Goal: Task Accomplishment & Management: Manage account settings

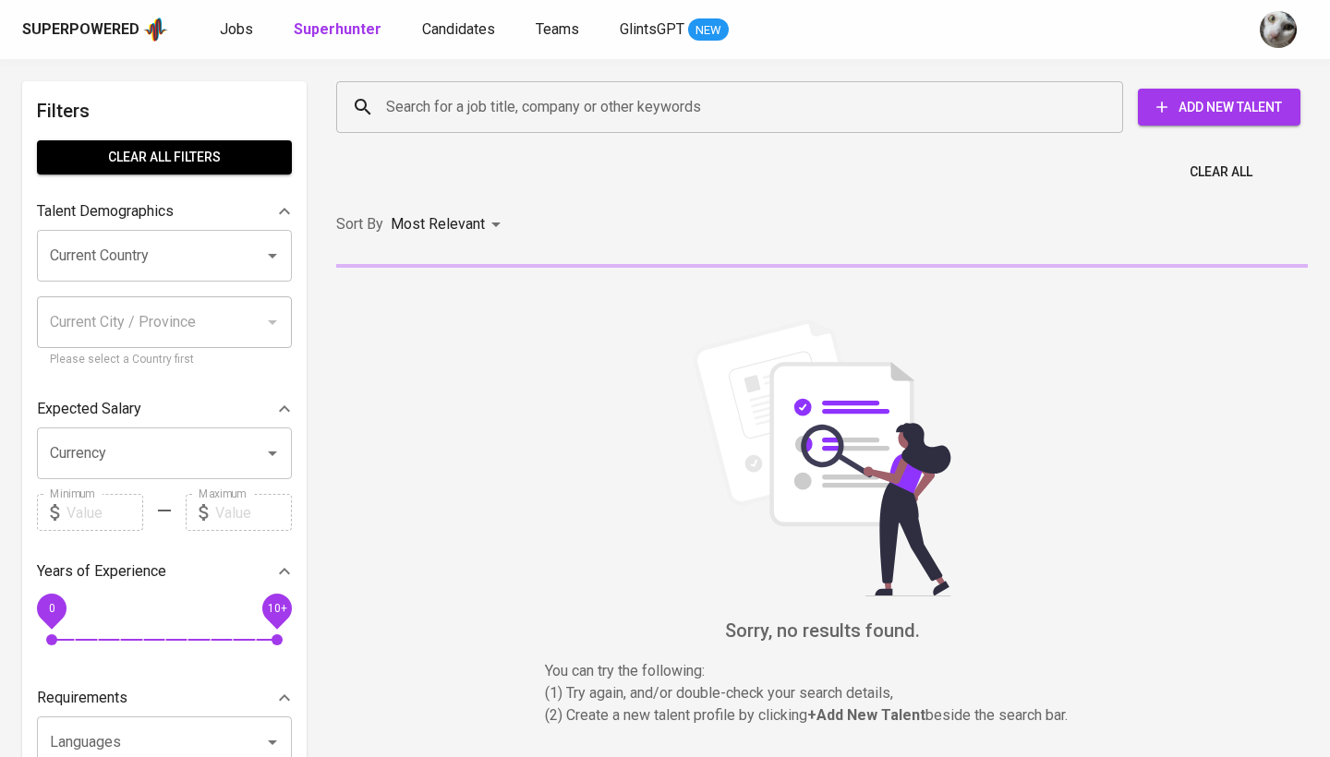
click at [469, 122] on input "Search for a job title, company or other keywords" at bounding box center [734, 107] width 706 height 35
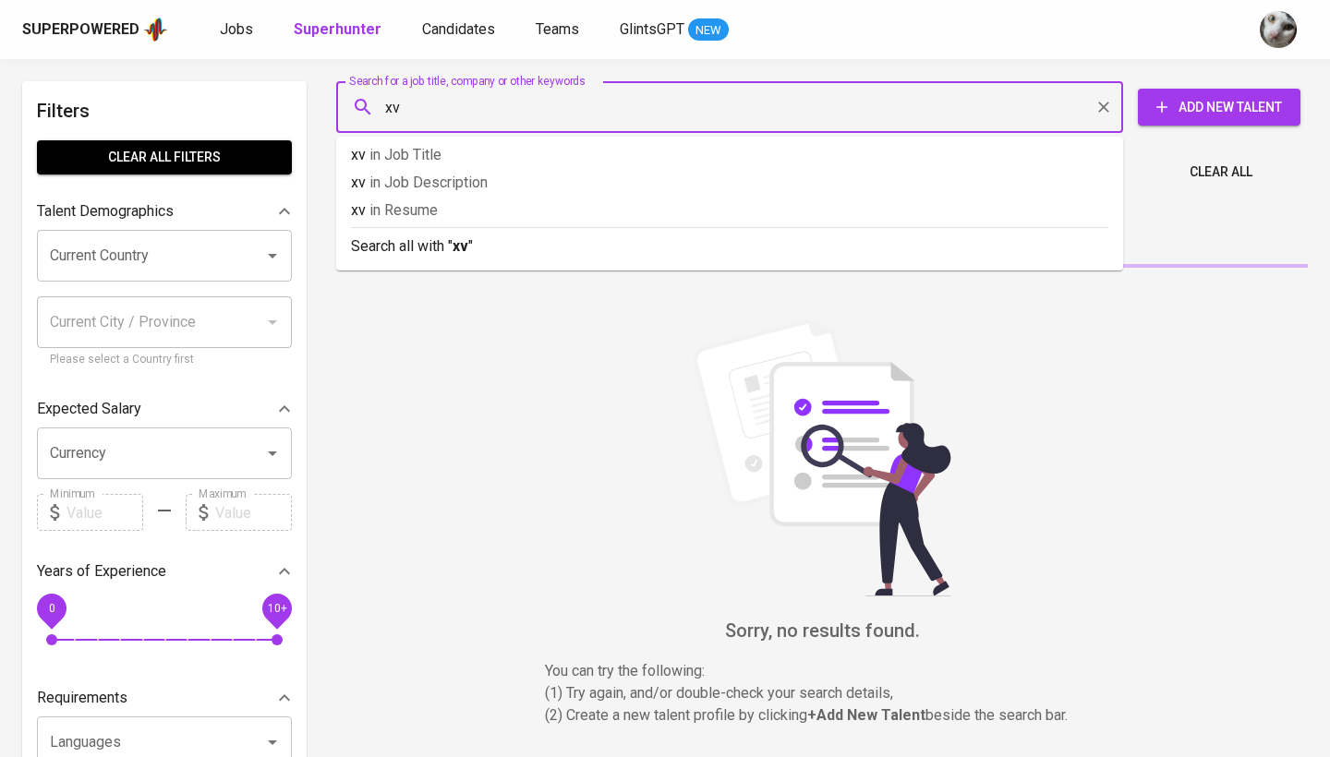
type input "x"
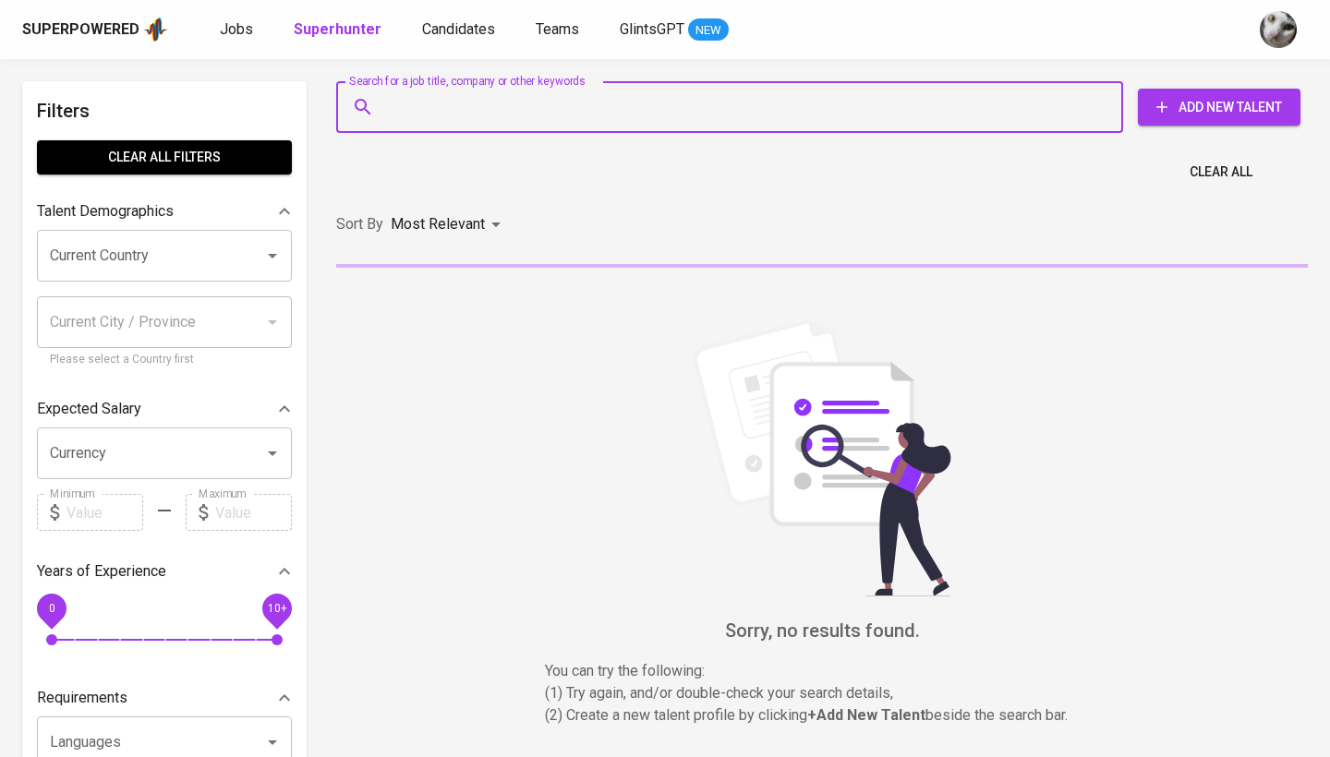
type input "x"
paste input "[EMAIL_ADDRESS][DOMAIN_NAME]"
type input "[EMAIL_ADDRESS][DOMAIN_NAME]"
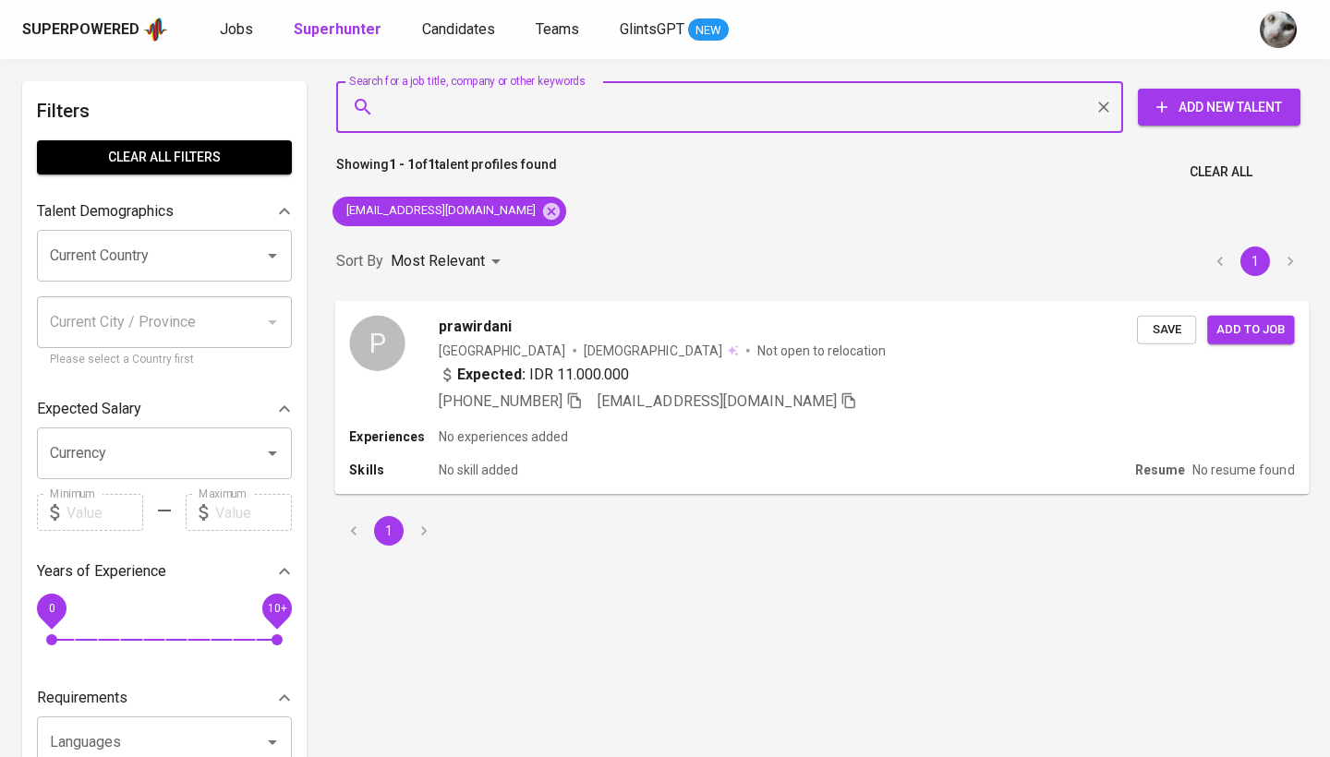
click at [930, 394] on div "+62 896-5359-4980 prawirdani@gmail.com" at bounding box center [788, 401] width 698 height 22
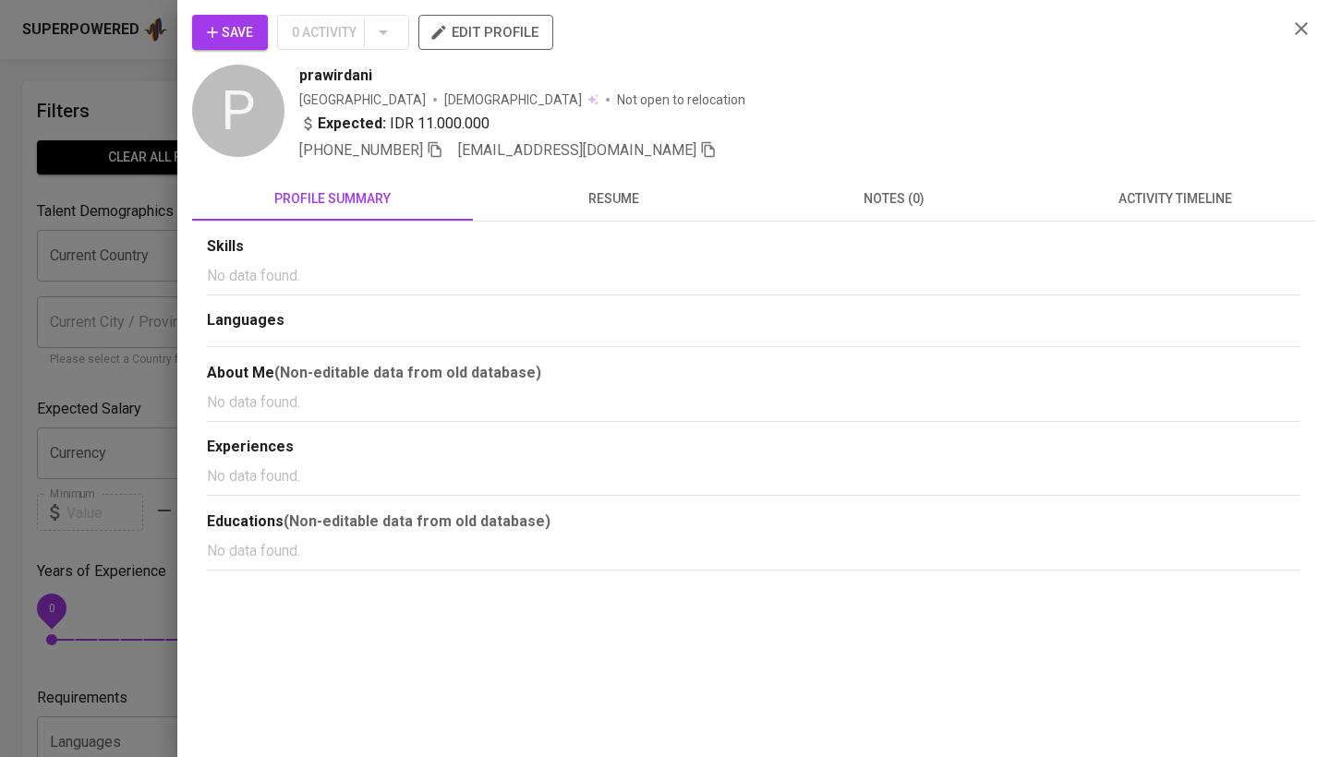
drag, startPoint x: 248, startPoint y: 32, endPoint x: 454, endPoint y: 102, distance: 217.3
click at [248, 32] on span "Save" at bounding box center [230, 32] width 46 height 23
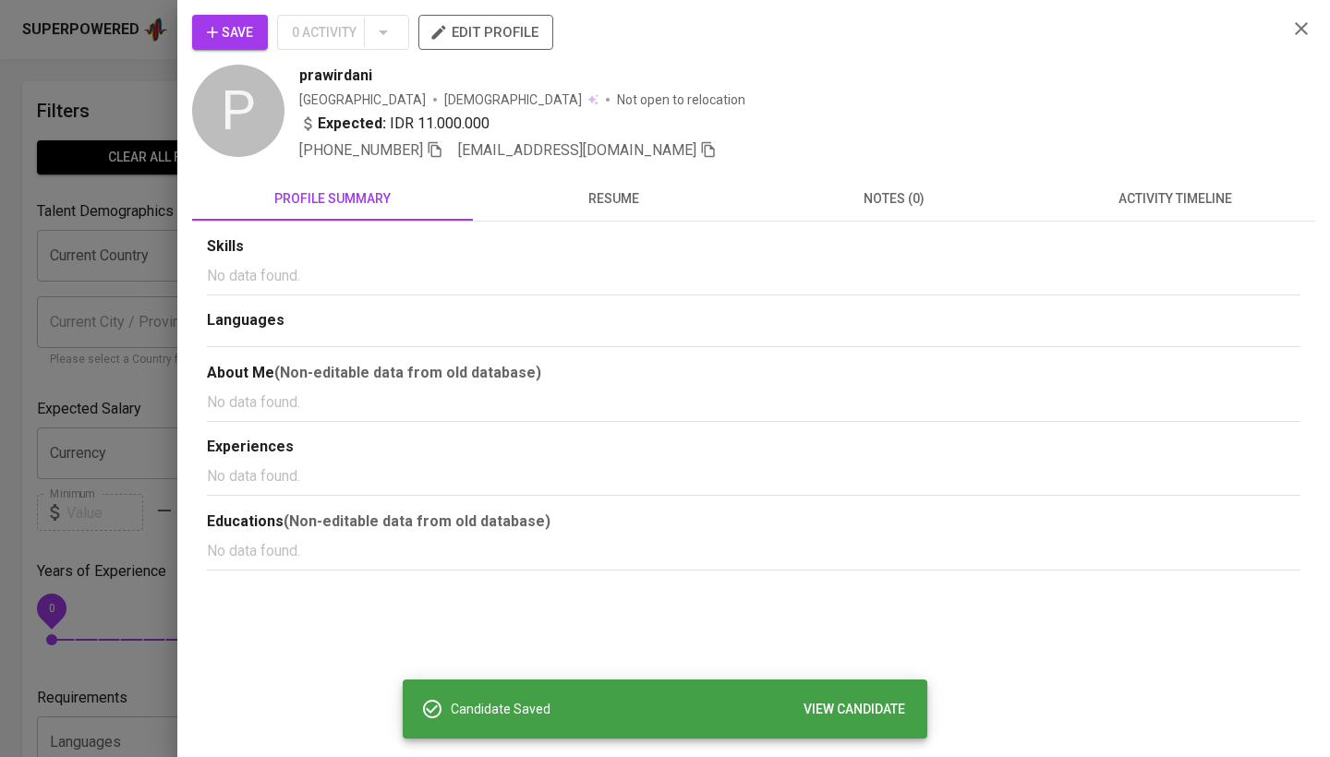
click at [72, 262] on div at bounding box center [665, 378] width 1330 height 757
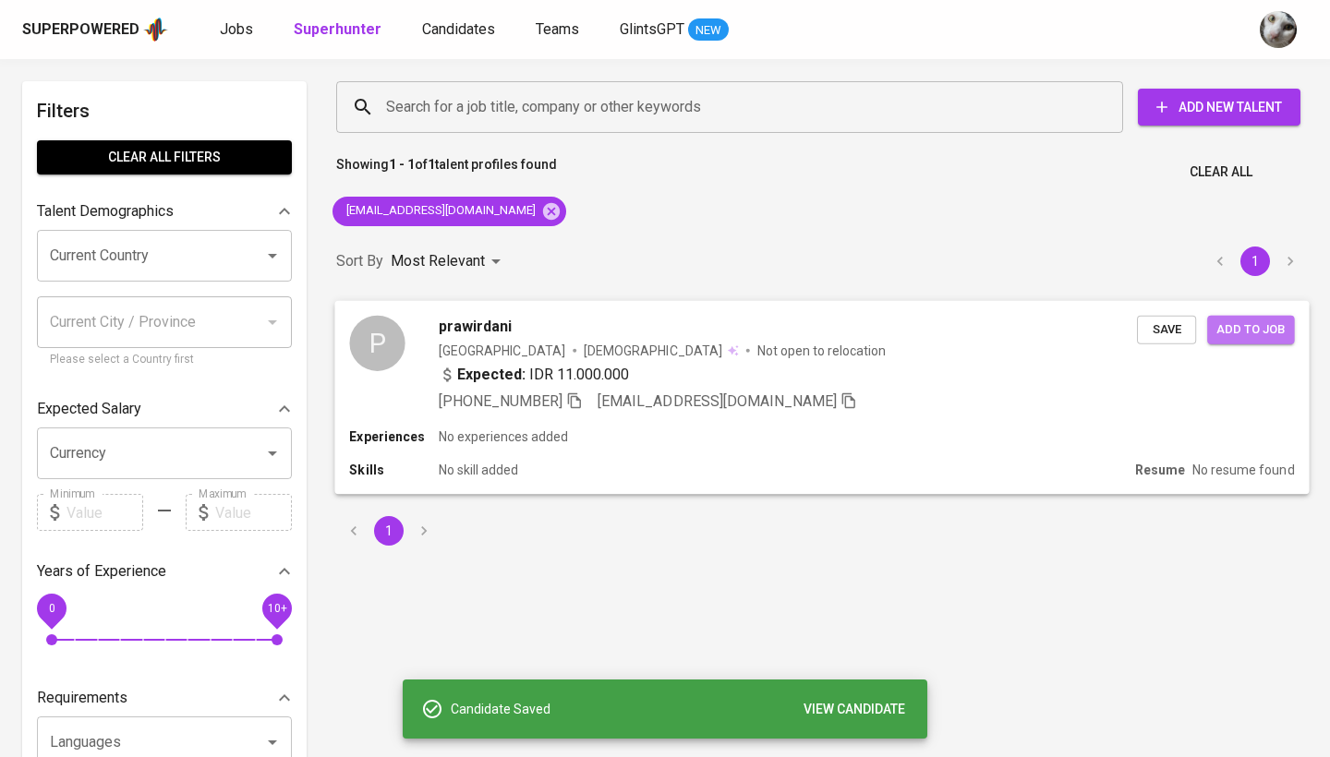
click at [1252, 333] on span "Add to job" at bounding box center [1251, 329] width 68 height 21
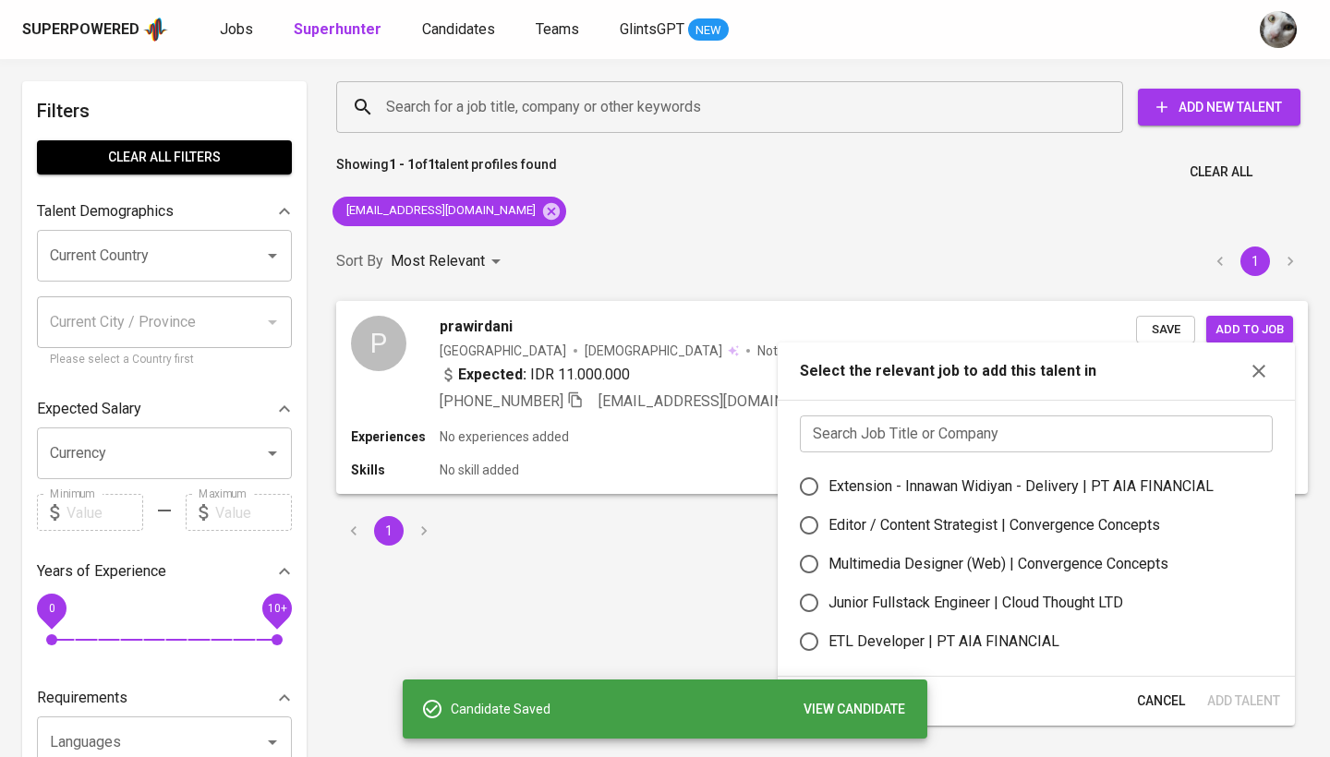
click at [911, 466] on div "Search Job Title or Company Search Job Title or Company Extension - Innawan Wid…" at bounding box center [1036, 538] width 517 height 277
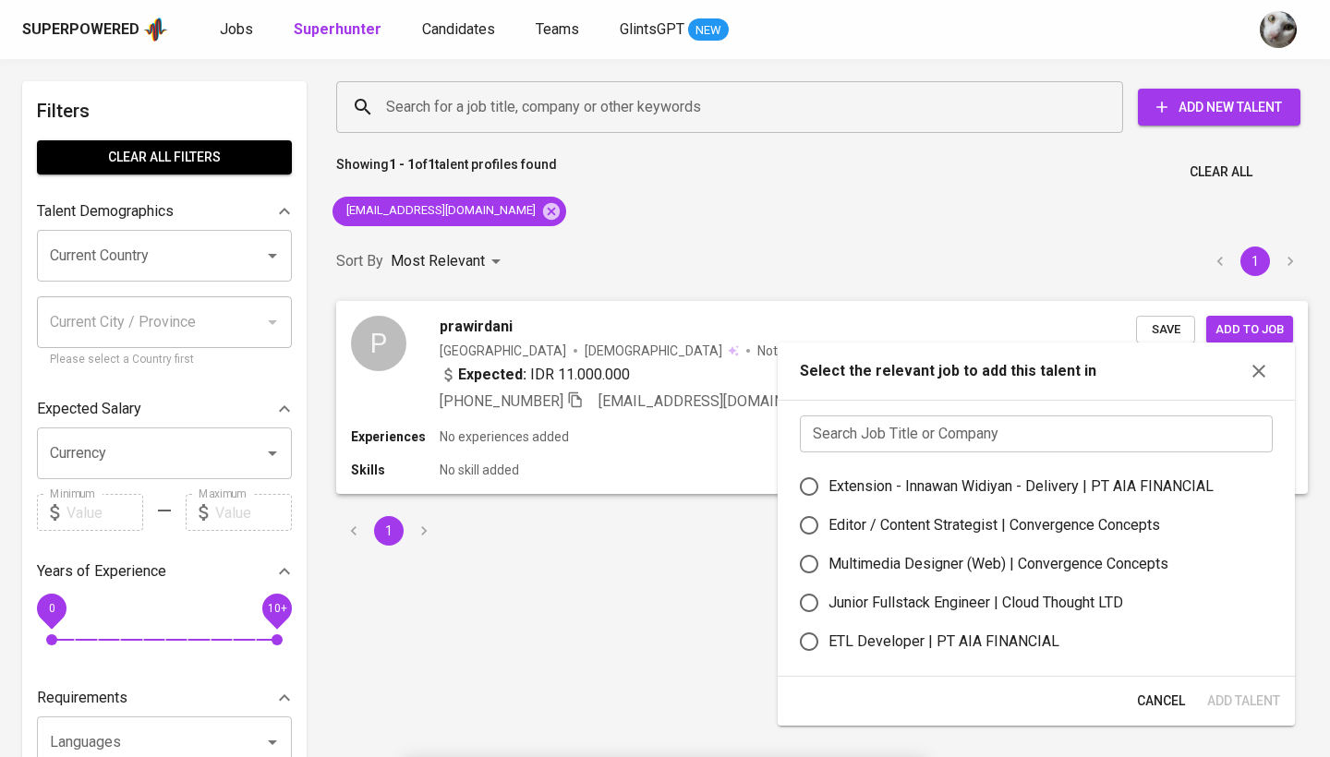
click at [908, 451] on input "text" at bounding box center [1036, 434] width 473 height 37
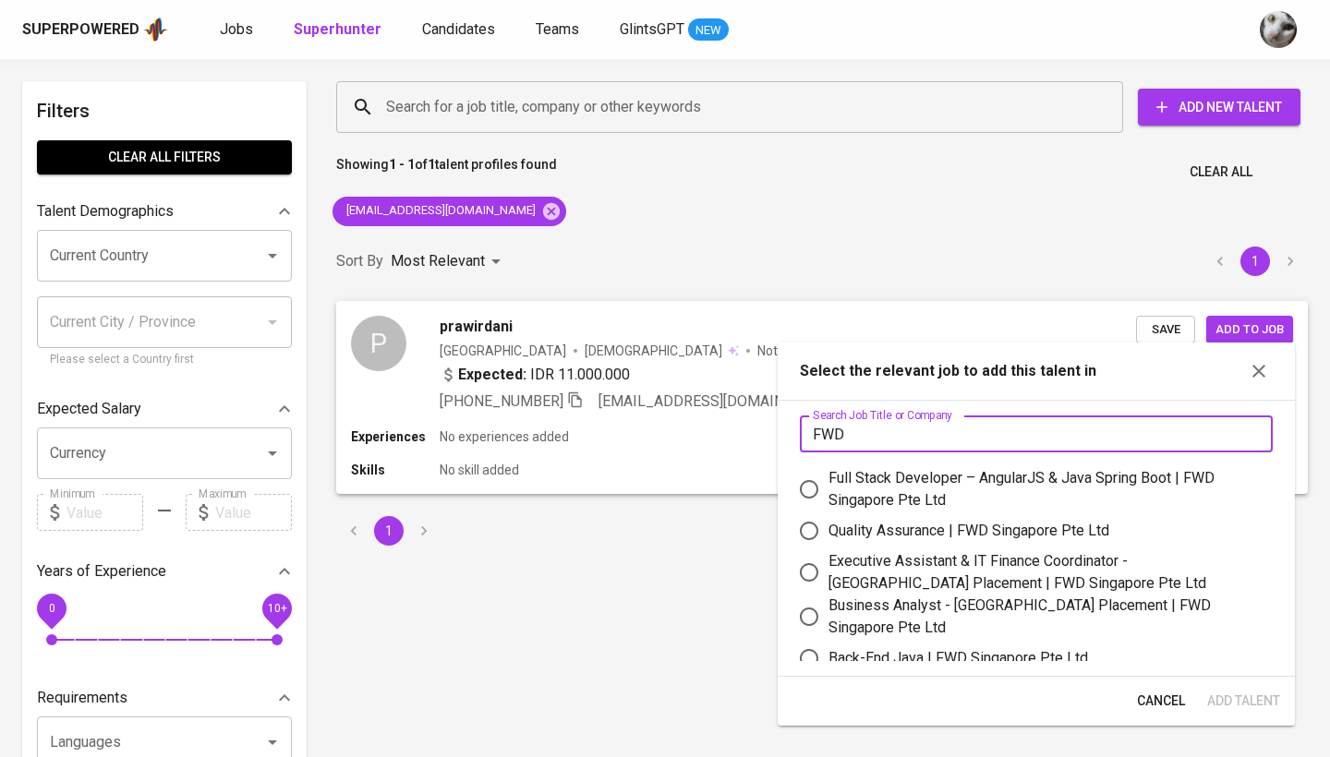
type input "FWD"
click at [943, 537] on div "Quality Assurance | FWD Singapore Pte Ltd" at bounding box center [969, 531] width 281 height 22
click at [829, 537] on input "Quality Assurance | FWD Singapore Pte Ltd" at bounding box center [809, 531] width 39 height 39
radio input "true"
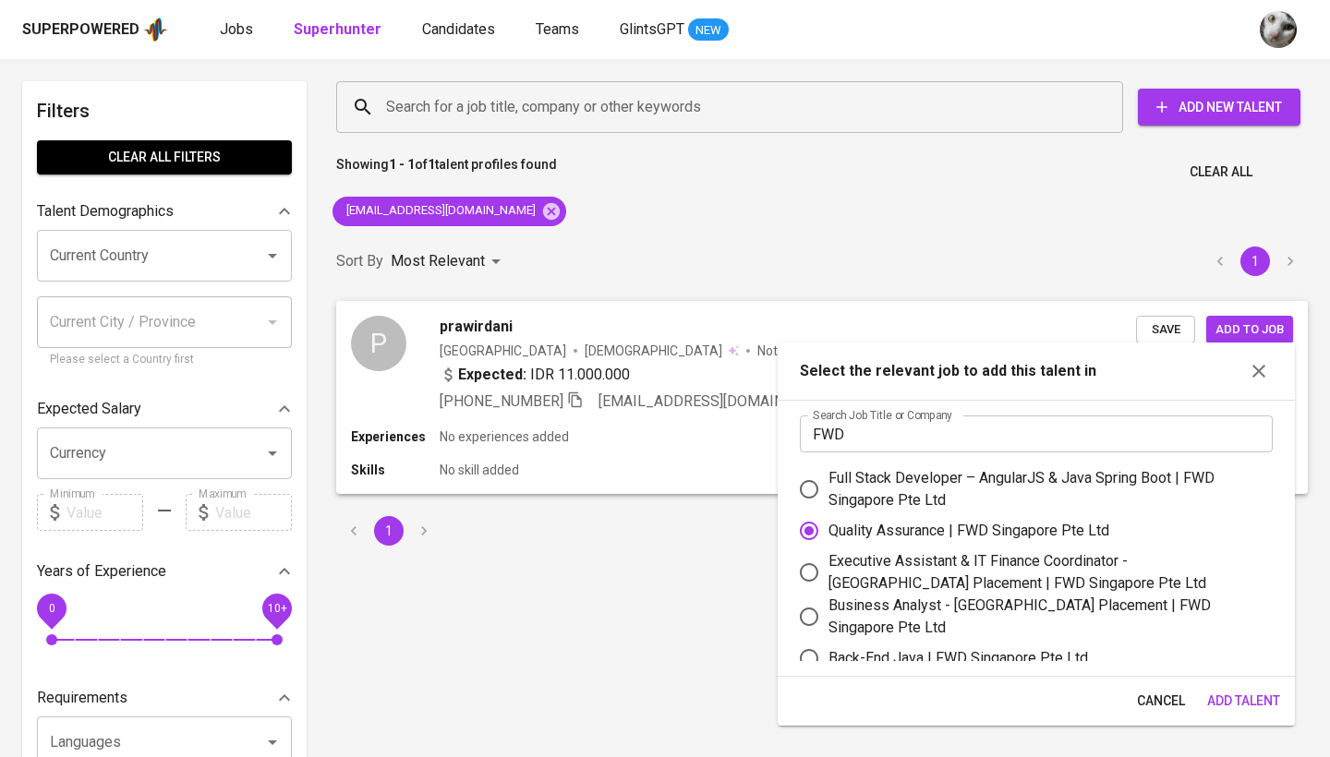
click at [1234, 708] on span "Add Talent" at bounding box center [1243, 701] width 73 height 23
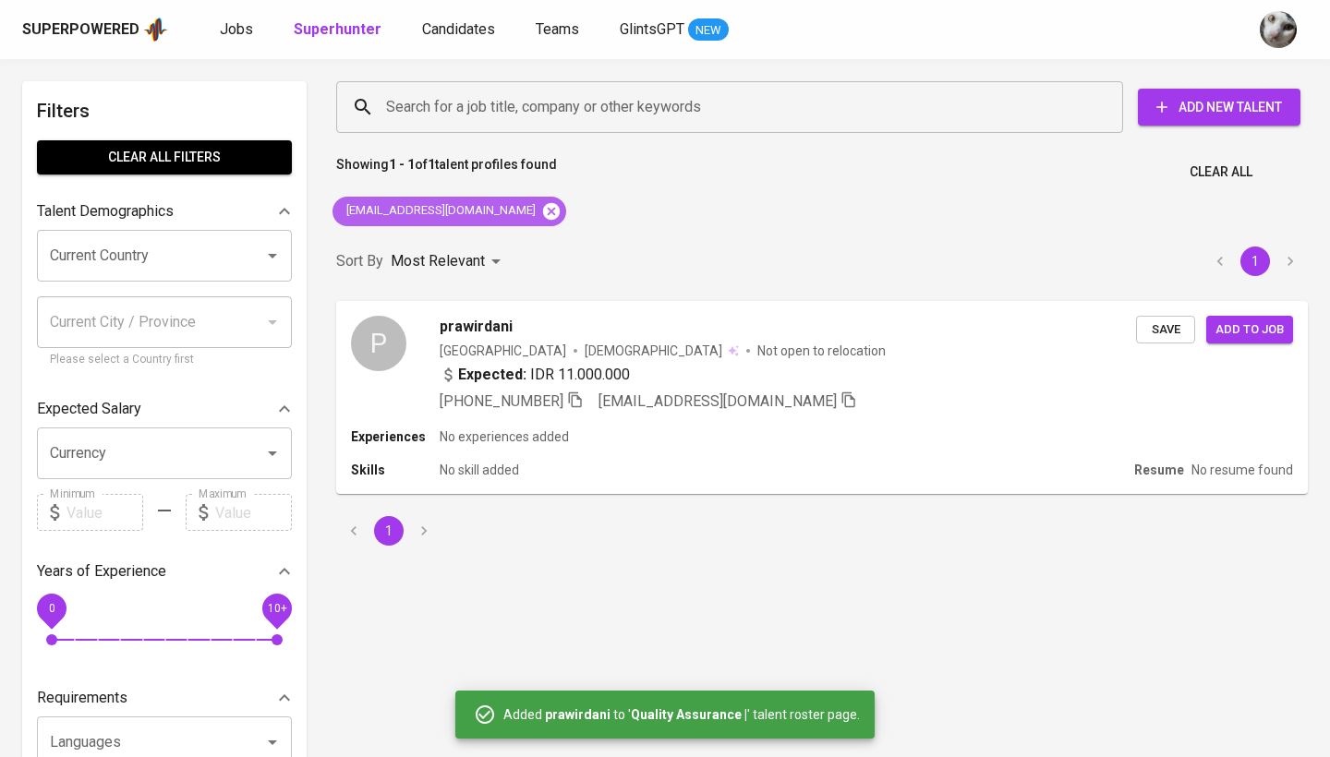
click at [541, 217] on icon at bounding box center [551, 211] width 20 height 20
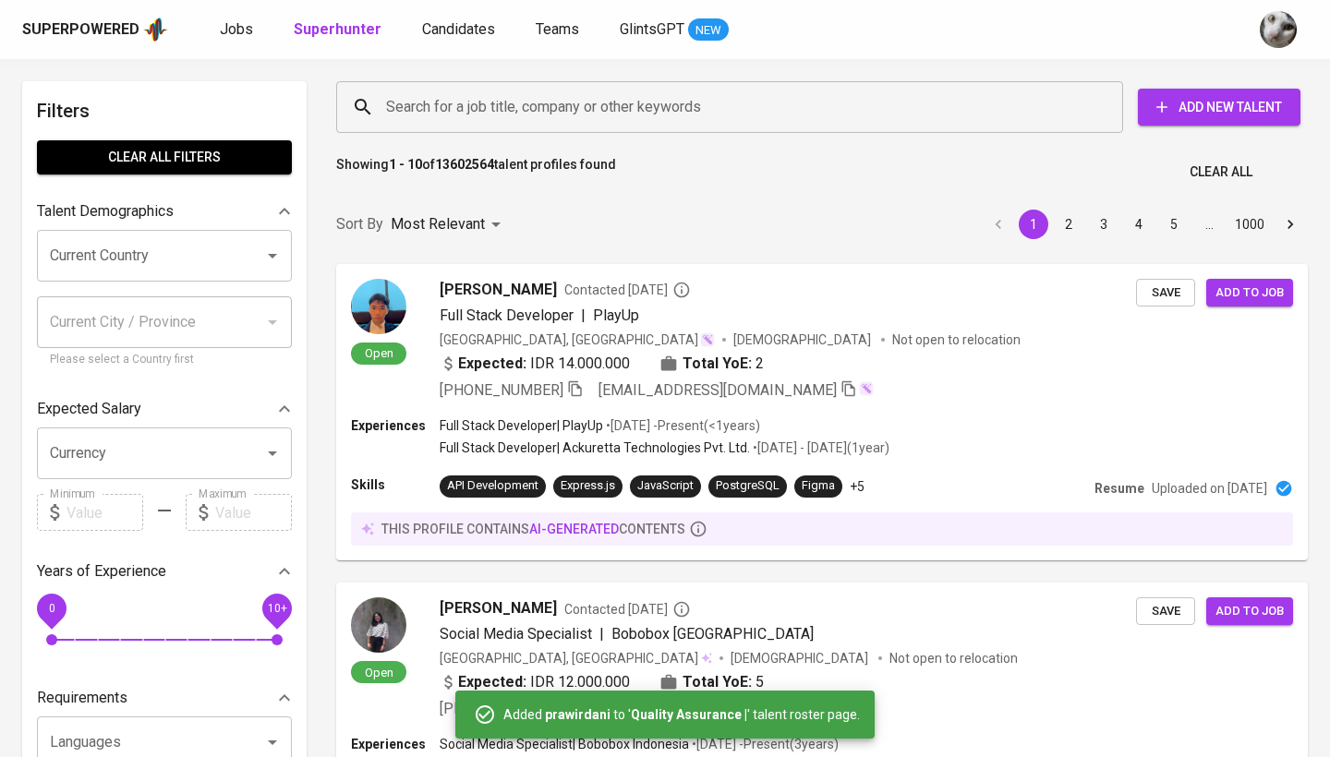
click at [374, 113] on div "Search for a job title, company or other keywords" at bounding box center [729, 107] width 787 height 52
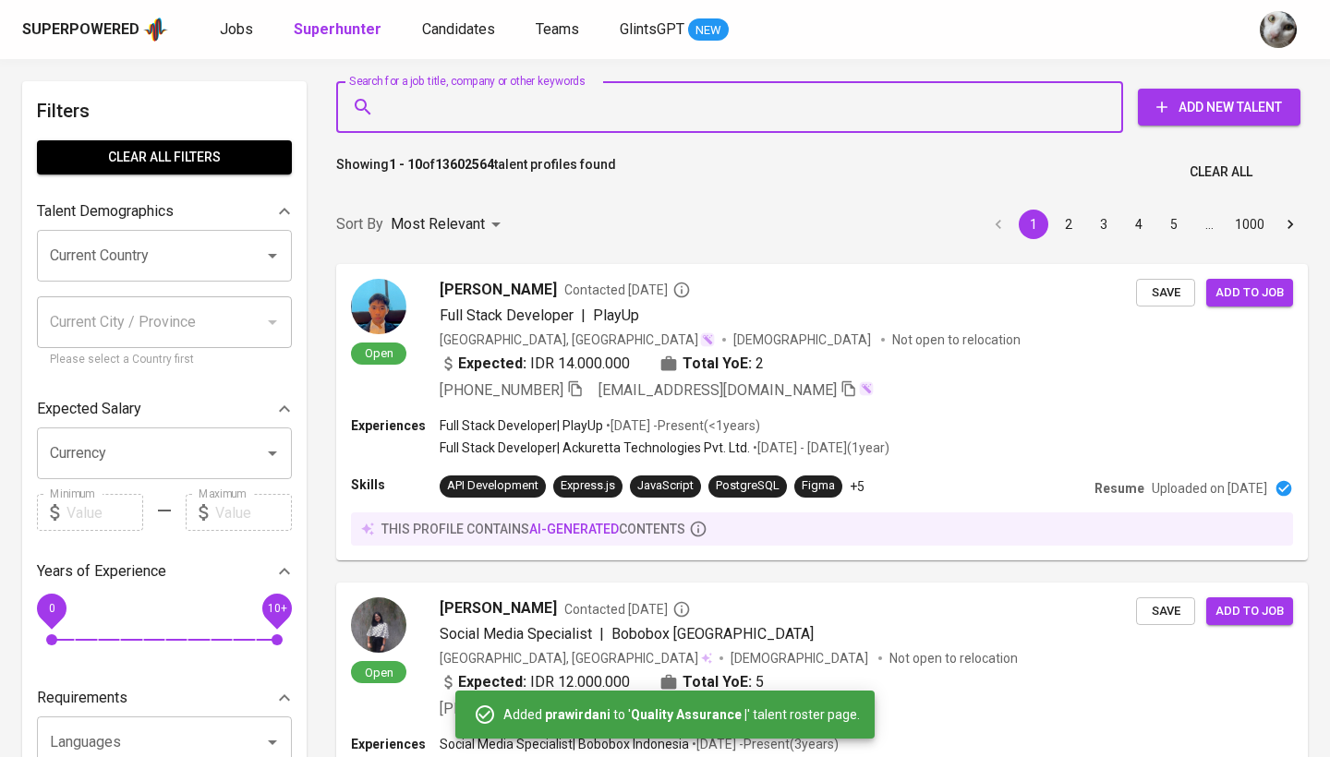
paste input "infrisantiwt@gmail.com"
type input "infrisantiwt@gmail.com"
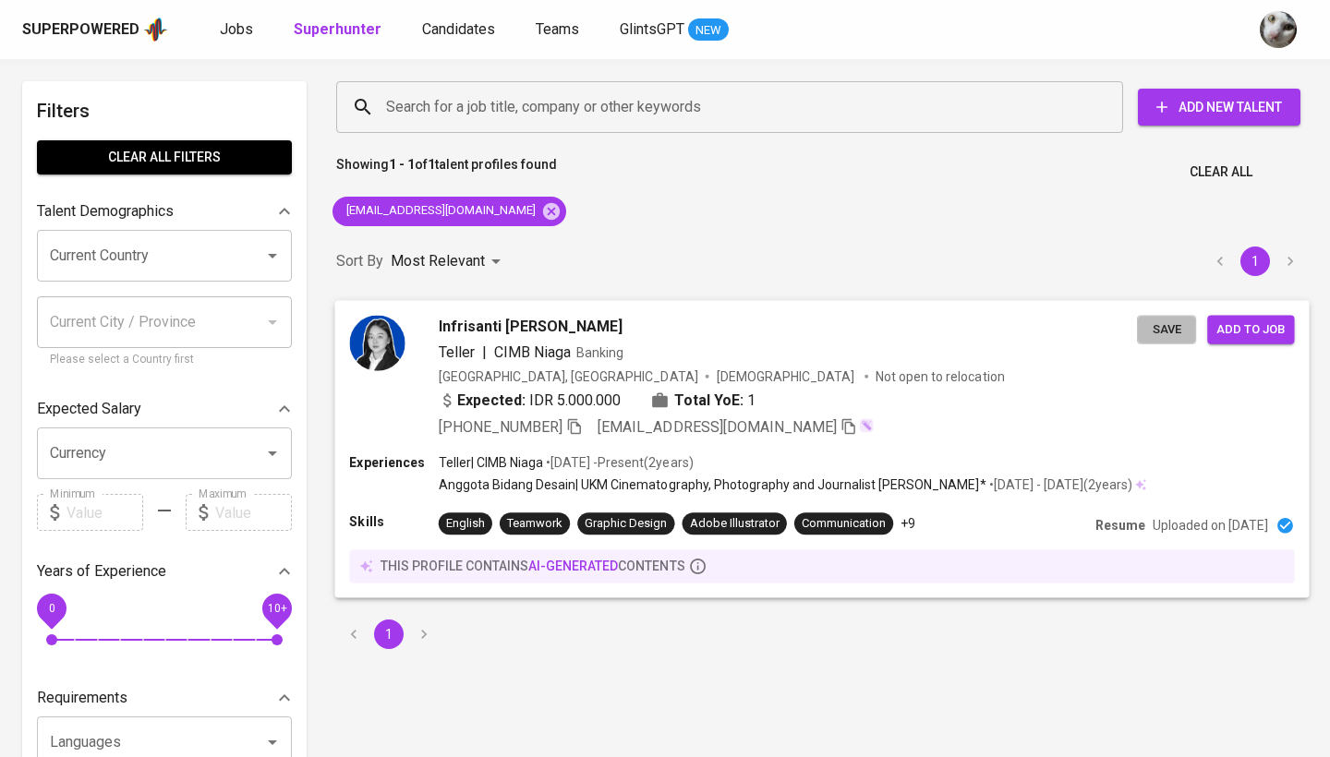
click at [1166, 329] on span "Save" at bounding box center [1166, 329] width 41 height 21
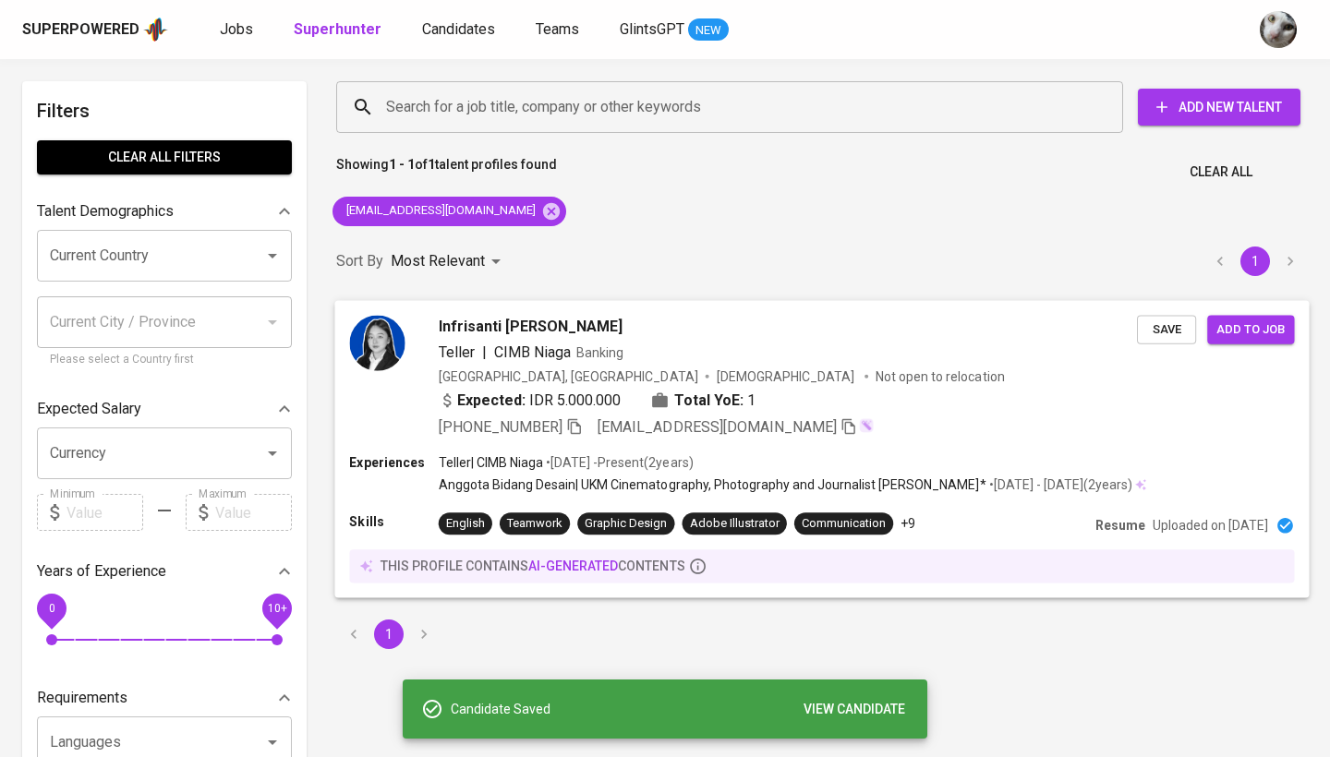
click at [1254, 330] on span "Add to job" at bounding box center [1251, 329] width 68 height 21
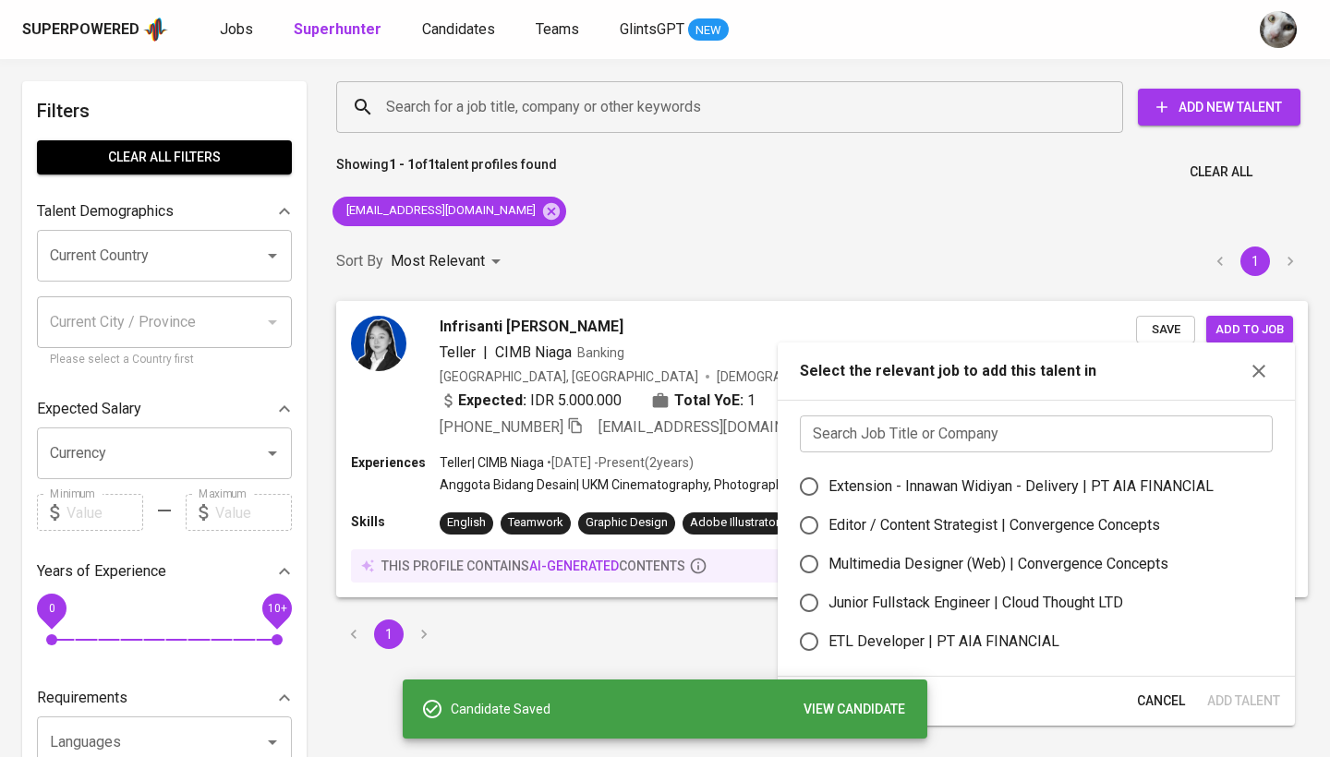
click at [937, 433] on input "text" at bounding box center [1036, 434] width 473 height 37
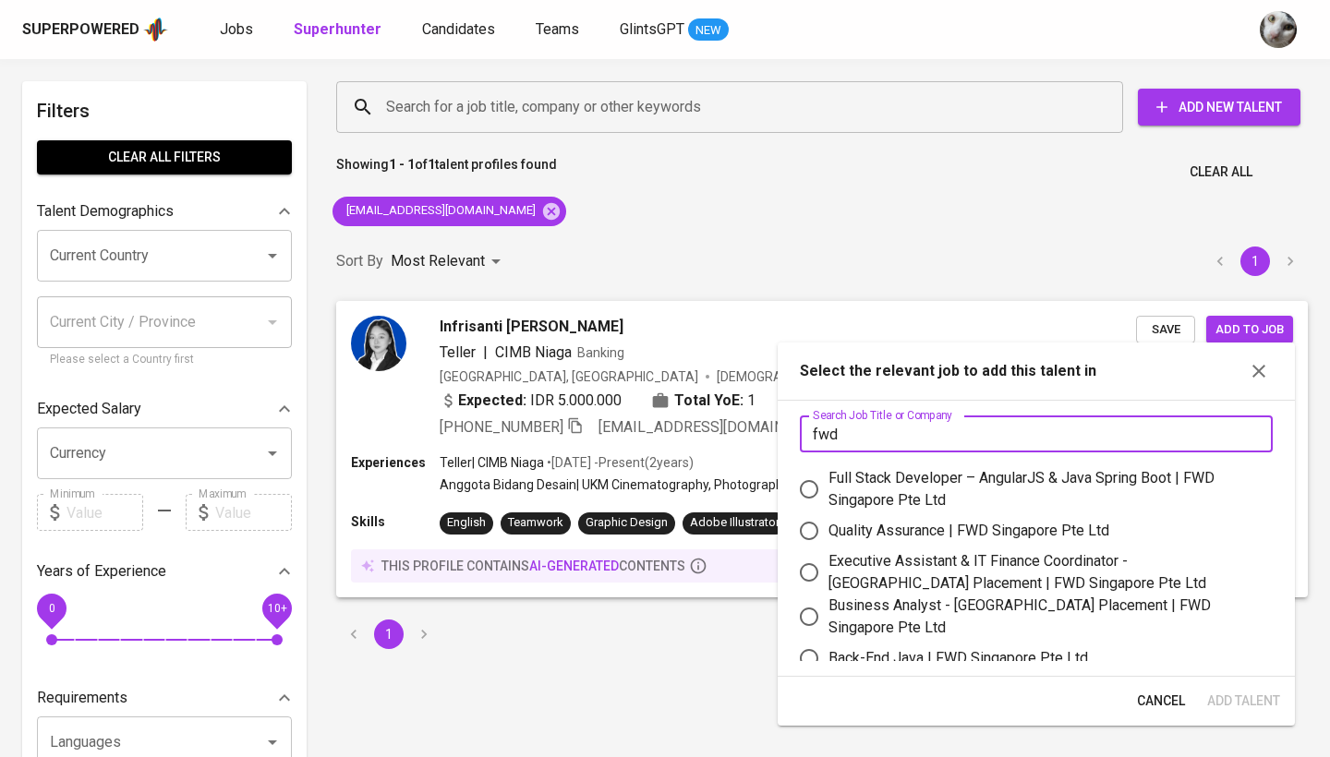
type input "fwd"
click at [924, 536] on div "Quality Assurance | FWD Singapore Pte Ltd" at bounding box center [969, 531] width 281 height 22
click at [829, 536] on input "Quality Assurance | FWD Singapore Pte Ltd" at bounding box center [809, 531] width 39 height 39
radio input "true"
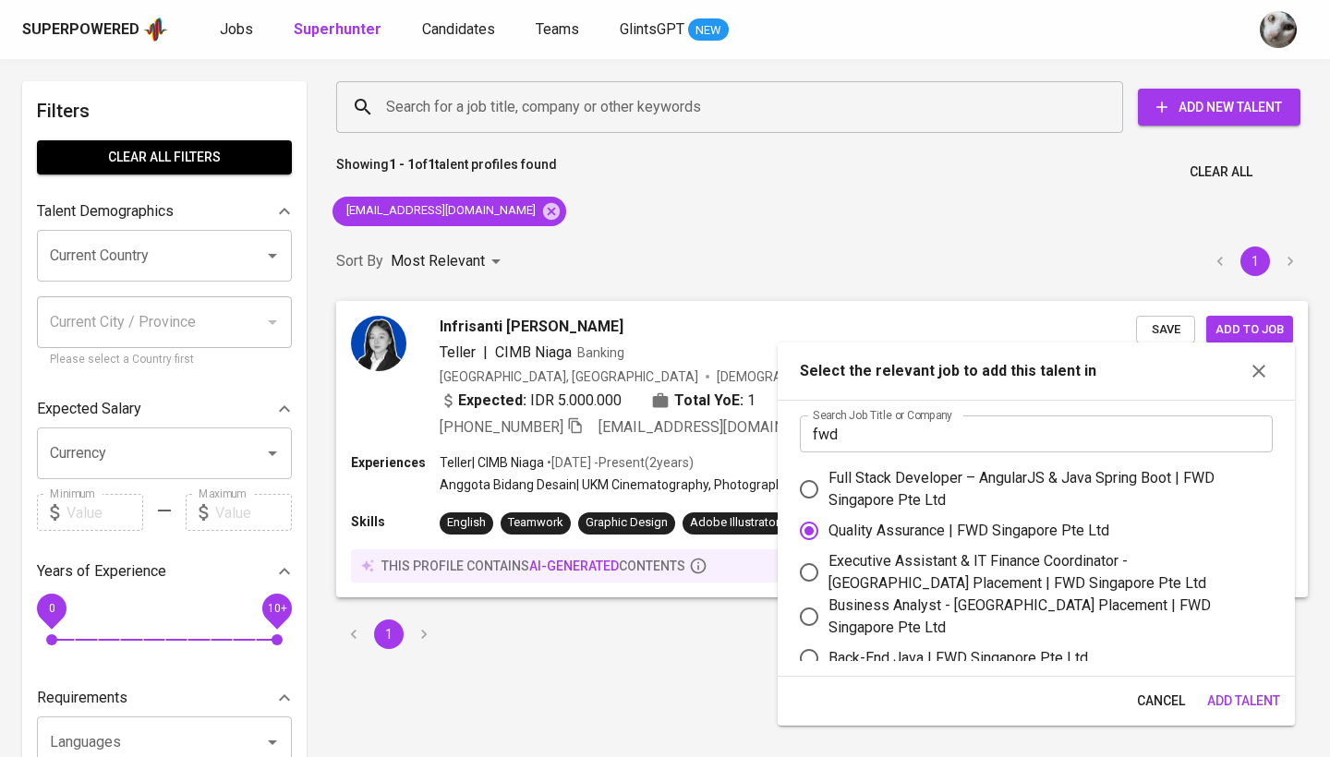
click at [1212, 689] on button "Add Talent" at bounding box center [1244, 701] width 88 height 34
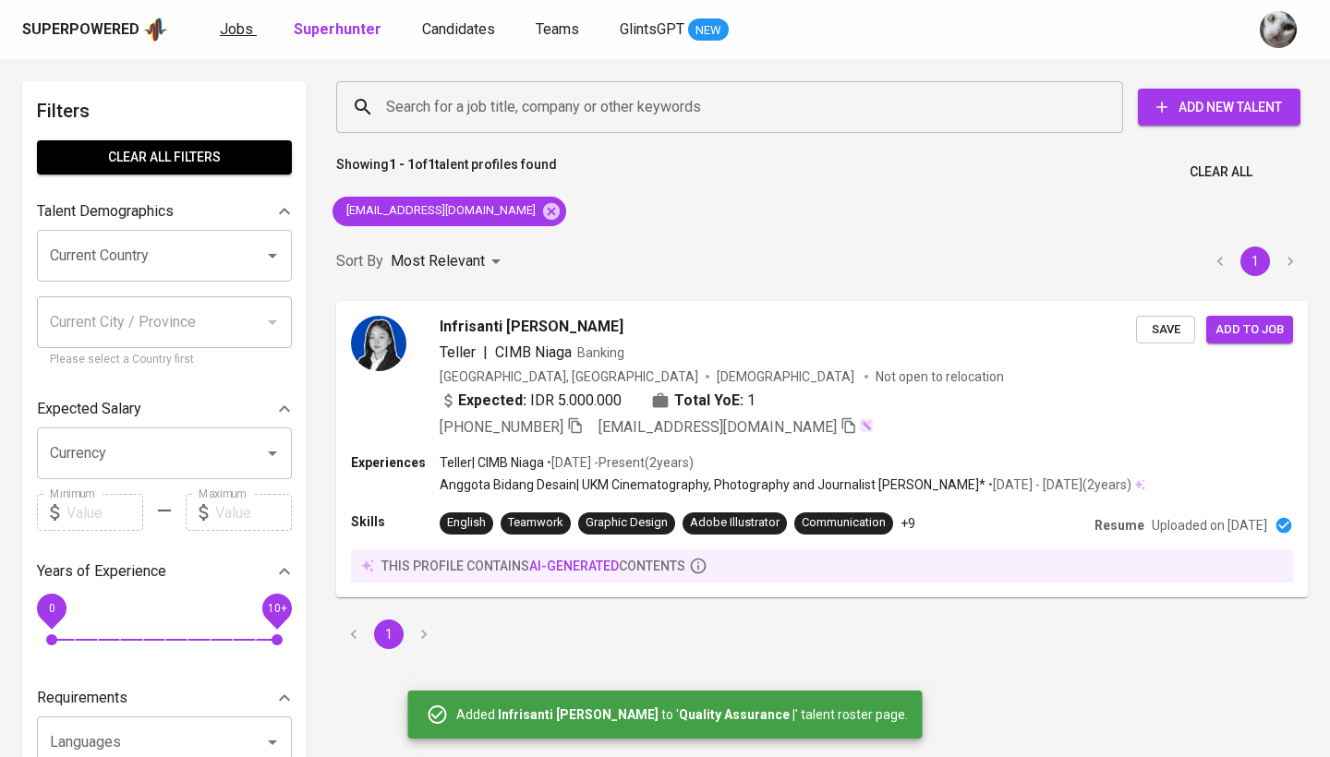
click at [242, 22] on span "Jobs" at bounding box center [236, 29] width 33 height 18
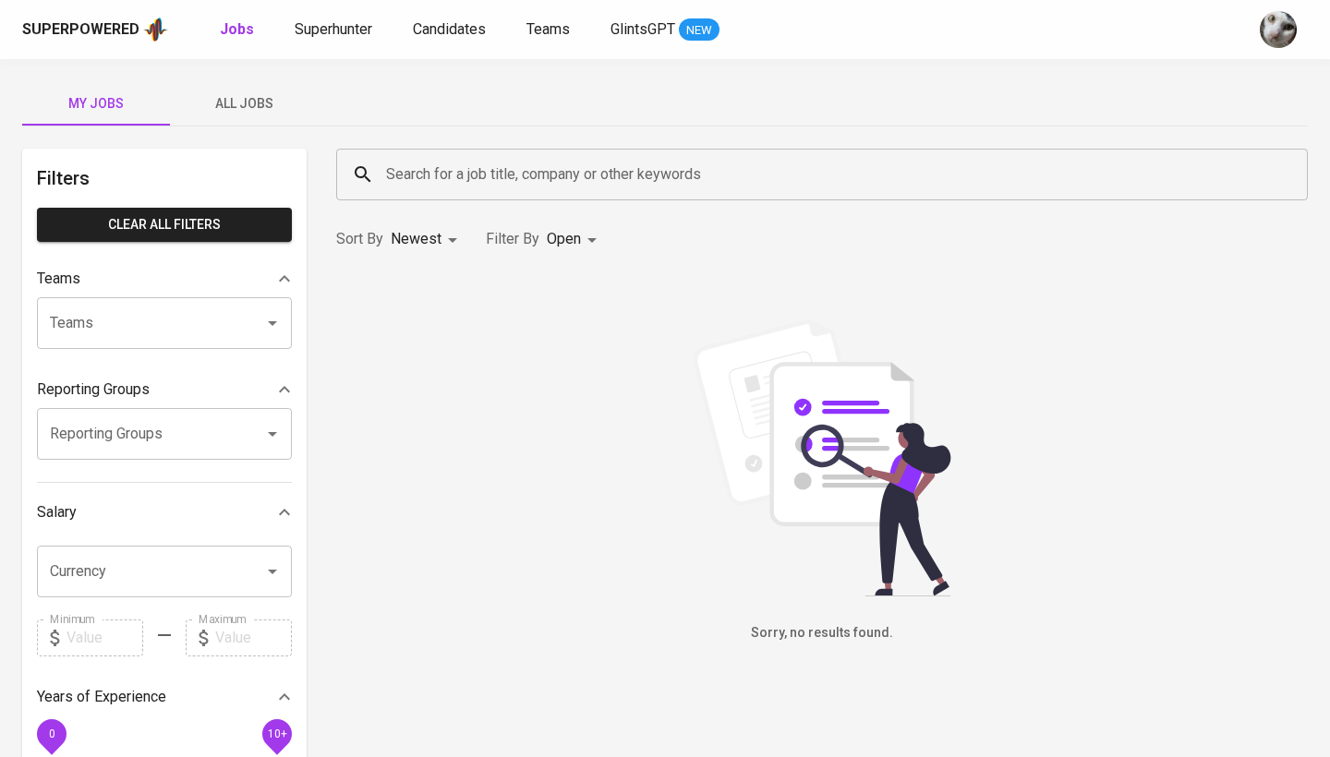
click at [243, 94] on span "All Jobs" at bounding box center [244, 103] width 126 height 23
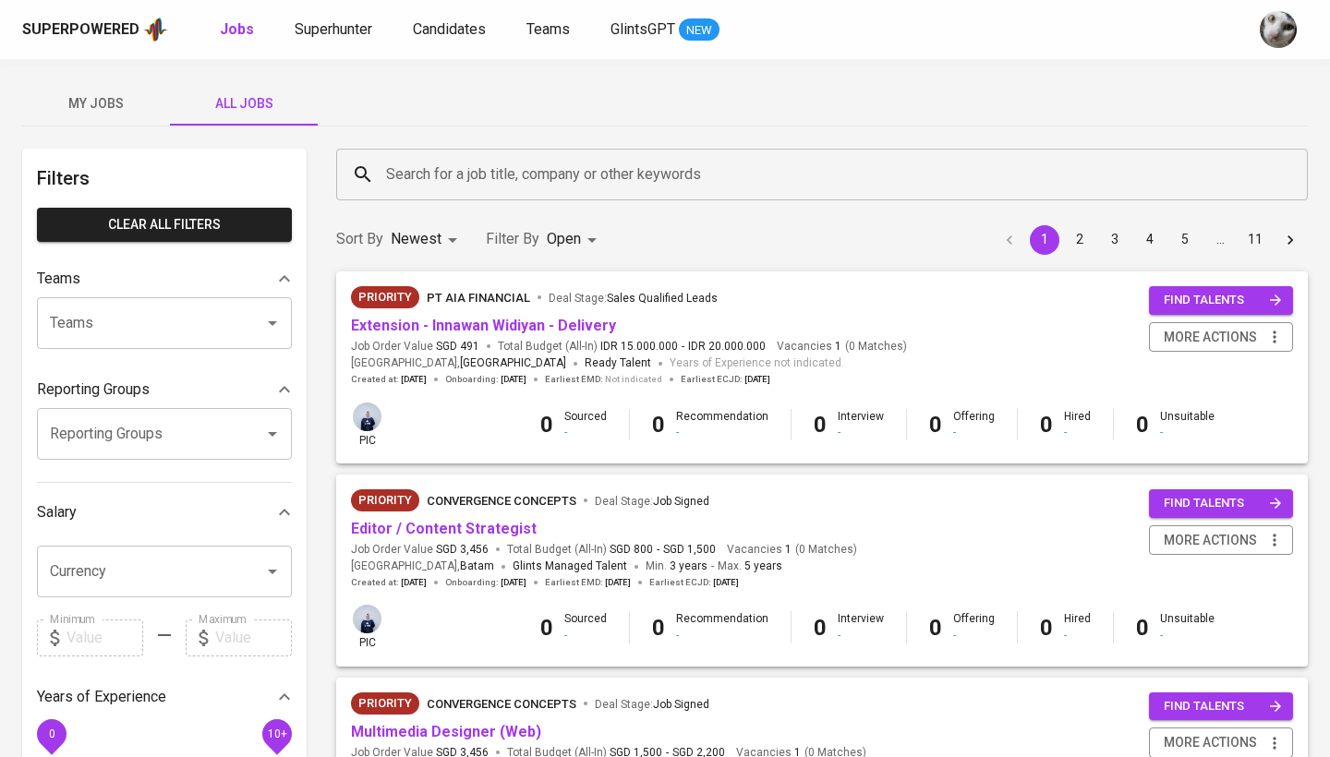
click at [441, 171] on input "Search for a job title, company or other keywords" at bounding box center [826, 174] width 890 height 35
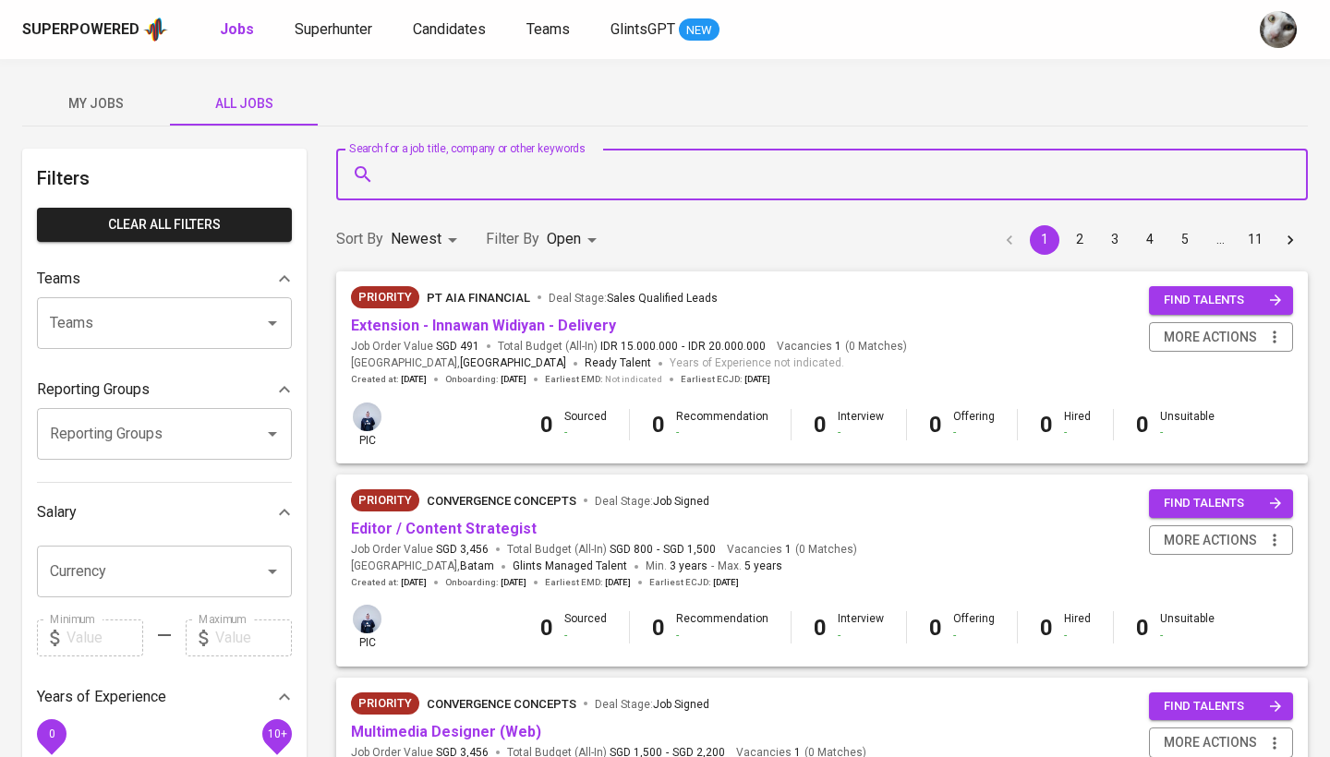
click at [441, 171] on input "Search for a job title, company or other keywords" at bounding box center [826, 174] width 890 height 35
type input "D"
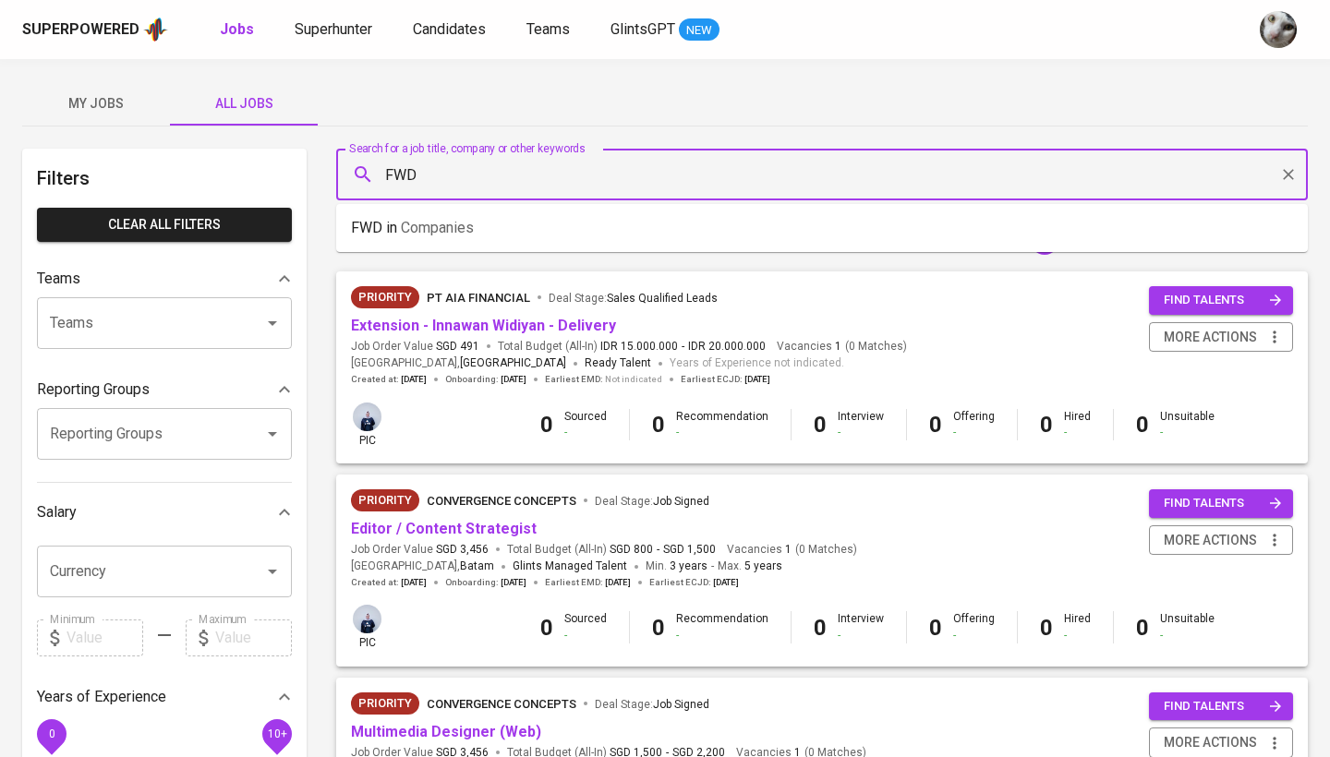
type input "FWD"
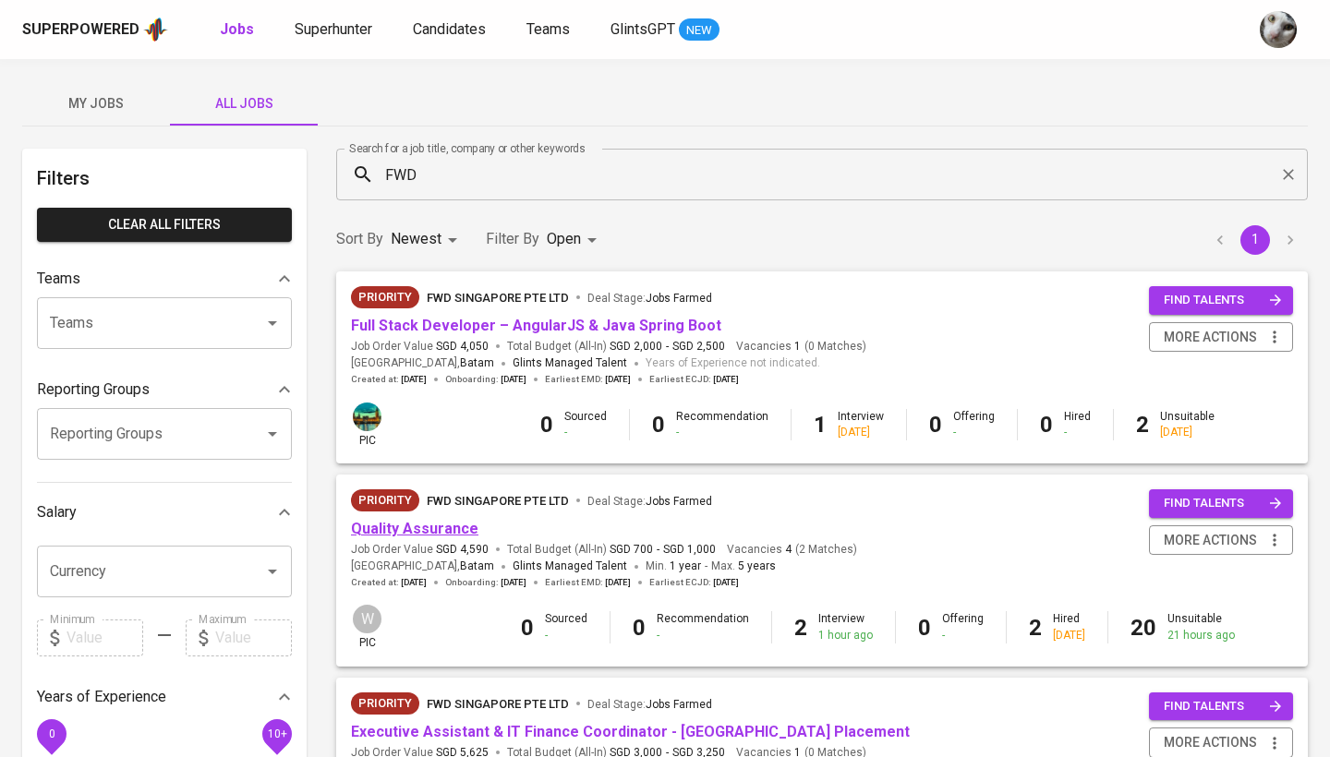
click at [440, 528] on link "Quality Assurance" at bounding box center [414, 529] width 127 height 18
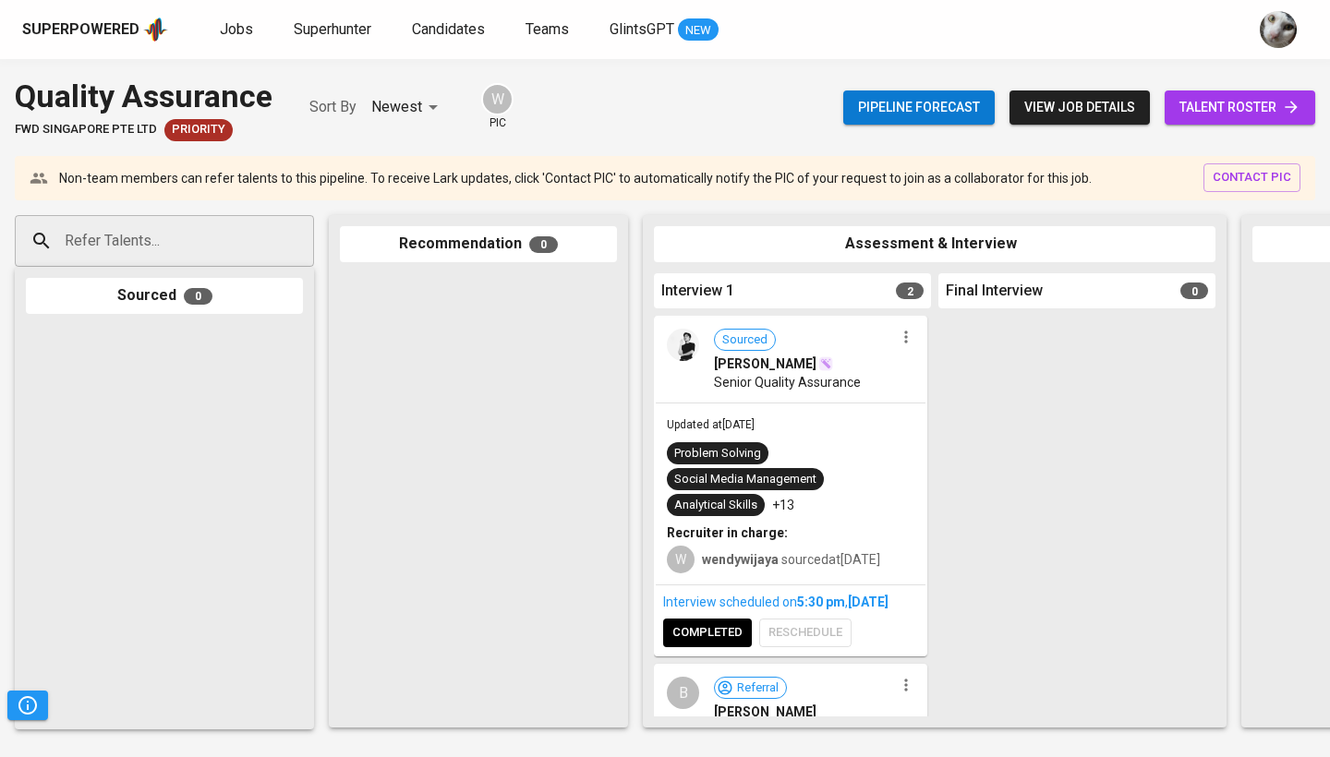
click at [1211, 113] on span "talent roster" at bounding box center [1240, 107] width 121 height 23
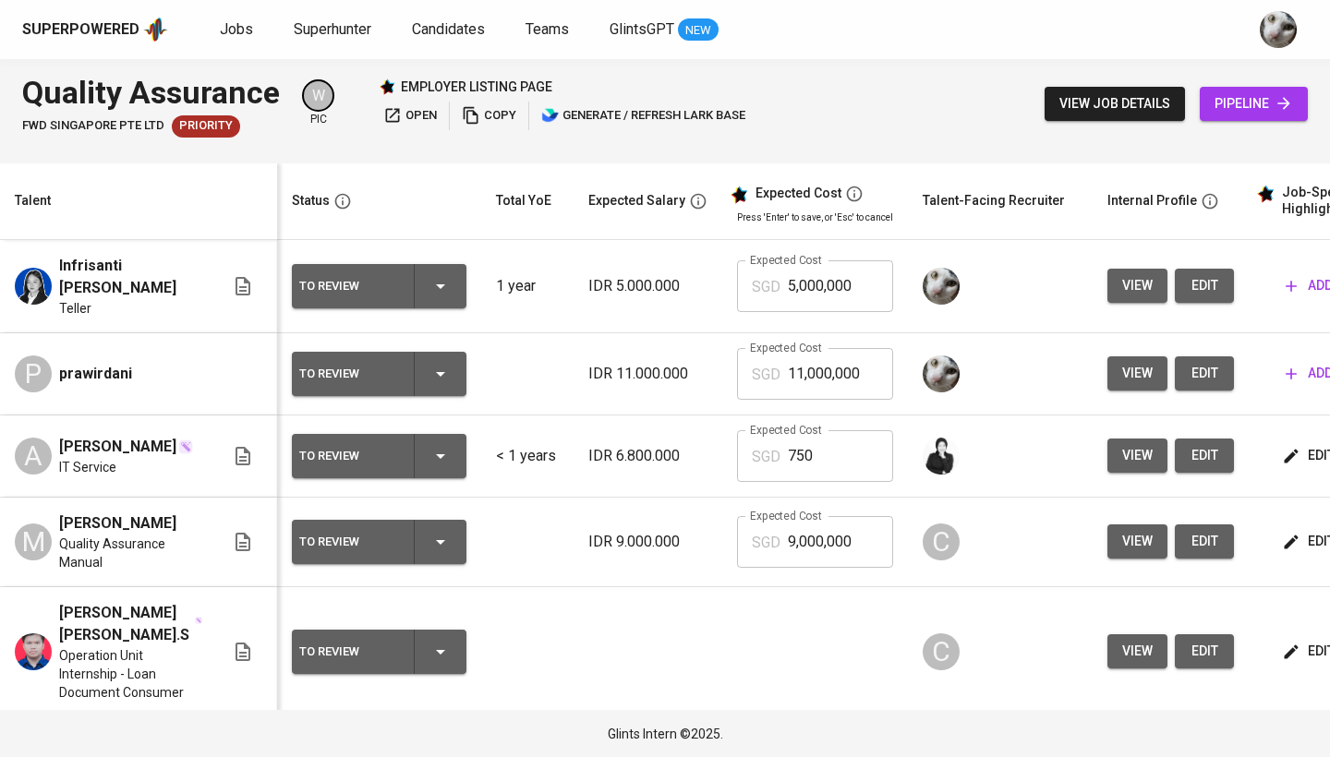
click at [1229, 97] on span "pipeline" at bounding box center [1254, 103] width 79 height 23
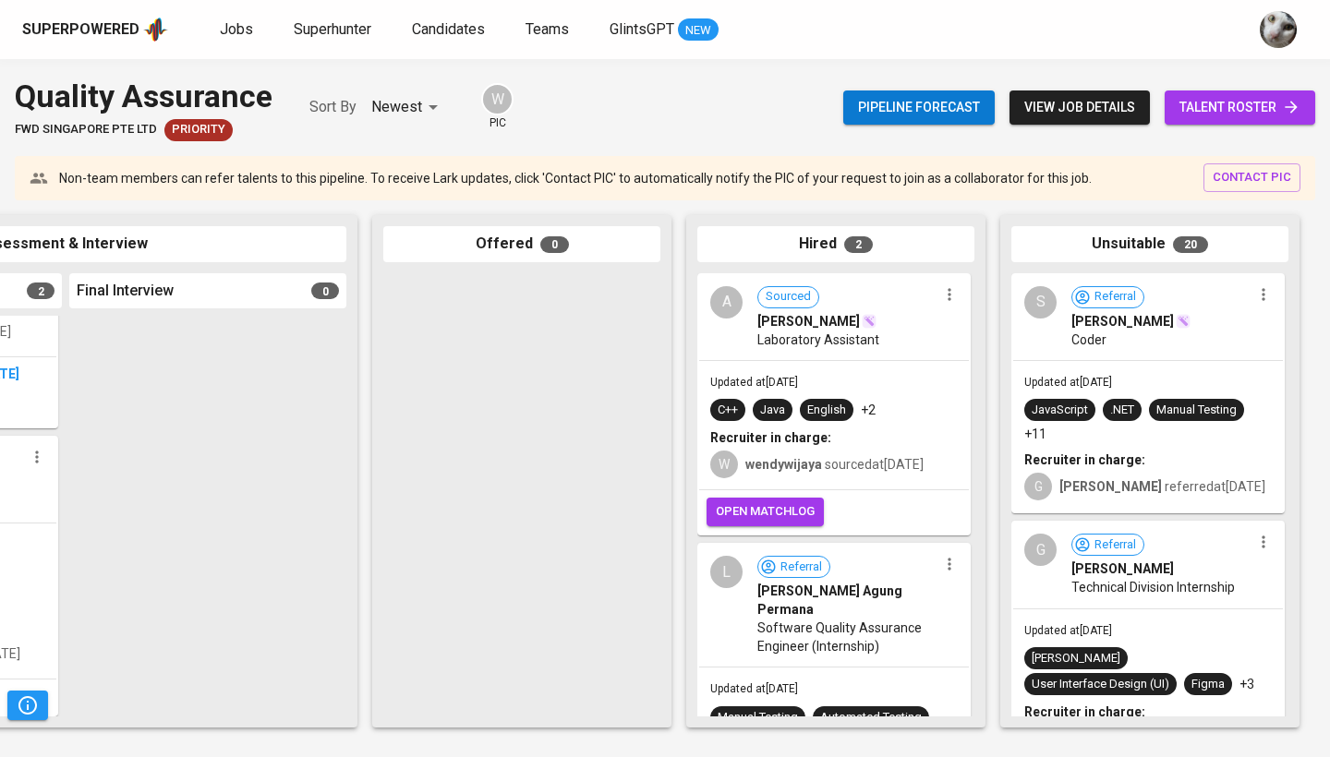
scroll to position [0, 869]
click at [1220, 114] on span "talent roster" at bounding box center [1240, 107] width 121 height 23
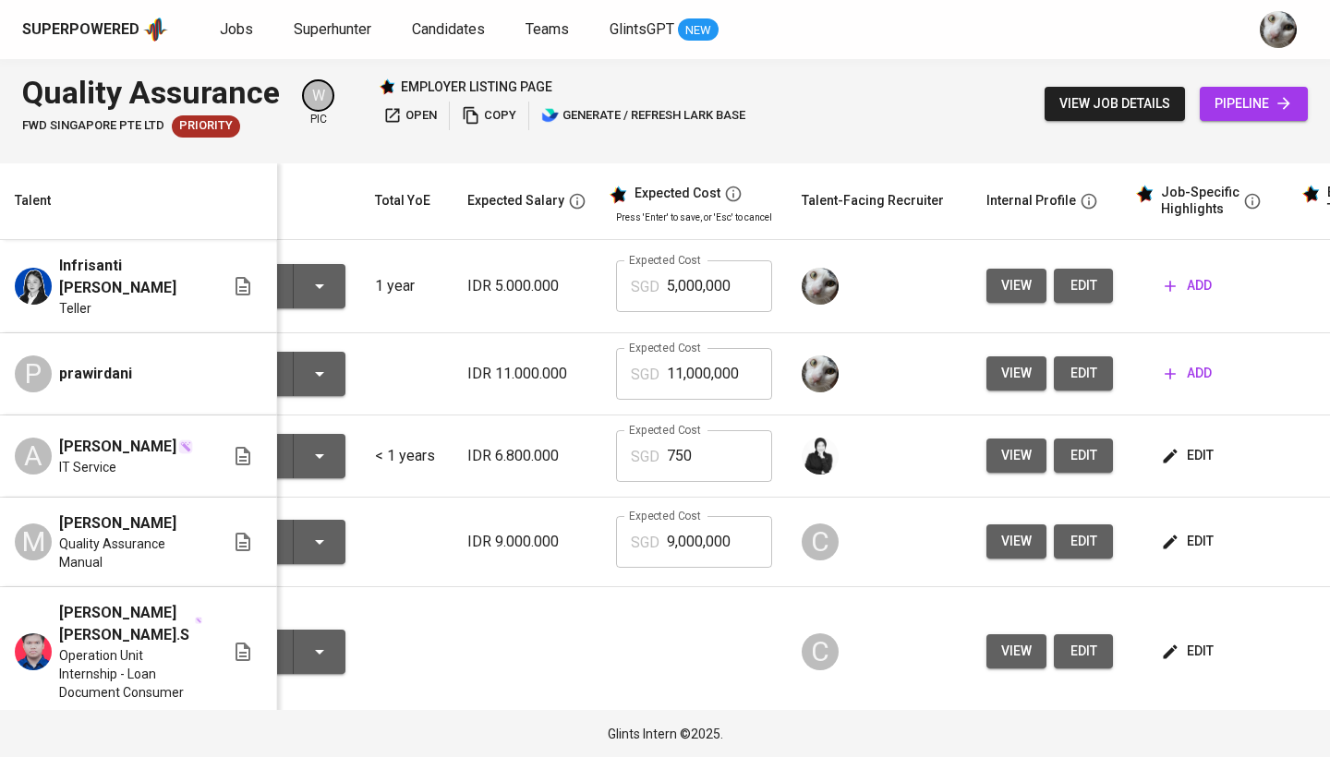
scroll to position [0, 119]
click at [1071, 378] on span "edit" at bounding box center [1086, 373] width 30 height 23
click at [1074, 289] on span "edit" at bounding box center [1086, 285] width 30 height 23
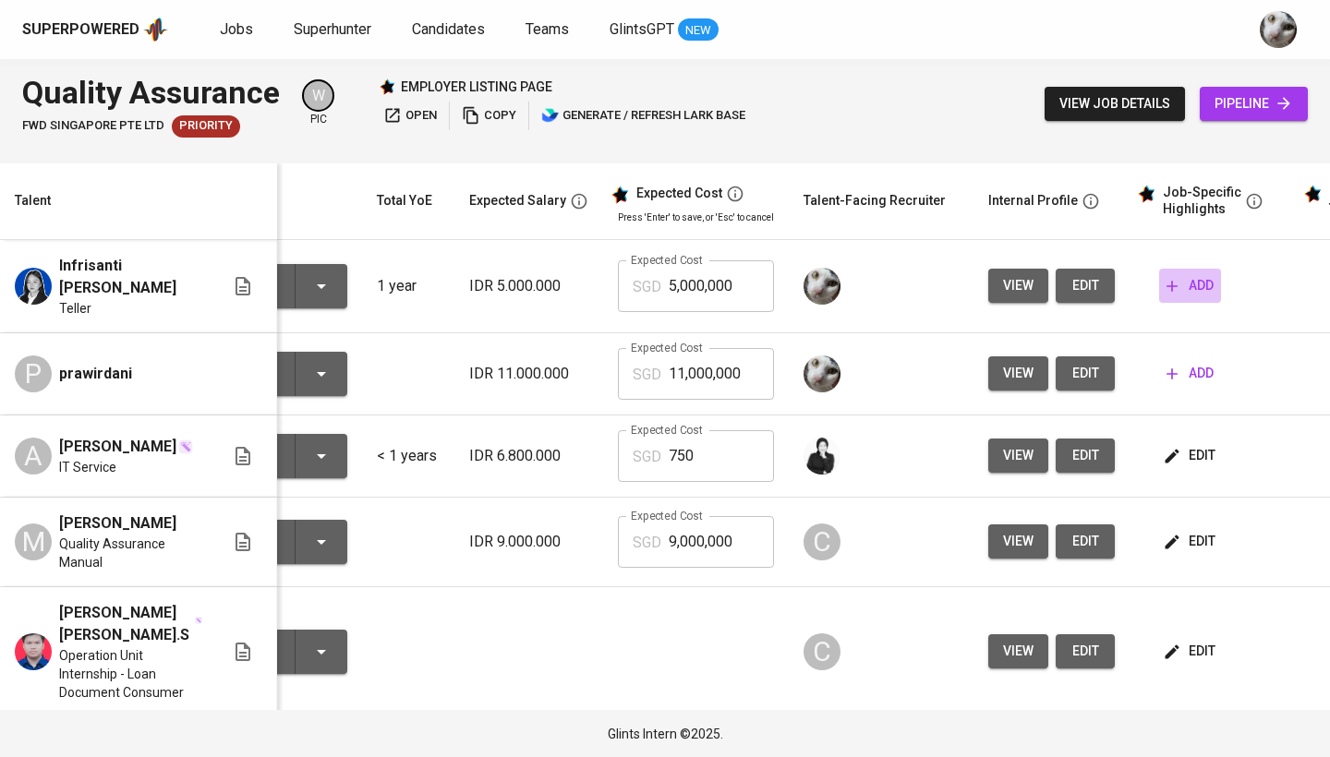
click at [1197, 282] on span "add" at bounding box center [1190, 285] width 47 height 23
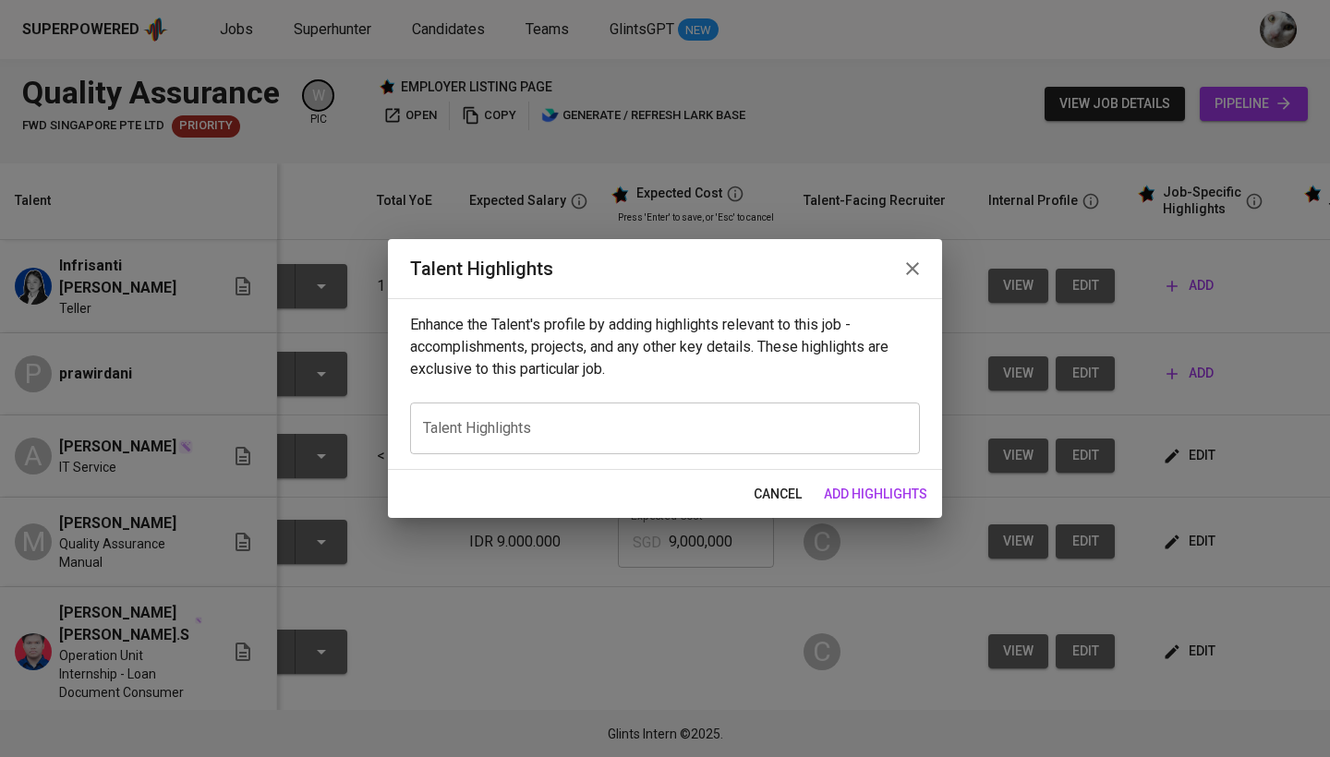
click at [715, 417] on div "x Talent Highlights" at bounding box center [665, 429] width 510 height 52
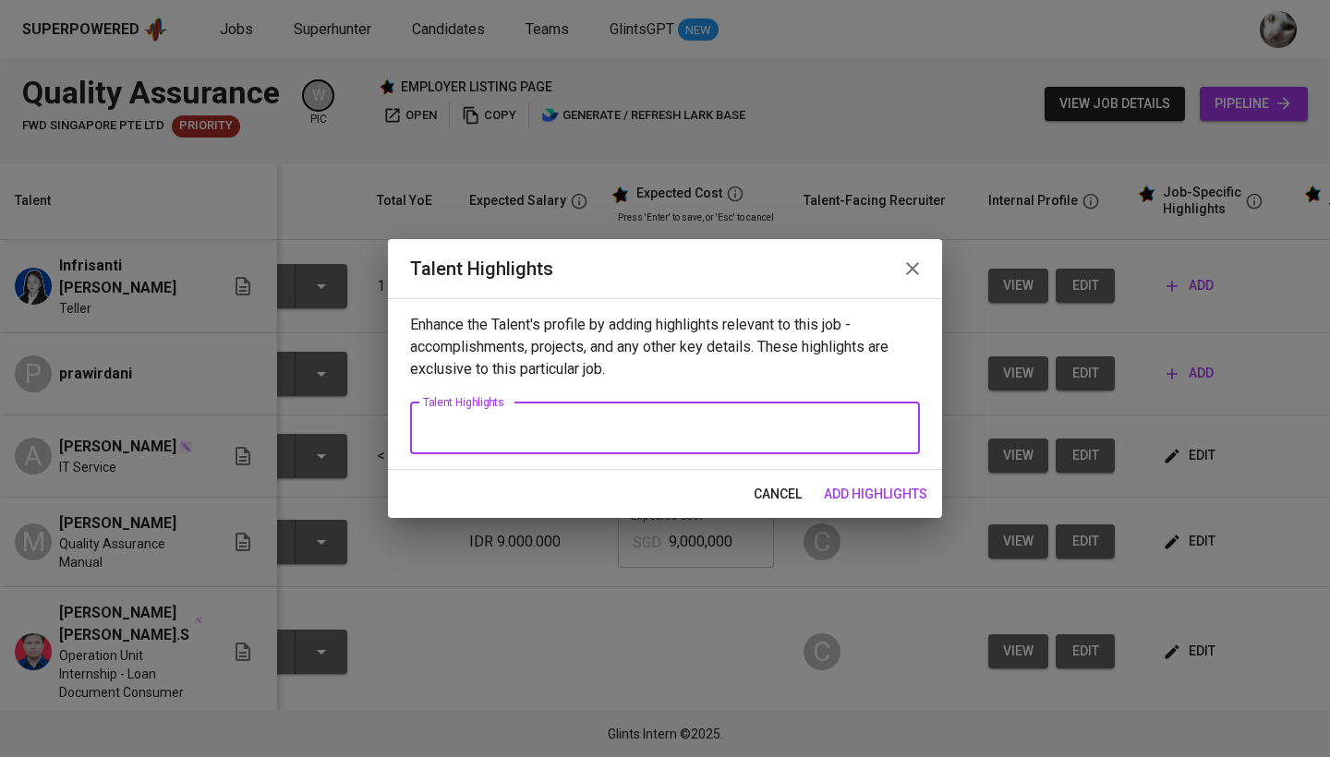
paste textarea "Infrisanti Wilson Tong is an Information Systems graduate with a growing founda…"
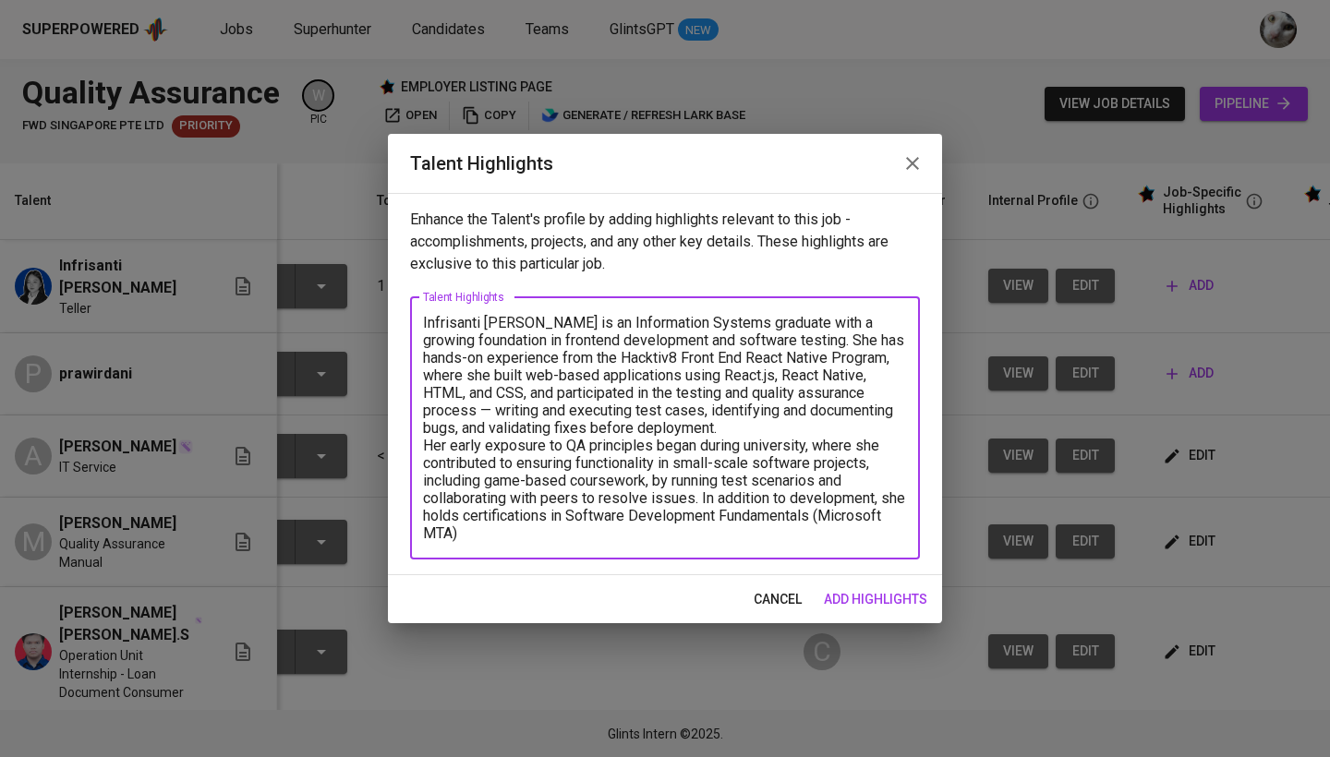
drag, startPoint x: 569, startPoint y: 325, endPoint x: 487, endPoint y: 324, distance: 82.2
click at [487, 324] on textarea "Infrisanti Wilson Tong is an Information Systems graduate with a growing founda…" at bounding box center [665, 428] width 484 height 228
click at [705, 432] on textarea "Infrisanti is an Information Systems graduate with a growing foundation in fron…" at bounding box center [665, 428] width 484 height 228
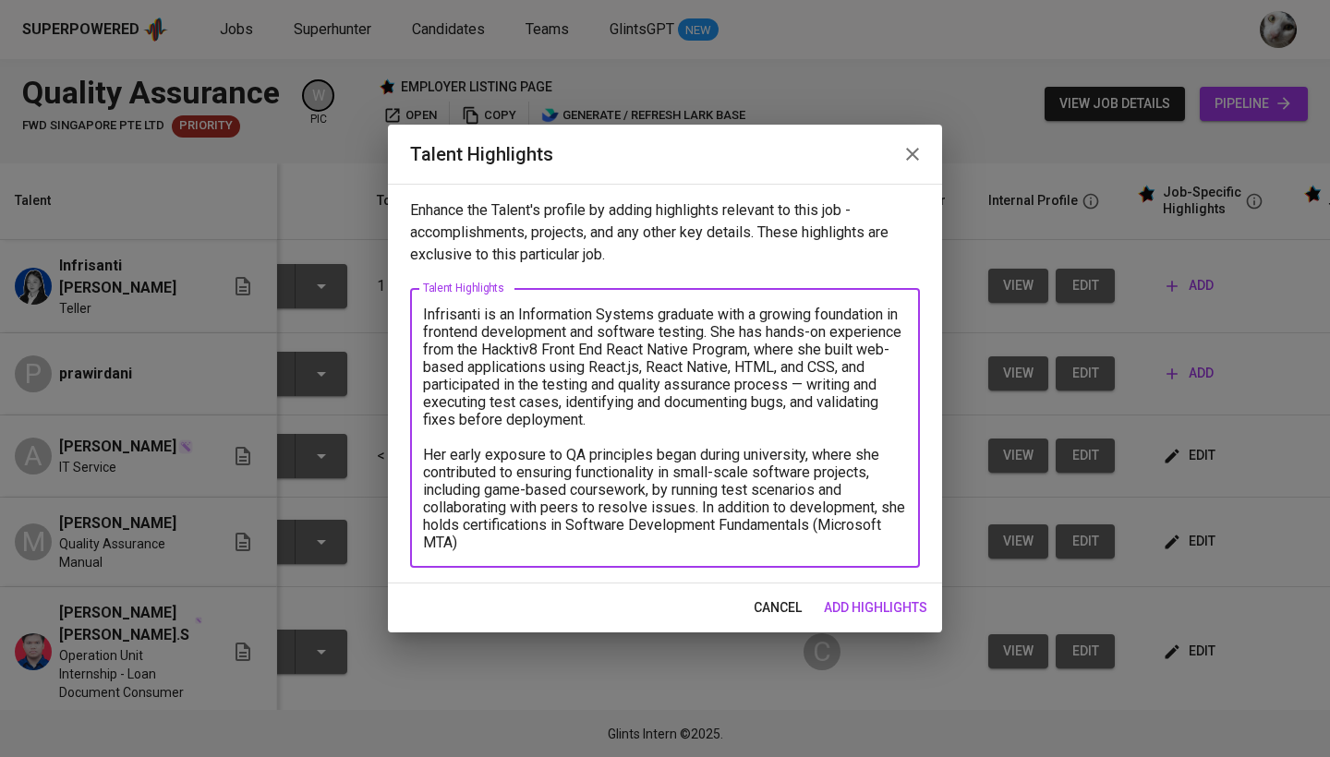
click at [708, 547] on textarea "Infrisanti is an Information Systems graduate with a growing foundation in fron…" at bounding box center [665, 429] width 484 height 246
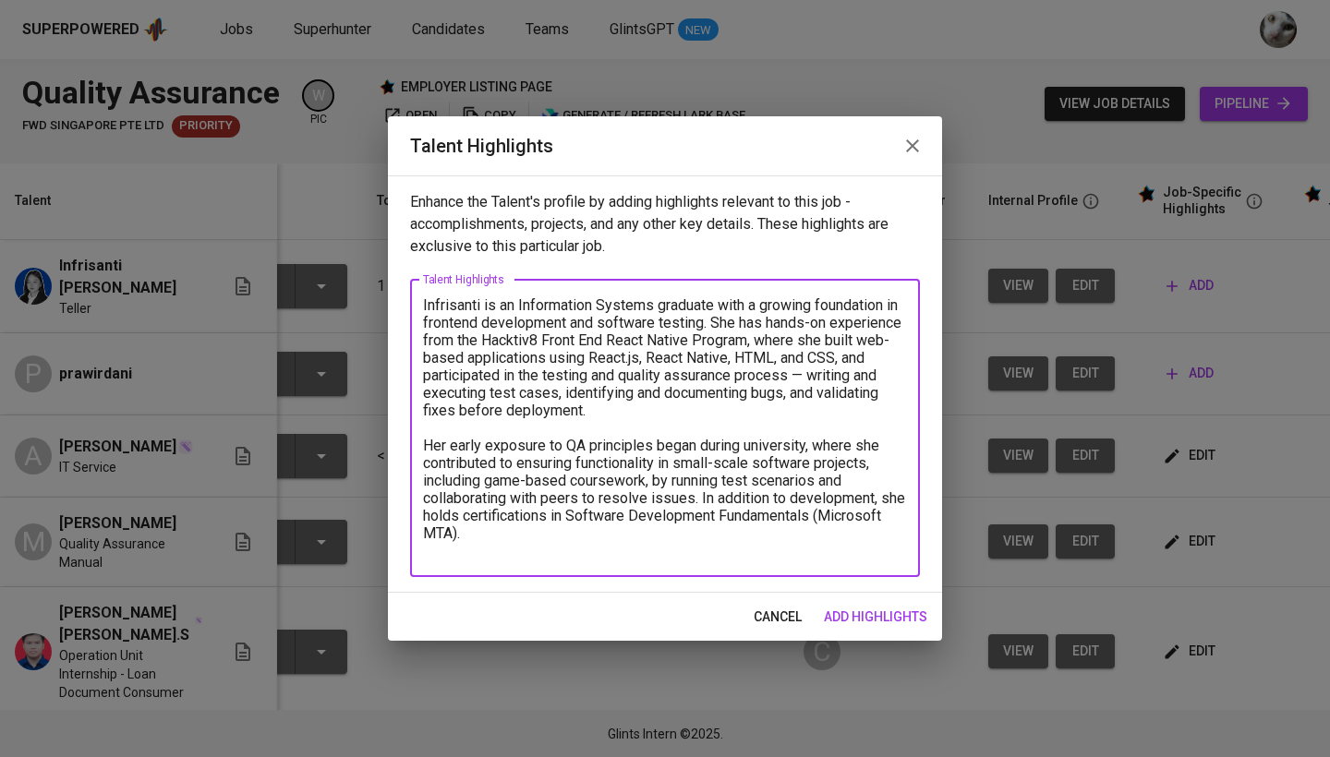
type textarea "Infrisanti is an Information Systems graduate with a growing foundation in fron…"
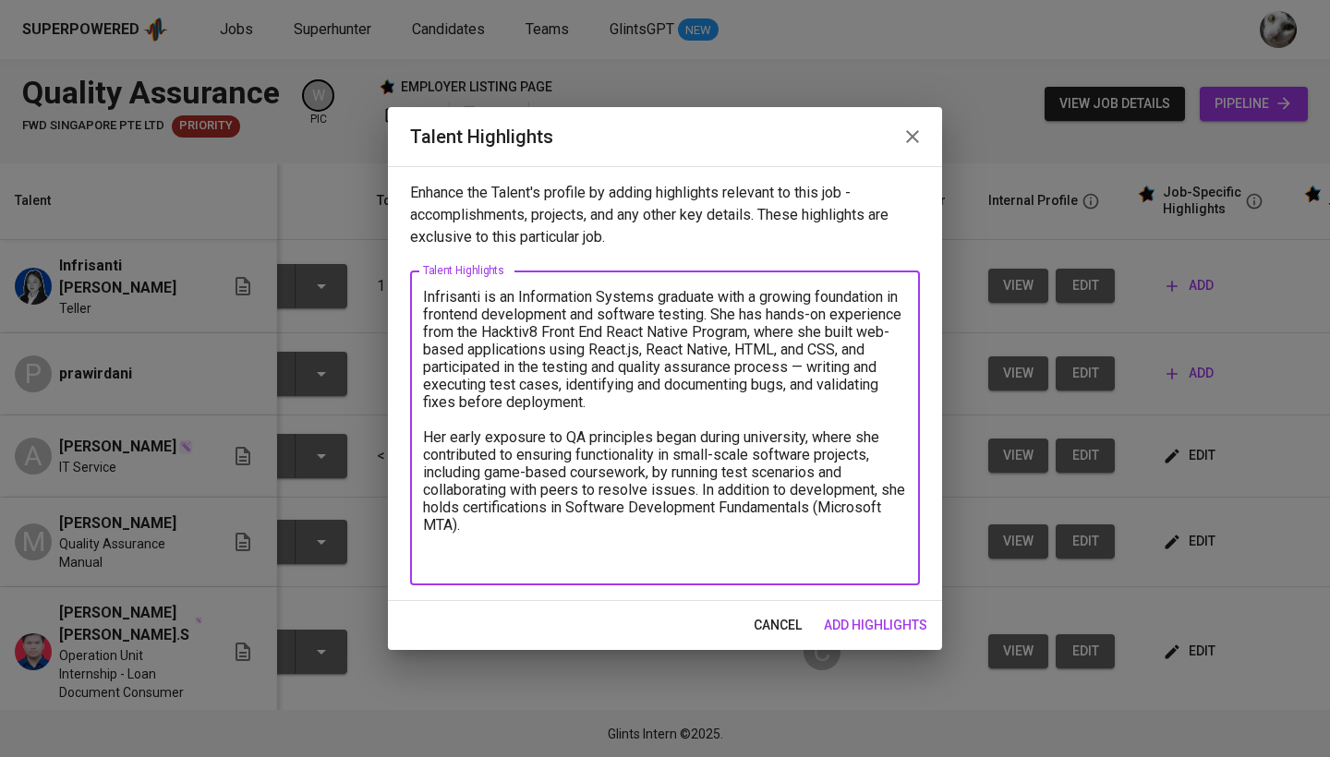
click at [899, 632] on span "add highlights" at bounding box center [875, 625] width 103 height 23
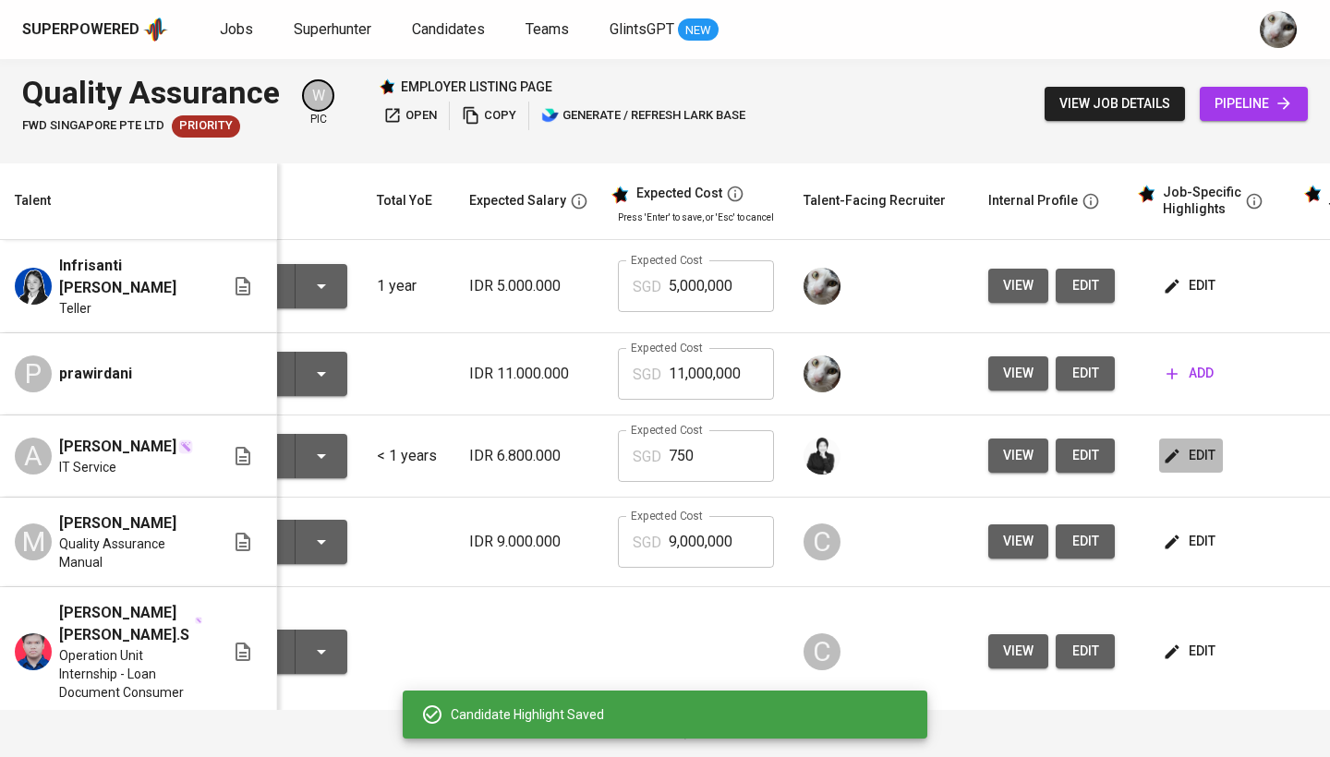
click at [1195, 442] on button "edit" at bounding box center [1191, 456] width 64 height 34
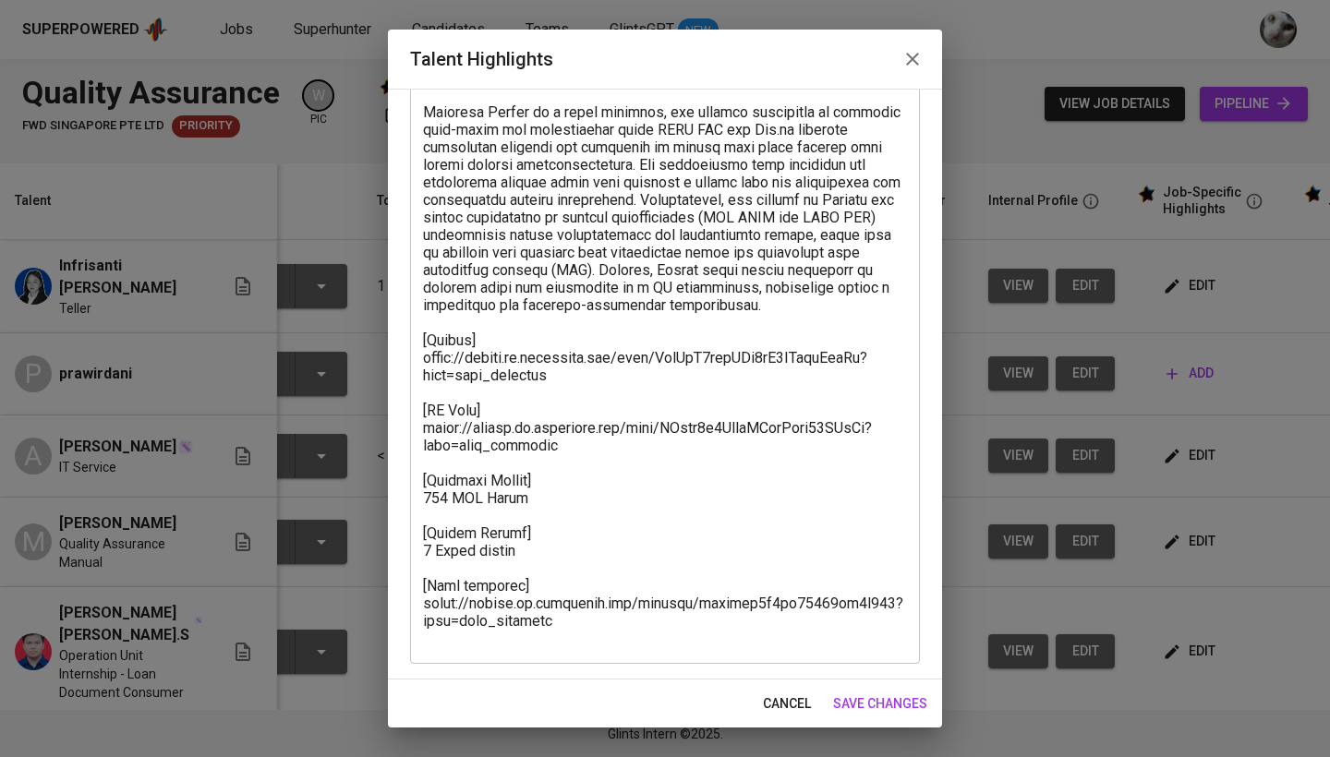
scroll to position [300, 0]
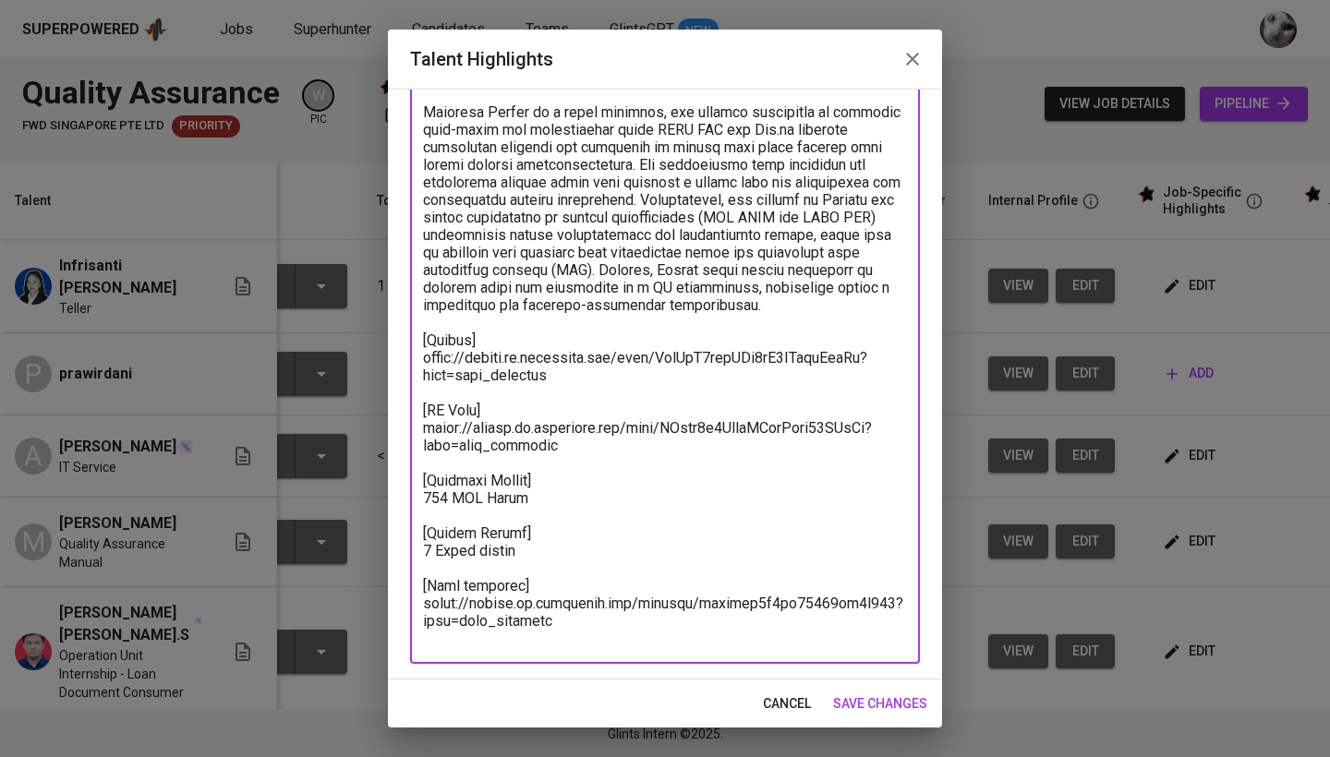
drag, startPoint x: 566, startPoint y: 638, endPoint x: 388, endPoint y: 352, distance: 337.3
click at [388, 352] on div "Enhance the Talent's profile by adding highlights relevant to this job - accomp…" at bounding box center [665, 384] width 554 height 591
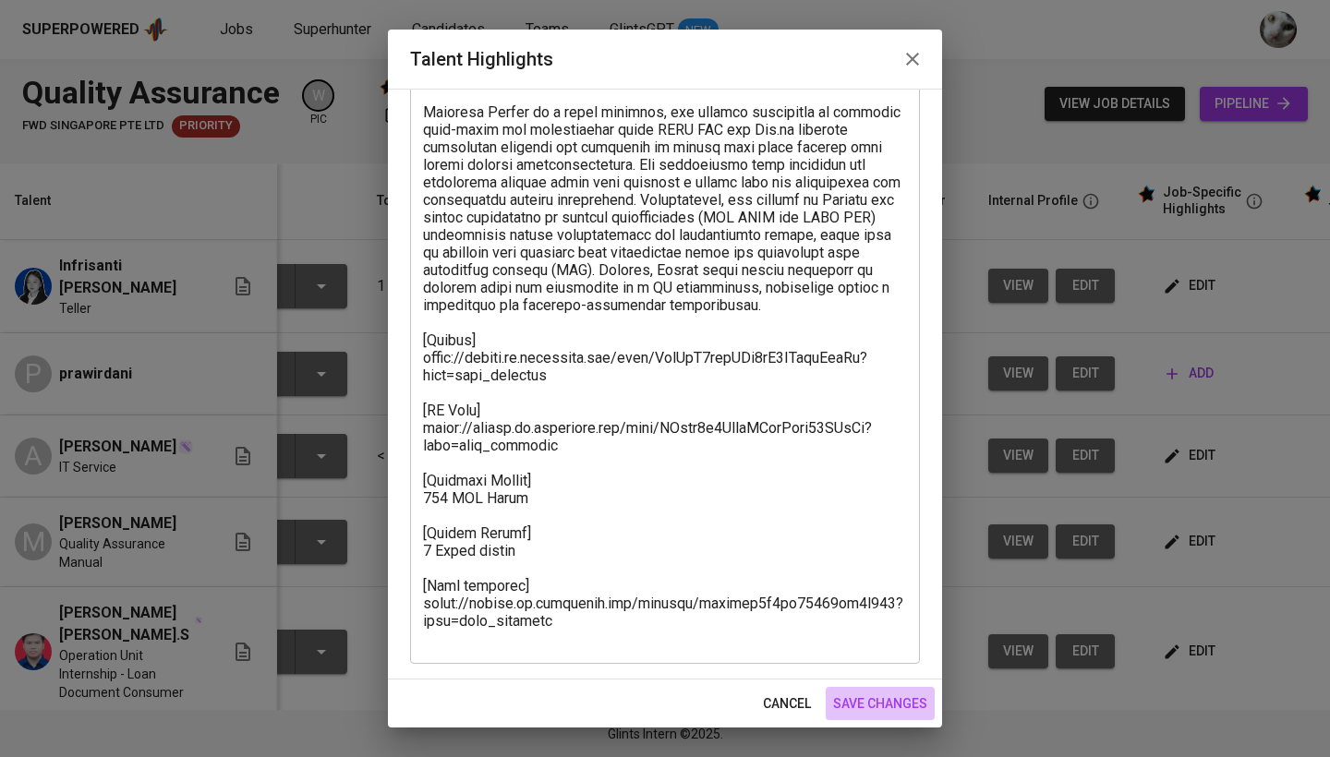
click at [865, 711] on span "save changes" at bounding box center [880, 704] width 94 height 23
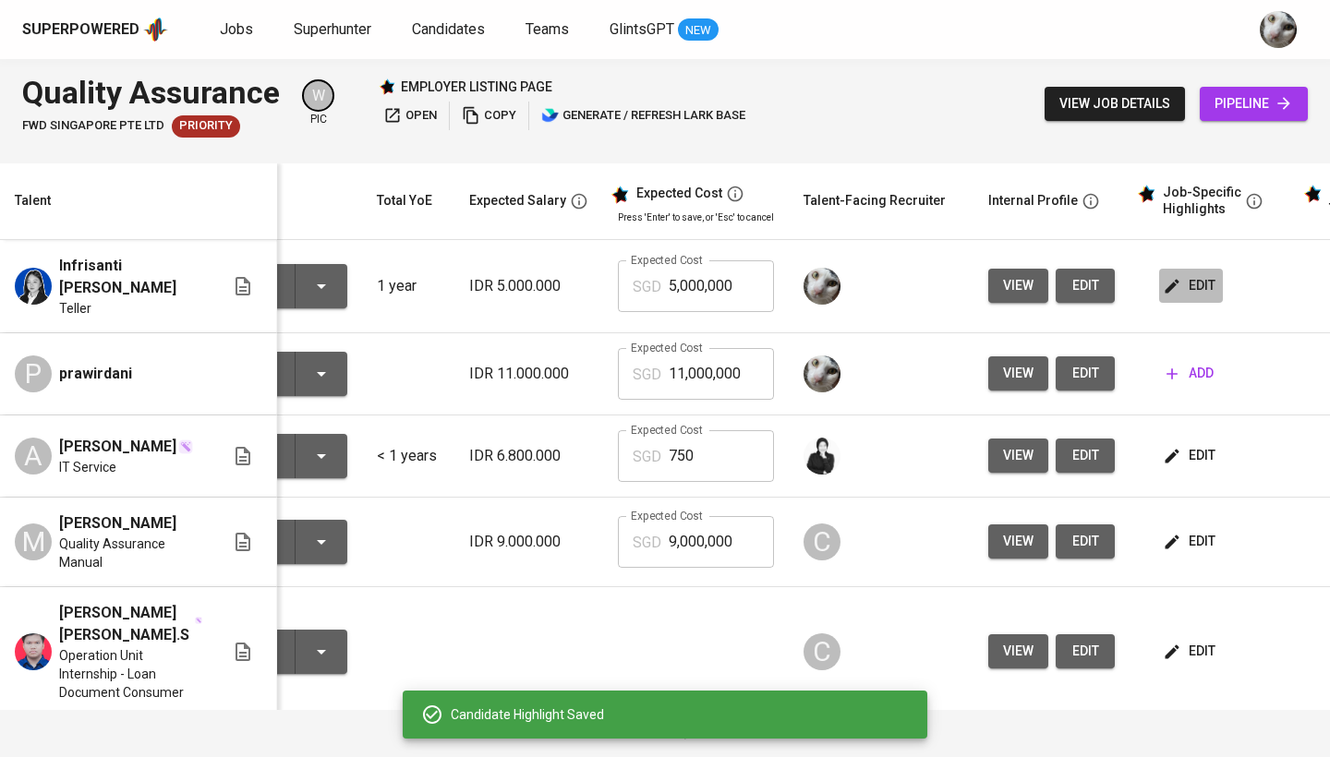
click at [1185, 291] on span "edit" at bounding box center [1191, 285] width 49 height 23
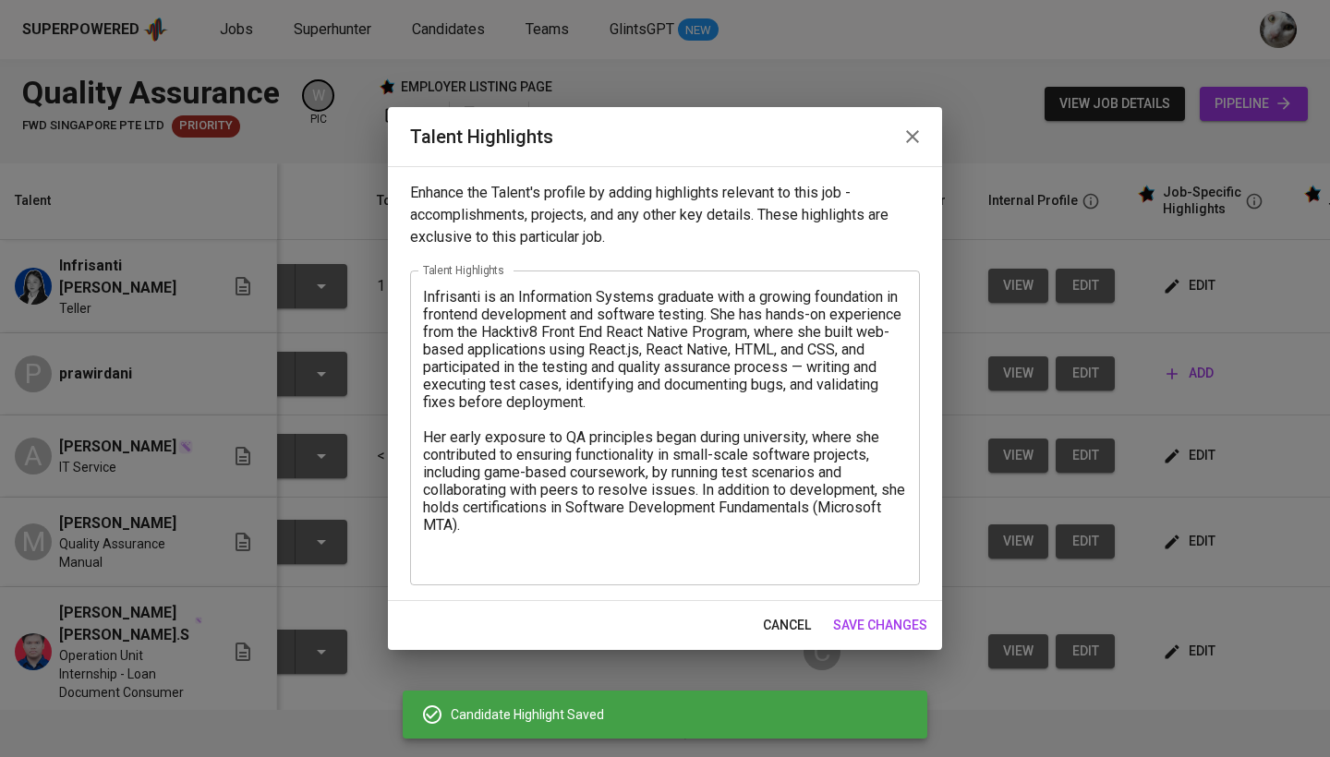
click at [585, 575] on div "Infrisanti is an Information Systems graduate with a growing foundation in fron…" at bounding box center [665, 428] width 510 height 315
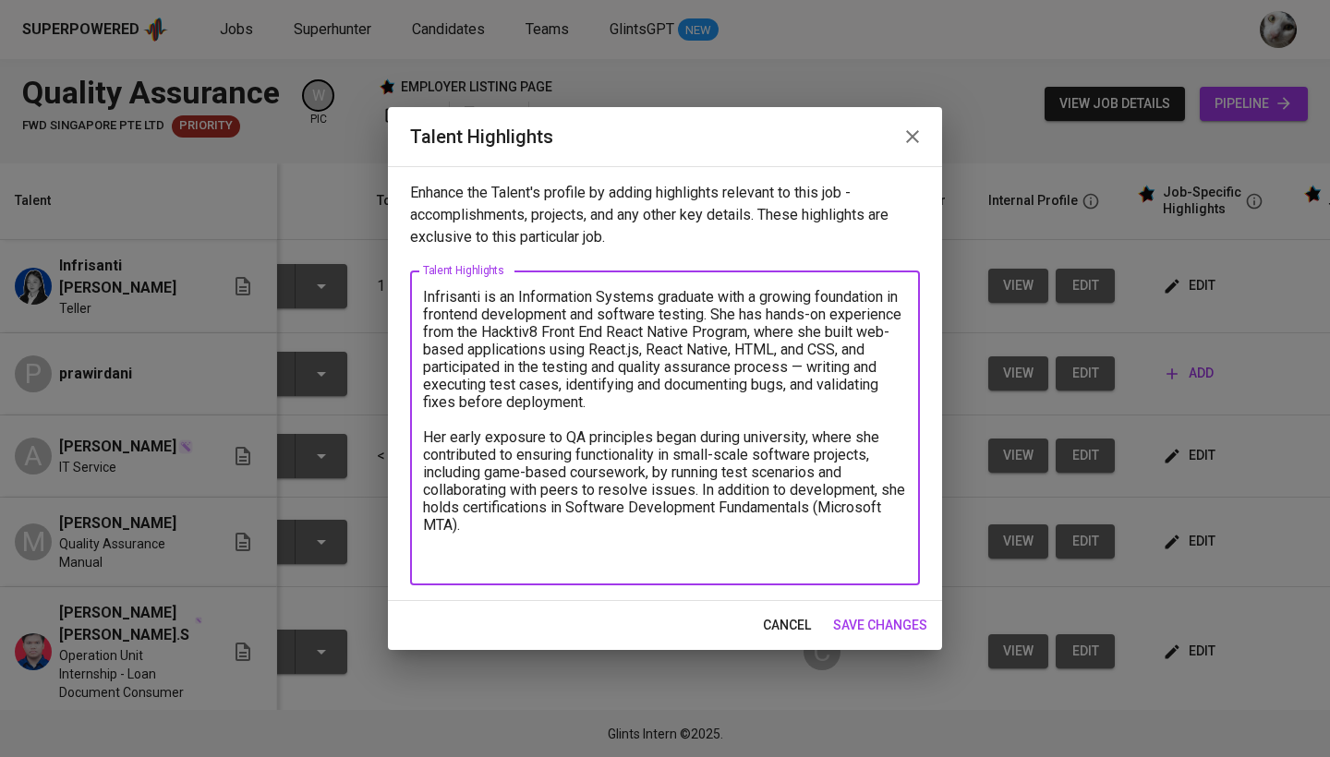
click at [542, 562] on textarea "Infrisanti is an Information Systems graduate with a growing foundation in fron…" at bounding box center [665, 428] width 484 height 281
paste textarea "[Resume] https://glints.sg.larksuite.com/file/YevFbE6odoZVh4xX4WQljfDsgWc?from=…"
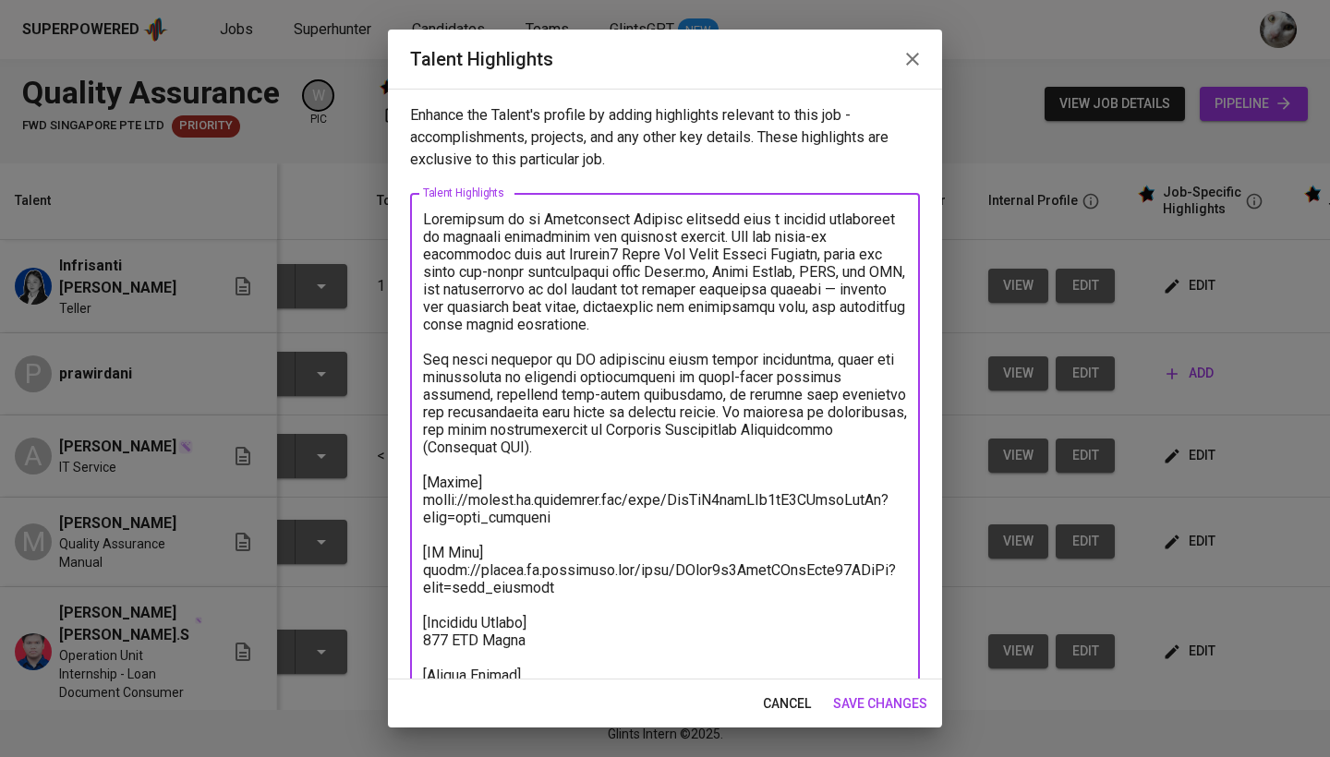
scroll to position [125, 0]
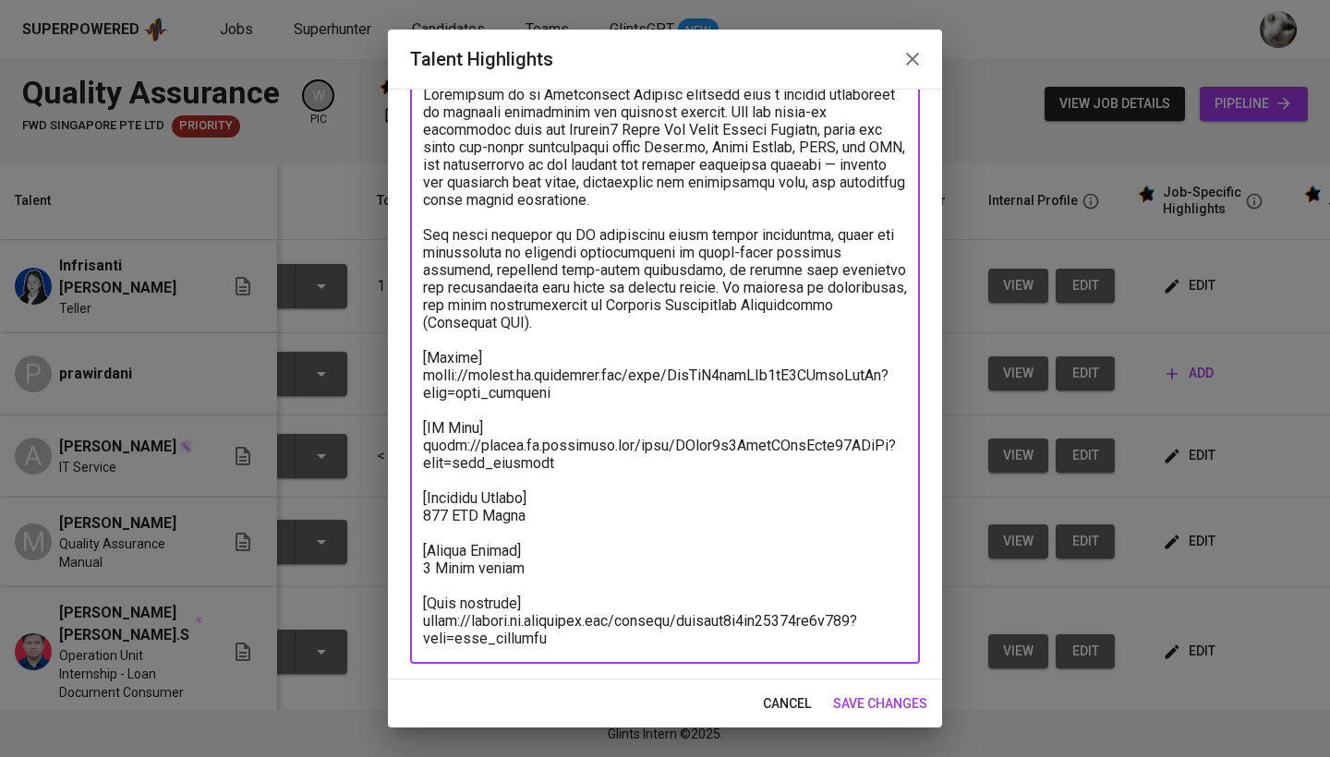
drag, startPoint x: 571, startPoint y: 395, endPoint x: 407, endPoint y: 374, distance: 164.9
click at [407, 374] on div "Enhance the Talent's profile by adding highlights relevant to this job - accomp…" at bounding box center [665, 384] width 554 height 591
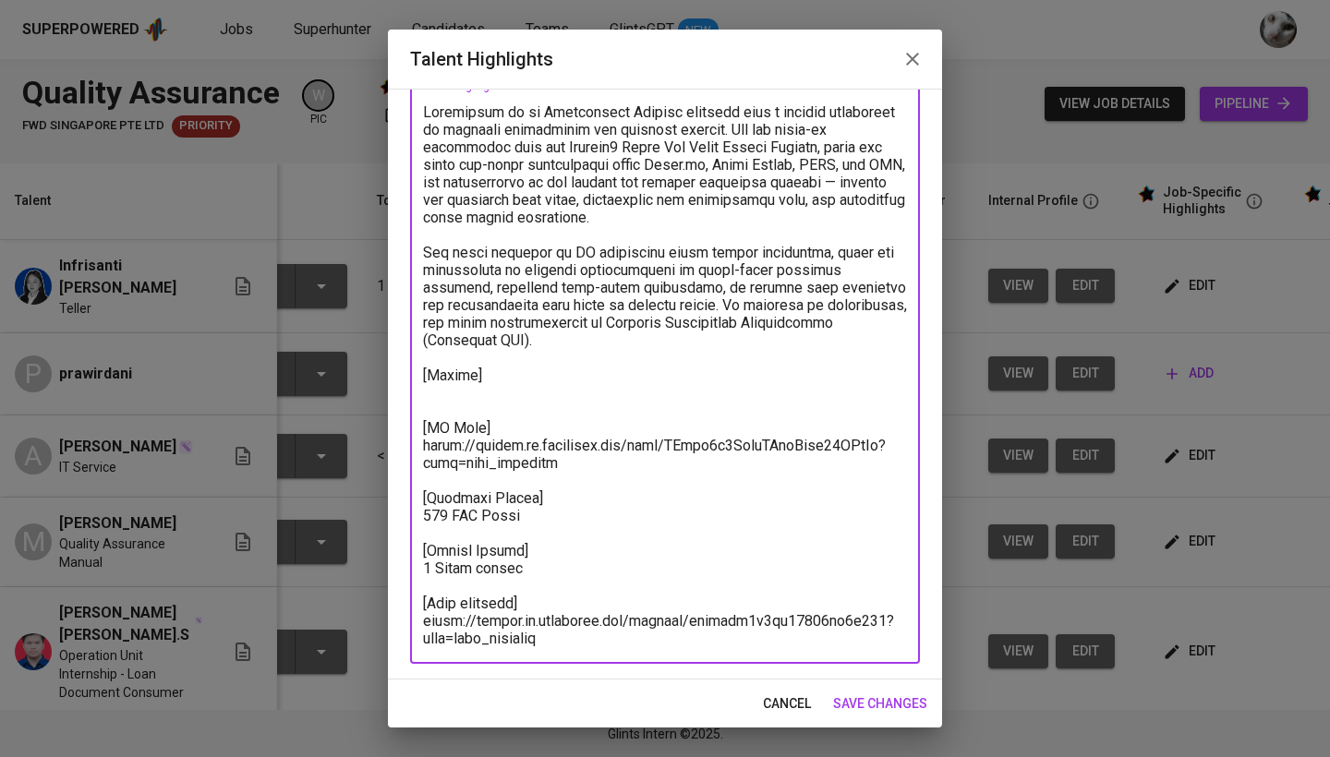
scroll to position [107, 0]
drag, startPoint x: 567, startPoint y: 466, endPoint x: 417, endPoint y: 447, distance: 151.7
click at [417, 447] on div "x Talent Highlights" at bounding box center [665, 375] width 510 height 578
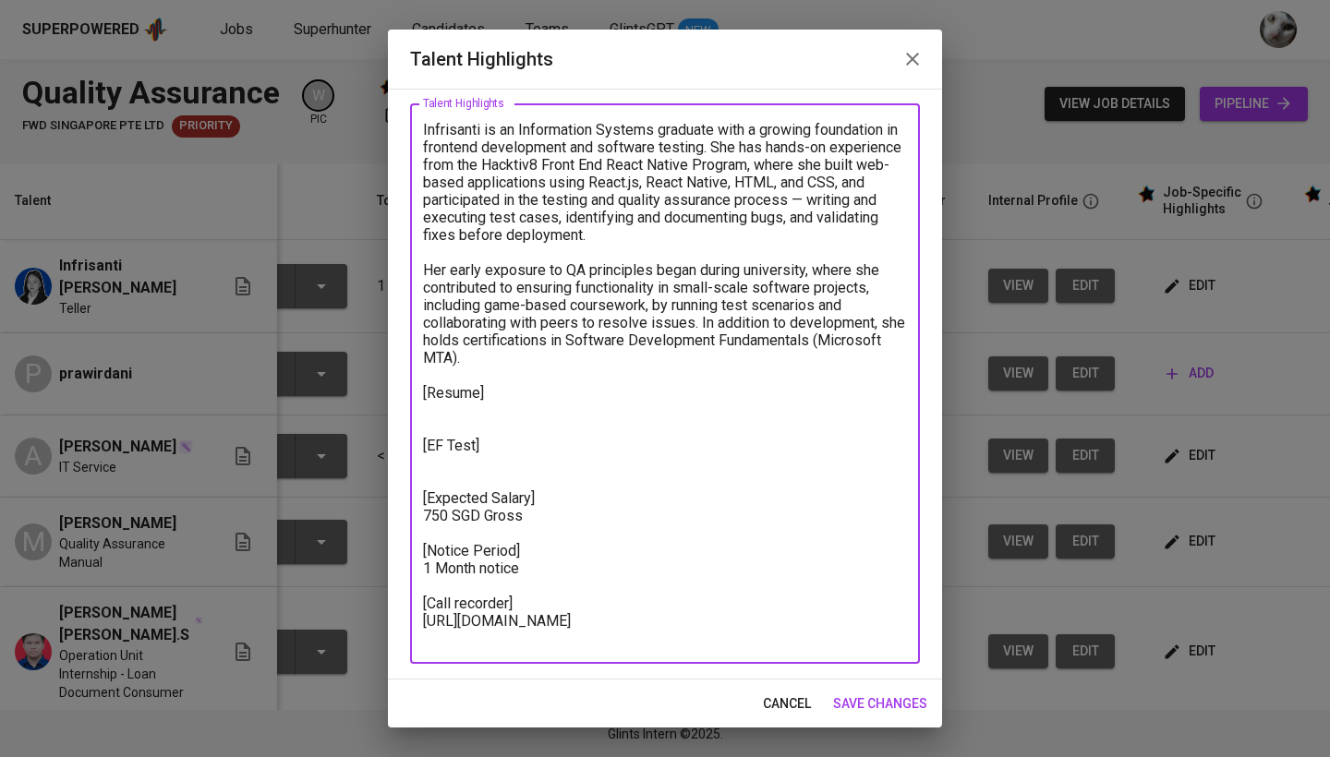
scroll to position [90, 0]
drag, startPoint x: 536, startPoint y: 575, endPoint x: 419, endPoint y: 575, distance: 116.4
click at [419, 575] on div "Infrisanti is an Information Systems graduate with a growing foundation in fron…" at bounding box center [665, 383] width 510 height 561
drag, startPoint x: 563, startPoint y: 638, endPoint x: 402, endPoint y: 611, distance: 163.9
click at [402, 611] on div "Enhance the Talent's profile by adding highlights relevant to this job - accomp…" at bounding box center [665, 384] width 554 height 591
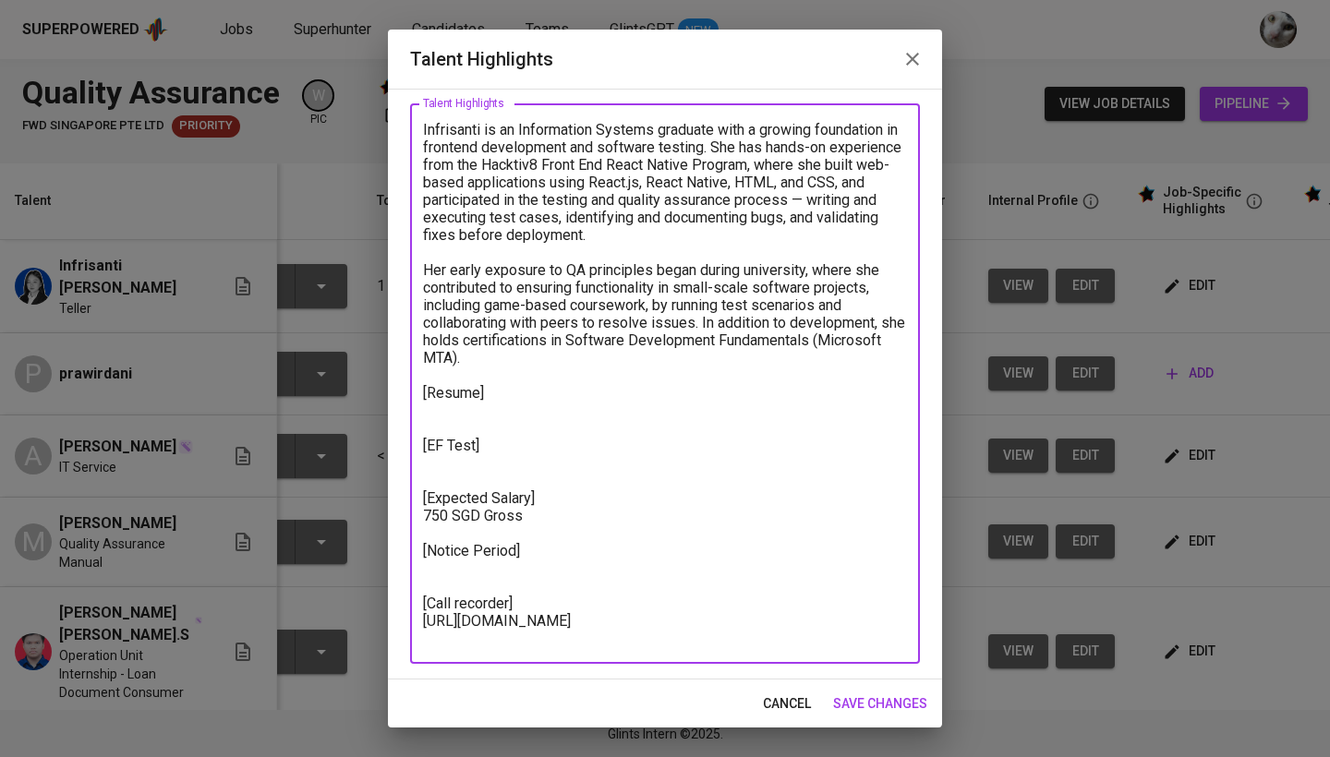
click at [452, 575] on textarea "Infrisanti is an Information Systems graduate with a growing foundation in fron…" at bounding box center [665, 384] width 484 height 527
drag, startPoint x: 565, startPoint y: 642, endPoint x: 424, endPoint y: 621, distance: 142.9
click at [424, 621] on textarea "Infrisanti is an Information Systems graduate with a growing foundation in fron…" at bounding box center [665, 384] width 484 height 527
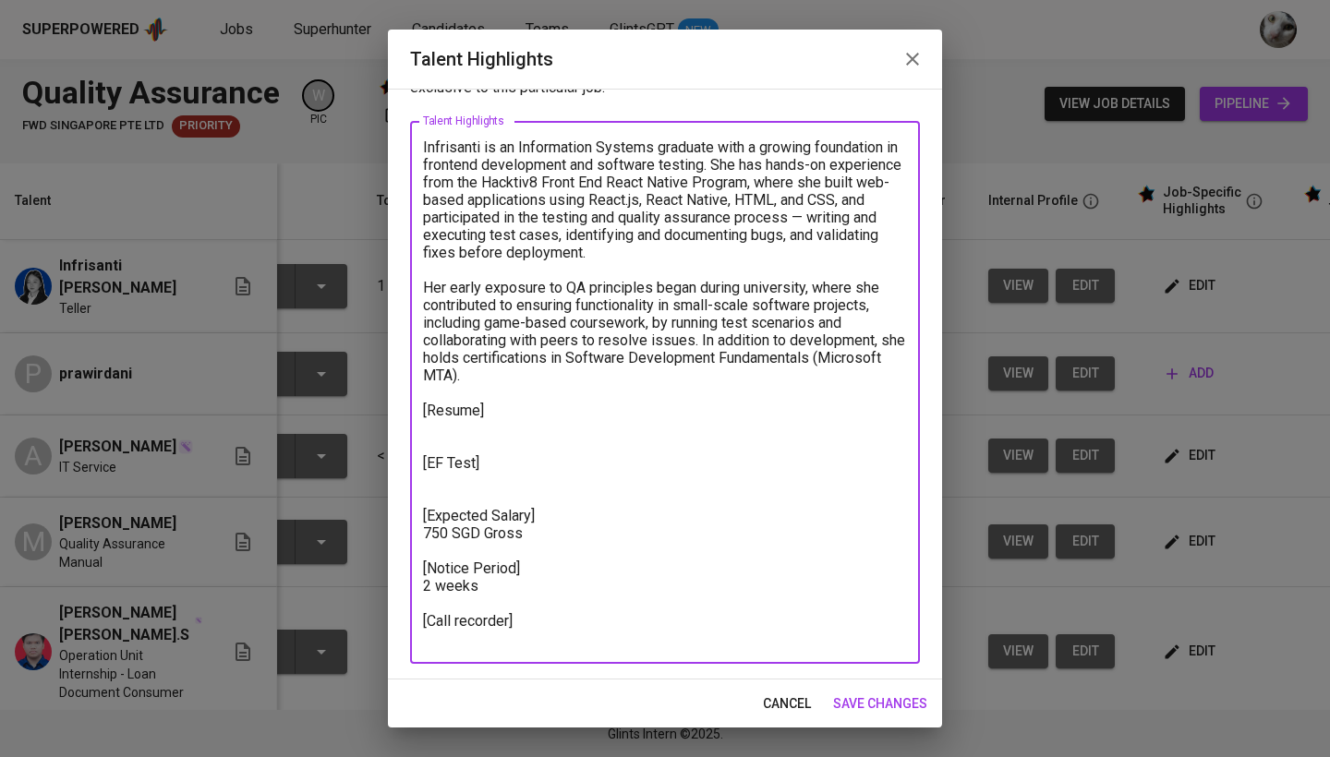
scroll to position [72, 0]
click at [509, 624] on textarea "Infrisanti is an Information Systems graduate with a growing foundation in fron…" at bounding box center [665, 393] width 484 height 509
type textarea "Infrisanti is an Information Systems graduate with a growing foundation in fron…"
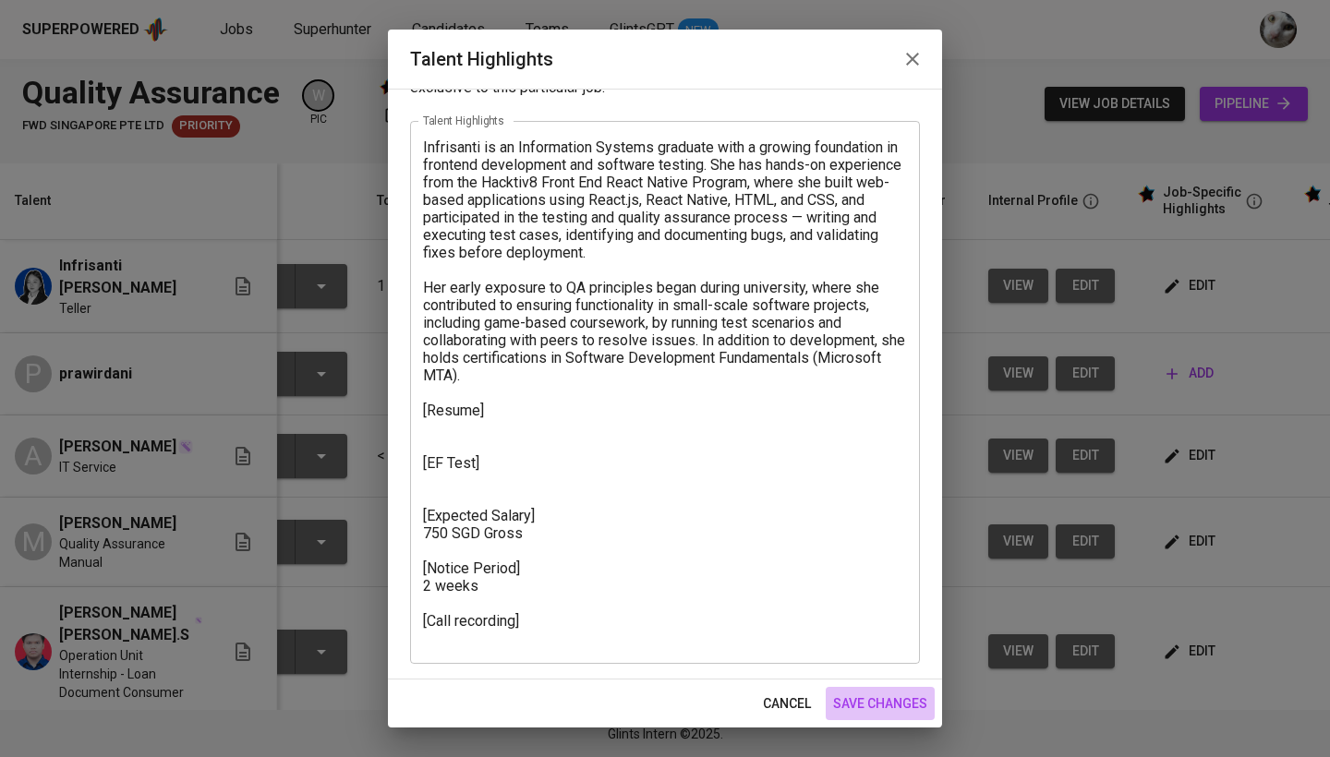
click at [854, 707] on span "save changes" at bounding box center [880, 704] width 94 height 23
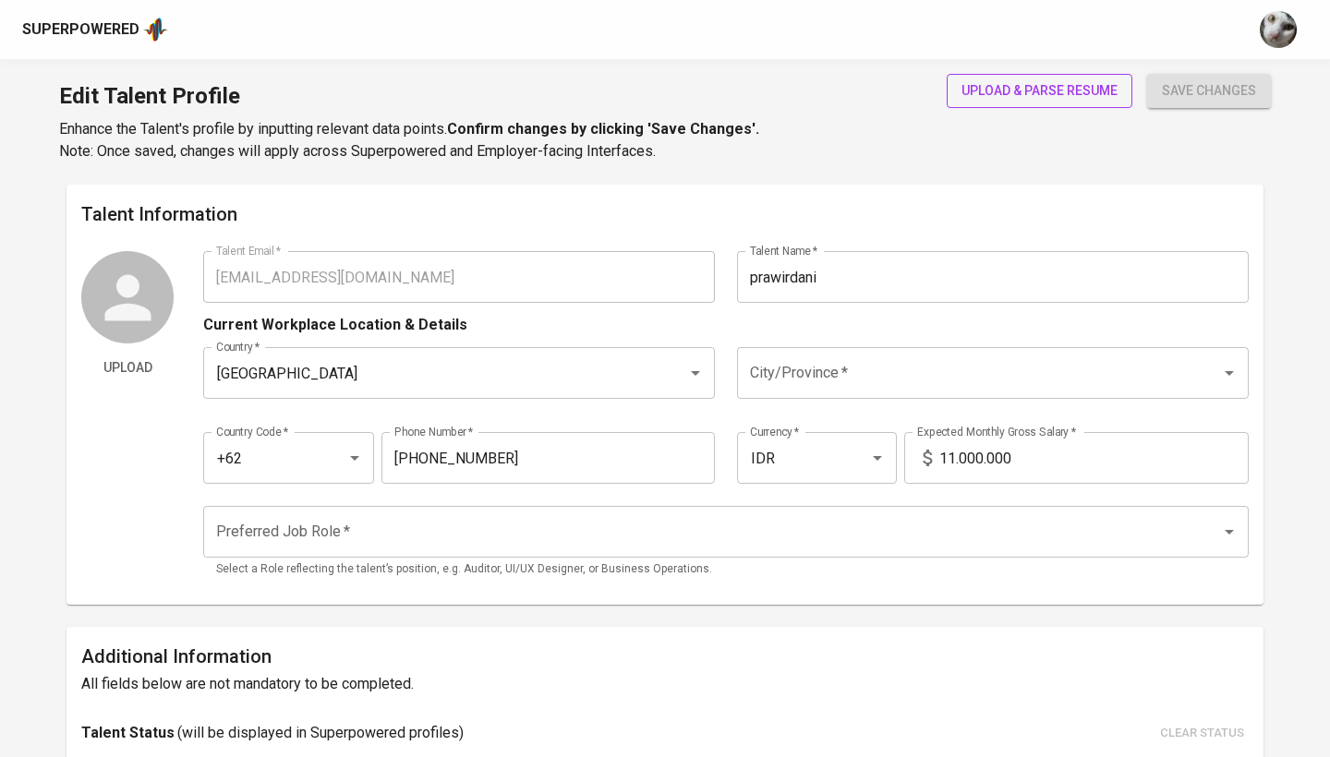
click at [1066, 83] on span "upload & parse resume" at bounding box center [1040, 90] width 156 height 23
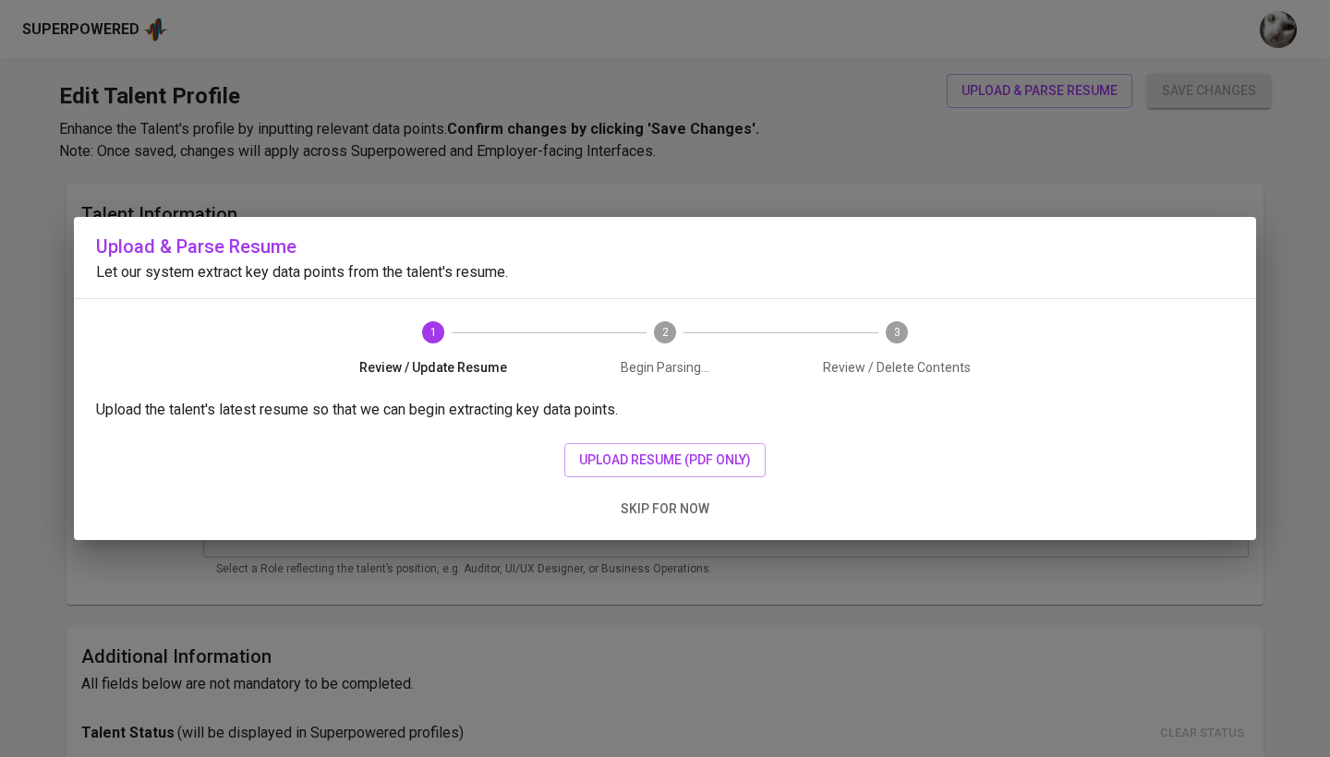
click at [855, 136] on div "Upload & Parse Resume Let our system extract key data points from the talent's …" at bounding box center [665, 378] width 1330 height 757
click at [671, 500] on span "skip for now" at bounding box center [665, 509] width 89 height 23
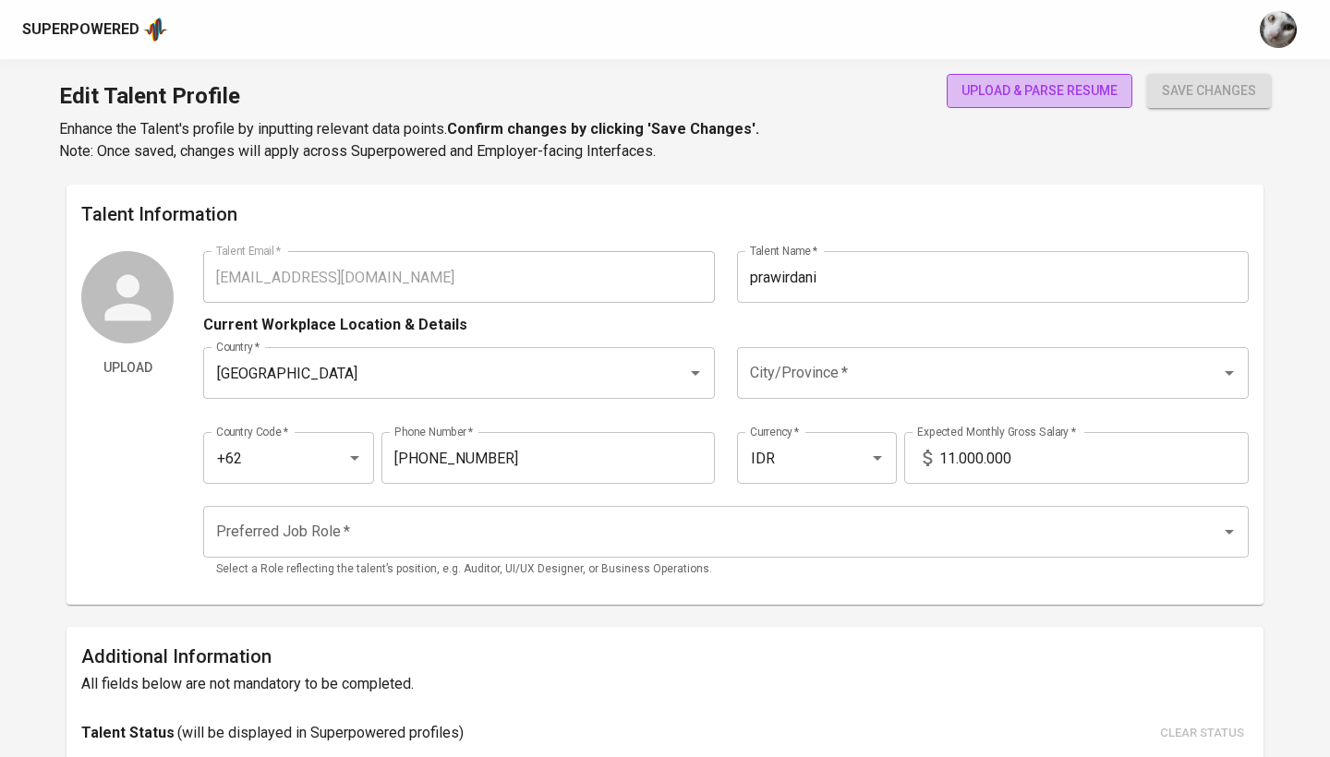
click at [1005, 98] on span "upload & parse resume" at bounding box center [1040, 90] width 156 height 23
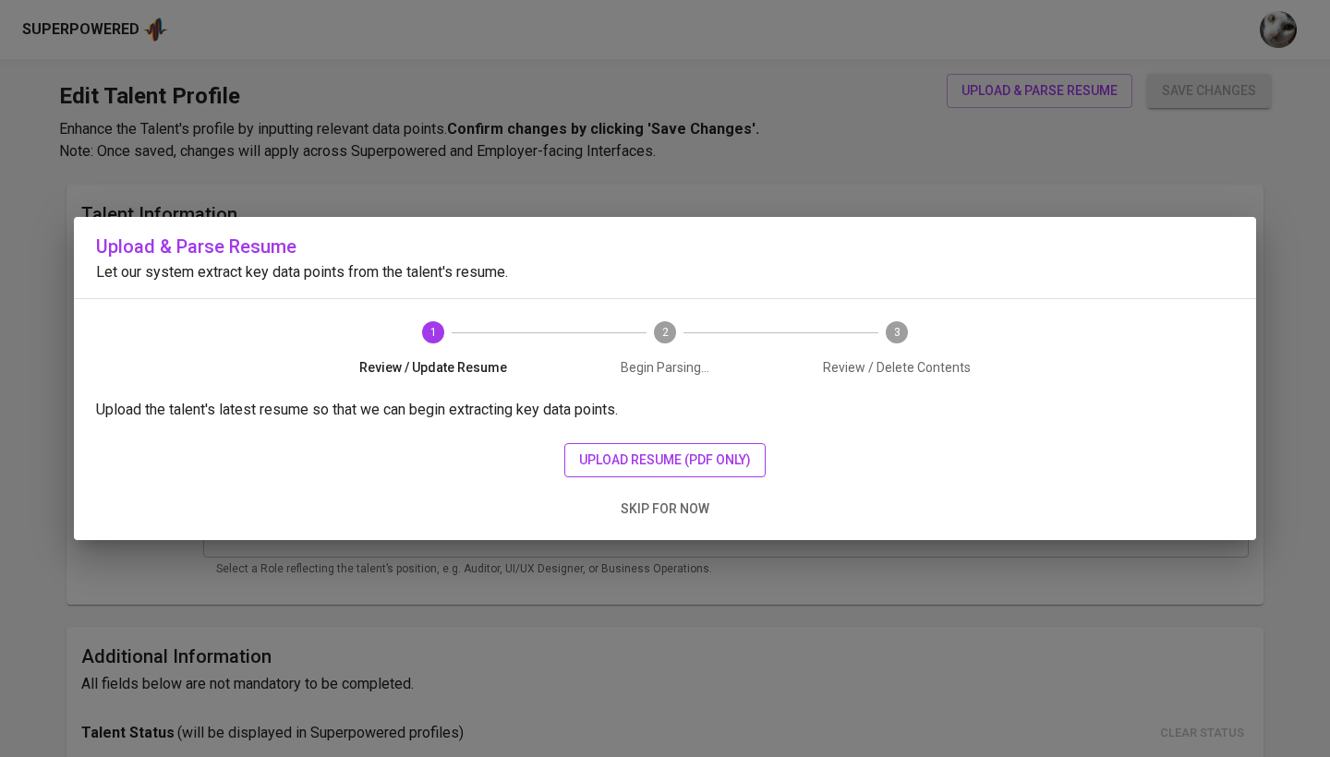
click at [647, 455] on span "upload resume (pdf only)" at bounding box center [665, 460] width 172 height 23
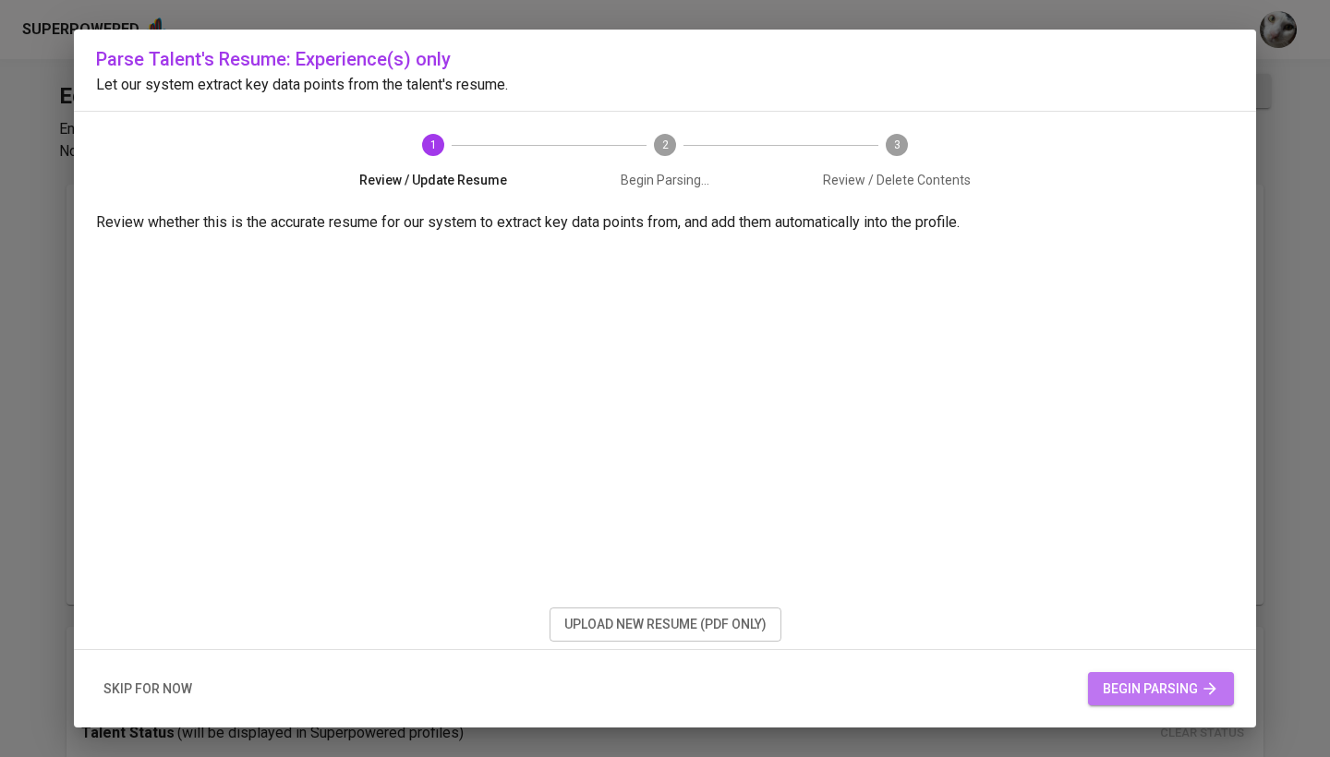
click at [1138, 687] on span "begin parsing" at bounding box center [1161, 689] width 116 height 23
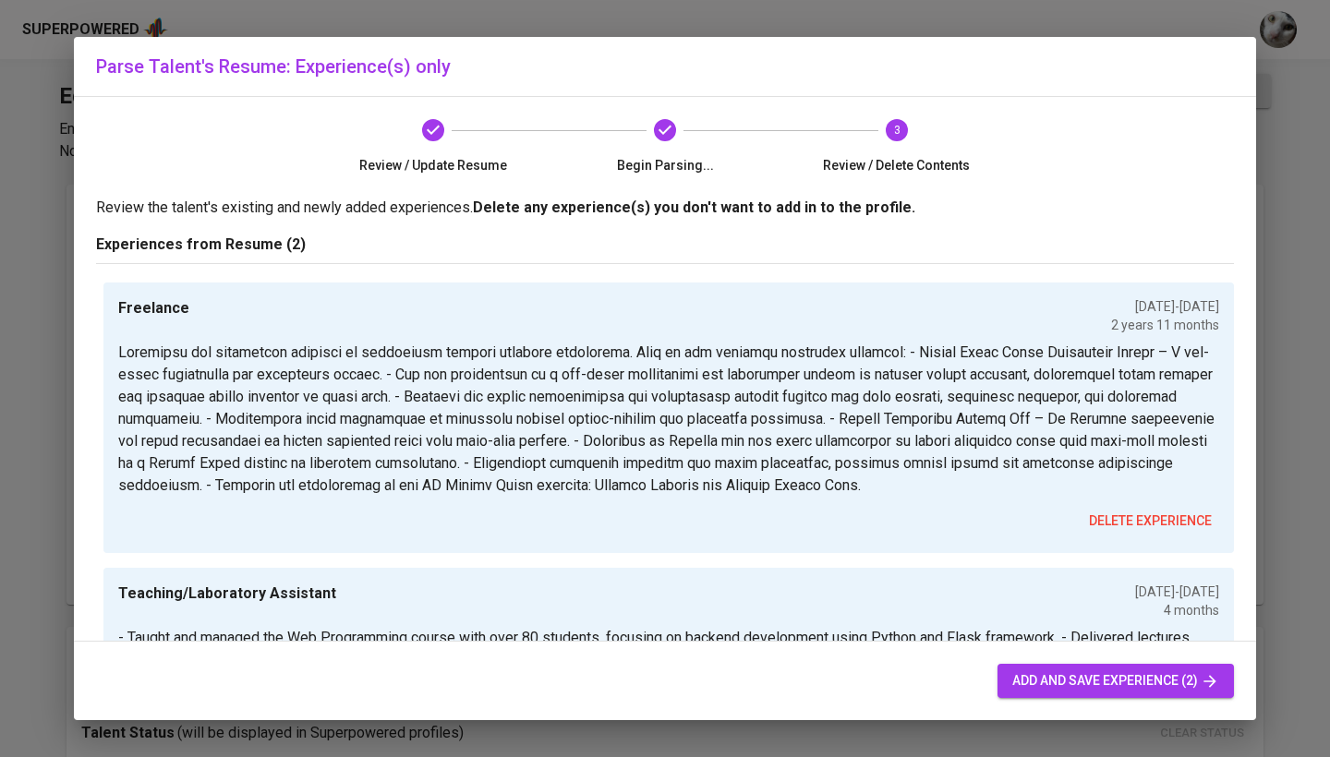
click at [1034, 685] on span "add and save experience (2)" at bounding box center [1115, 681] width 207 height 23
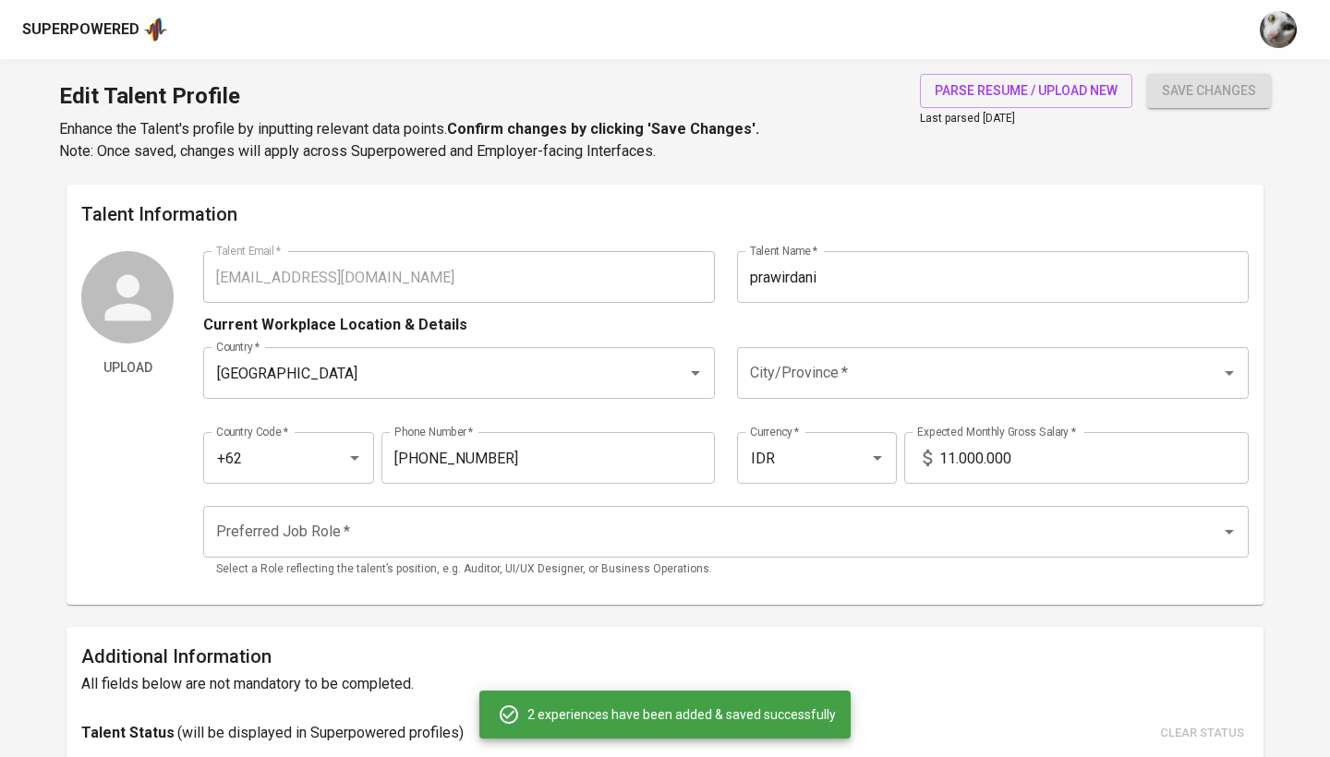
scroll to position [710, 0]
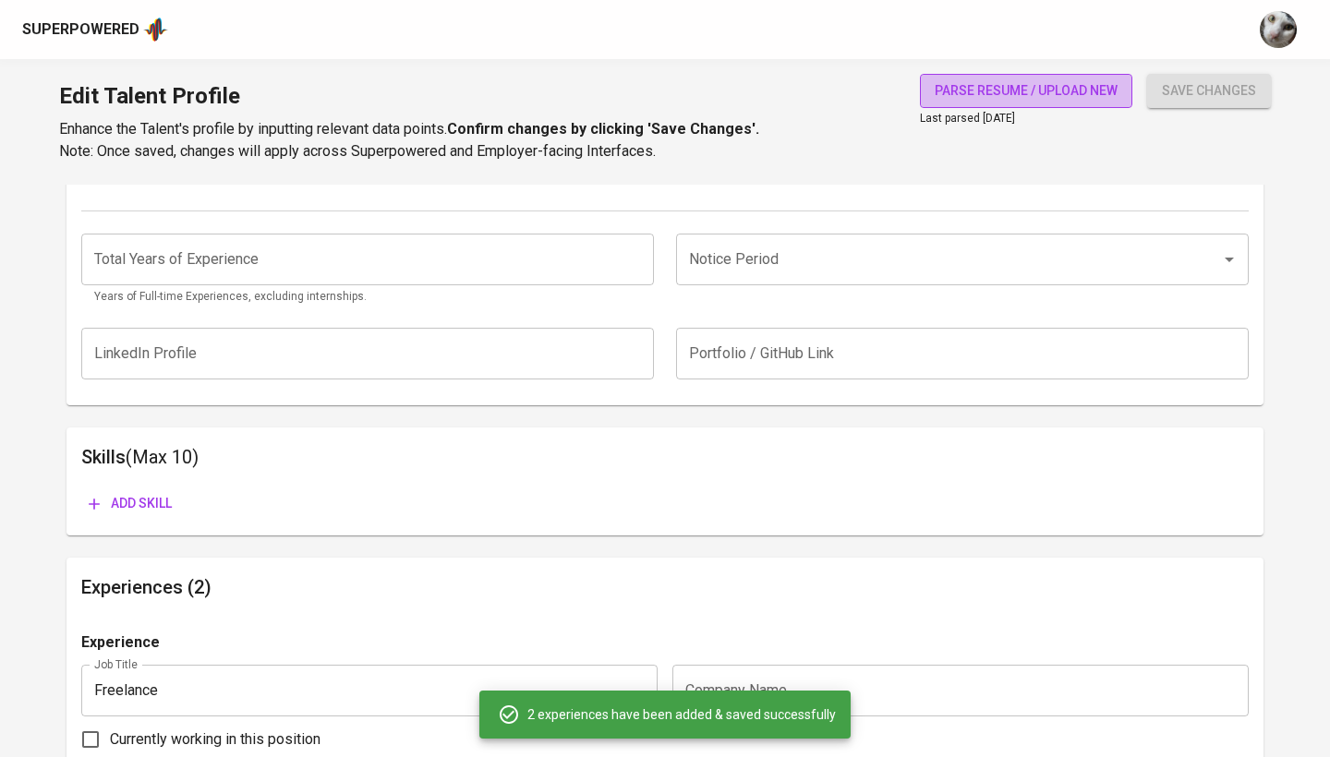
click at [1104, 97] on span "parse resume / upload new" at bounding box center [1026, 90] width 183 height 23
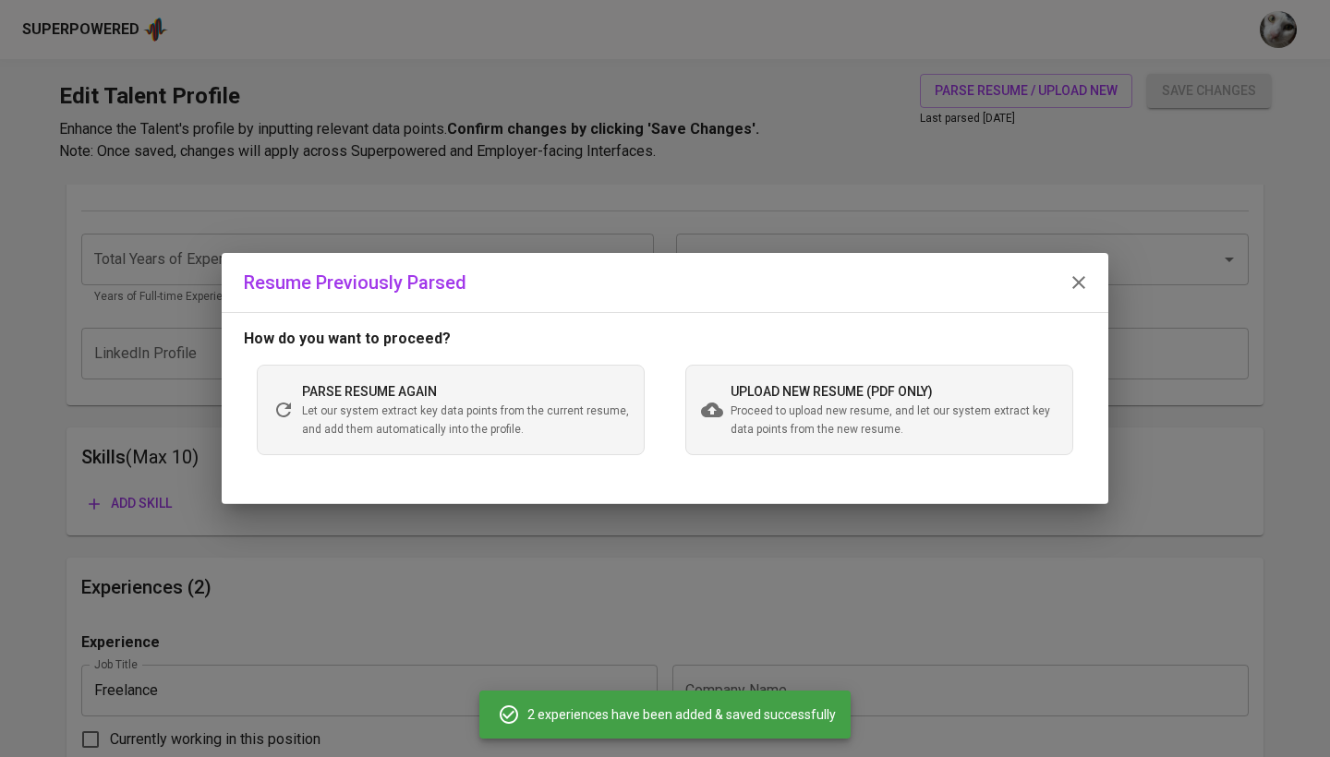
click at [789, 410] on span "Proceed to upload new resume, and let our system extract key data points from t…" at bounding box center [894, 421] width 327 height 37
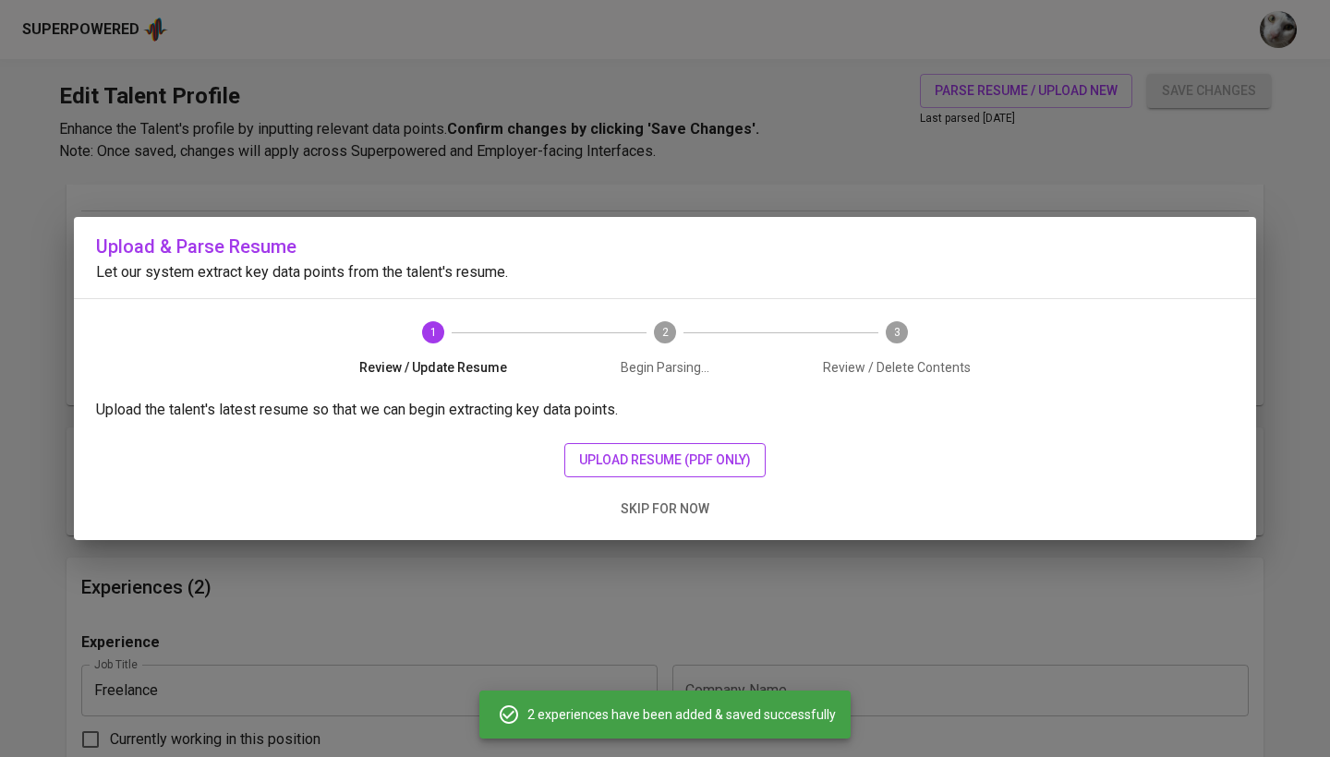
click at [616, 443] on button "upload resume (pdf only)" at bounding box center [664, 460] width 201 height 34
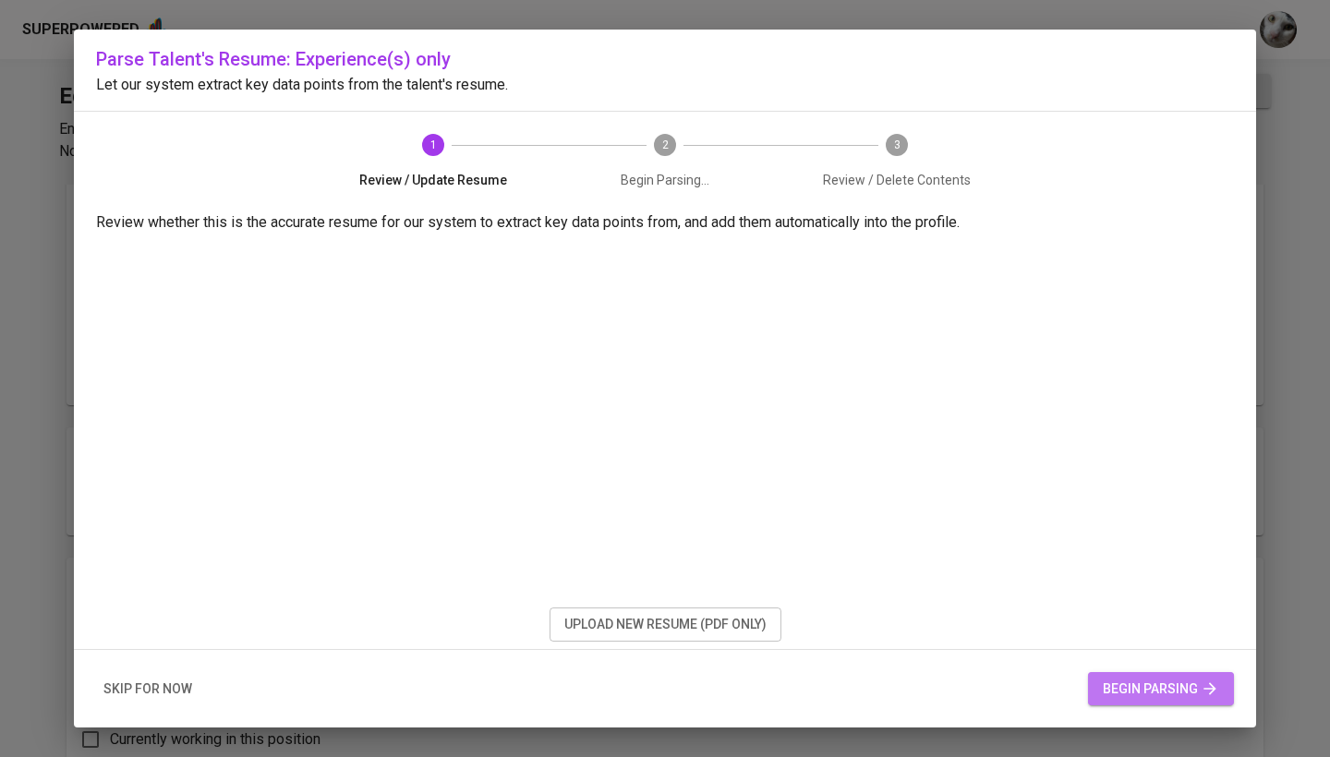
click at [1193, 696] on span "begin parsing" at bounding box center [1161, 689] width 116 height 23
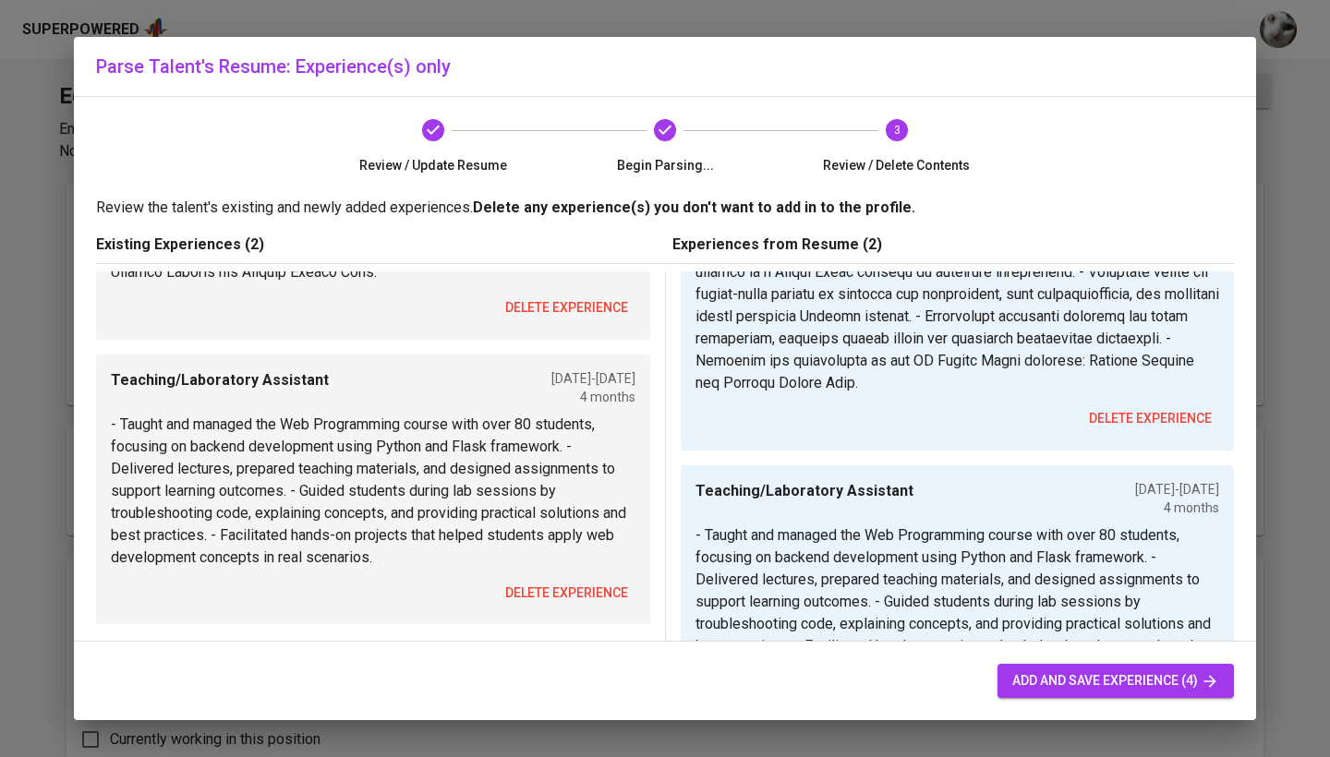
scroll to position [416, 0]
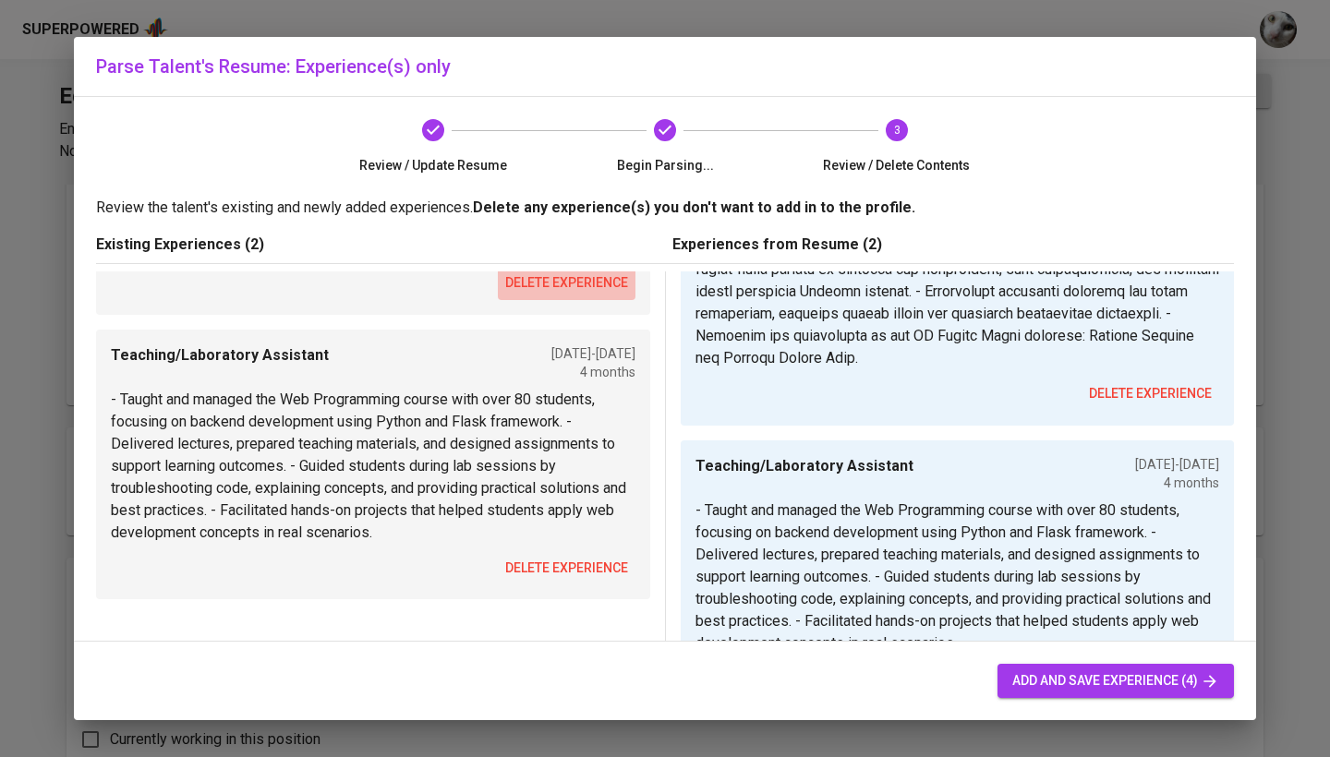
click at [566, 282] on span "delete experience" at bounding box center [566, 283] width 123 height 23
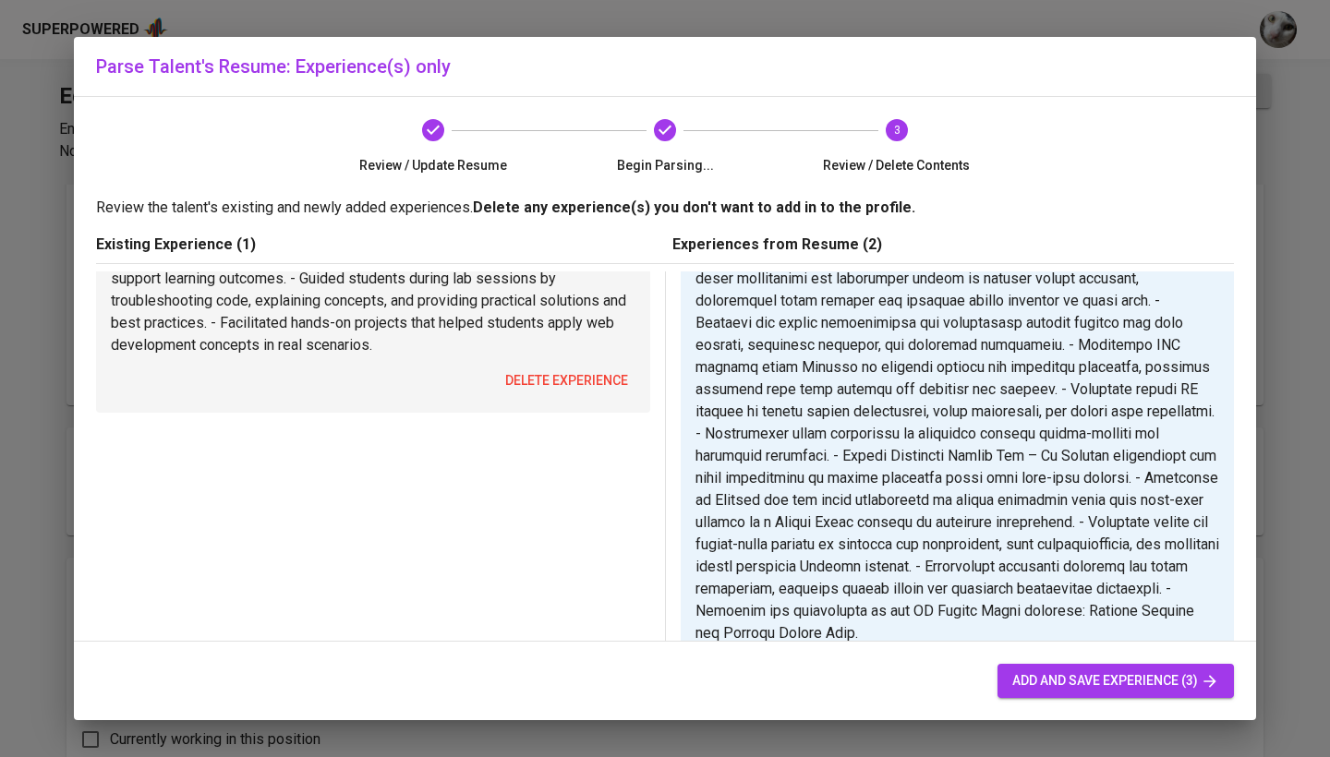
scroll to position [101, 0]
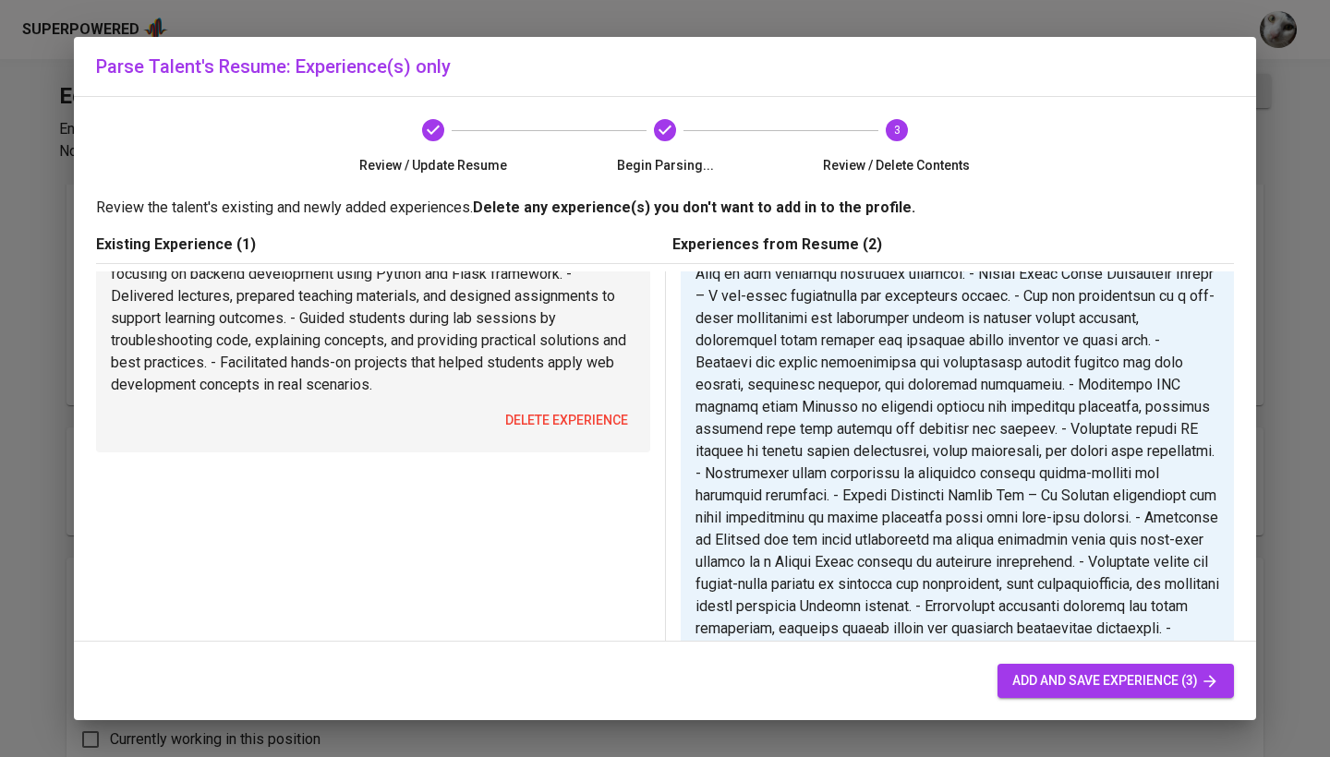
click at [559, 427] on span "delete experience" at bounding box center [566, 420] width 123 height 23
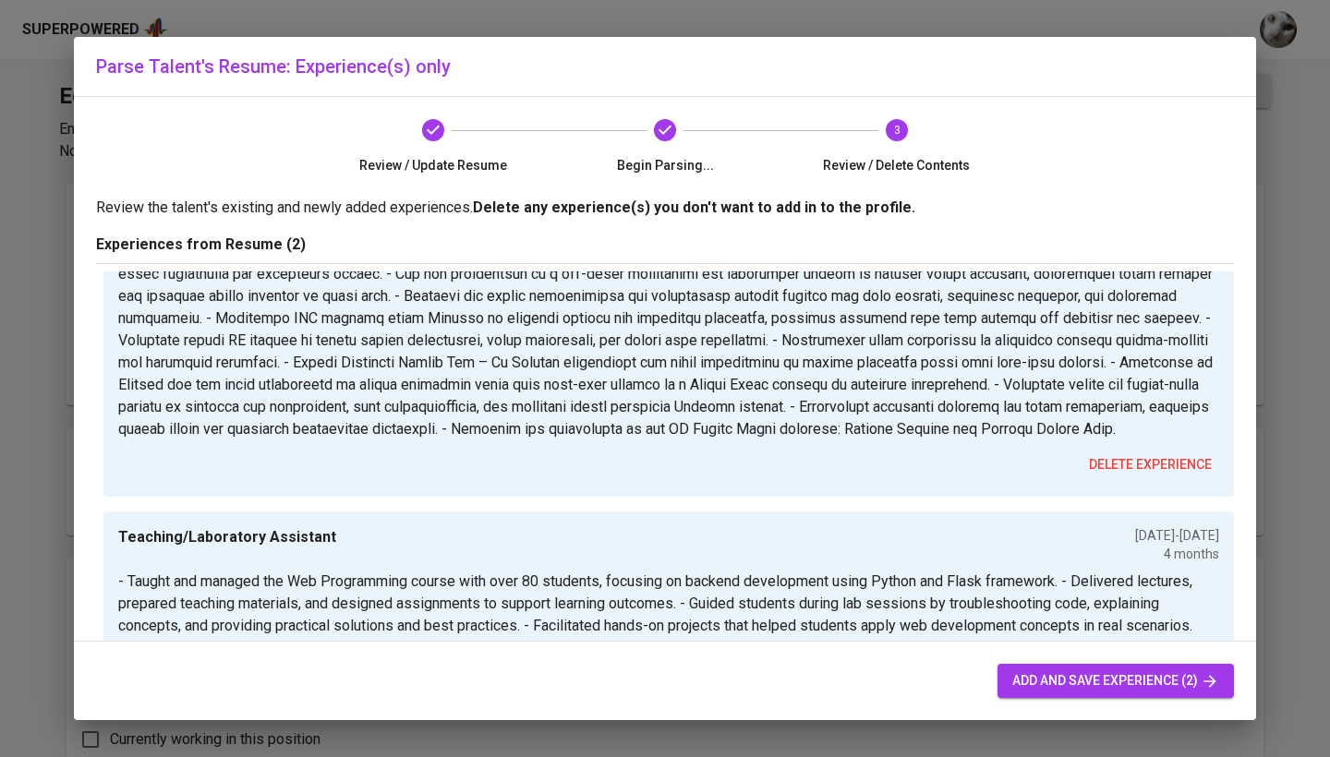
click at [1081, 662] on div "add and save experience (2)" at bounding box center [665, 681] width 1182 height 79
click at [1081, 673] on span "add and save experience (2)" at bounding box center [1115, 681] width 207 height 23
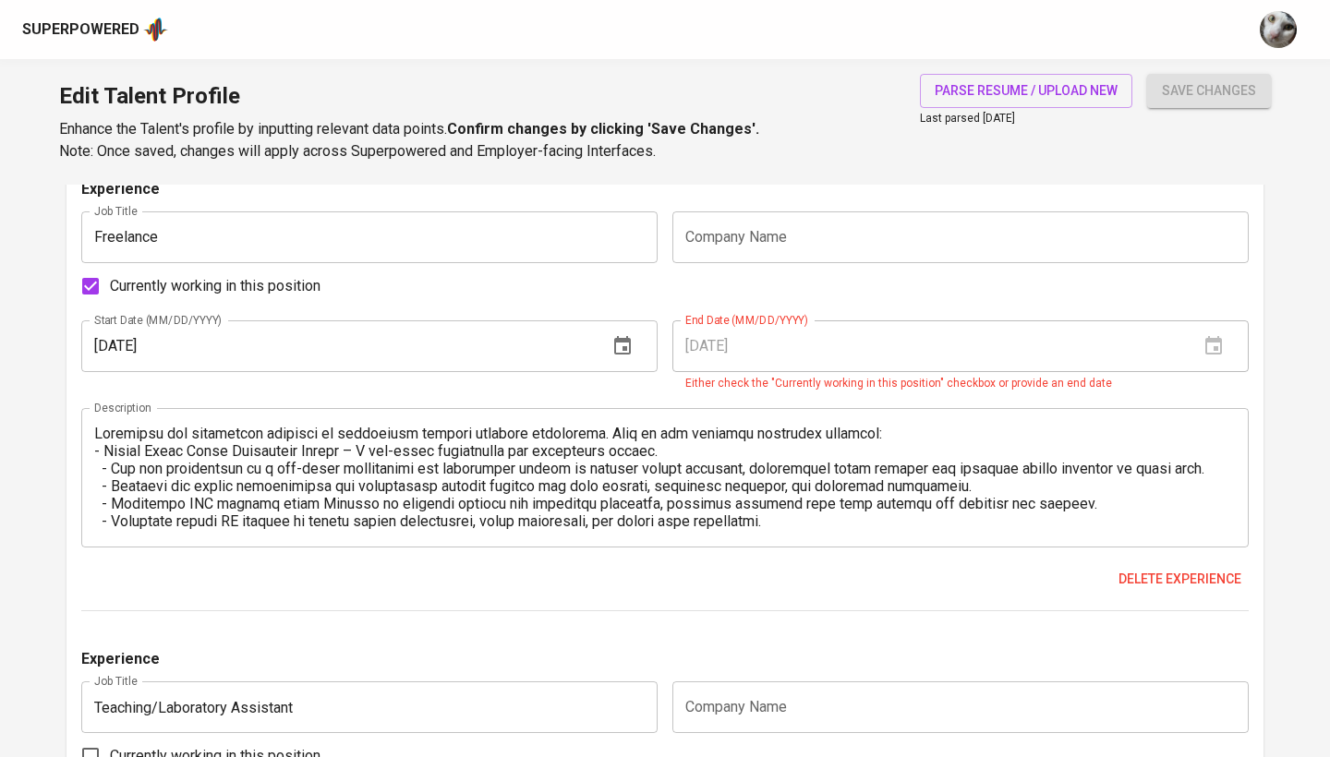
scroll to position [1167, 0]
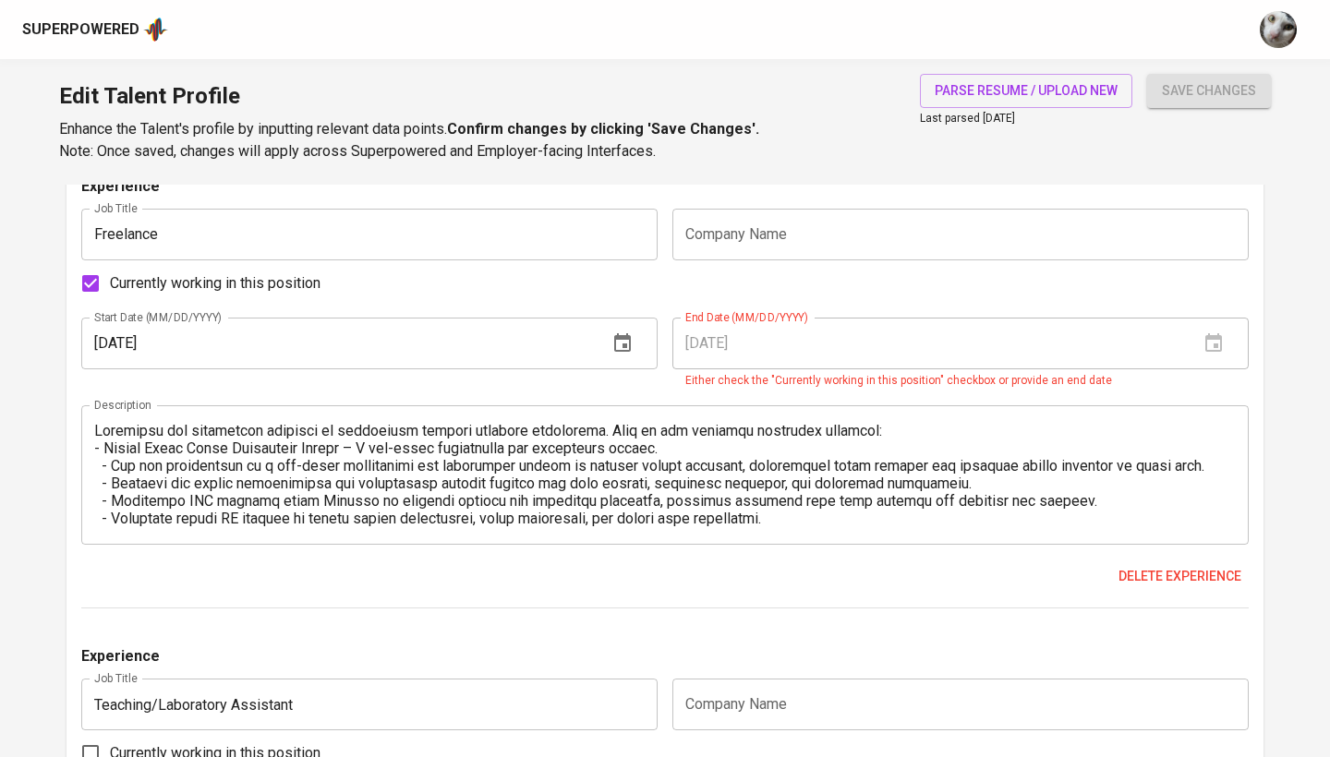
click at [219, 282] on span "Currently working in this position" at bounding box center [215, 283] width 211 height 22
click at [110, 282] on input "Currently working in this position" at bounding box center [90, 283] width 39 height 39
checkbox input "false"
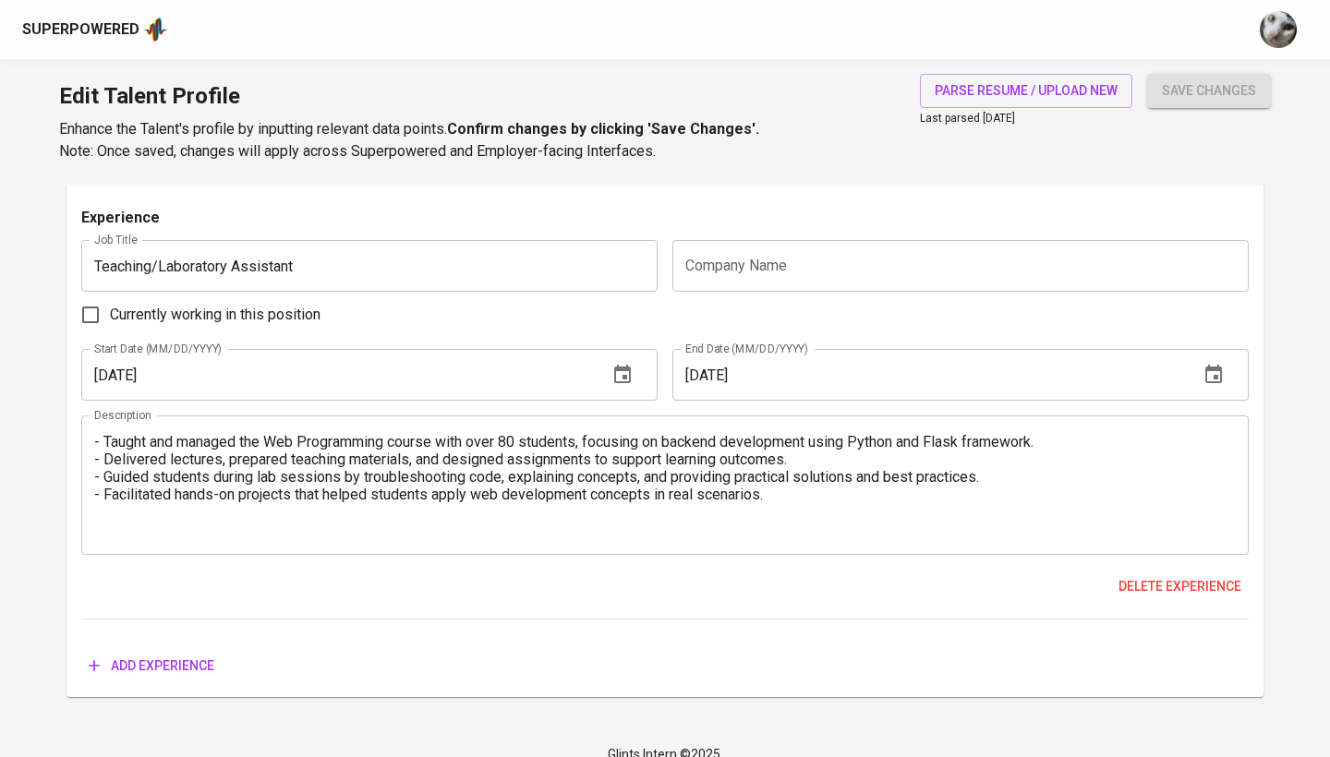
scroll to position [1579, 0]
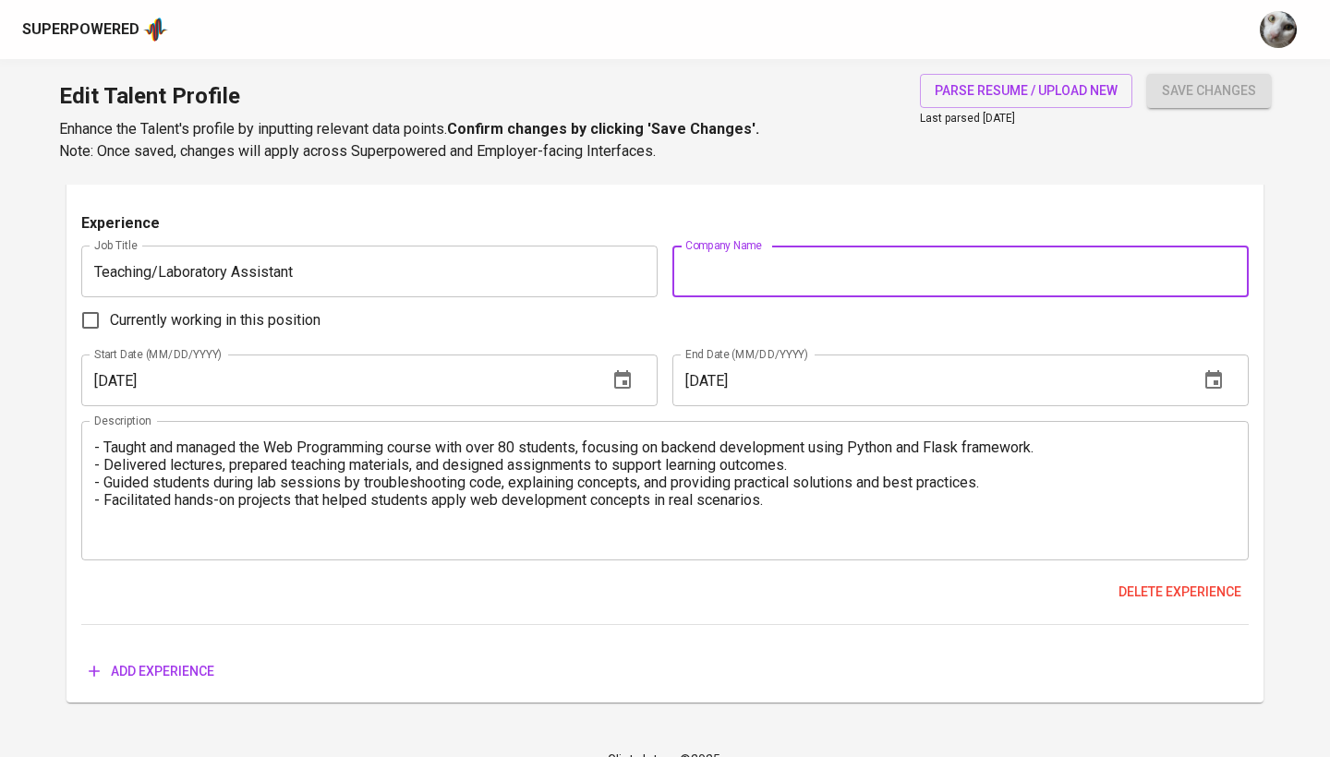
click at [833, 284] on input "text" at bounding box center [960, 272] width 576 height 52
paste input "University of Technology Yogyakarta Sept 2021 - Aug 2025"
drag, startPoint x: 1085, startPoint y: 272, endPoint x: 928, endPoint y: 269, distance: 157.1
click at [928, 269] on input "University of Technology Yogyakarta Sept 2021 - Aug 2025" at bounding box center [960, 272] width 576 height 52
type input "University of Technology Yogyakarta"
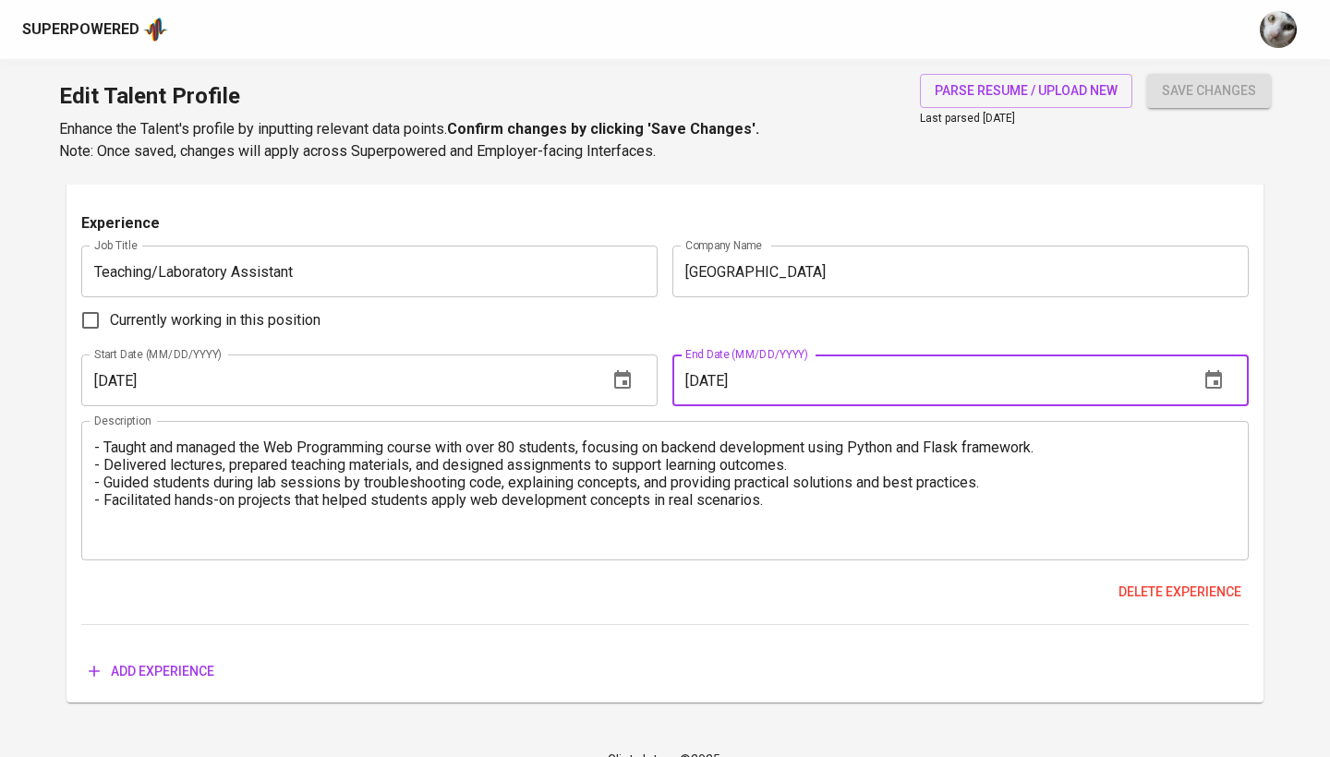
click at [902, 357] on input "01/01/2024" at bounding box center [928, 381] width 512 height 52
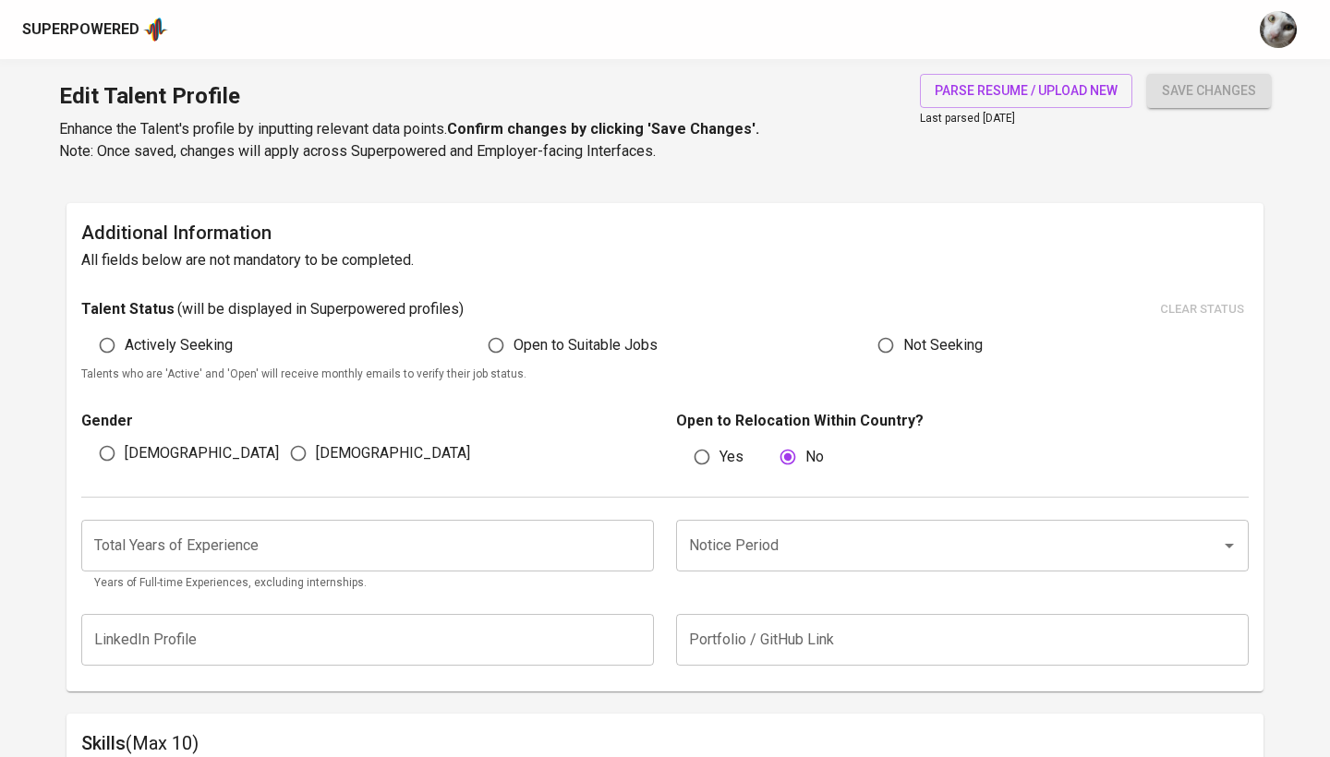
scroll to position [468, 0]
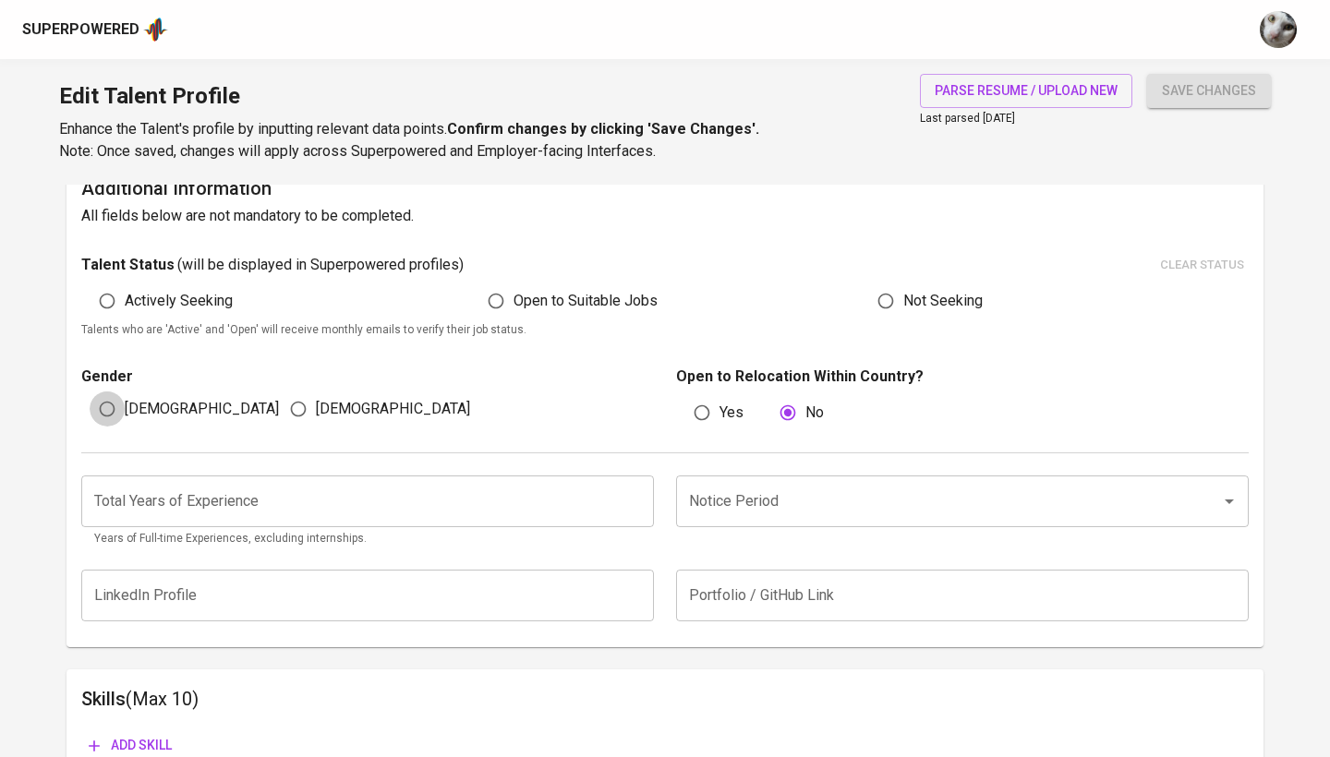
click at [117, 394] on input "Male" at bounding box center [107, 409] width 35 height 35
radio input "true"
click at [119, 297] on input "Actively Seeking" at bounding box center [107, 301] width 35 height 35
radio input "true"
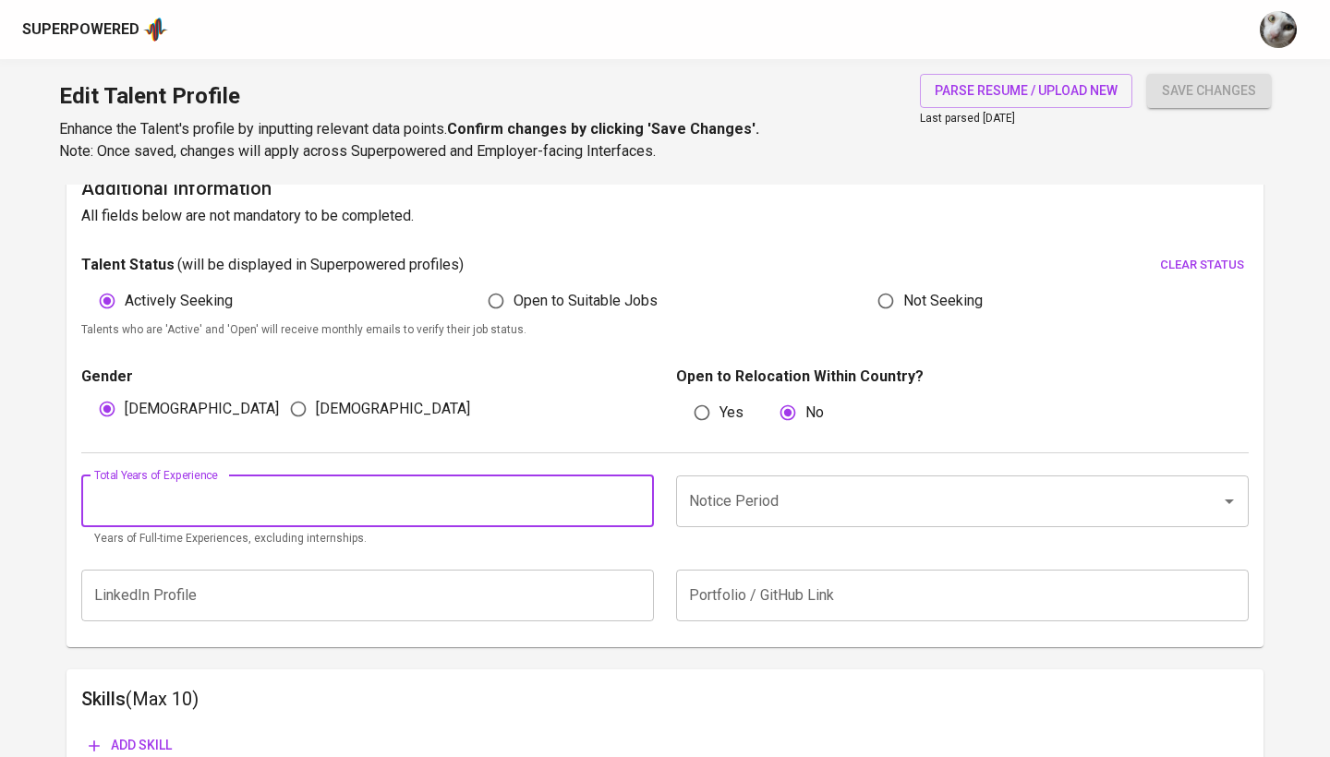
click at [170, 516] on input "number" at bounding box center [367, 502] width 573 height 52
type input "3"
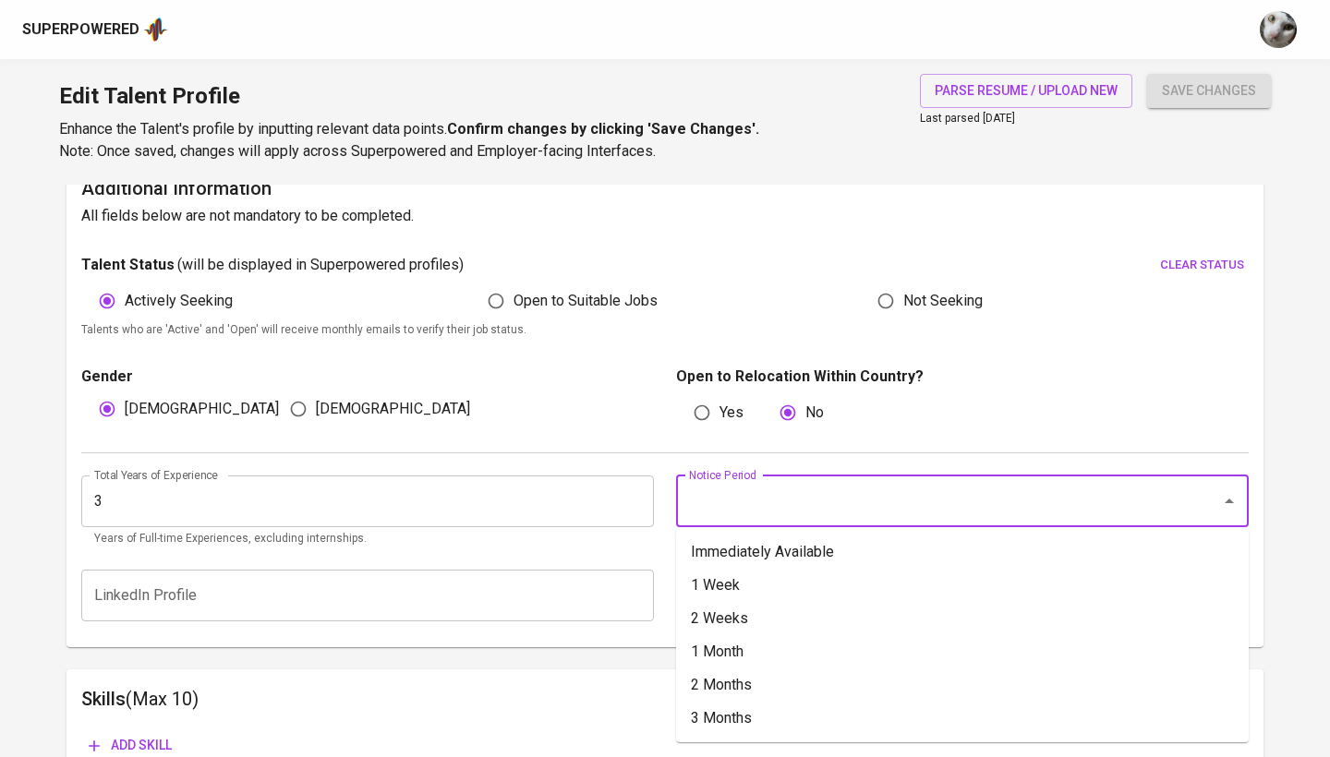
click at [717, 504] on input "Notice Period" at bounding box center [936, 501] width 504 height 35
click at [513, 491] on input "3" at bounding box center [367, 502] width 573 height 52
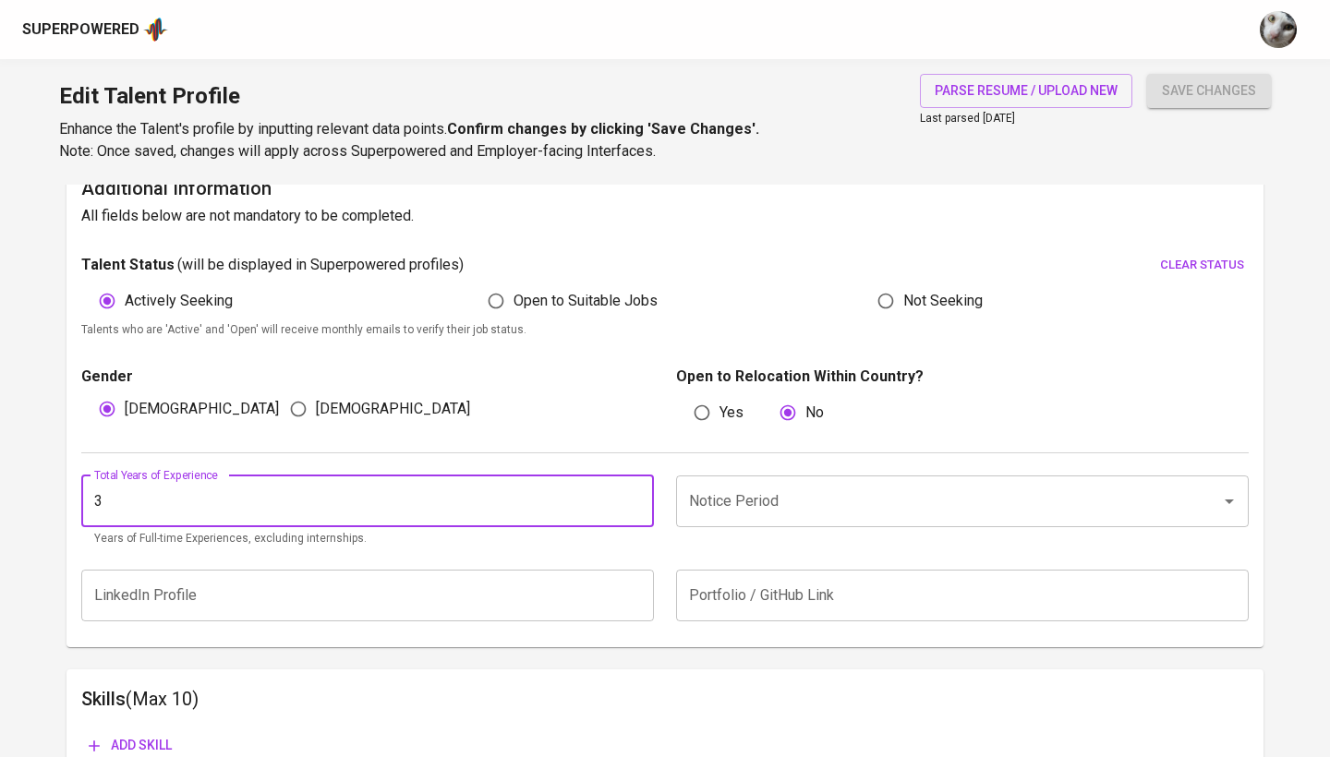
click at [513, 491] on input "3" at bounding box center [367, 502] width 573 height 52
type input "2"
click at [796, 496] on input "Notice Period" at bounding box center [936, 501] width 504 height 35
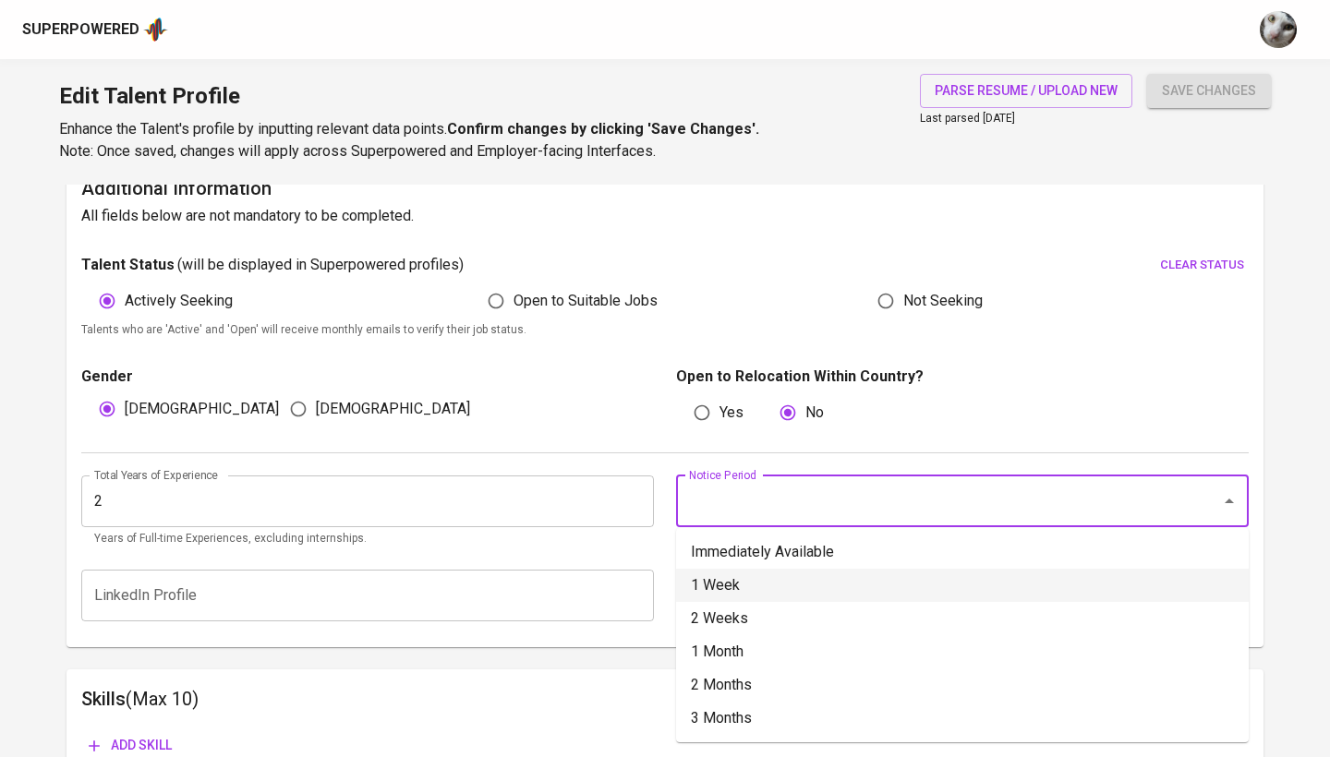
click at [798, 579] on li "1 Week" at bounding box center [962, 585] width 573 height 33
type input "1 Week"
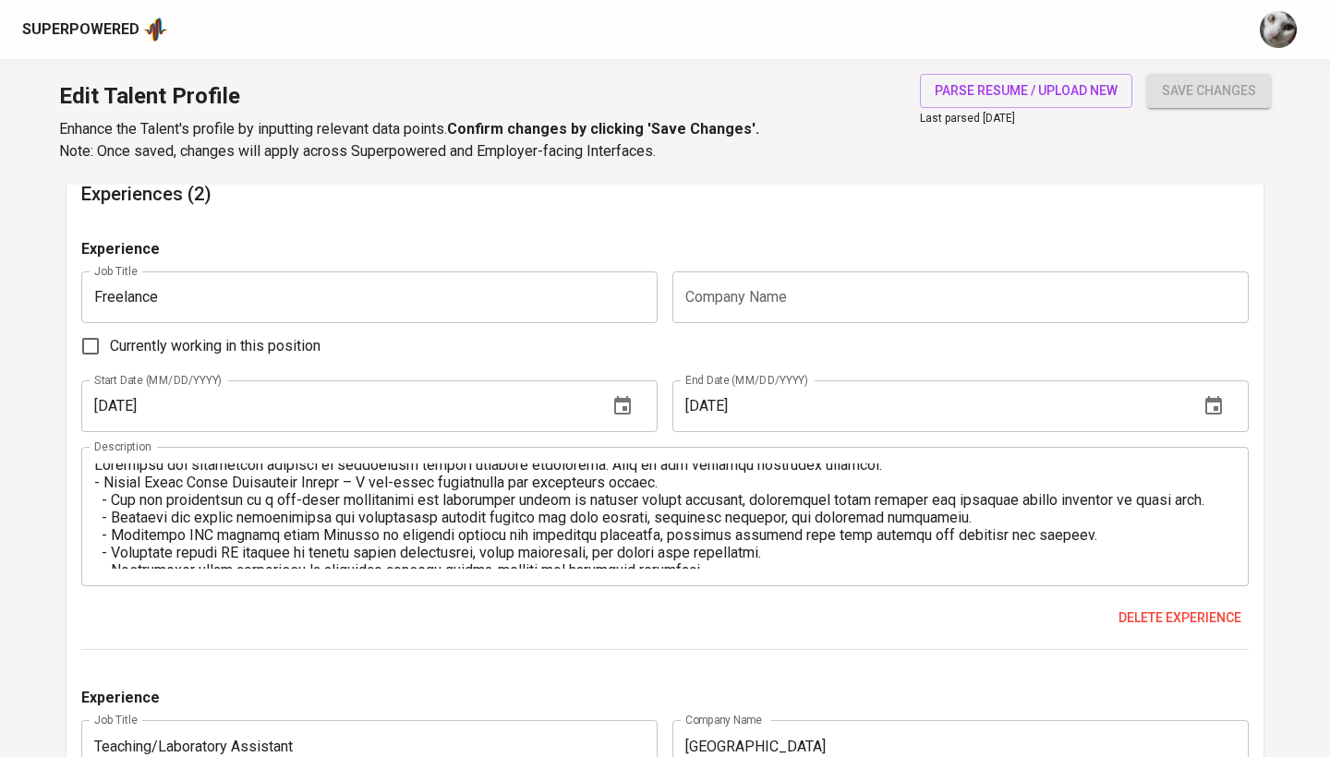
scroll to position [0, 0]
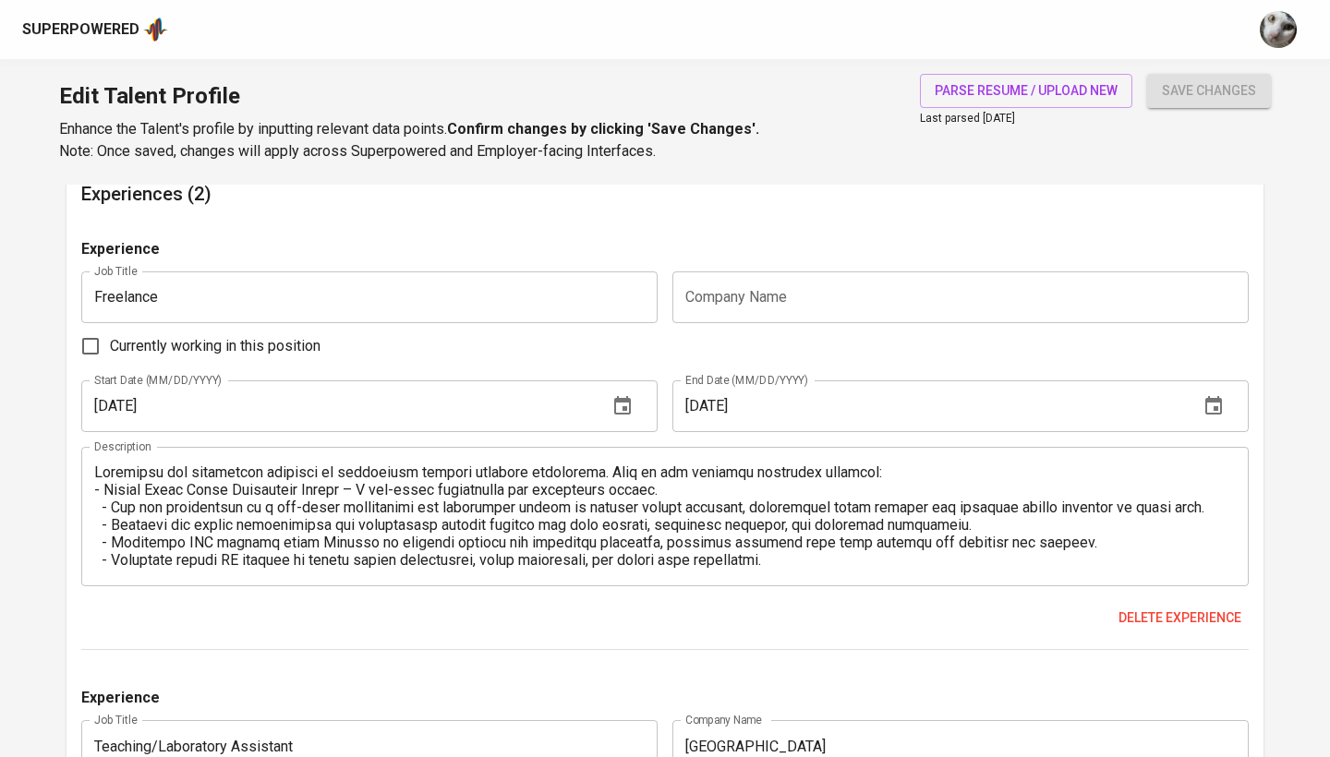
click at [105, 491] on textarea at bounding box center [665, 516] width 1142 height 105
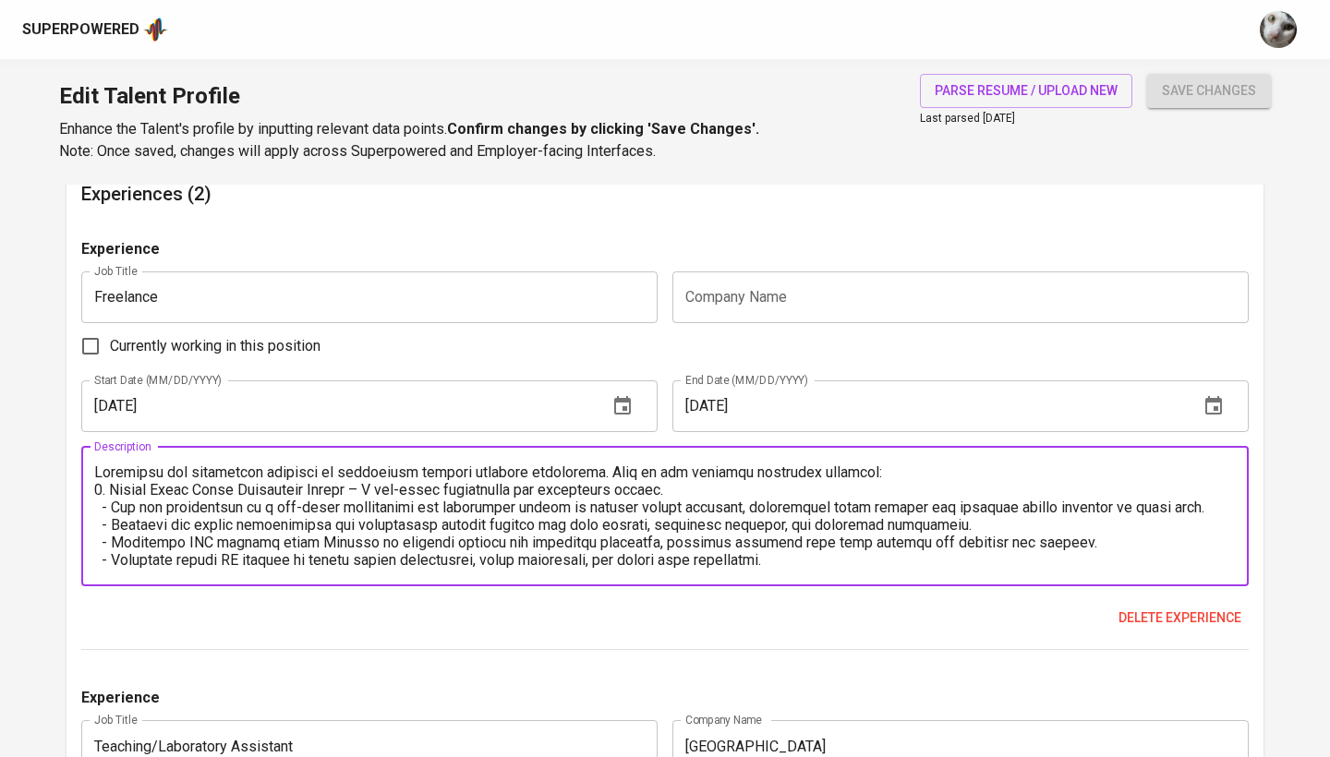
click at [913, 468] on textarea at bounding box center [665, 516] width 1142 height 105
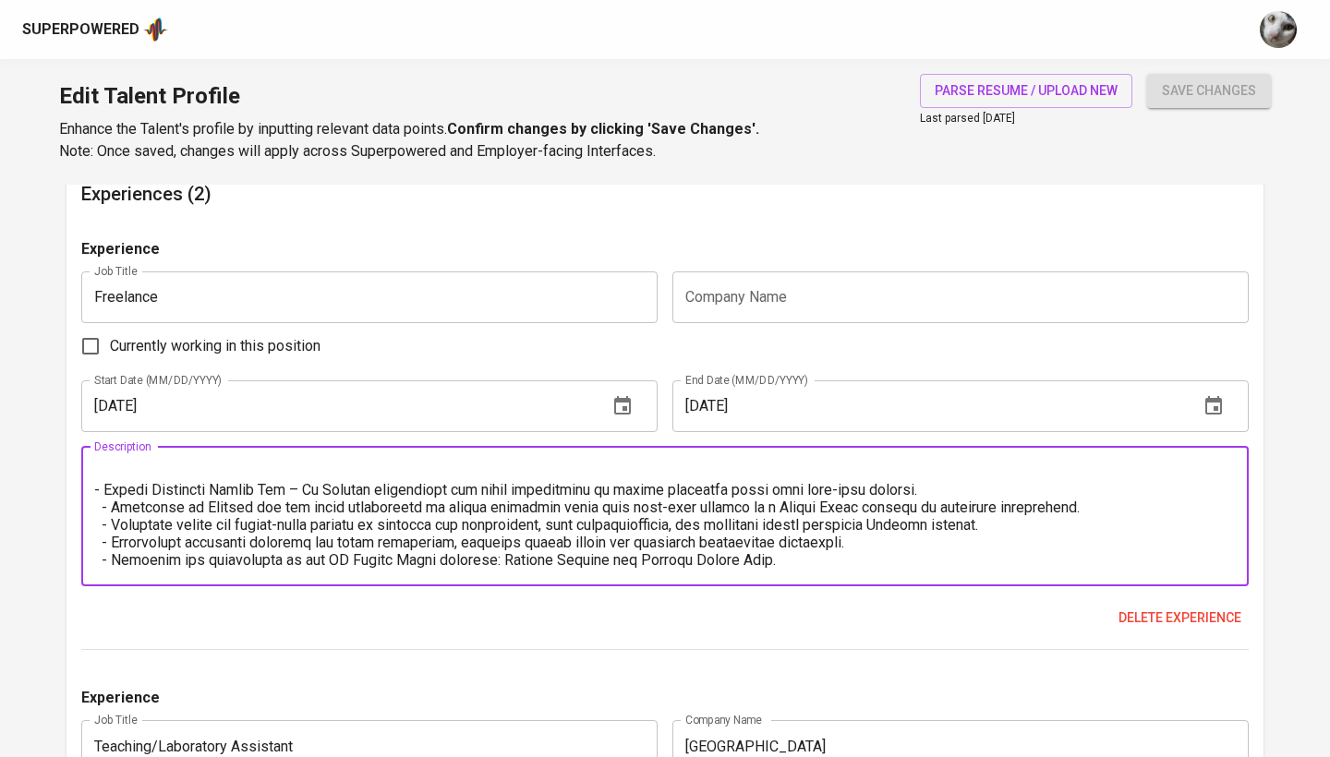
scroll to position [158, 0]
click at [103, 479] on textarea at bounding box center [665, 516] width 1142 height 105
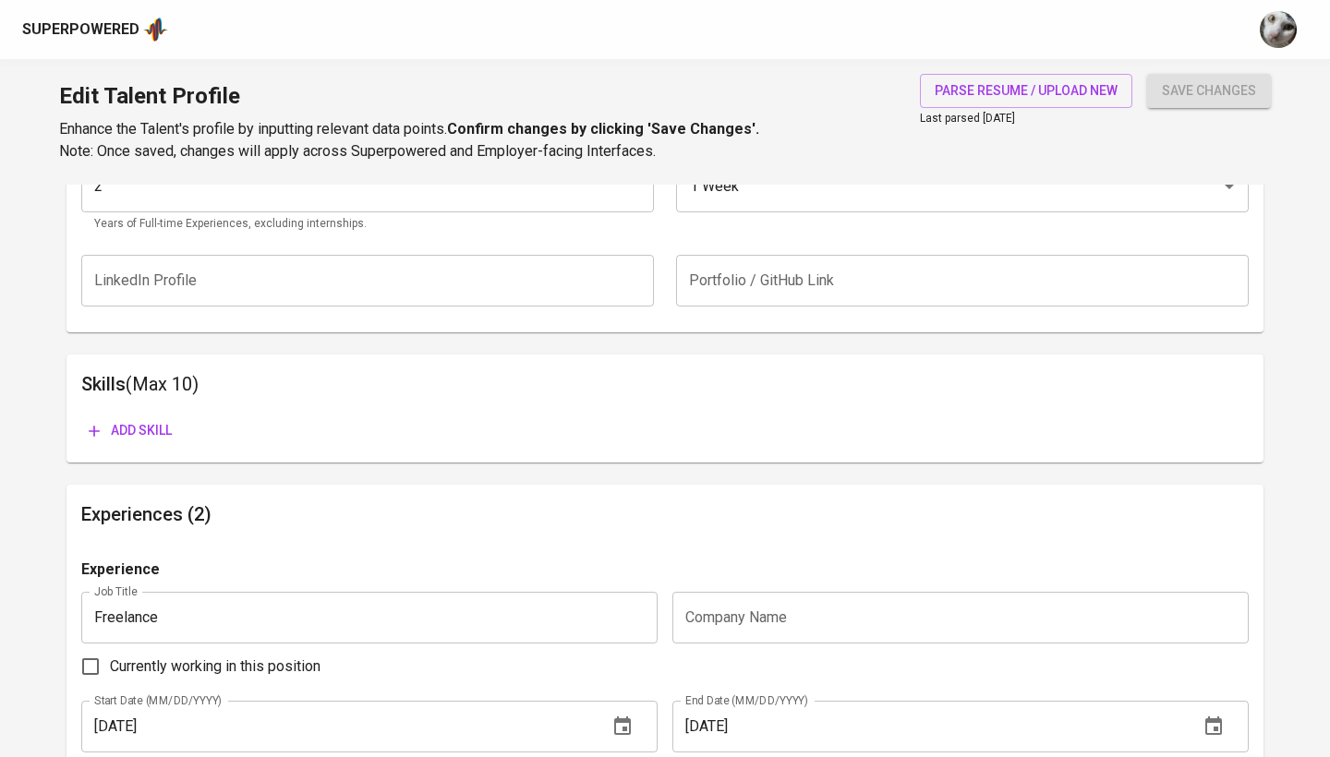
scroll to position [726, 0]
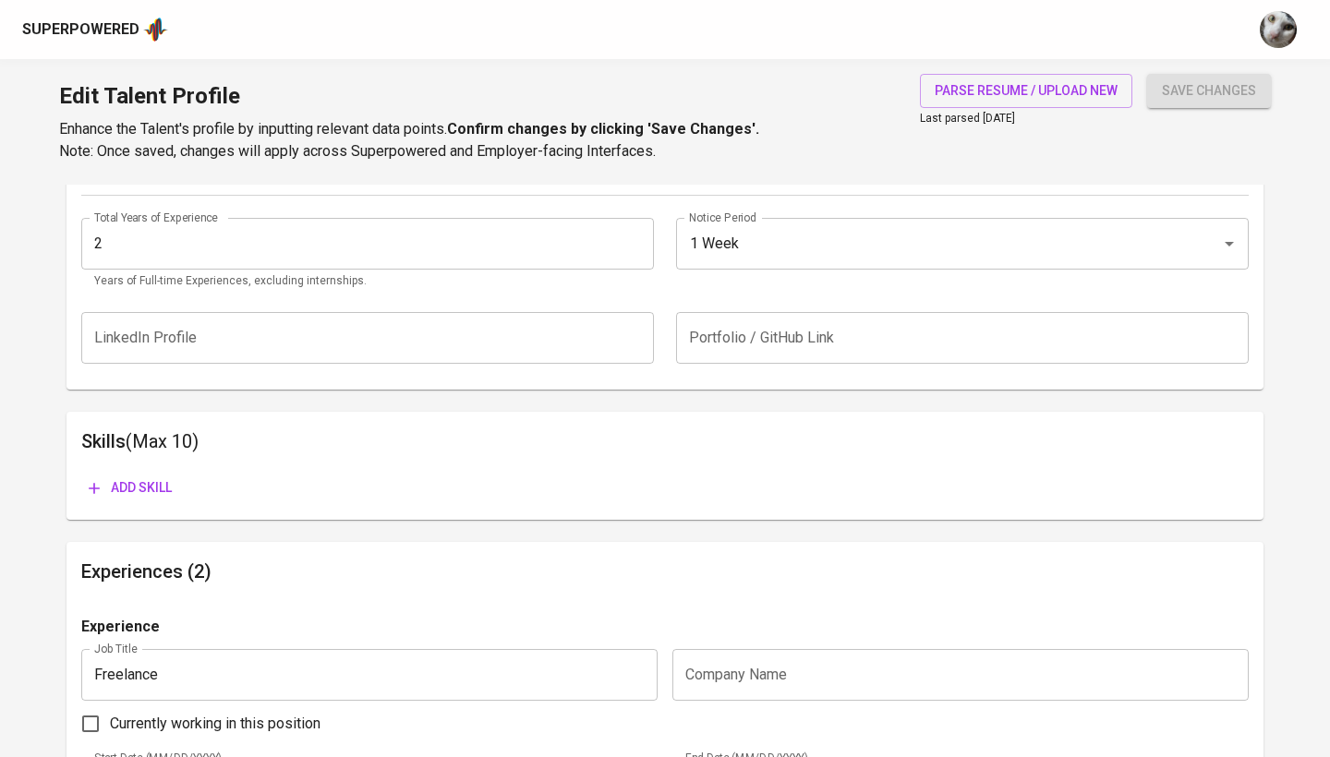
type textarea "Designing and developing software to accelerate clients business operations. So…"
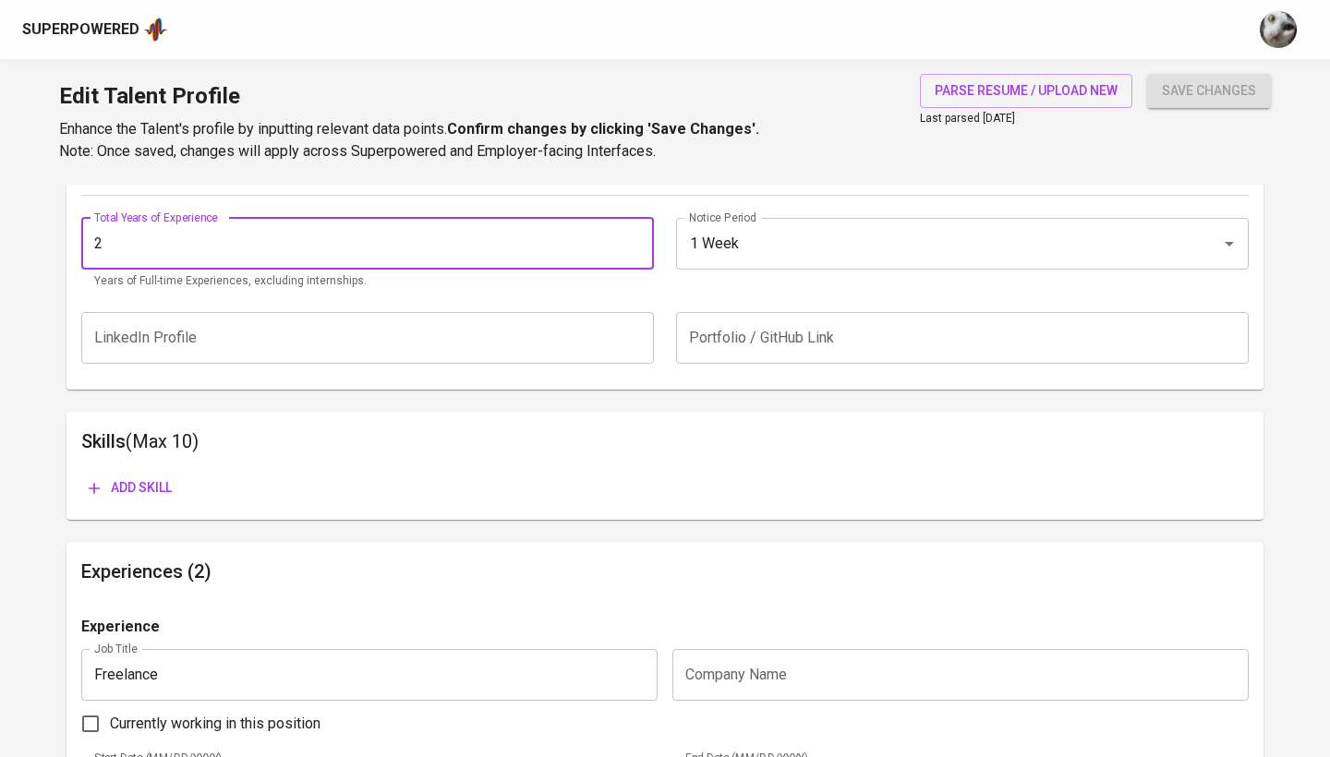
click at [345, 239] on input "2" at bounding box center [367, 244] width 573 height 52
click at [148, 487] on span "Add skill" at bounding box center [130, 488] width 83 height 23
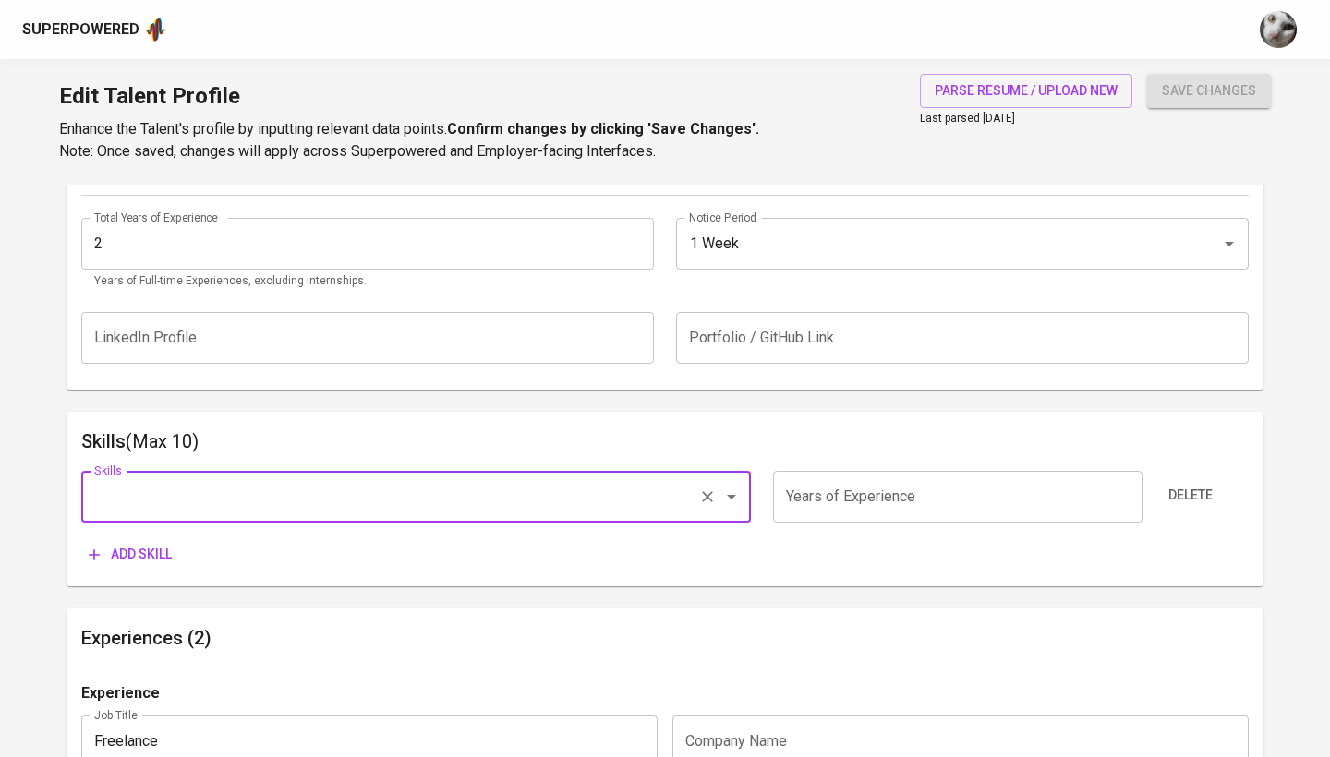
click at [212, 508] on input "Skills" at bounding box center [390, 496] width 601 height 35
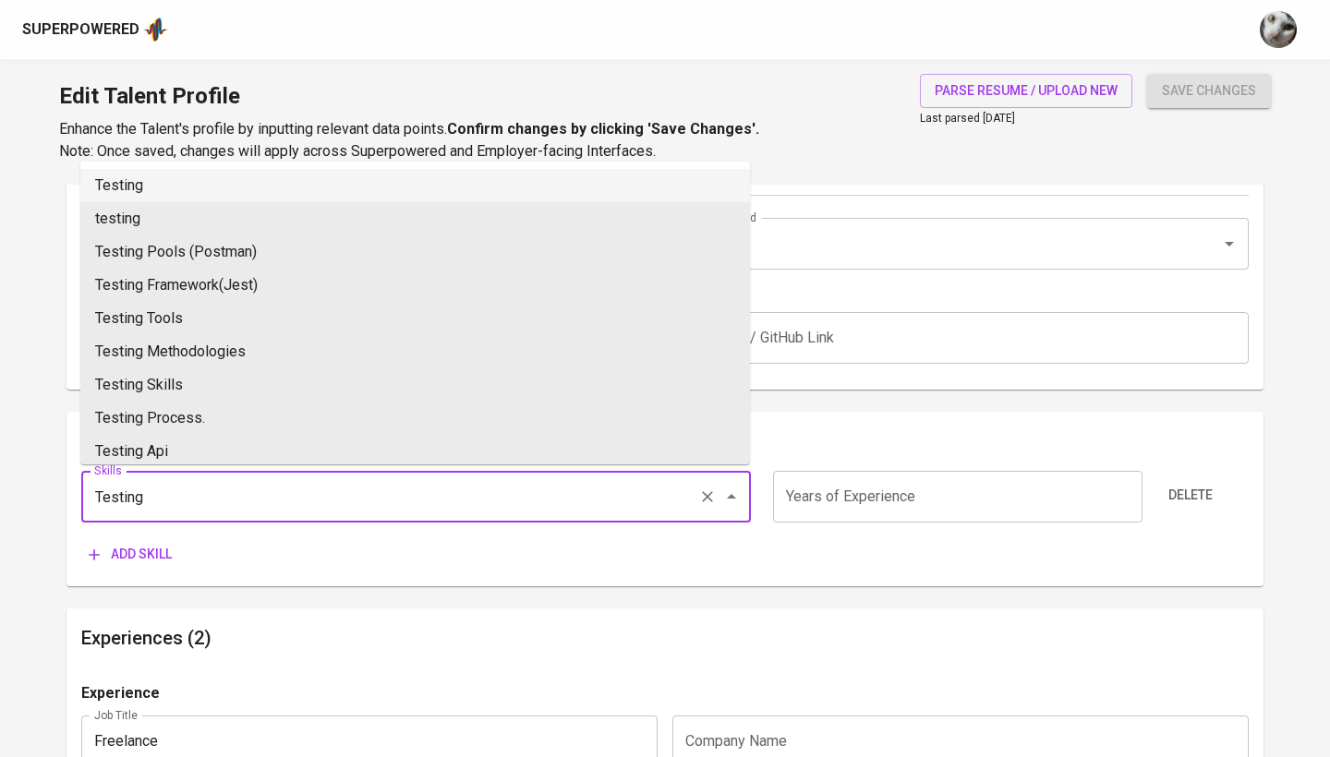
click at [269, 191] on li "Testing" at bounding box center [415, 185] width 670 height 33
type input "Testing"
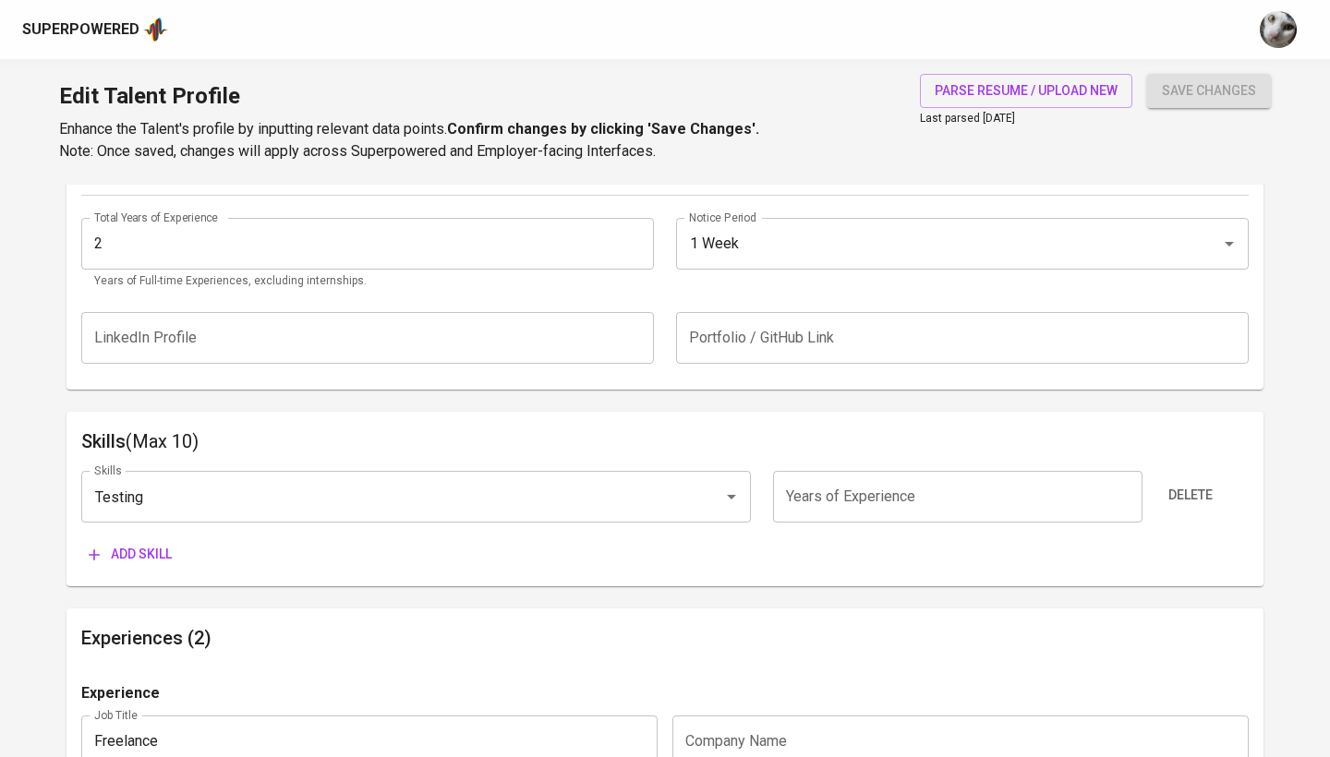
click at [843, 509] on input "number" at bounding box center [957, 497] width 369 height 52
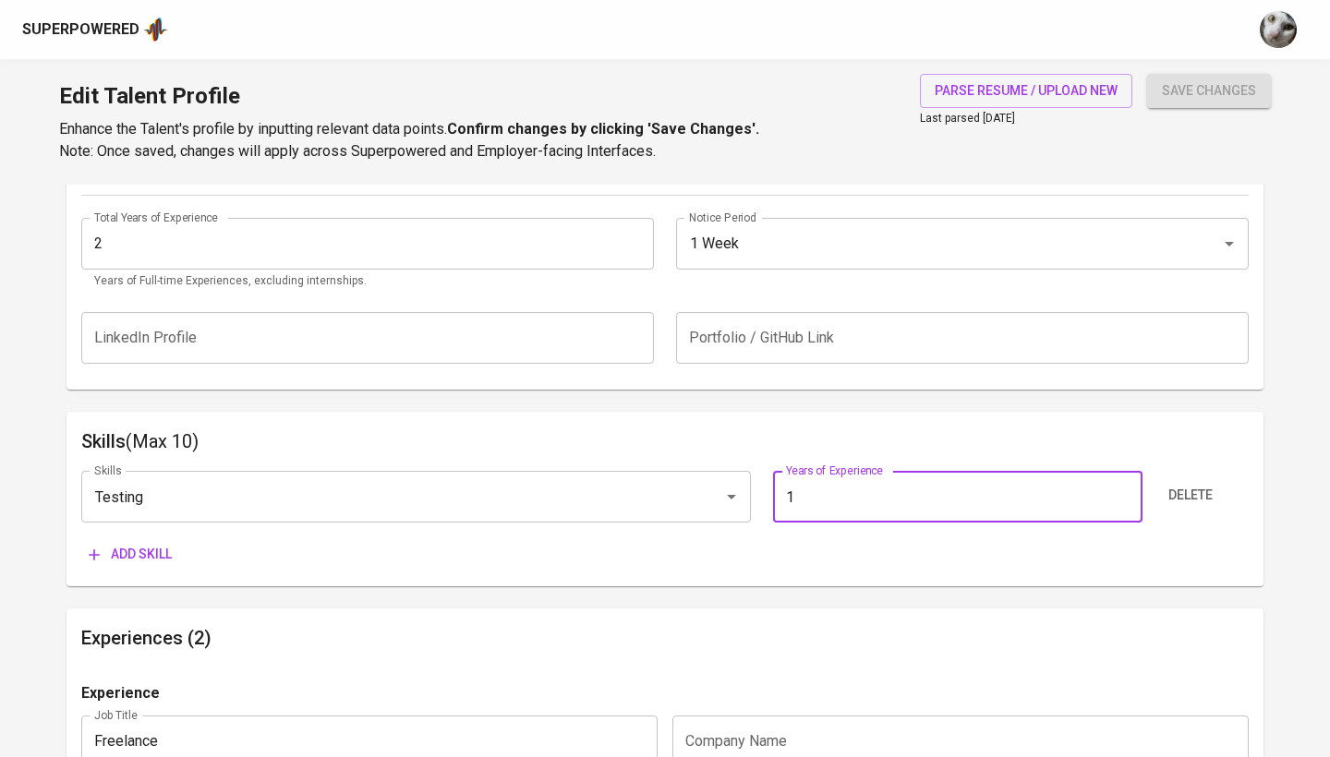
type input "1"
click at [143, 563] on button "Add skill" at bounding box center [130, 555] width 98 height 34
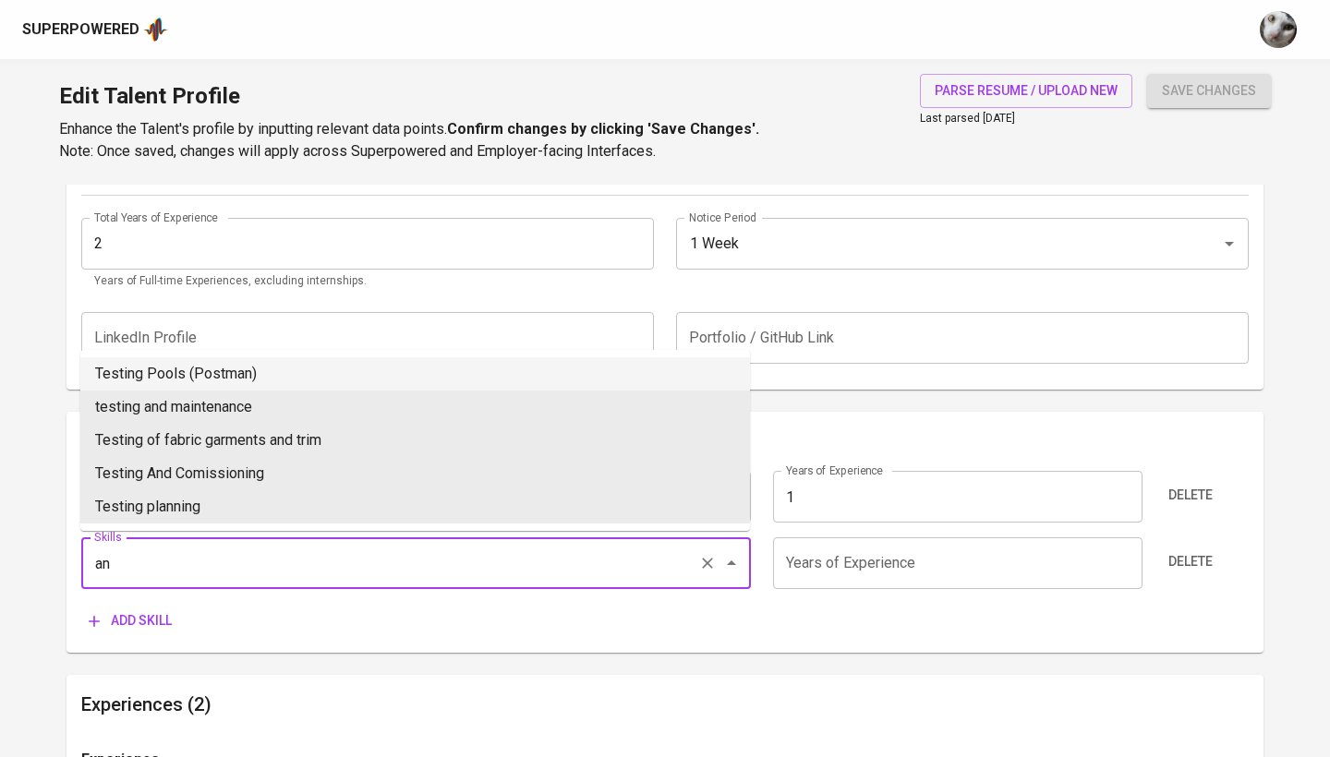
type input "a"
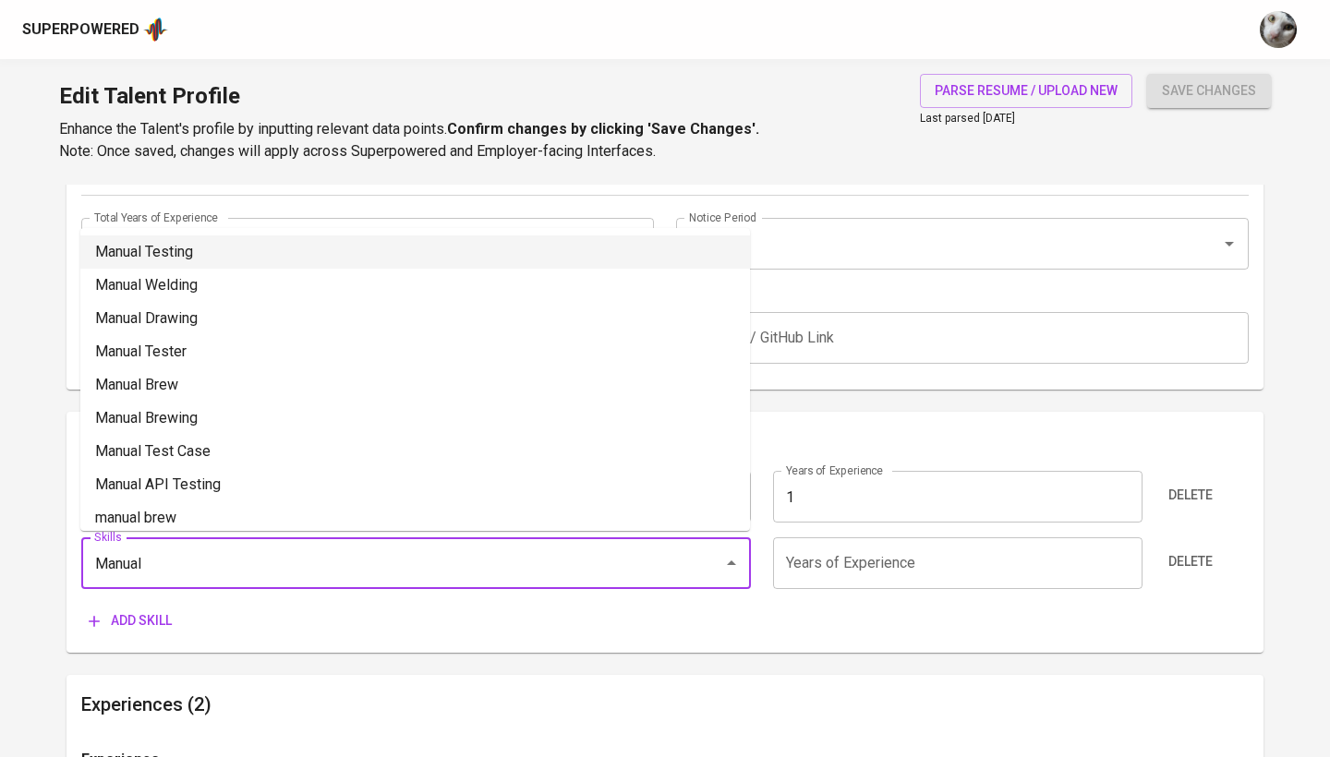
click at [231, 251] on li "Manual Testing" at bounding box center [415, 252] width 670 height 33
type input "Manual Testing"
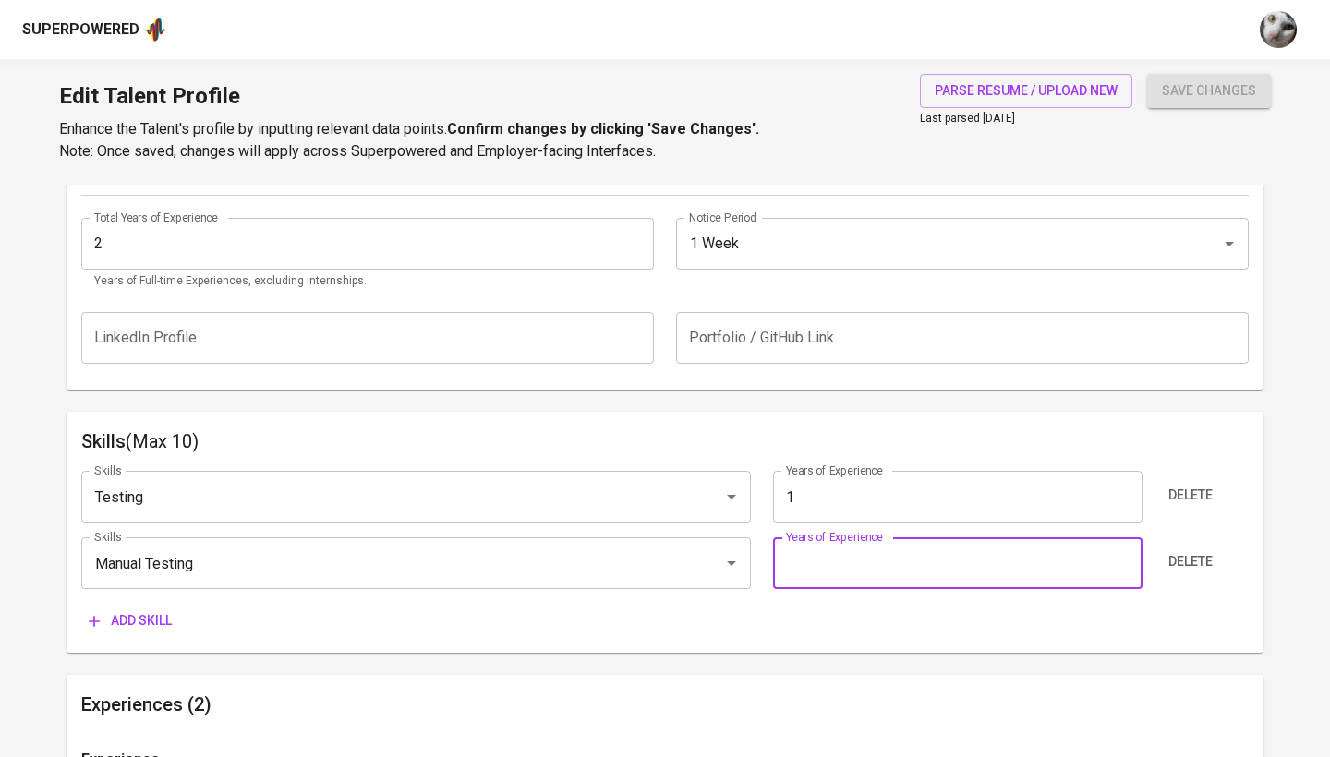
click at [835, 567] on input "number" at bounding box center [957, 564] width 369 height 52
type input "1"
click at [138, 610] on span "Add skill" at bounding box center [130, 621] width 83 height 23
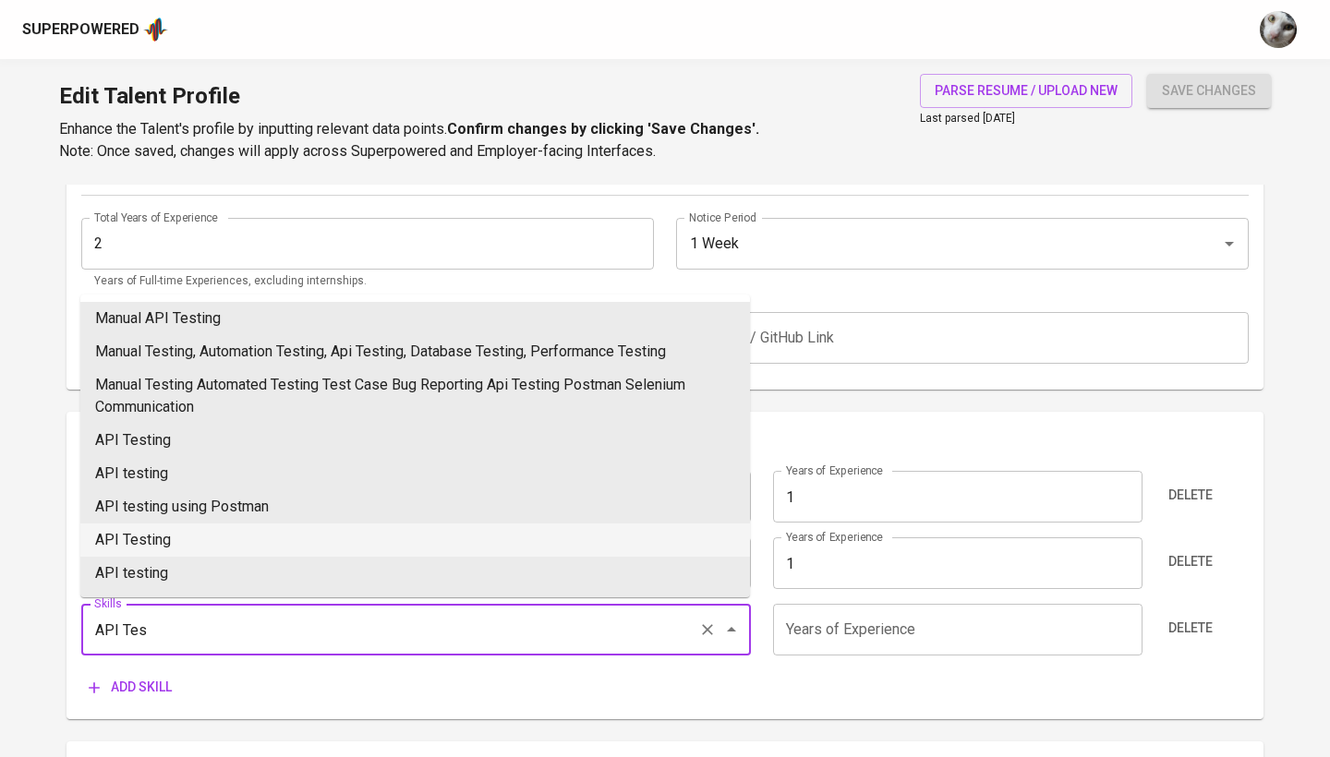
click at [483, 537] on li "API Testing" at bounding box center [415, 540] width 670 height 33
type input "API Testing"
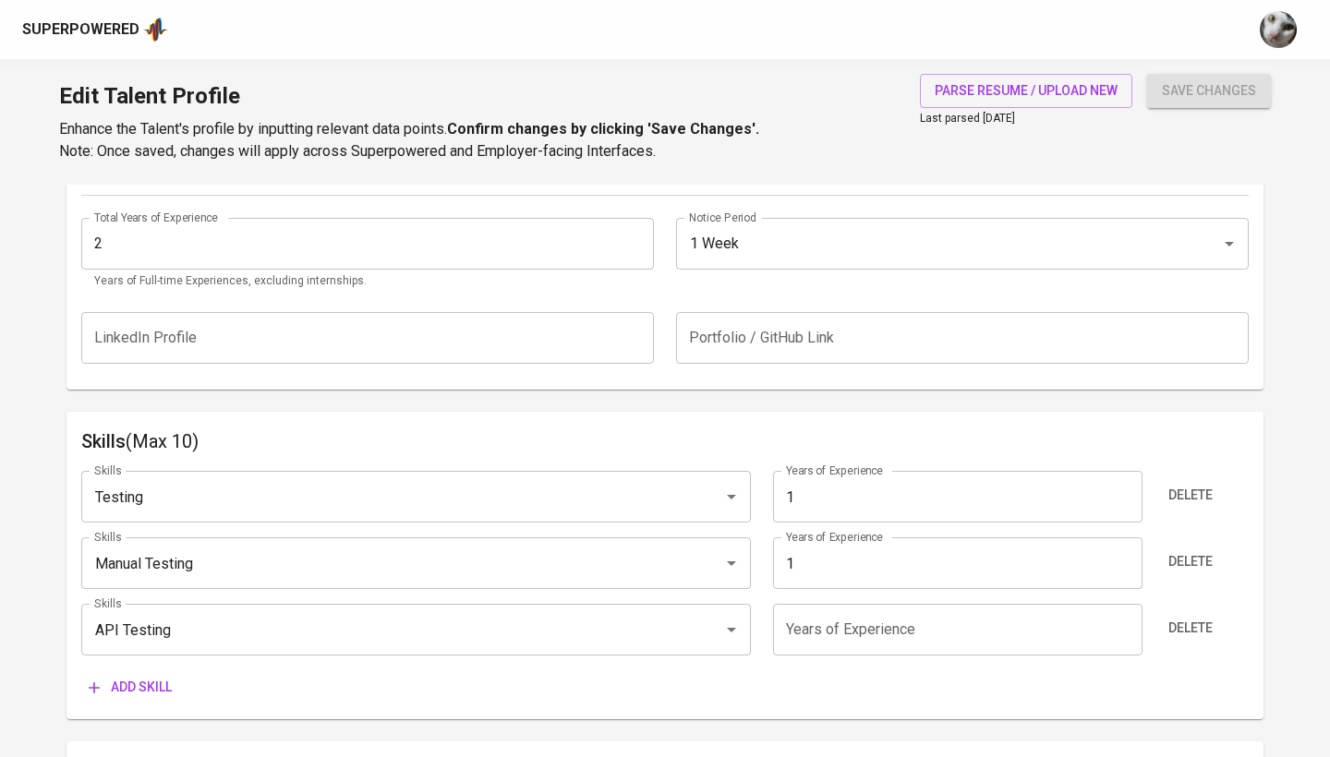
click at [842, 613] on input "number" at bounding box center [957, 630] width 369 height 52
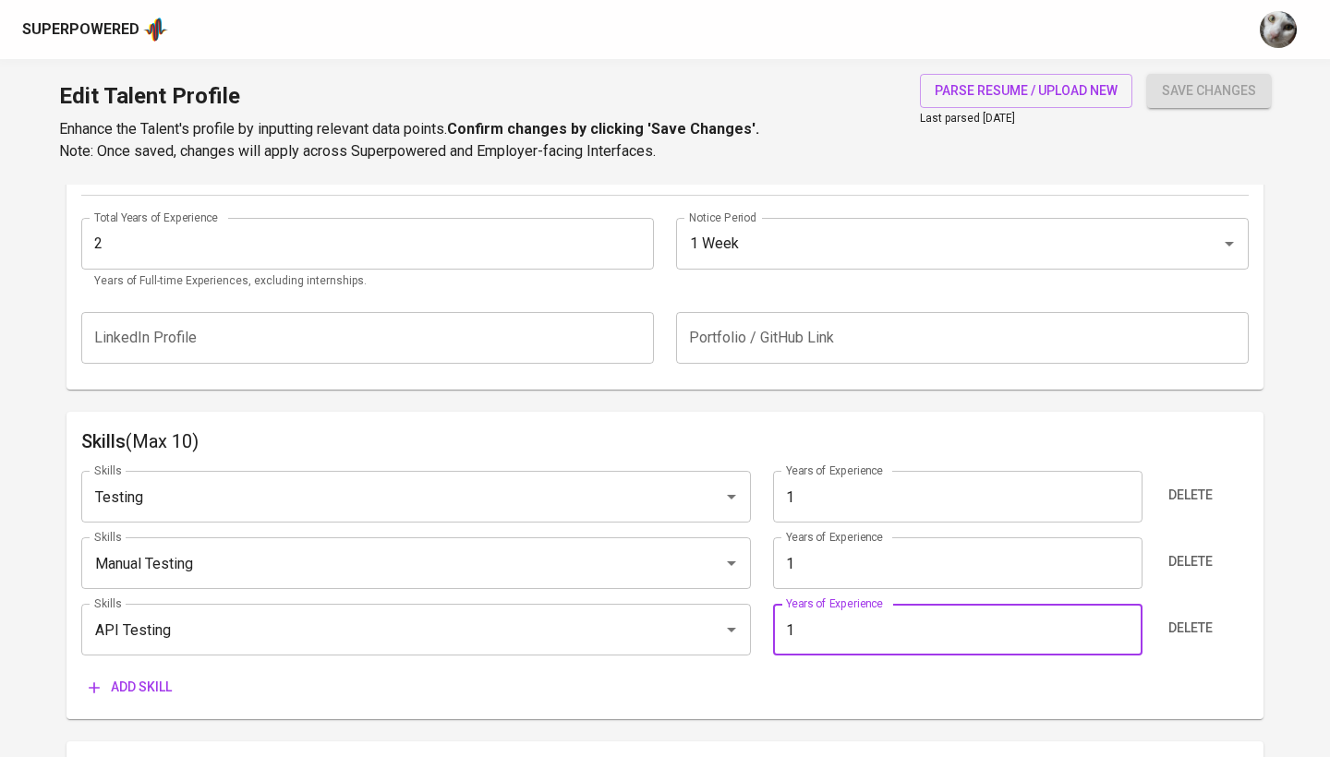
type input "1"
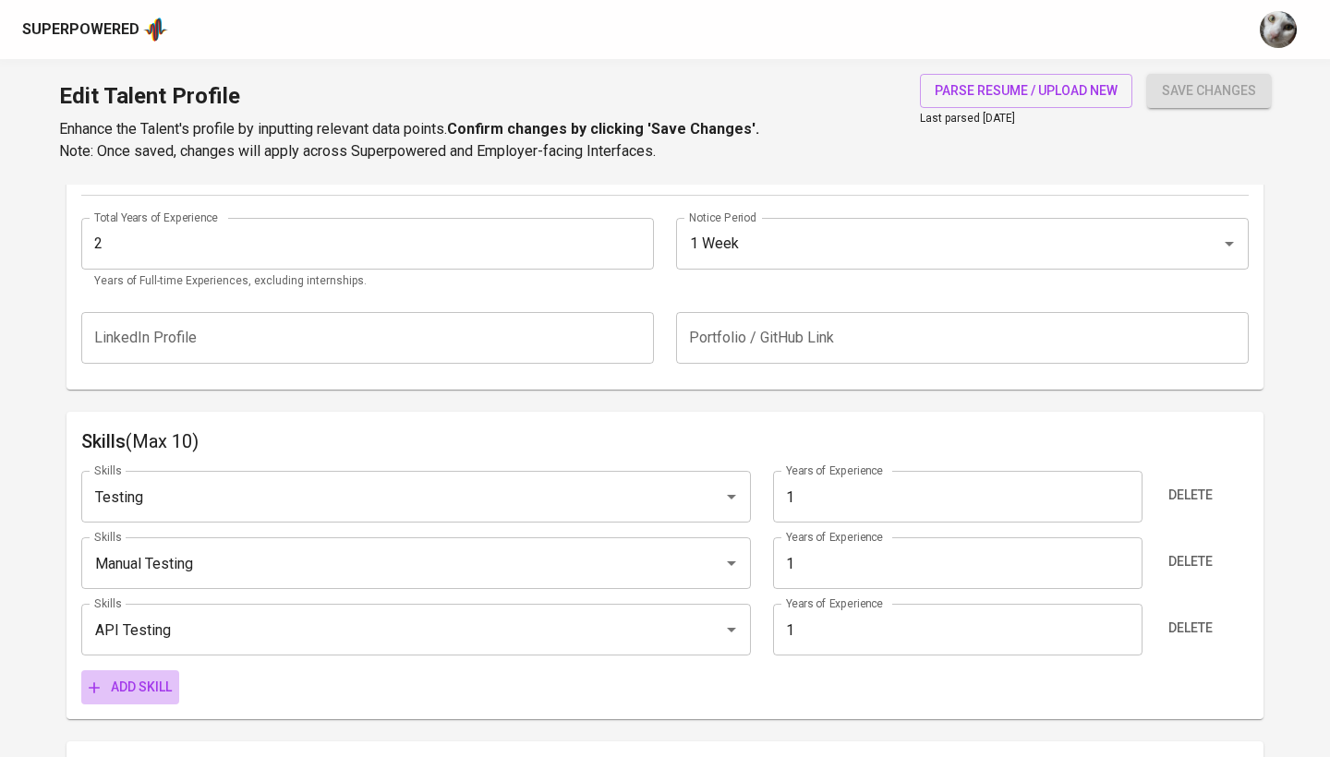
click at [146, 676] on span "Add skill" at bounding box center [130, 687] width 83 height 23
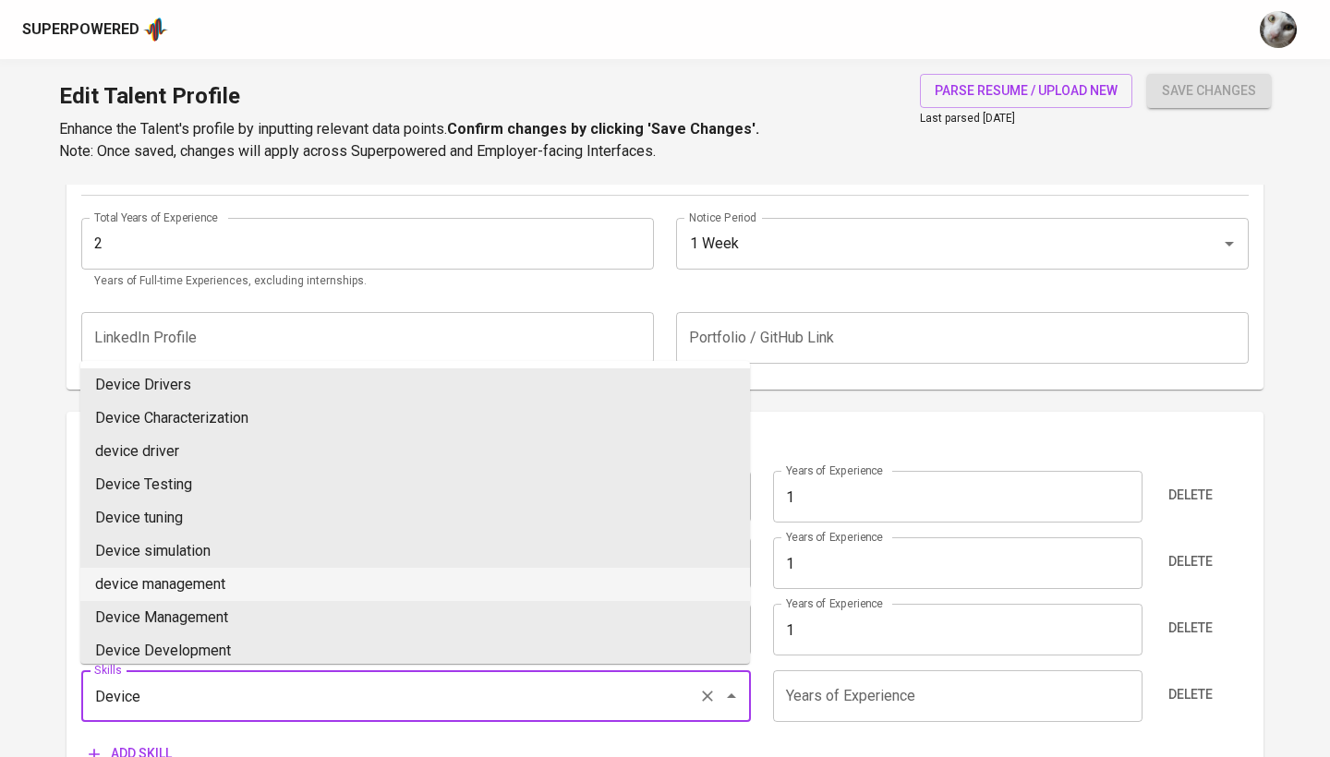
scroll to position [24, 0]
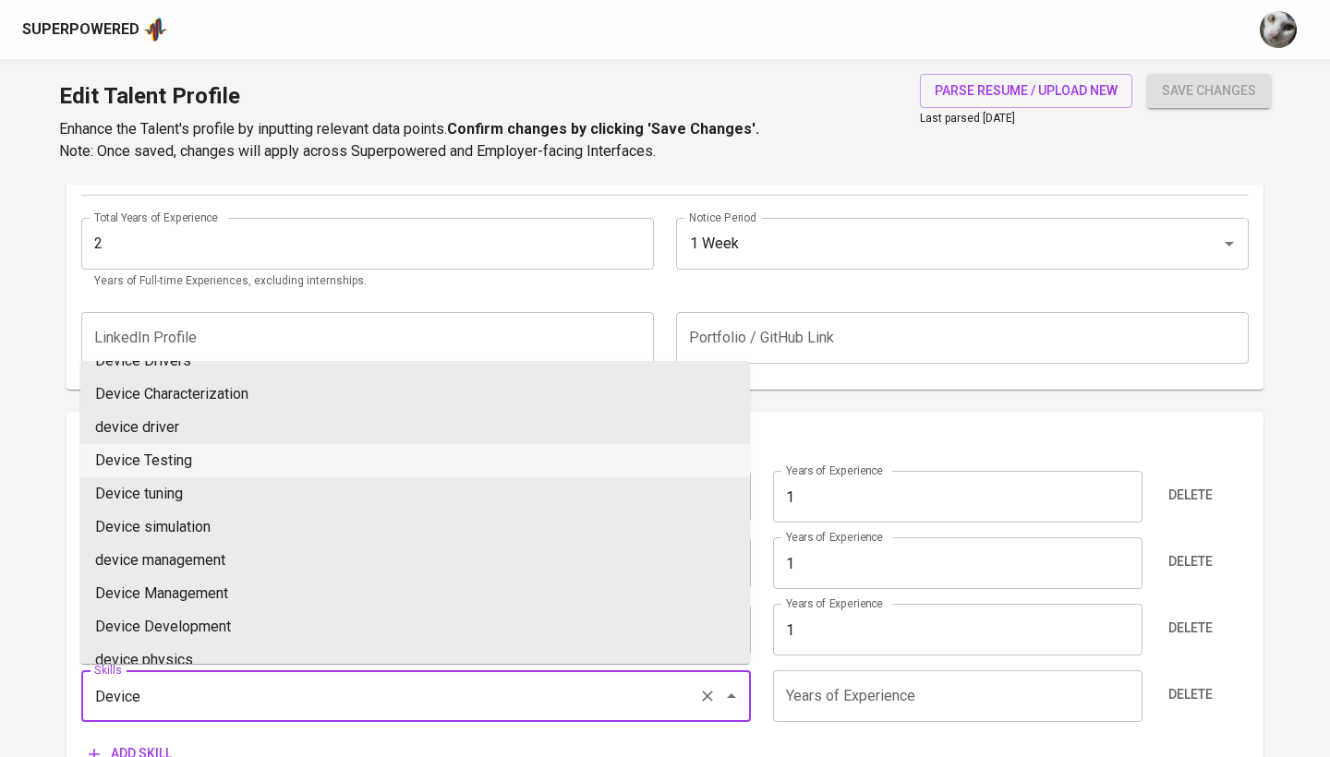
click at [238, 455] on li "Device Testing" at bounding box center [415, 460] width 670 height 33
type input "Device Testing"
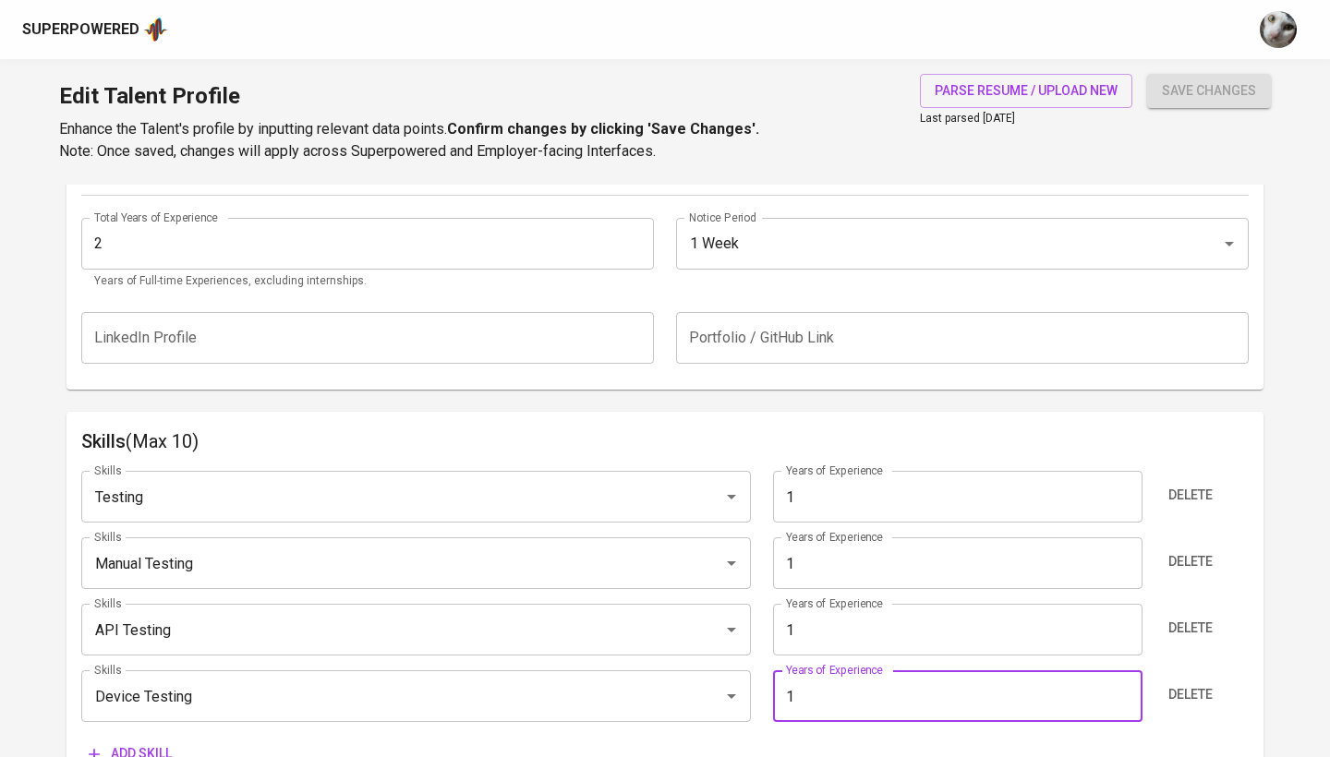
click at [822, 701] on input "1" at bounding box center [957, 697] width 369 height 52
type input "1"
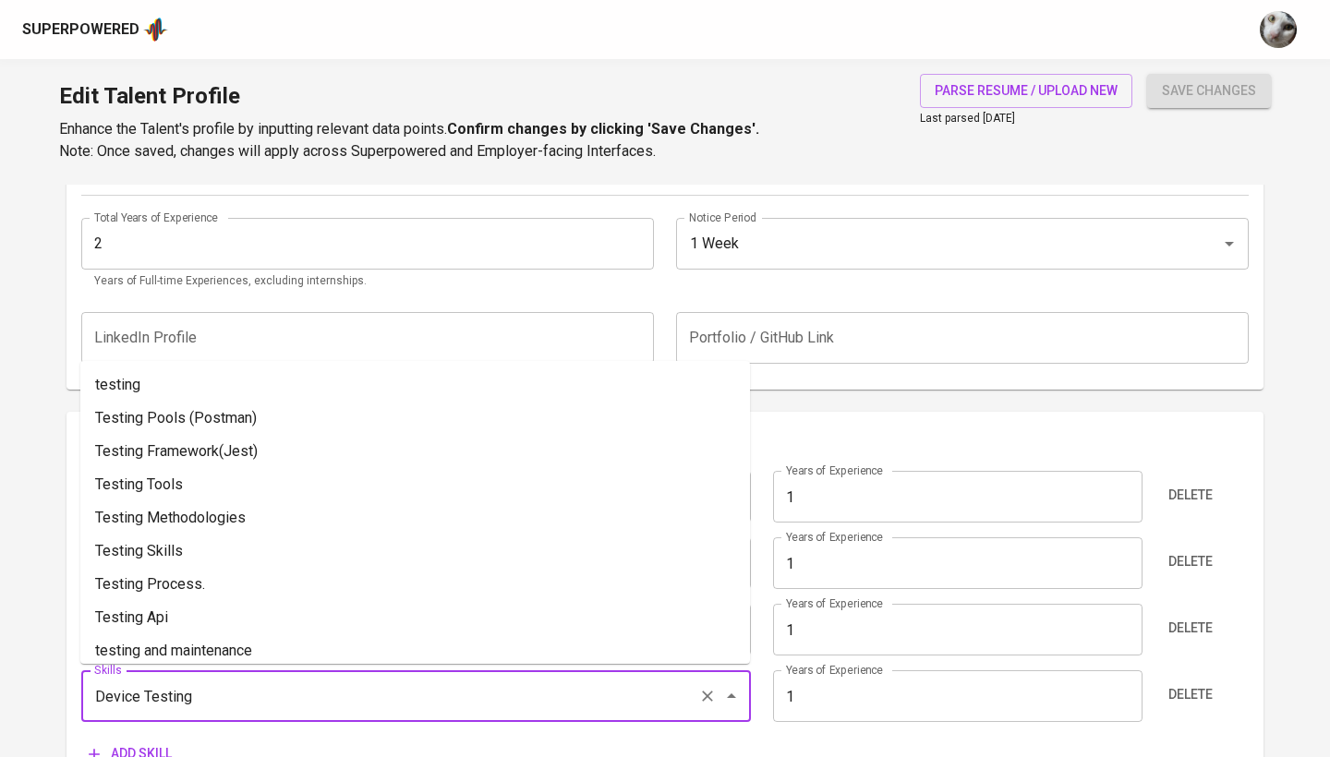
click at [212, 684] on input "Device Testing" at bounding box center [390, 696] width 601 height 35
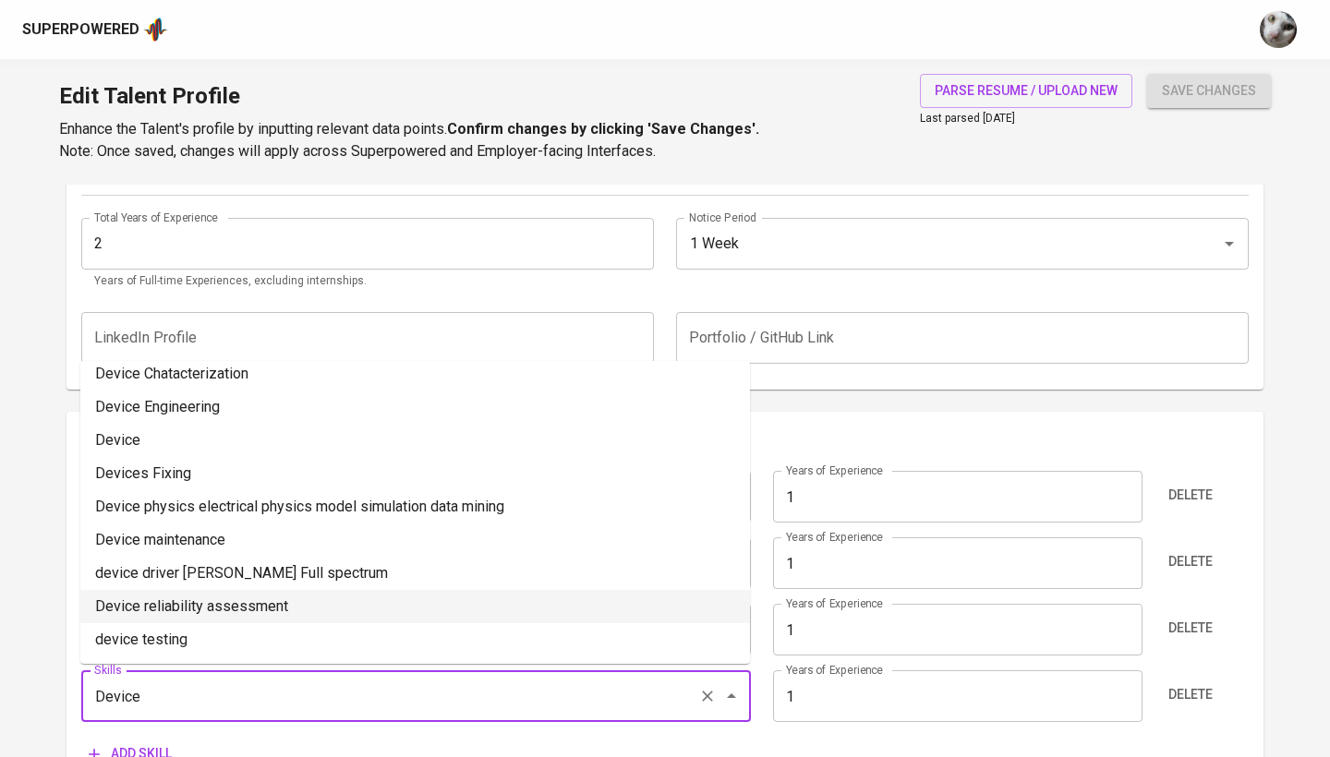
scroll to position [356, 0]
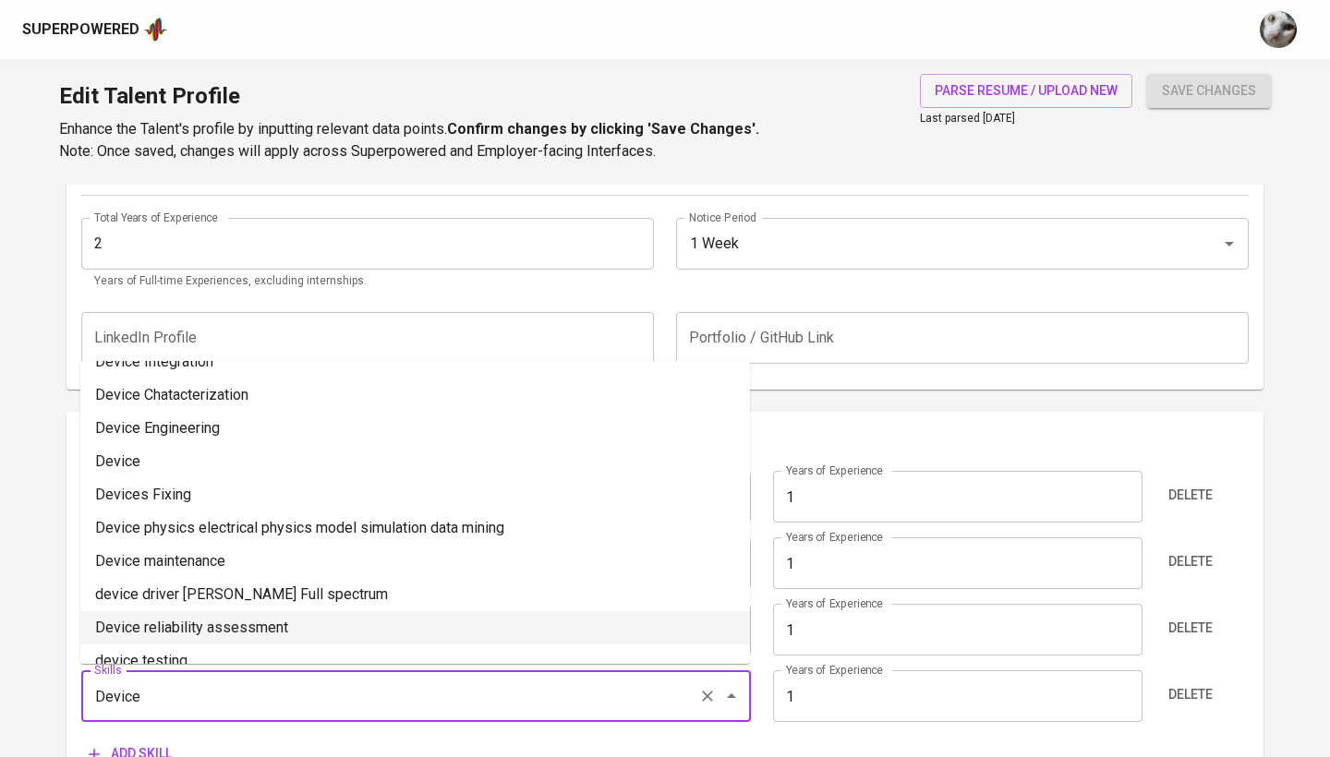
type input "Device Testing"
click at [249, 757] on div "Add skill" at bounding box center [178, 754] width 195 height 34
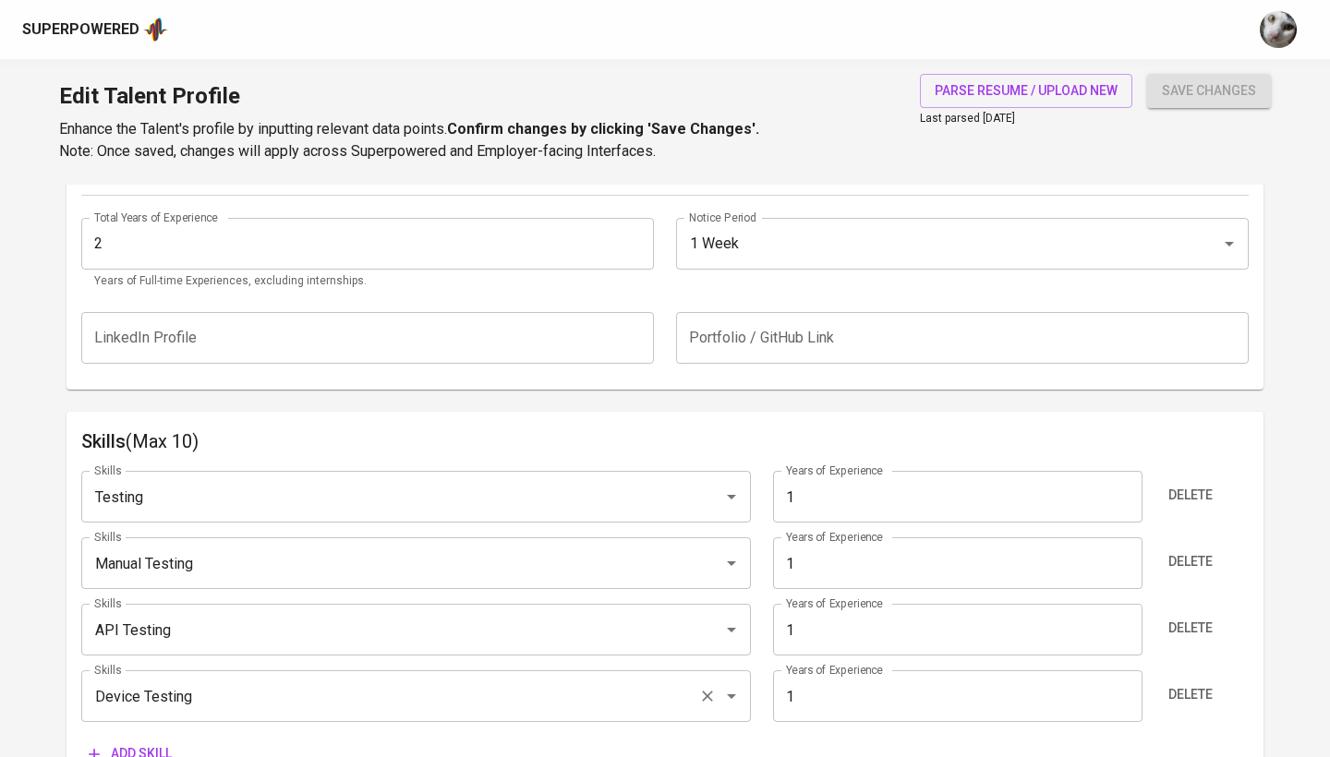
scroll to position [827, 0]
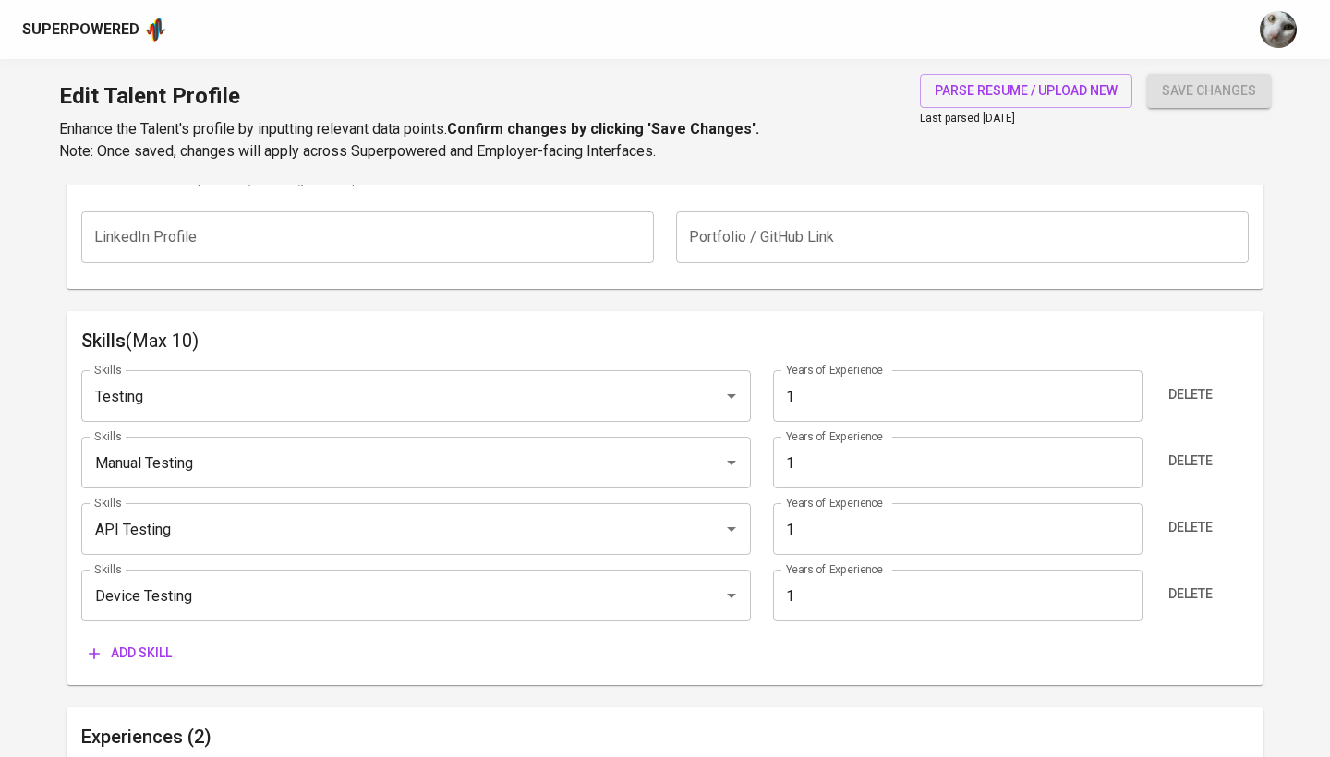
click at [159, 638] on button "Add skill" at bounding box center [130, 653] width 98 height 34
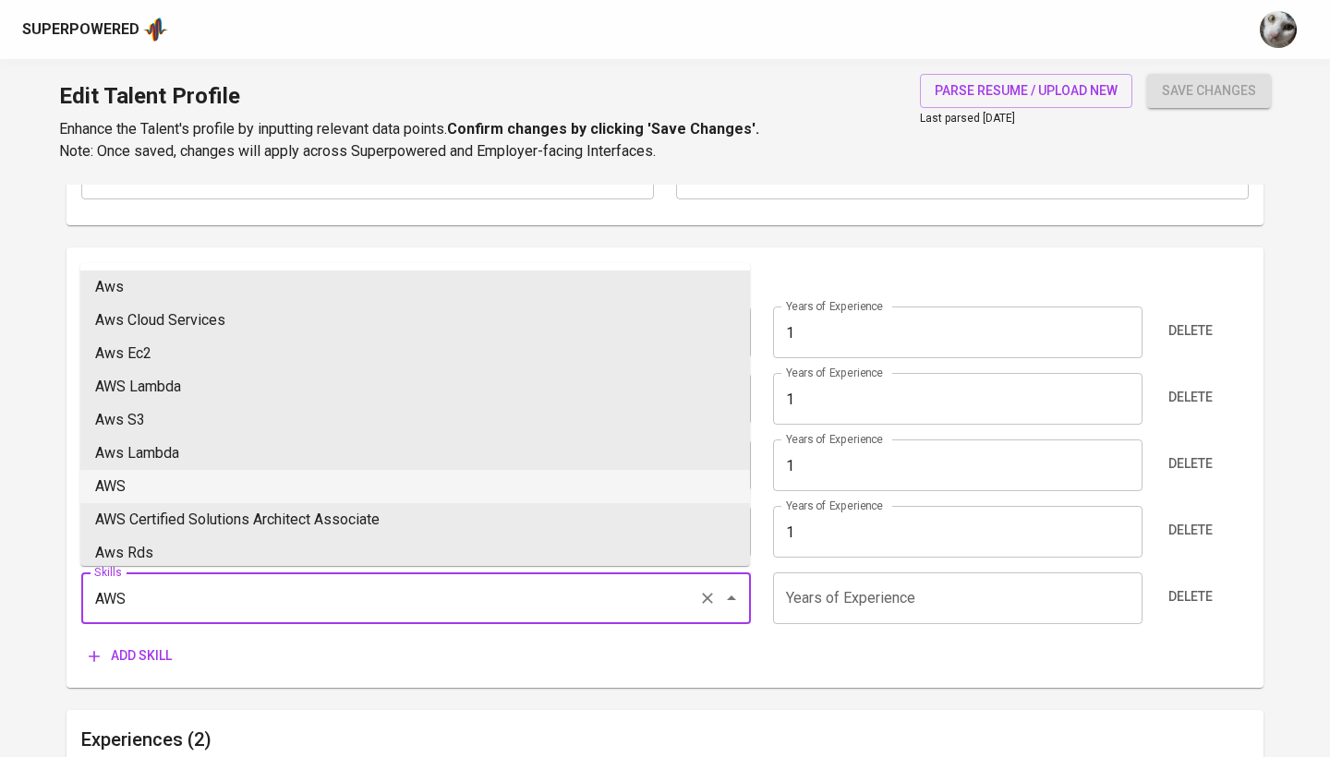
scroll to position [42, 0]
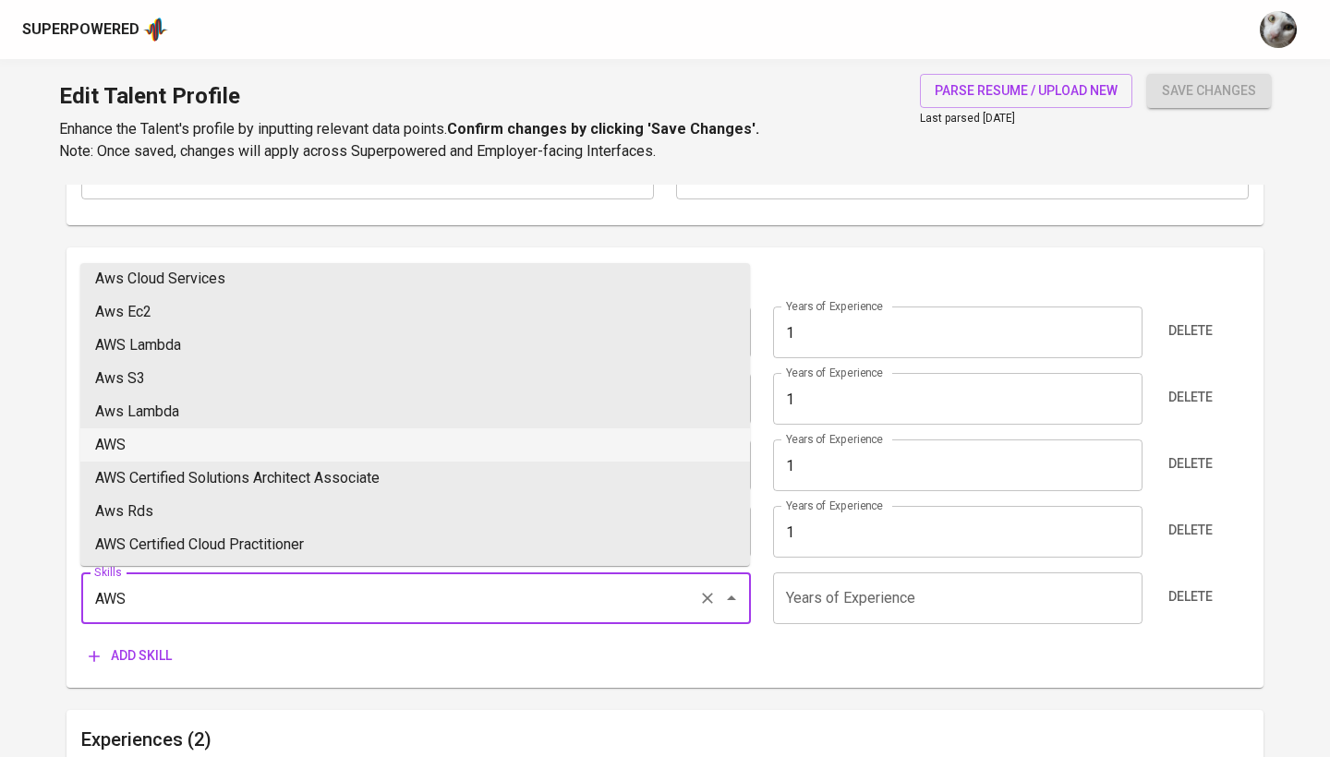
click at [241, 438] on li "AWS" at bounding box center [415, 445] width 670 height 33
type input "AWS"
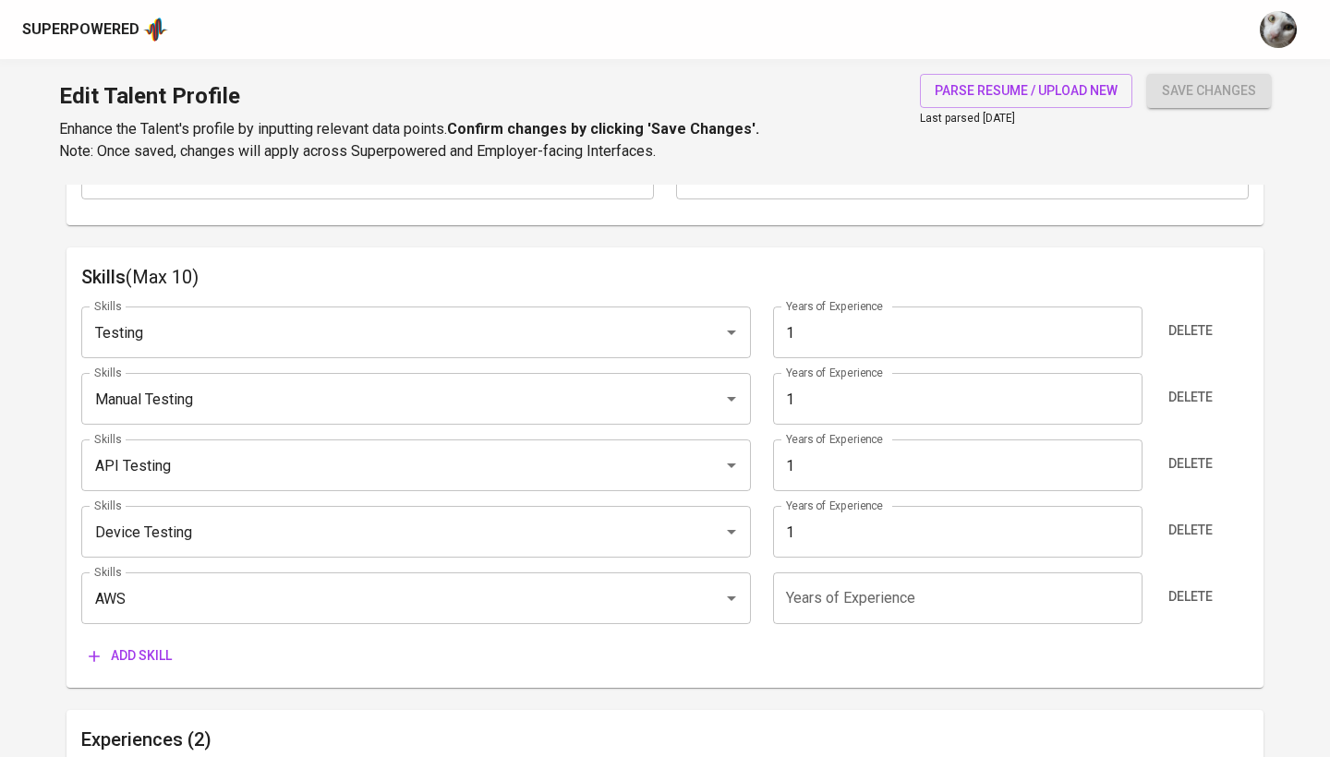
click at [800, 594] on input "number" at bounding box center [957, 599] width 369 height 52
type input "1"
click at [145, 656] on span "Add skill" at bounding box center [130, 656] width 83 height 23
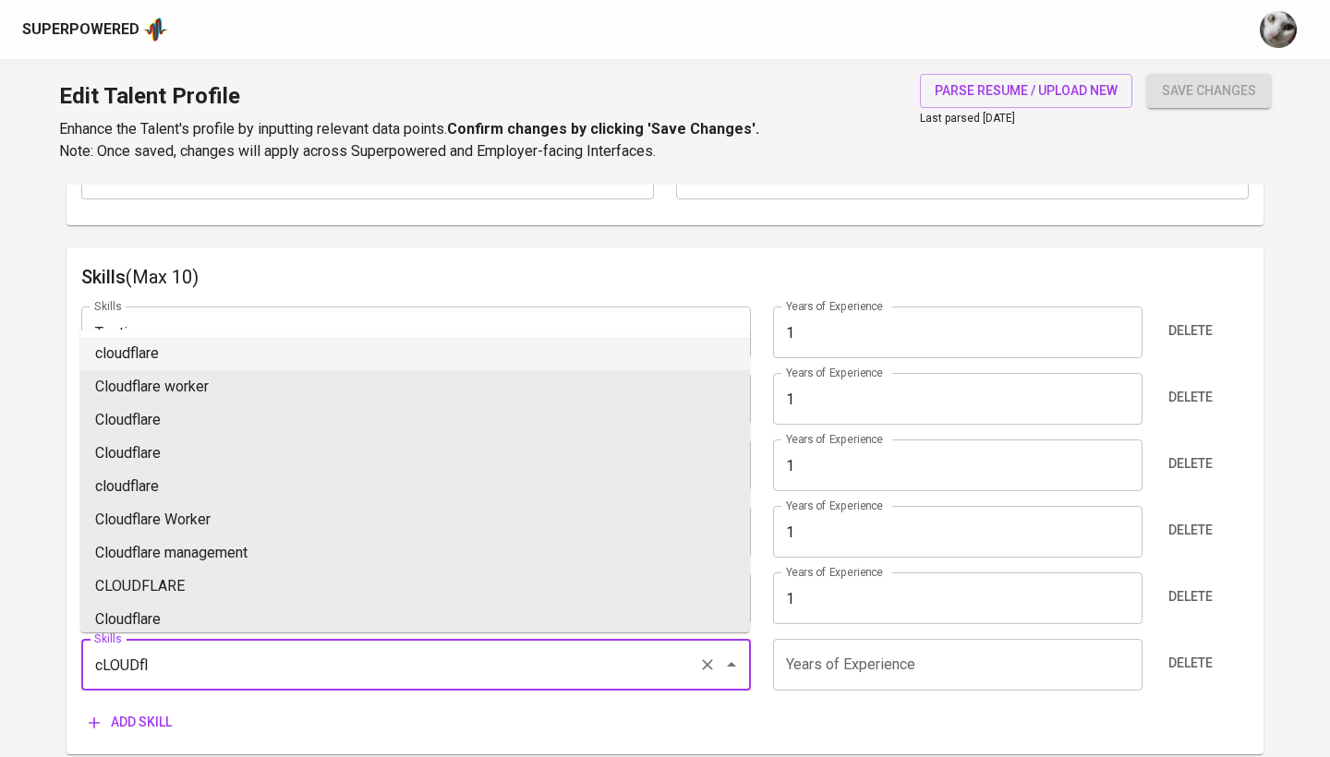
click at [490, 339] on li "cloudflare" at bounding box center [415, 353] width 670 height 33
type input "cloudflare"
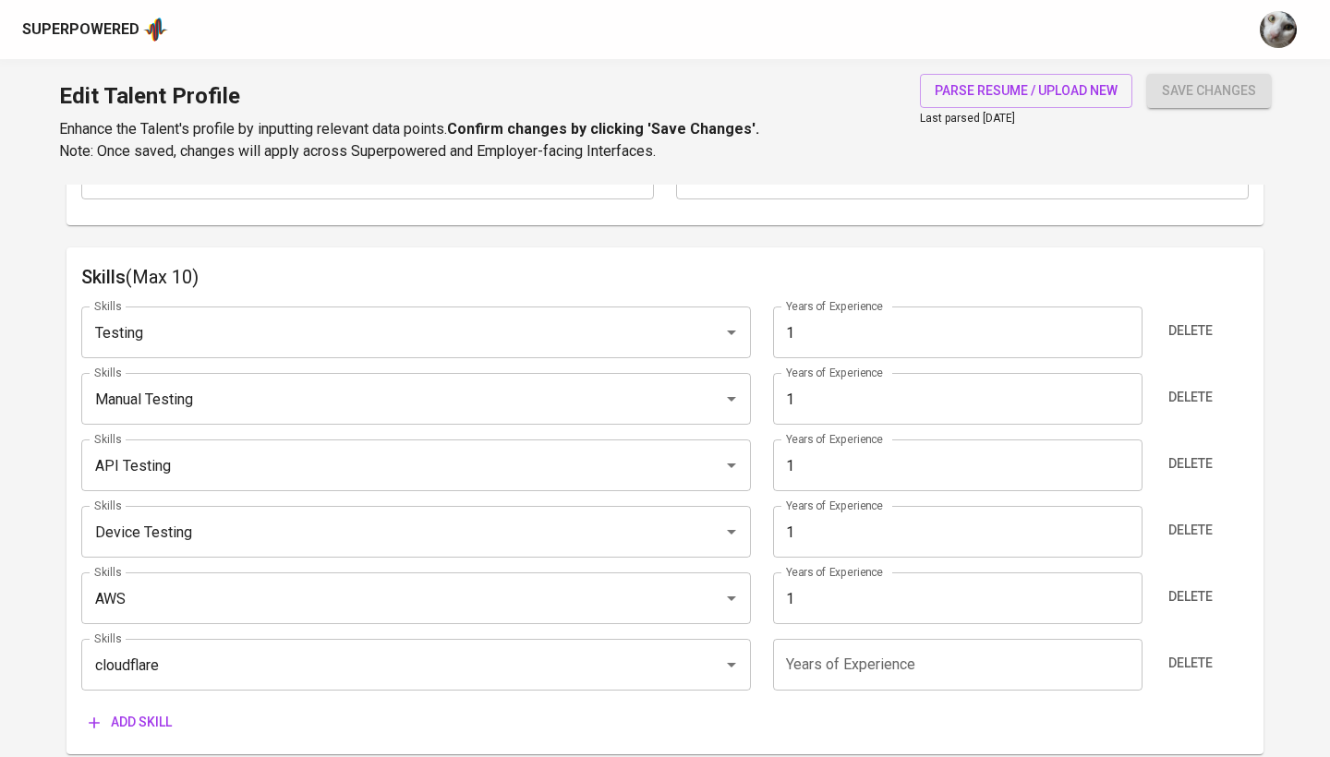
click at [847, 667] on input "number" at bounding box center [957, 665] width 369 height 52
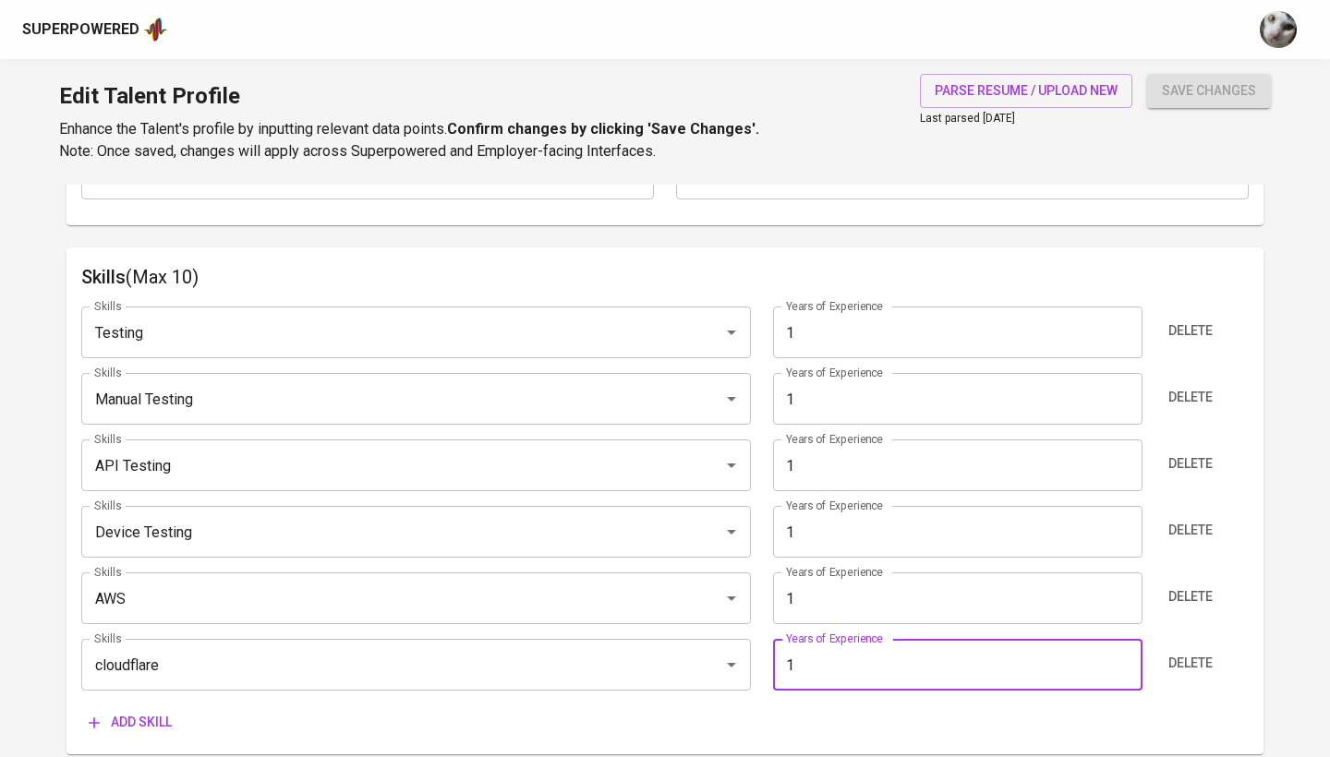
type input "1"
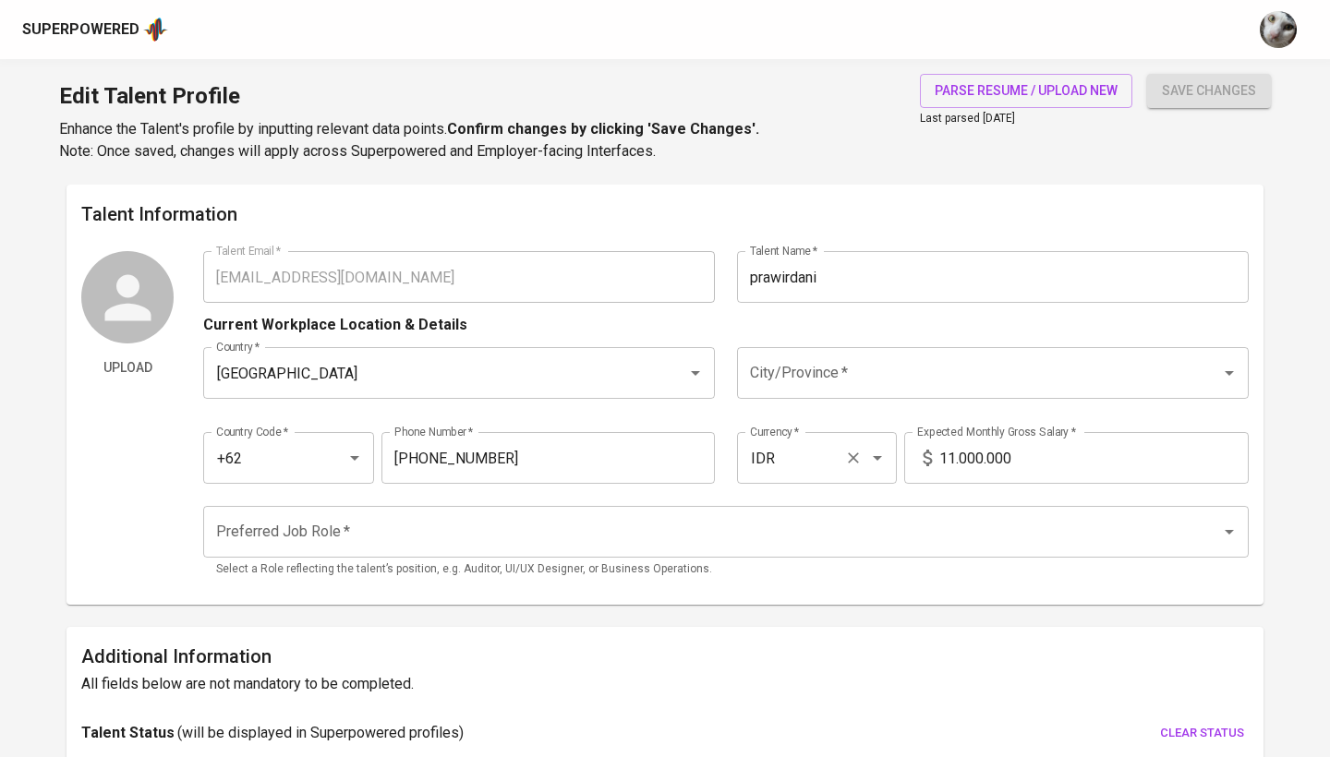
scroll to position [0, 0]
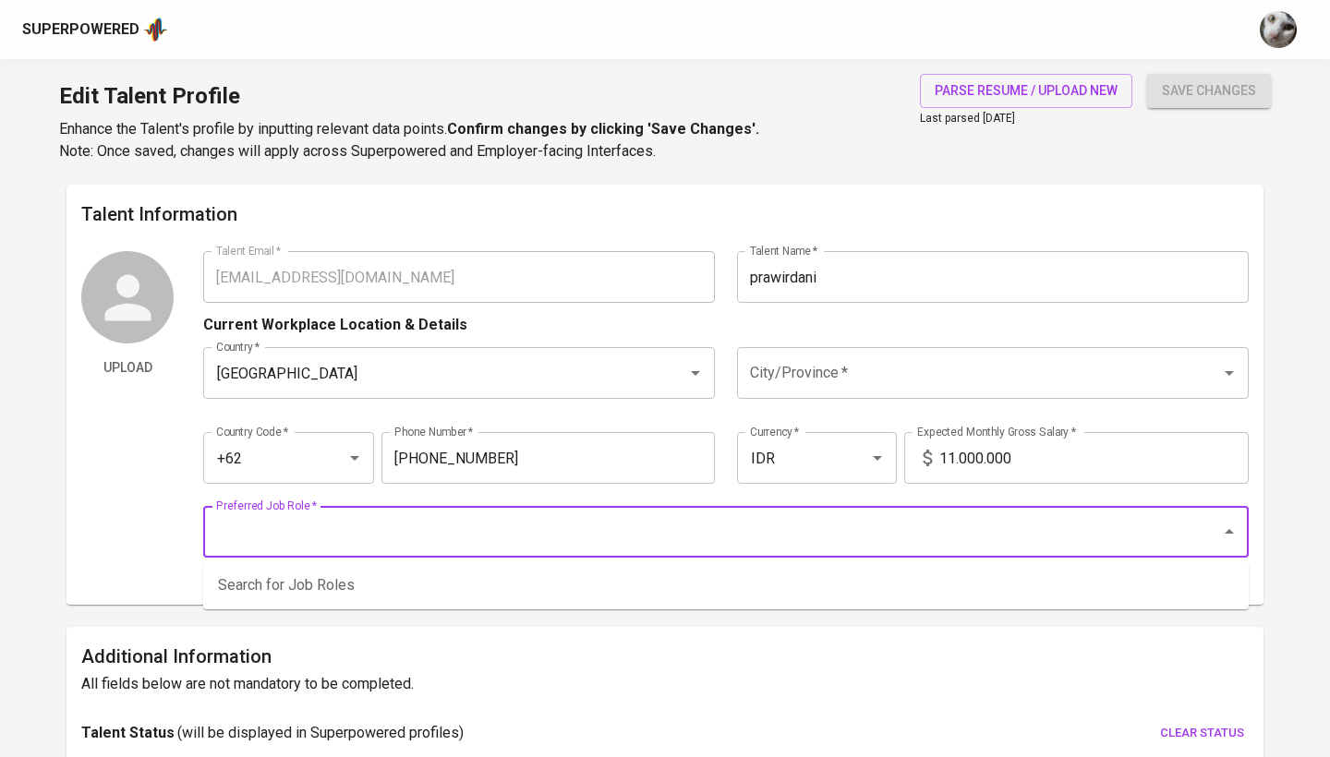
click at [741, 522] on input "Preferred Job Role   *" at bounding box center [700, 532] width 977 height 35
type input "s"
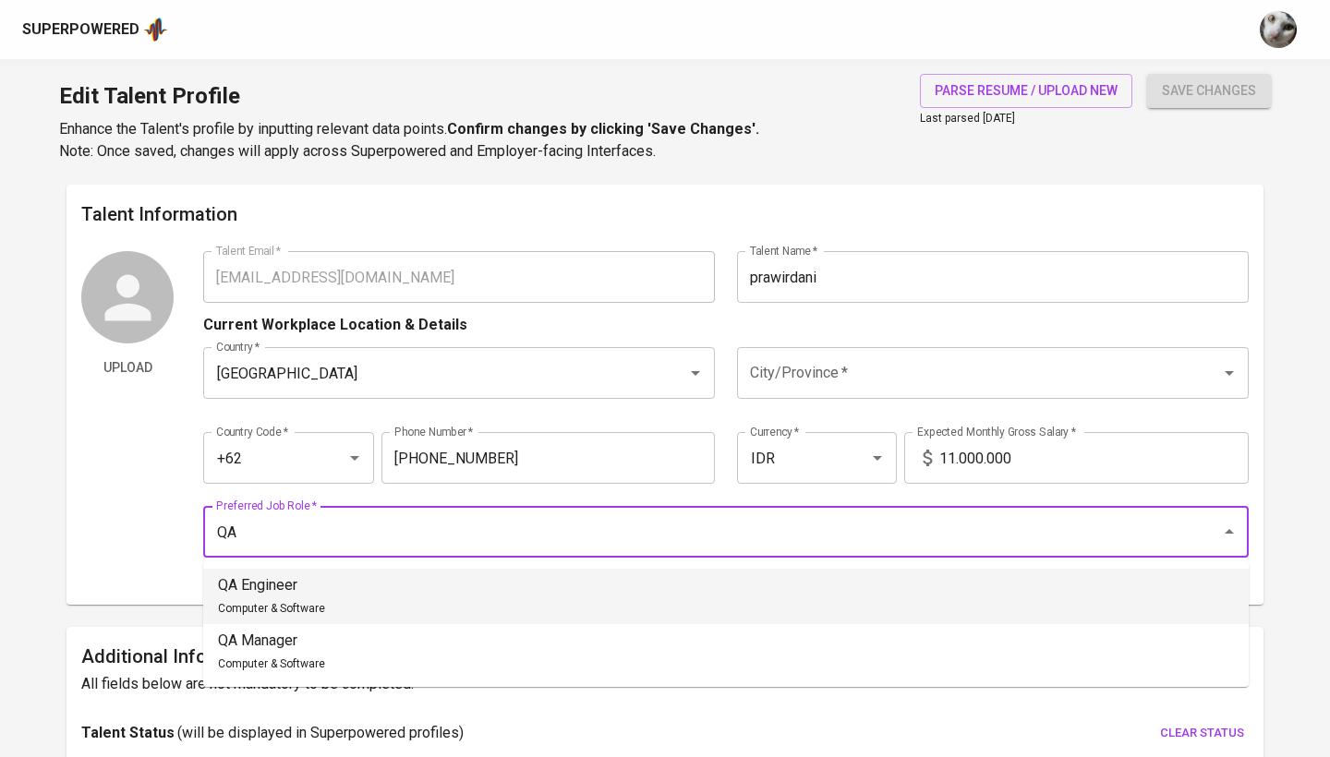
click at [561, 594] on li "QA Engineer Computer & Software" at bounding box center [726, 596] width 1046 height 55
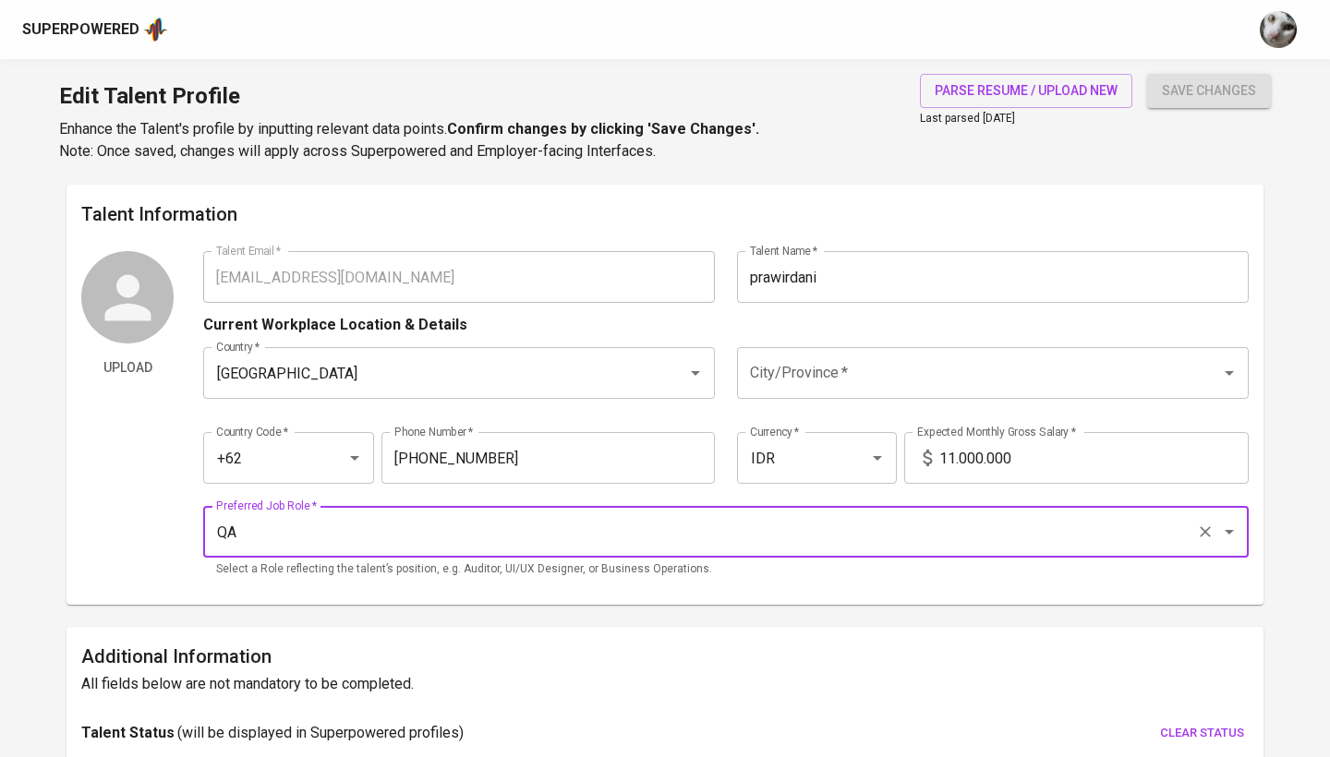
type input "QA Engineer"
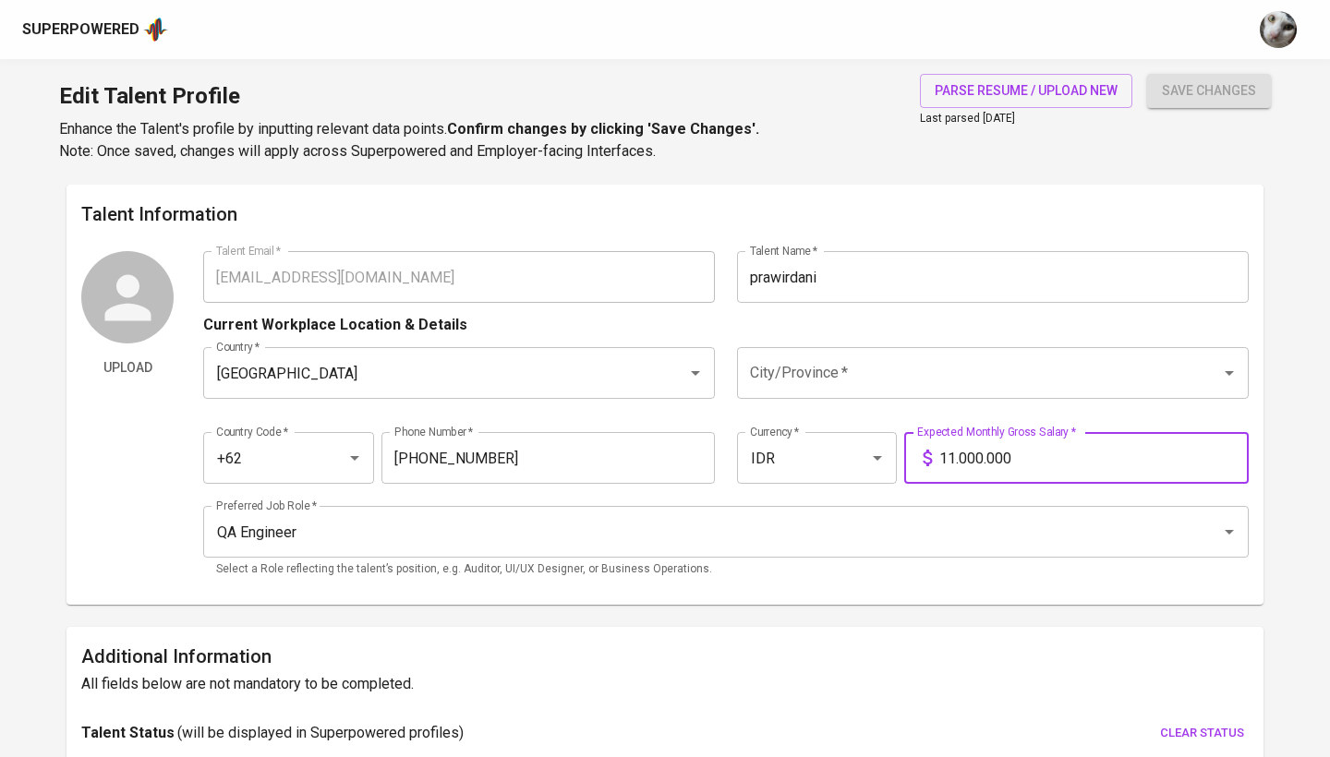
click at [1077, 444] on input "11.000.000" at bounding box center [1093, 458] width 309 height 52
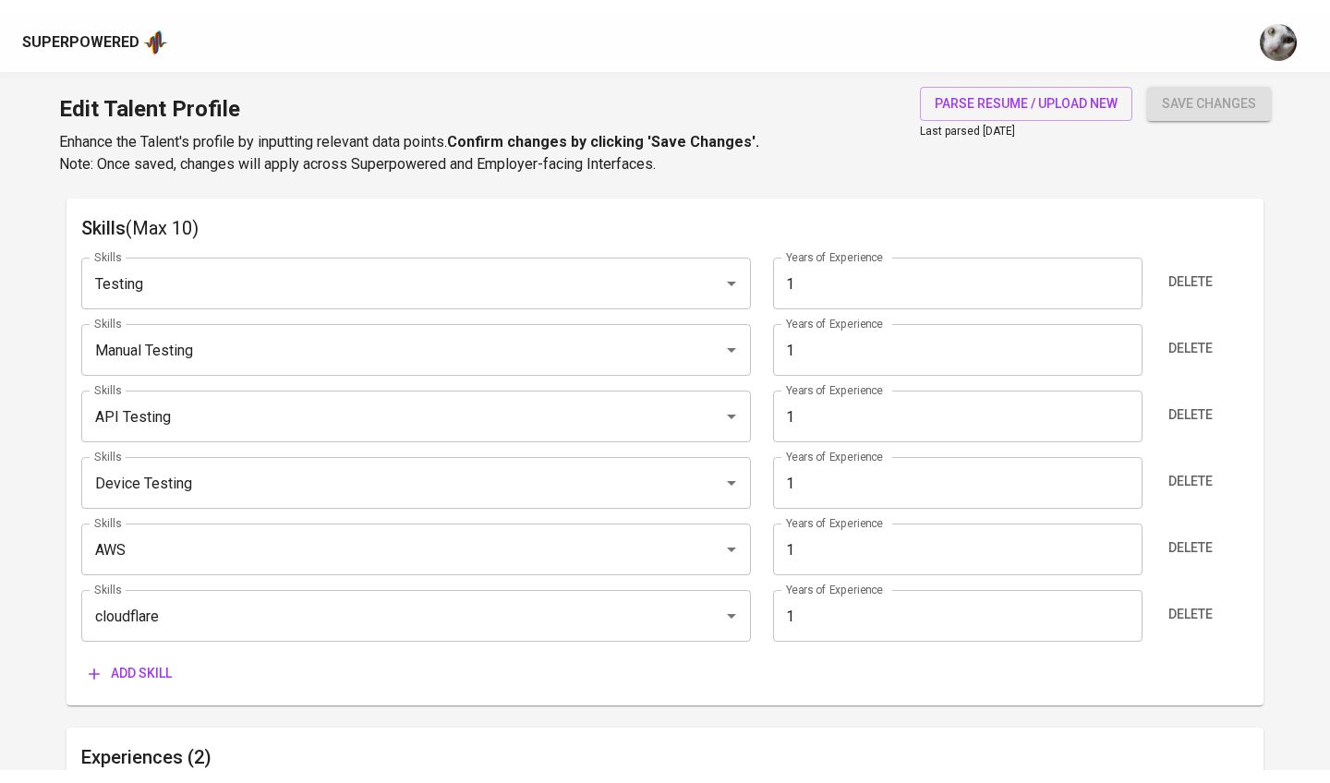
scroll to position [950, 0]
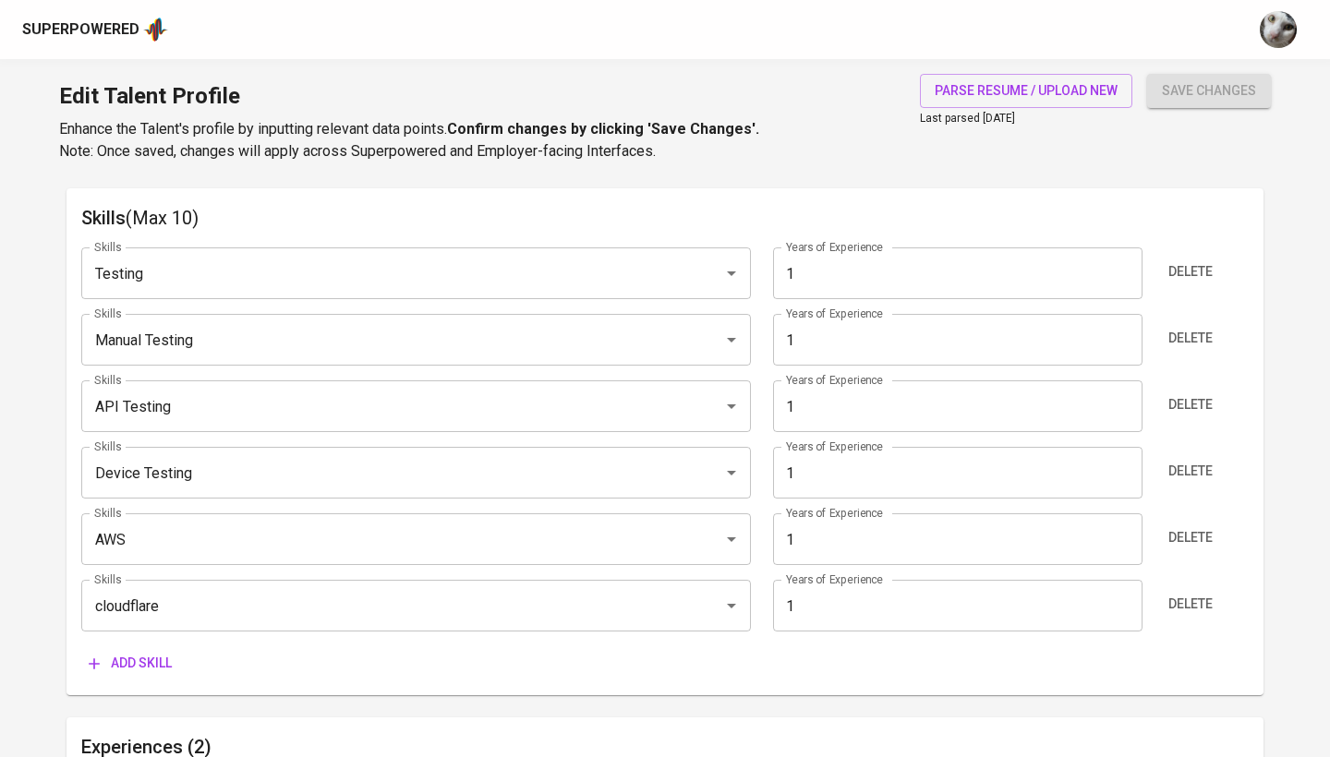
click at [886, 266] on input "1" at bounding box center [957, 274] width 369 height 52
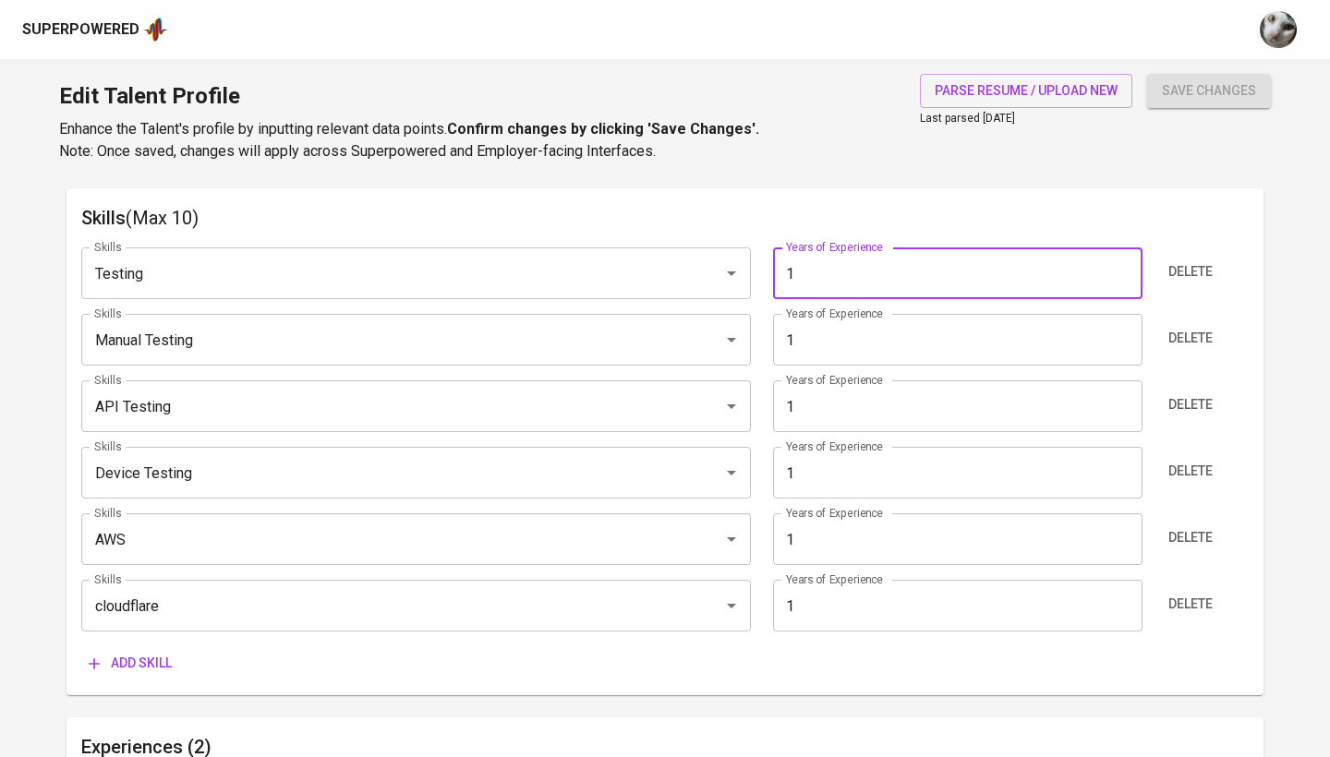
type input "2"
click at [1122, 266] on input "2" at bounding box center [957, 274] width 369 height 52
type input "2"
click at [1121, 333] on input "2" at bounding box center [957, 340] width 369 height 52
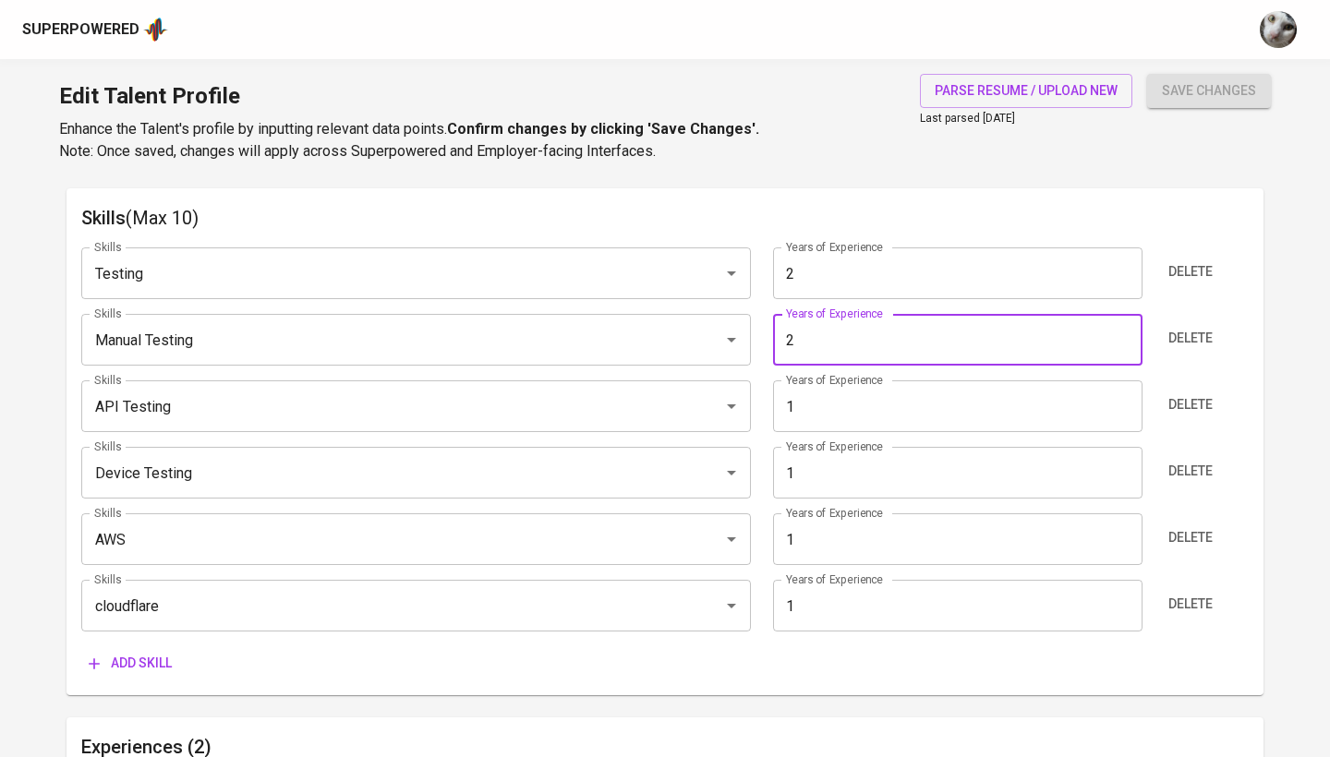
type input "2"
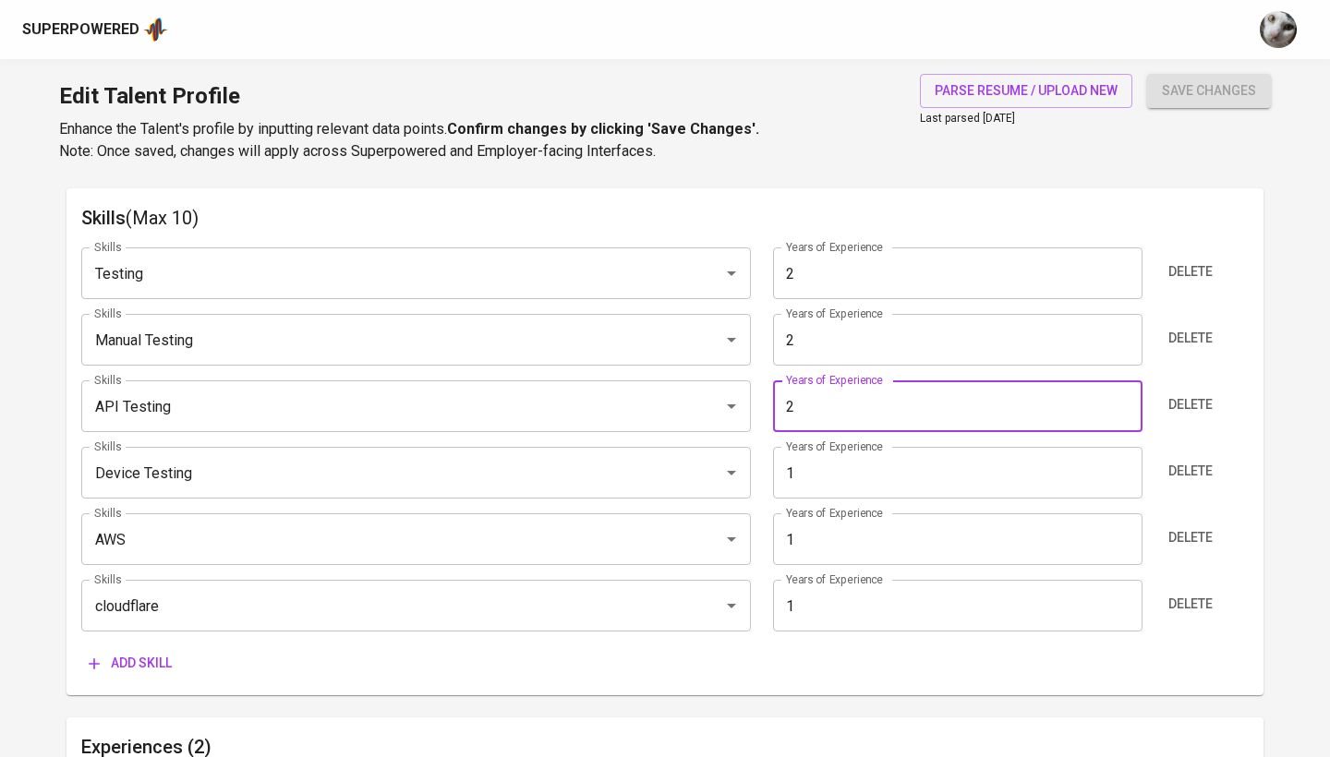
click at [1120, 400] on input "2" at bounding box center [957, 407] width 369 height 52
click at [1120, 471] on input "0" at bounding box center [957, 473] width 369 height 52
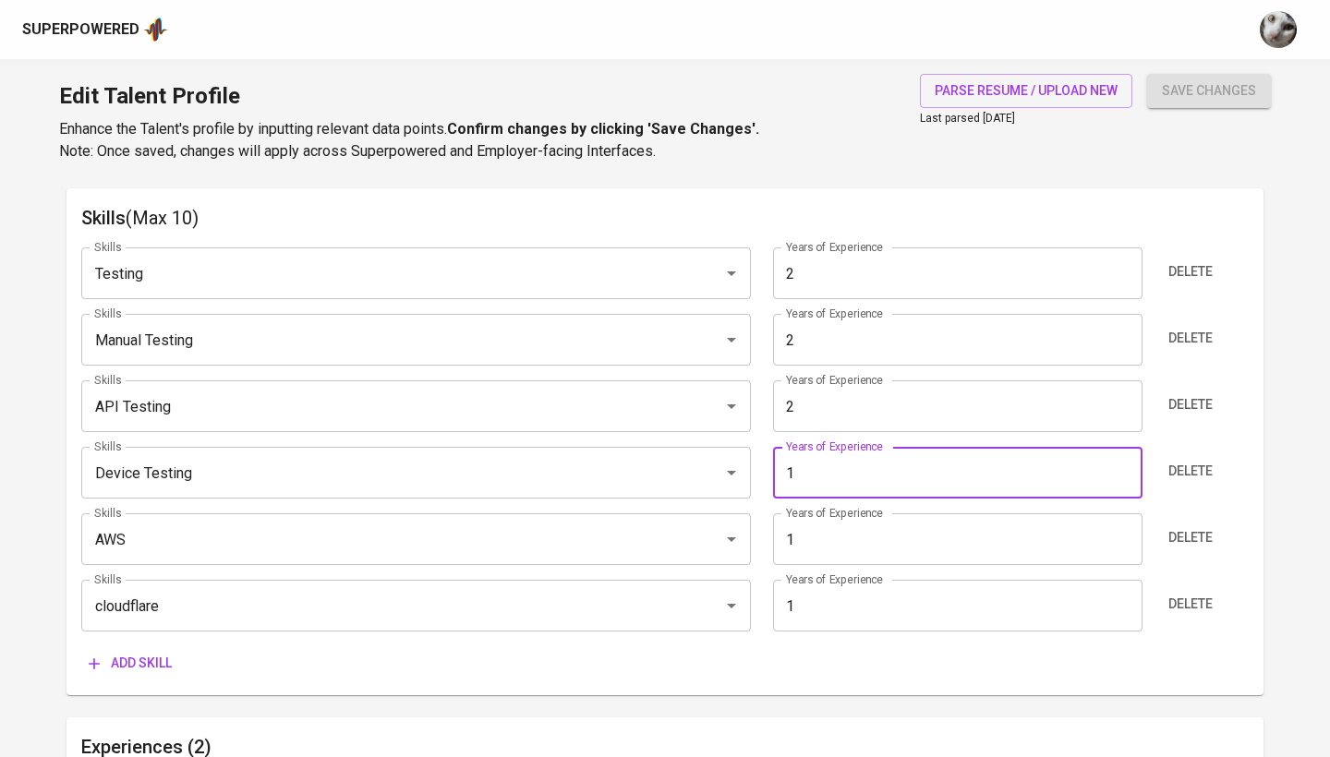
click at [1121, 466] on input "1" at bounding box center [957, 473] width 369 height 52
type input "2"
click at [1125, 464] on input "2" at bounding box center [957, 473] width 369 height 52
type input "2"
click at [1118, 533] on input "2" at bounding box center [957, 540] width 369 height 52
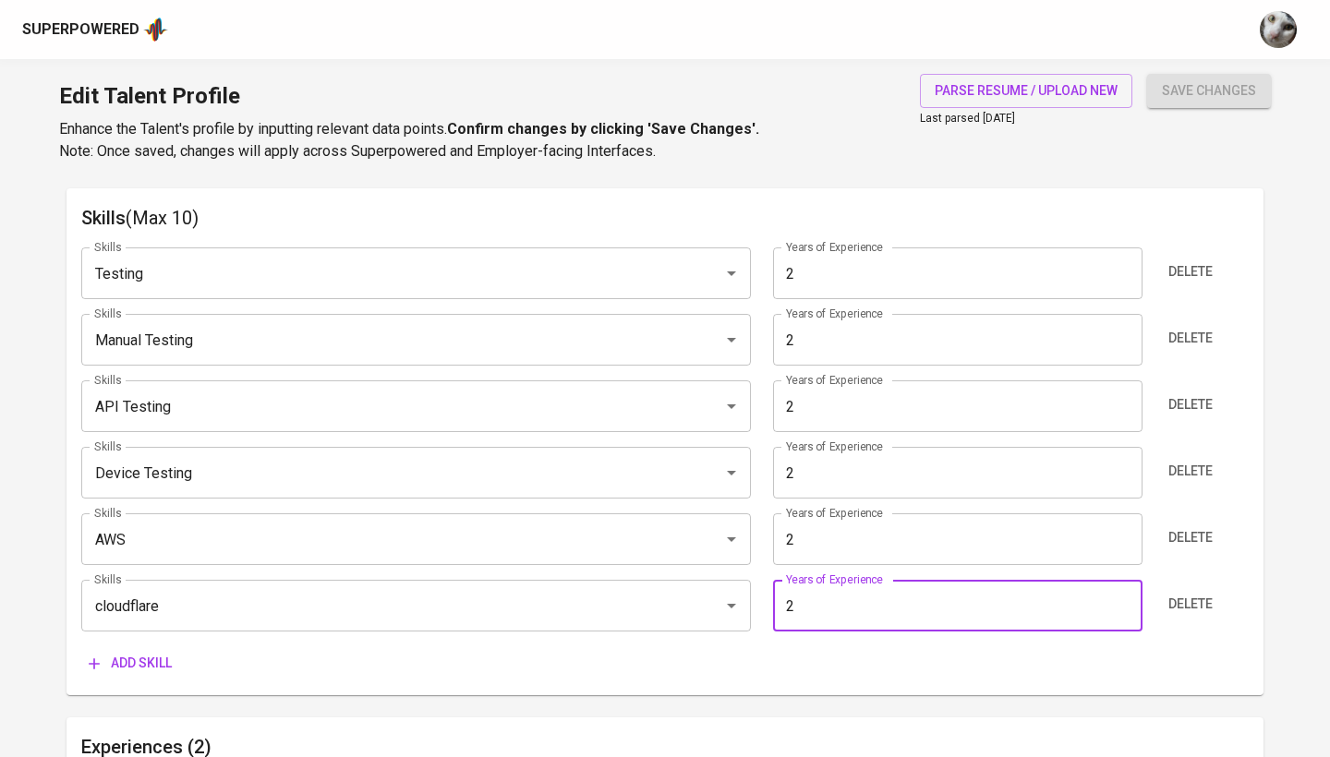
click at [1121, 597] on input "2" at bounding box center [957, 606] width 369 height 52
type input "1"
click at [1124, 609] on input "1" at bounding box center [957, 606] width 369 height 52
type input "1"
click at [1120, 539] on input "1" at bounding box center [957, 540] width 369 height 52
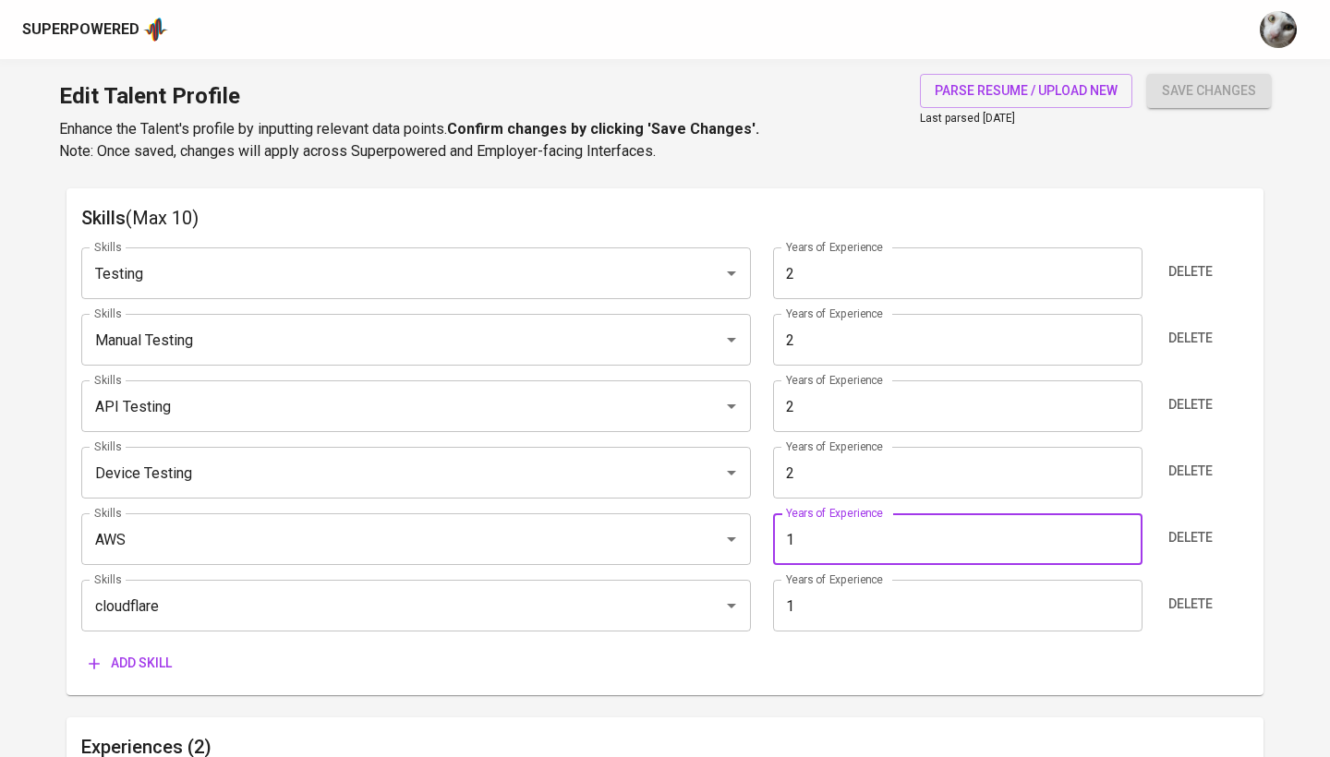
type input "1"
click at [1125, 478] on input "1" at bounding box center [957, 473] width 369 height 52
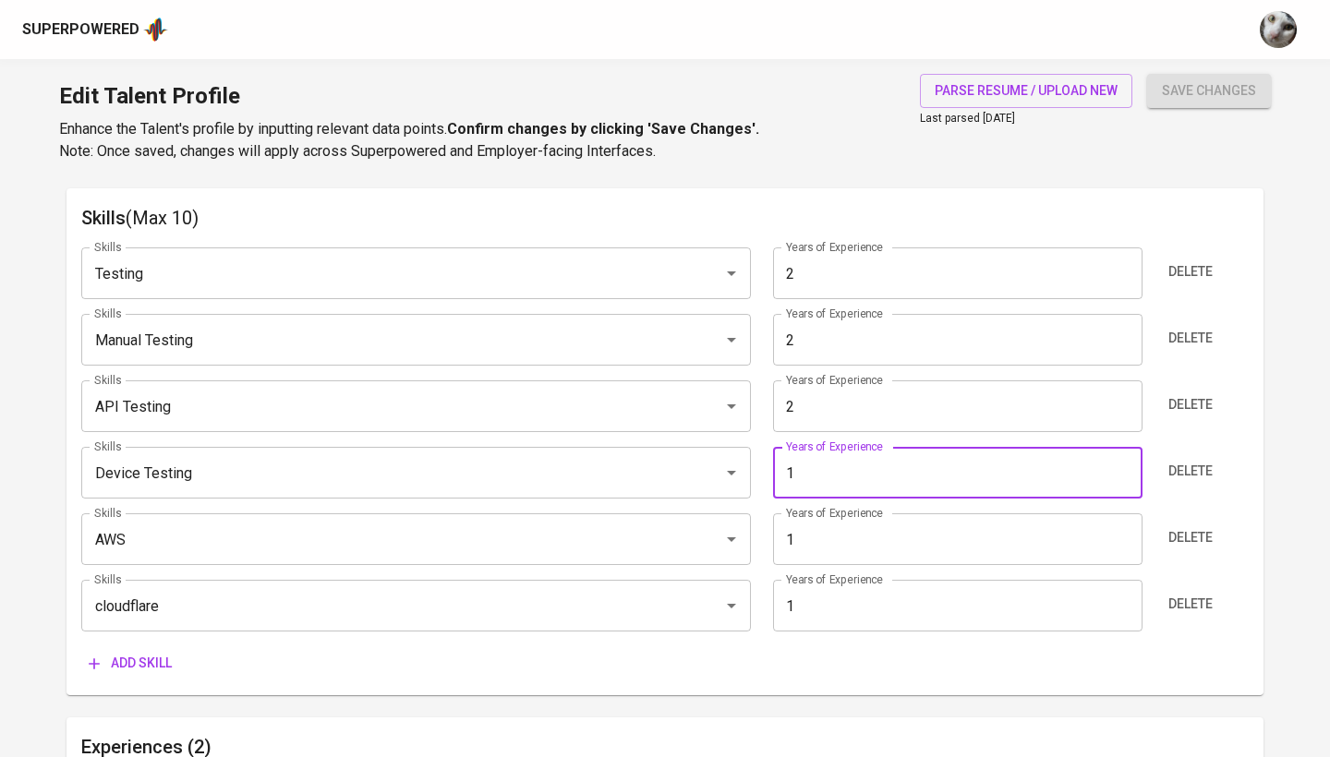
type input "1"
click at [1123, 413] on input "1" at bounding box center [957, 407] width 369 height 52
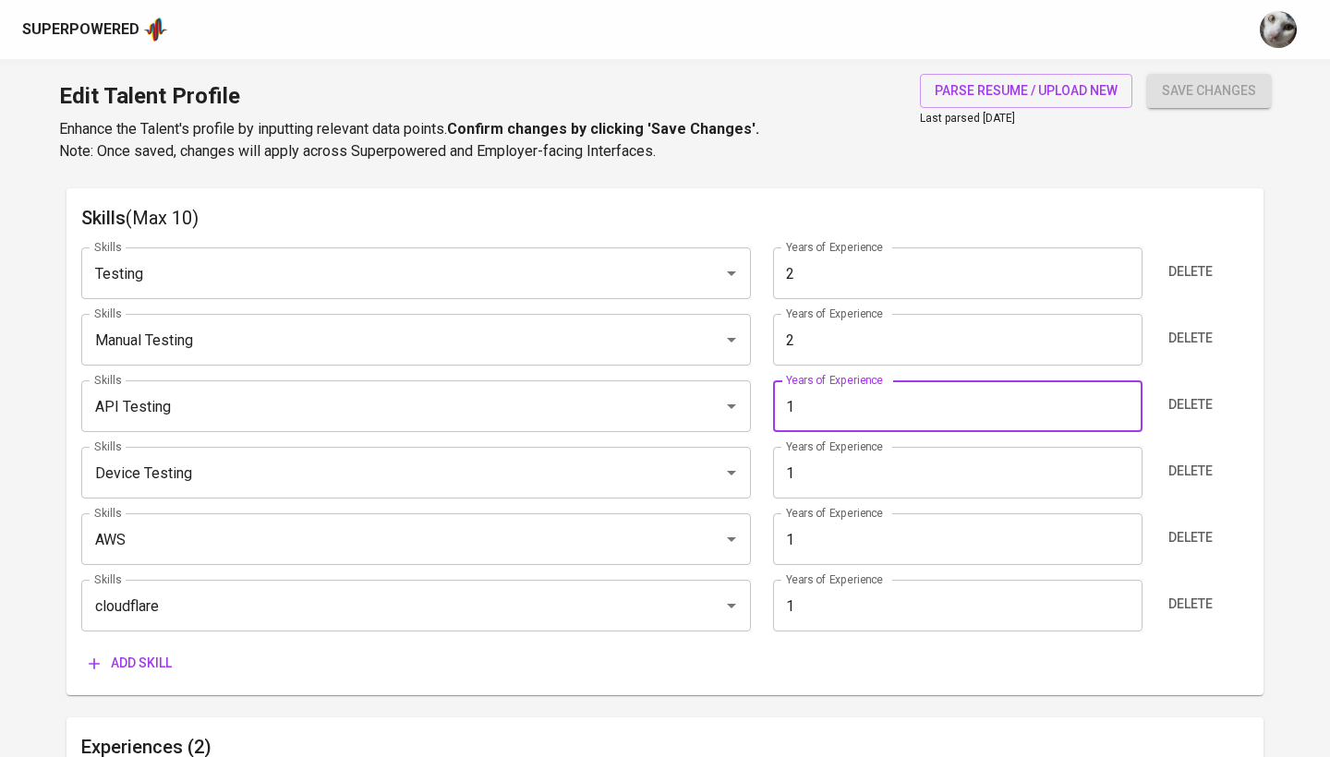
type input "1"
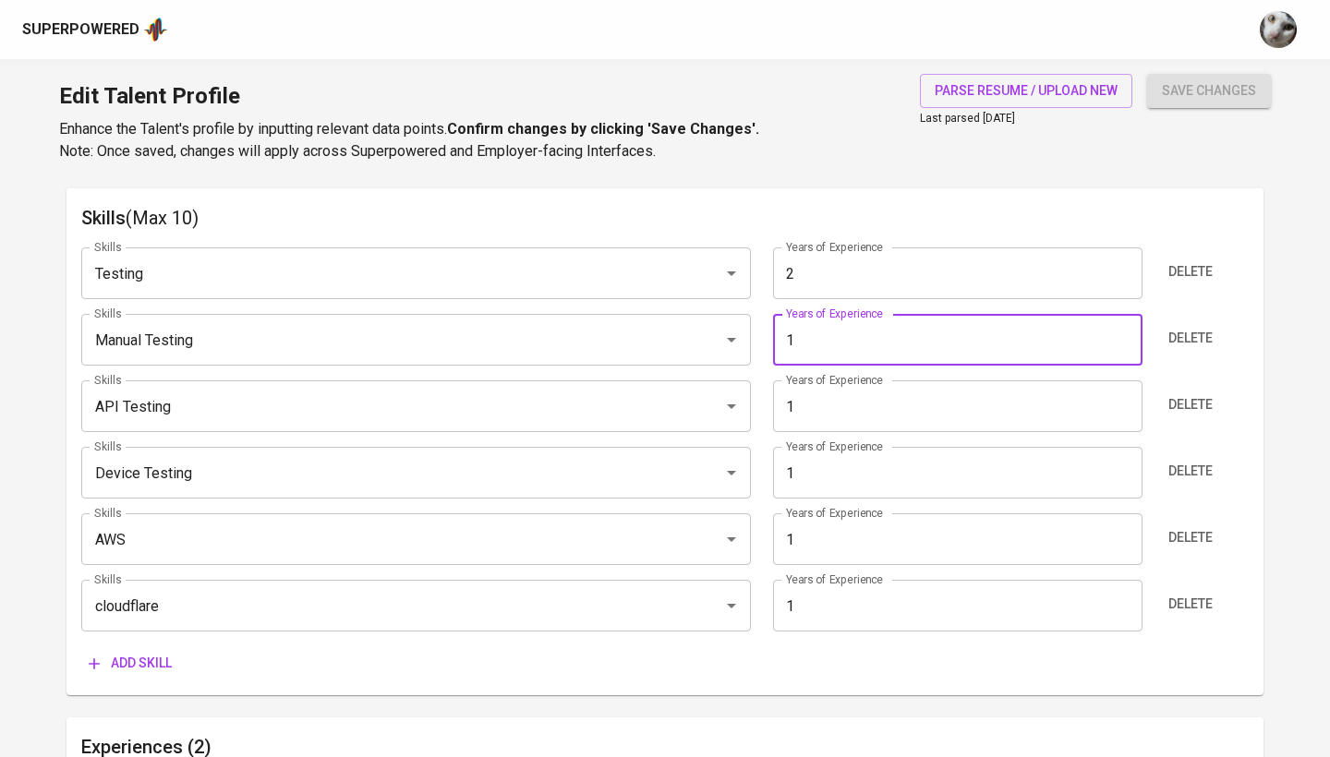
click at [1123, 342] on input "1" at bounding box center [957, 340] width 369 height 52
type input "1"
click at [1120, 276] on input "1" at bounding box center [957, 274] width 369 height 52
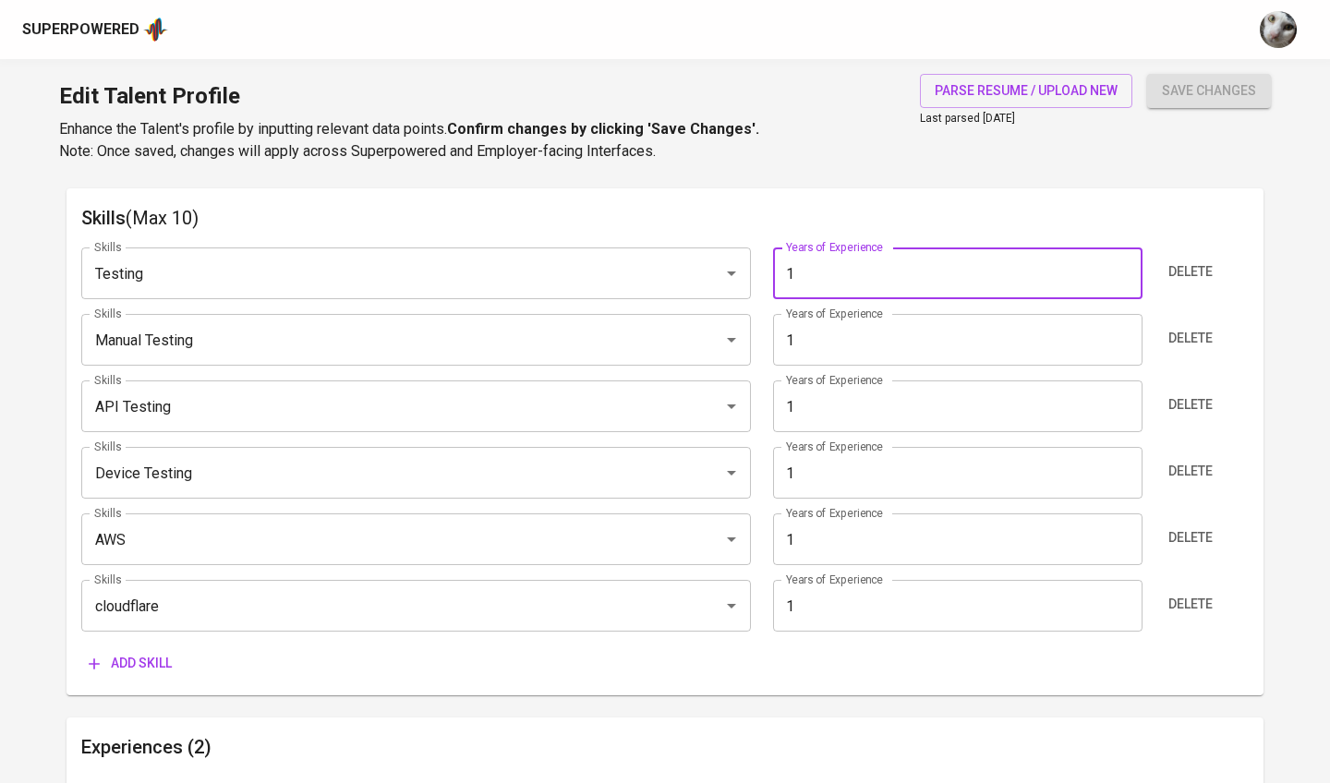
click at [1088, 167] on div "Edit Talent Profile Enhance the Talent's profile by inputting relevant data poi…" at bounding box center [665, 122] width 1330 height 126
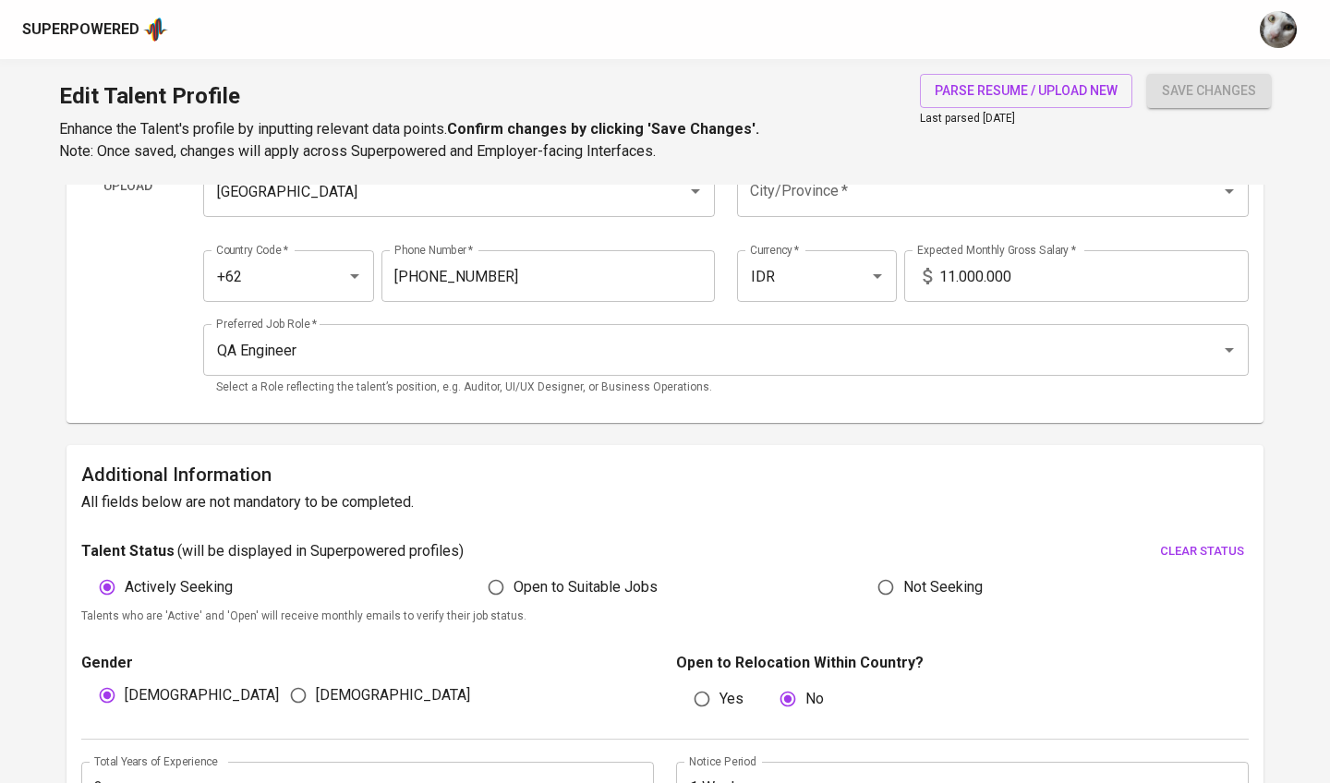
scroll to position [145, 0]
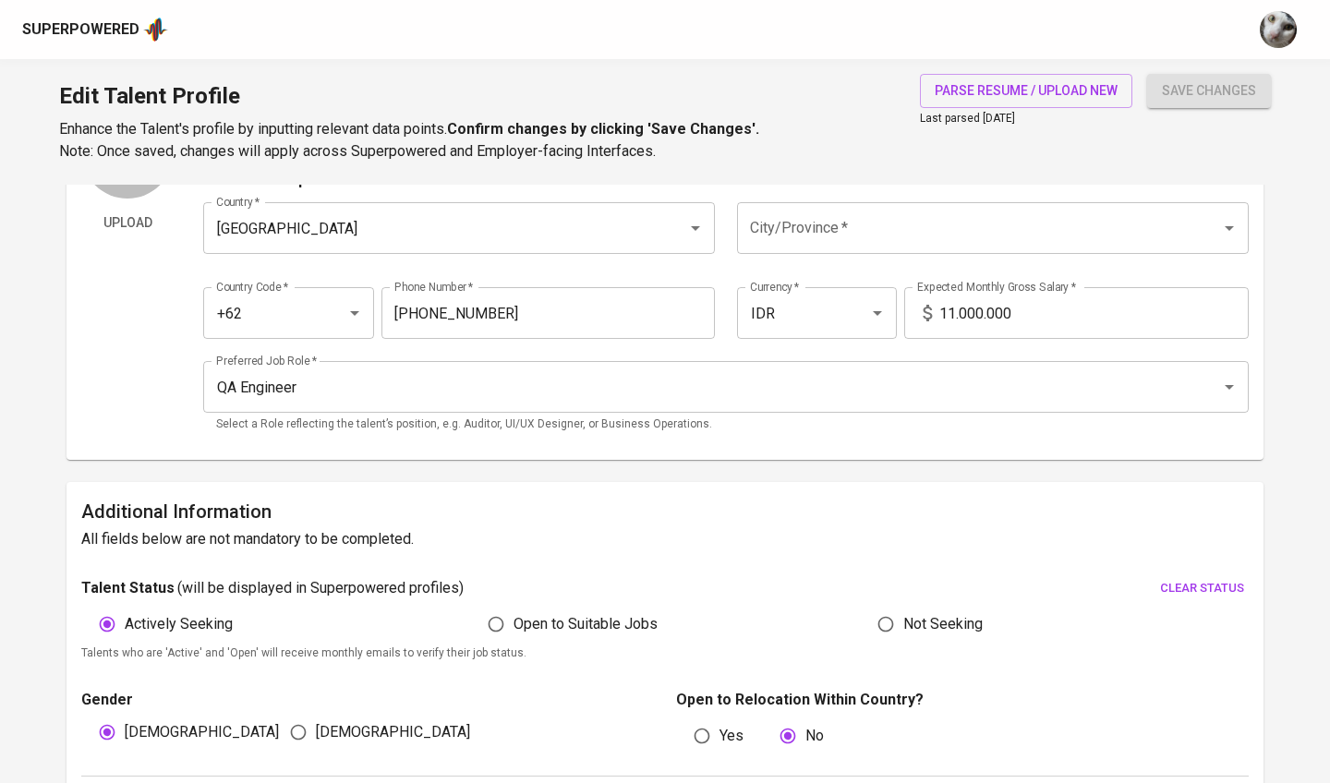
click at [985, 319] on input "11.000.000" at bounding box center [1093, 313] width 309 height 52
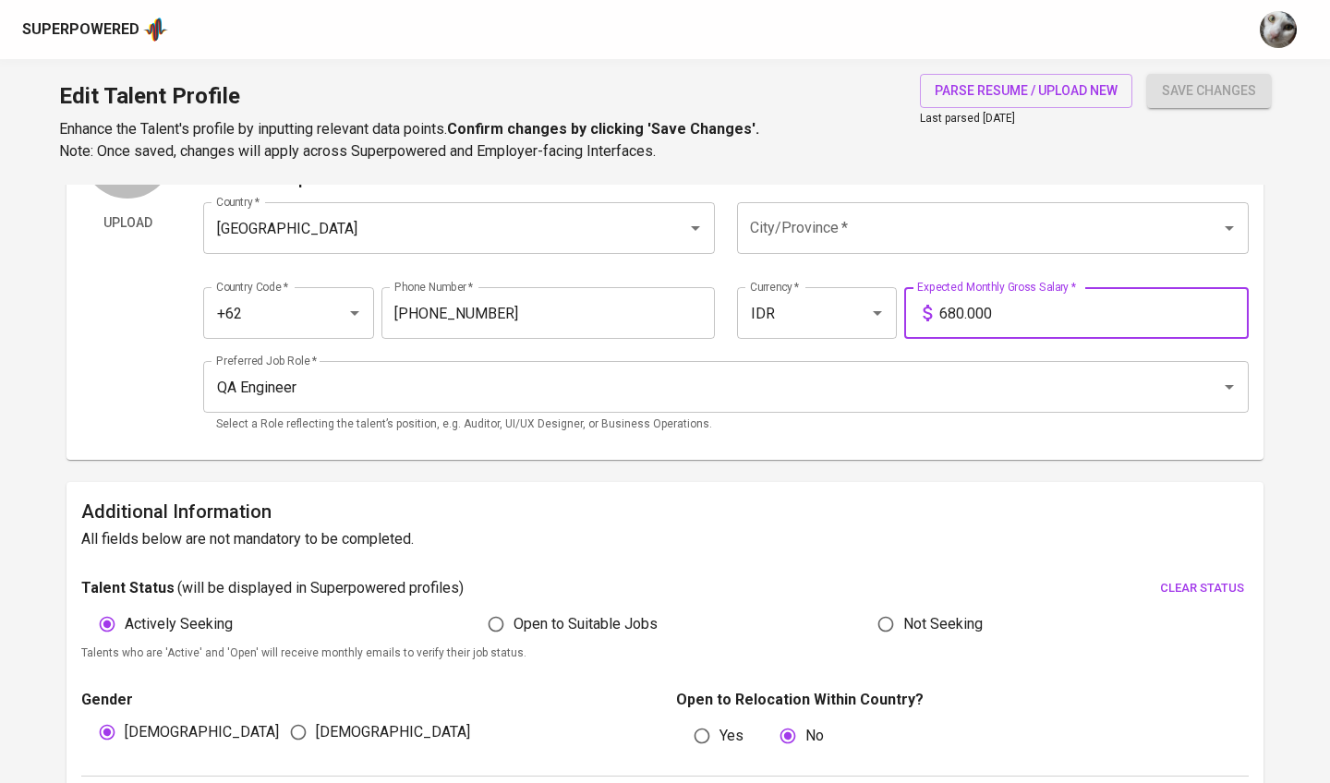
type input "6.800.000"
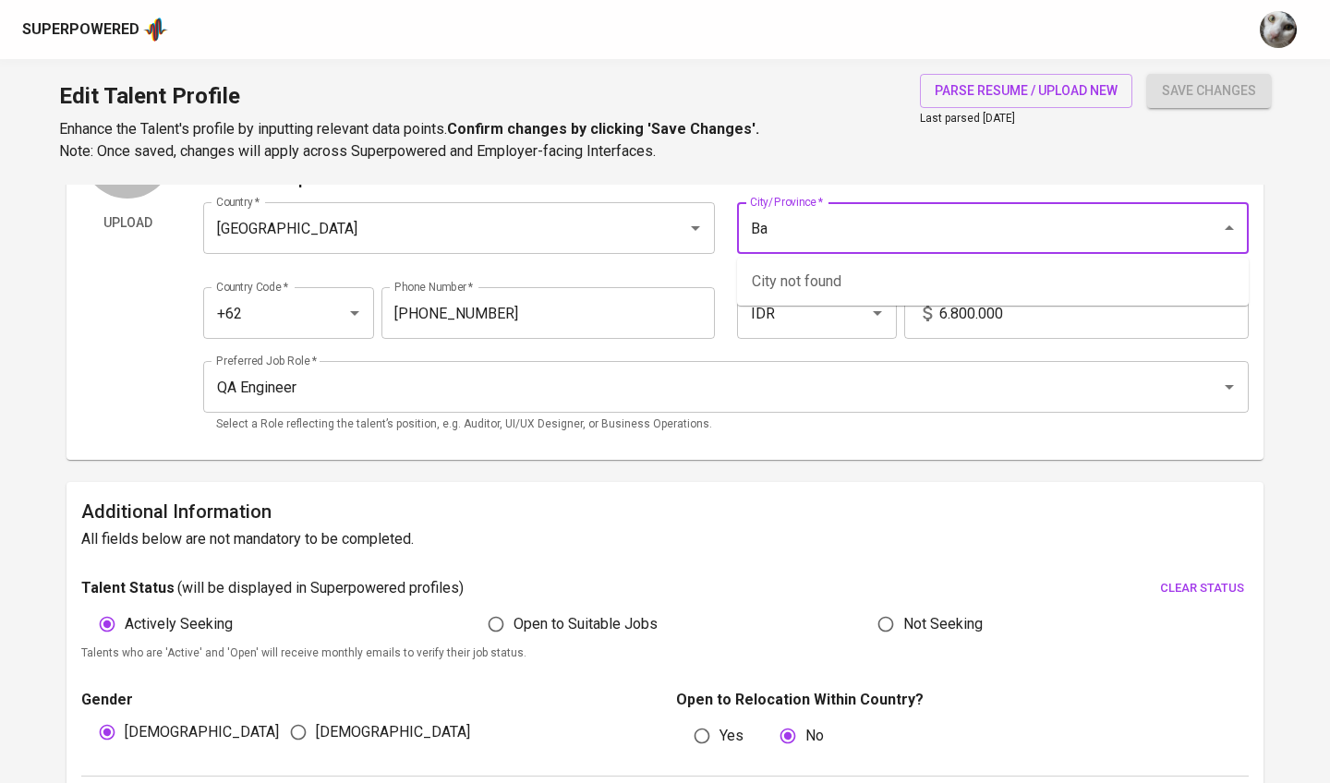
type input "B"
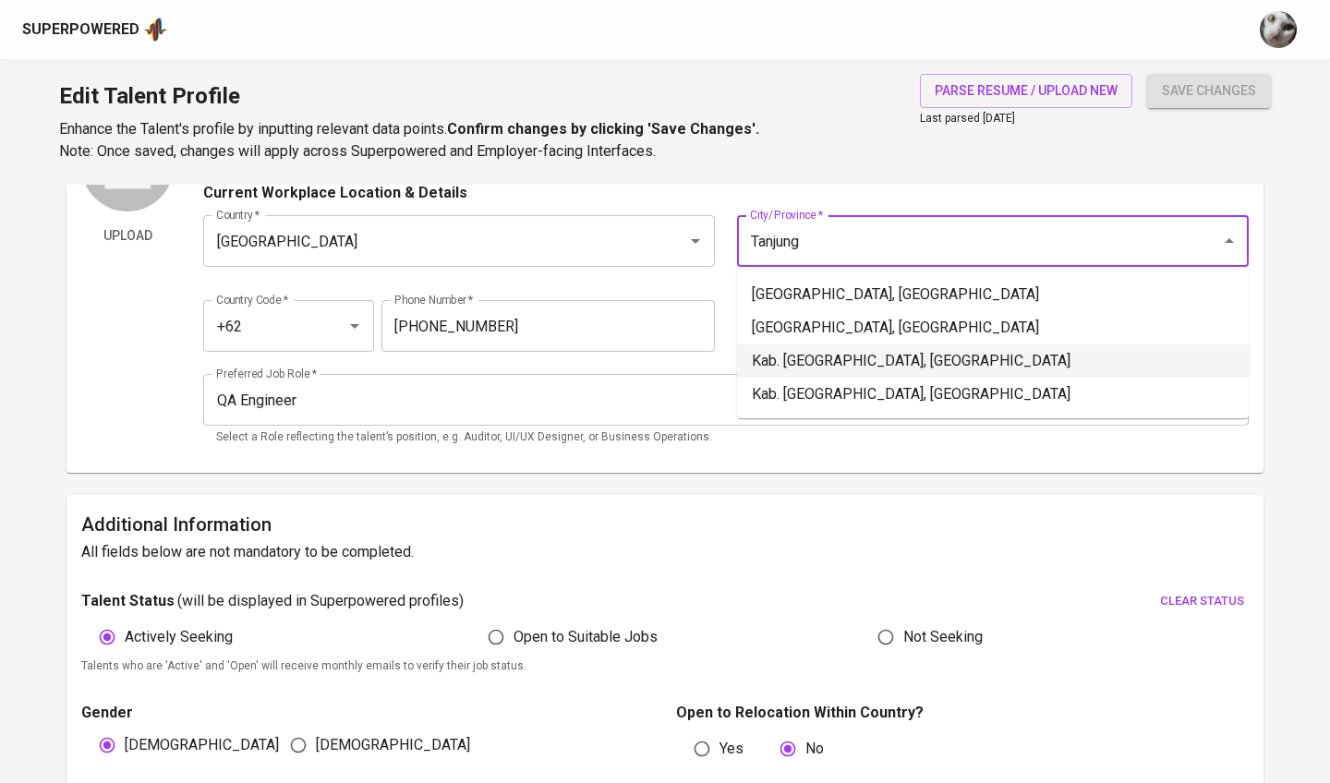
scroll to position [126, 0]
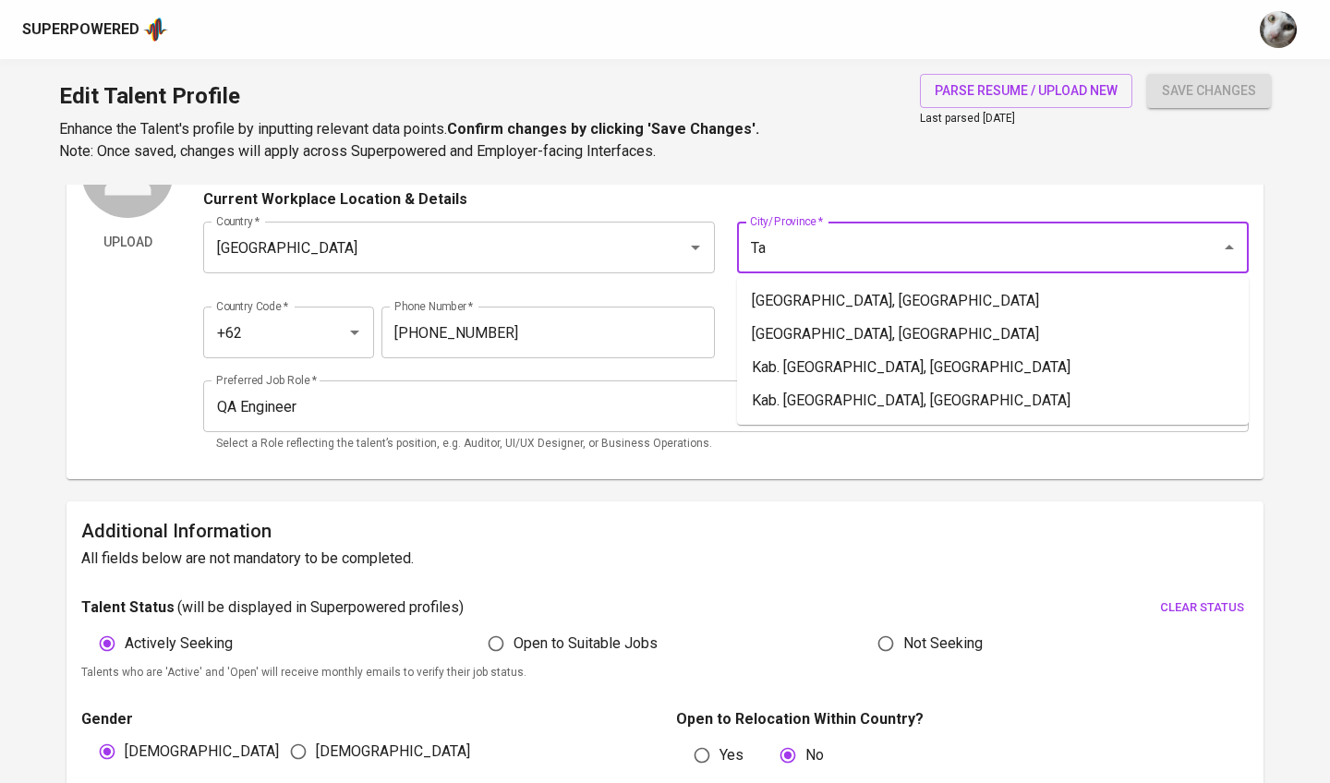
type input "T"
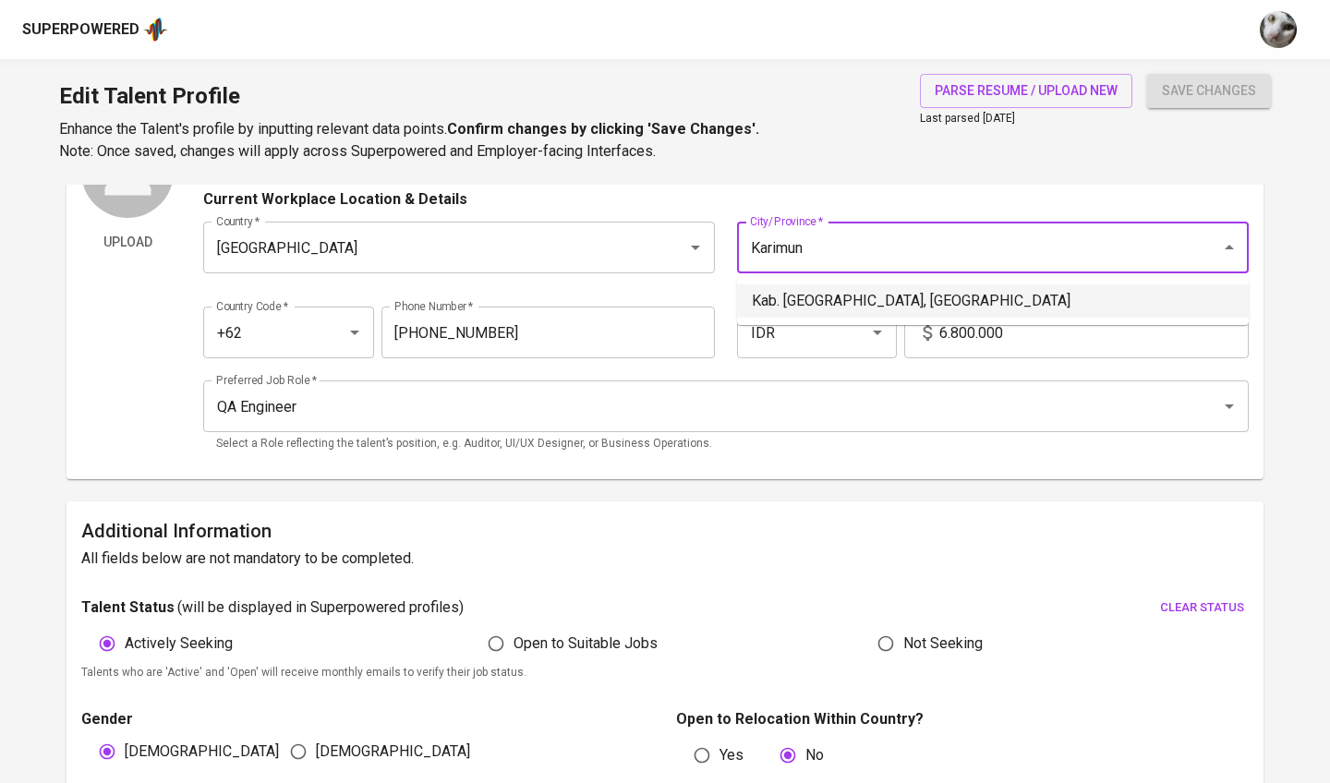
click at [900, 297] on li "Kab. Karimun, Kepulauan Riau" at bounding box center [993, 301] width 512 height 33
type input "Kab. Karimun, Kepulauan Riau"
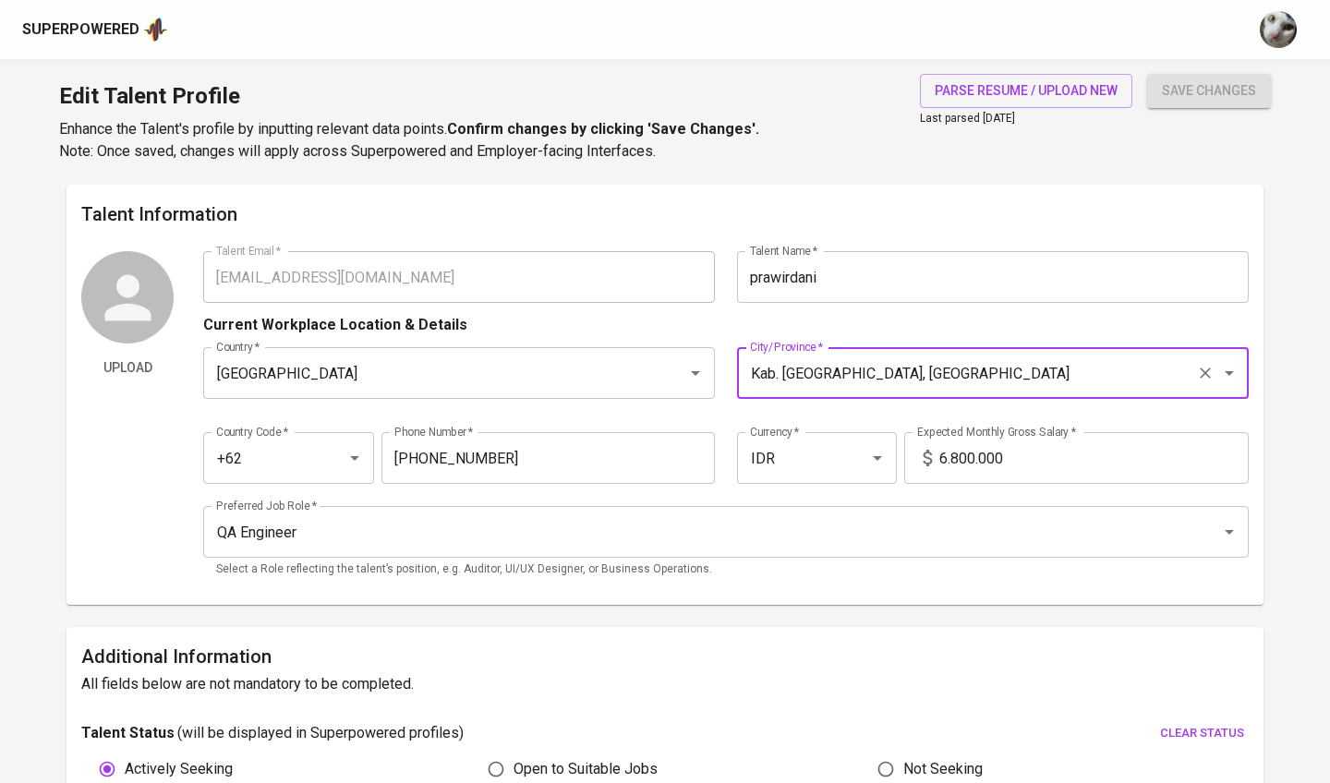
scroll to position [0, 0]
click at [981, 276] on input "prawirdani" at bounding box center [993, 277] width 512 height 52
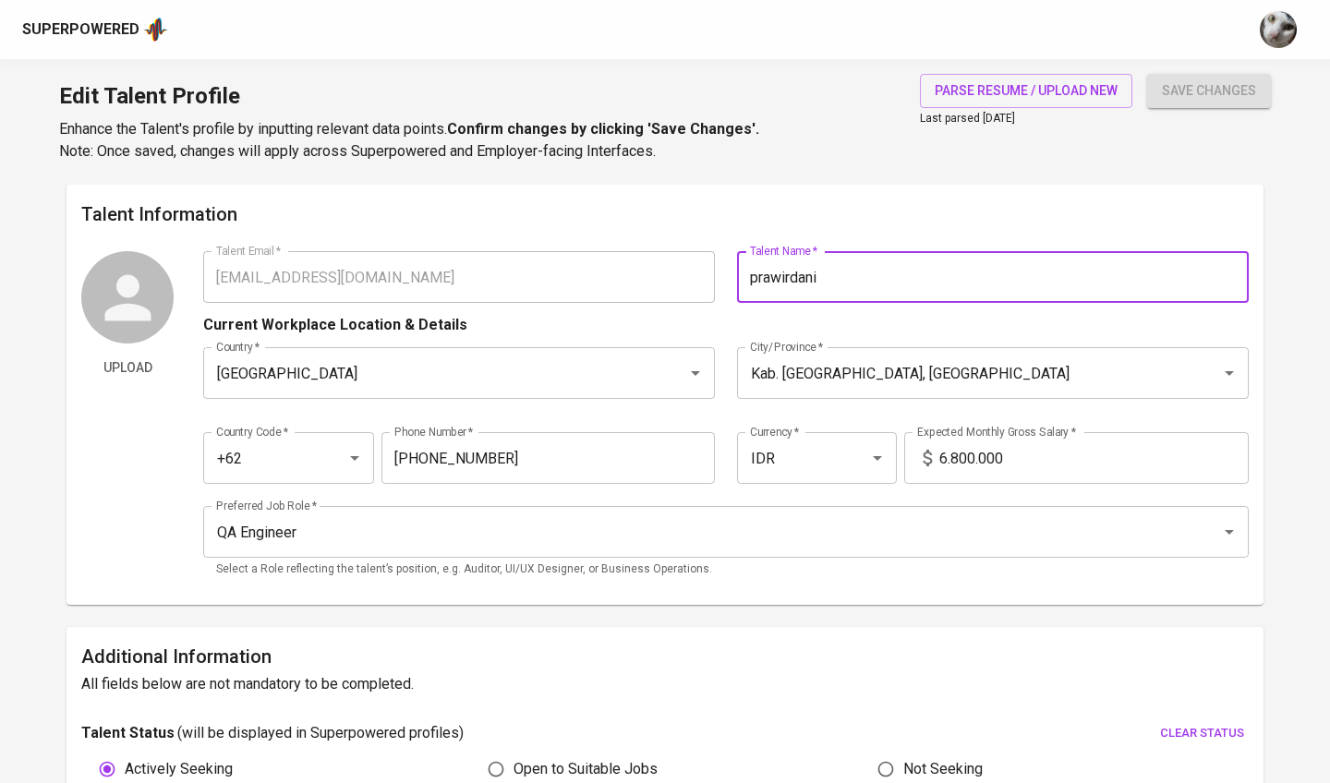
click at [981, 276] on input "prawirdani" at bounding box center [993, 277] width 512 height 52
type input "[PERSON_NAME]"
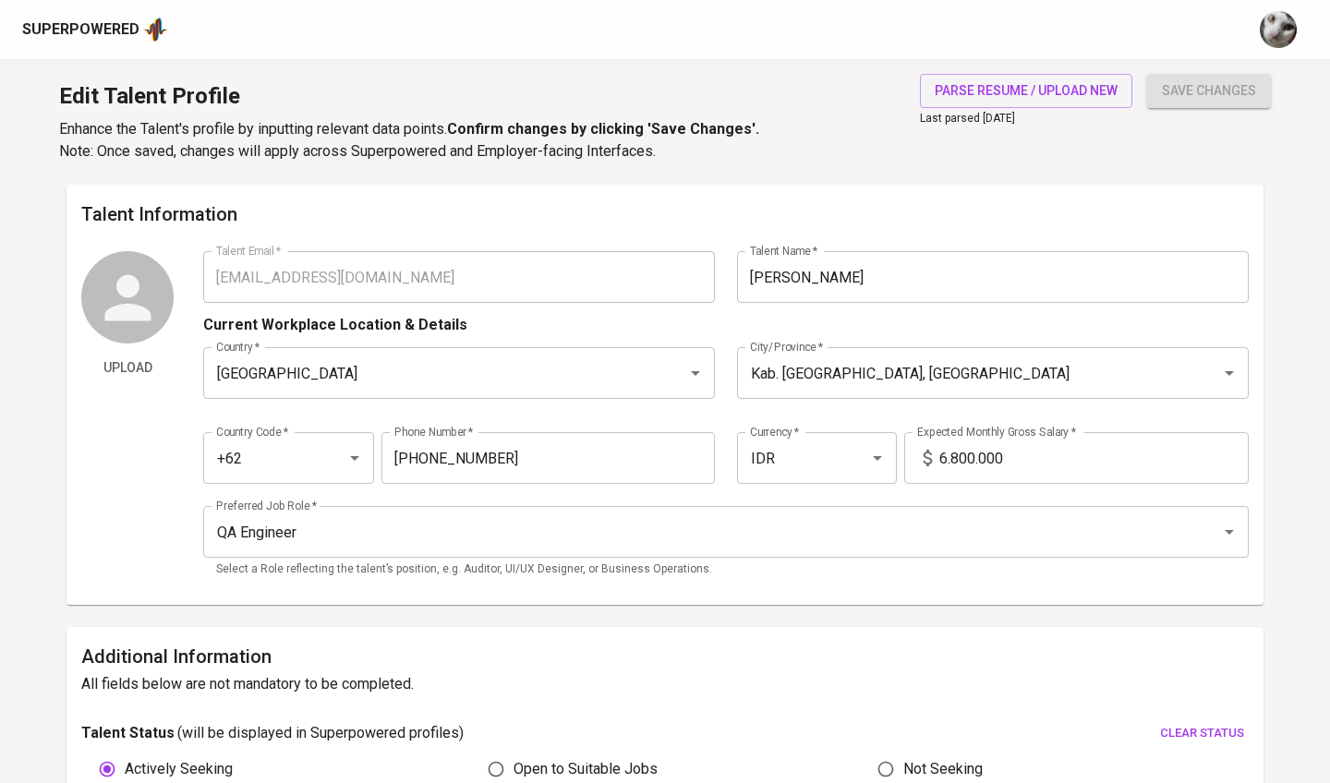
click at [966, 181] on div "Edit Talent Profile Enhance the Talent's profile by inputting relevant data poi…" at bounding box center [665, 122] width 1330 height 126
click at [854, 175] on div "Edit Talent Profile Enhance the Talent's profile by inputting relevant data poi…" at bounding box center [665, 122] width 1330 height 126
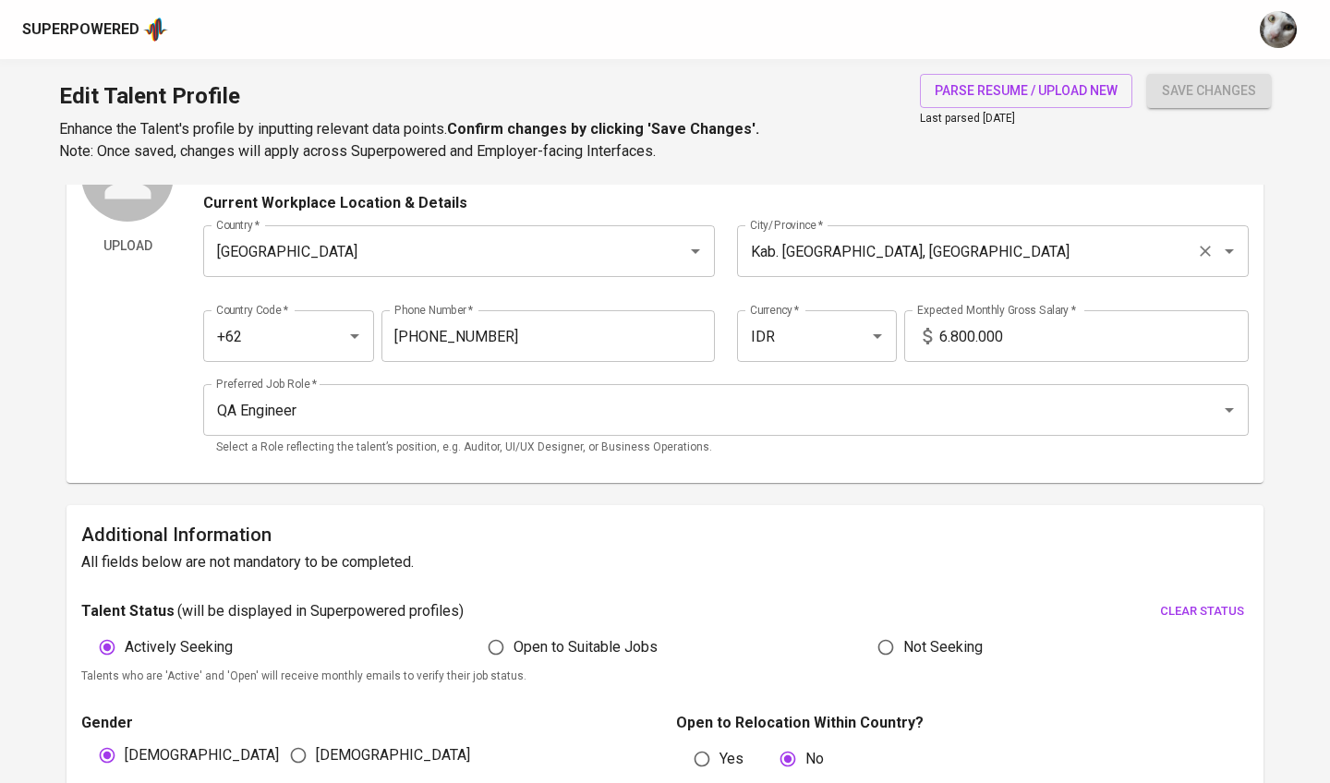
scroll to position [126, 0]
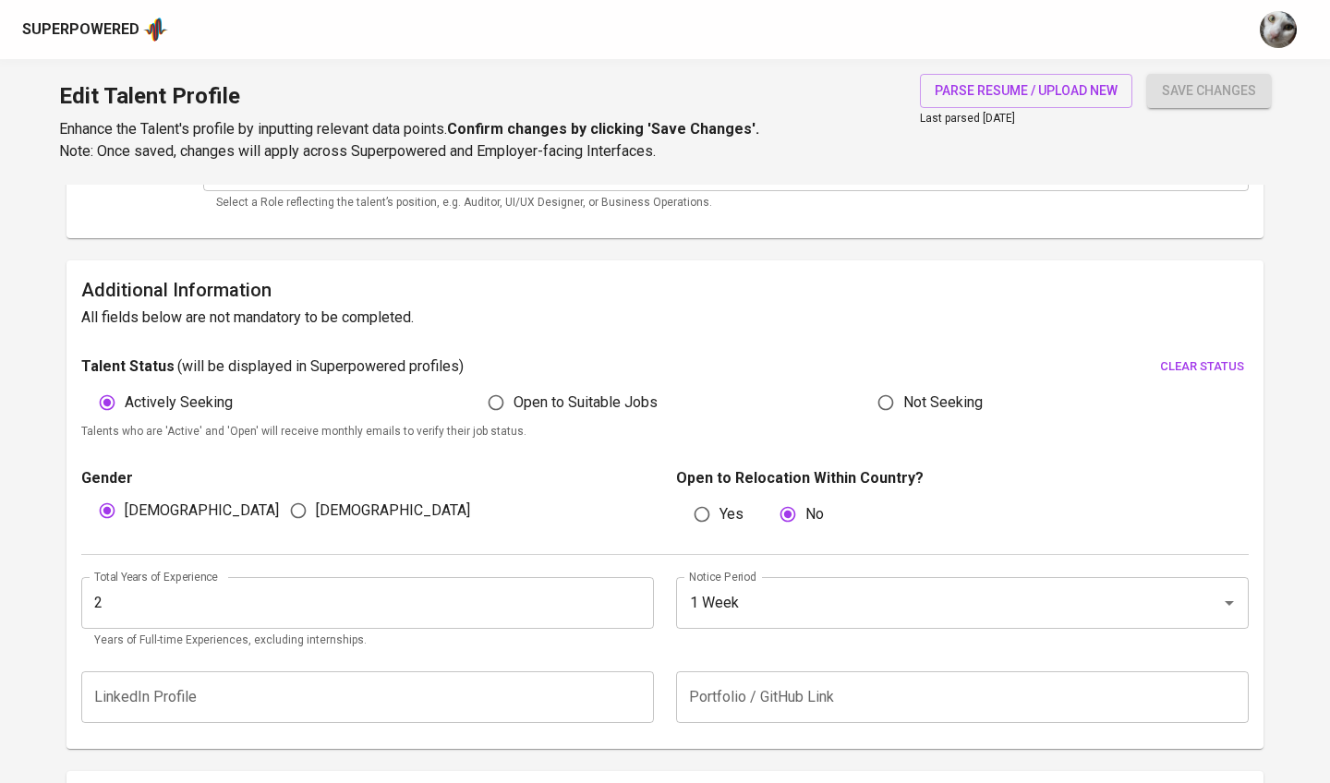
scroll to position [437, 0]
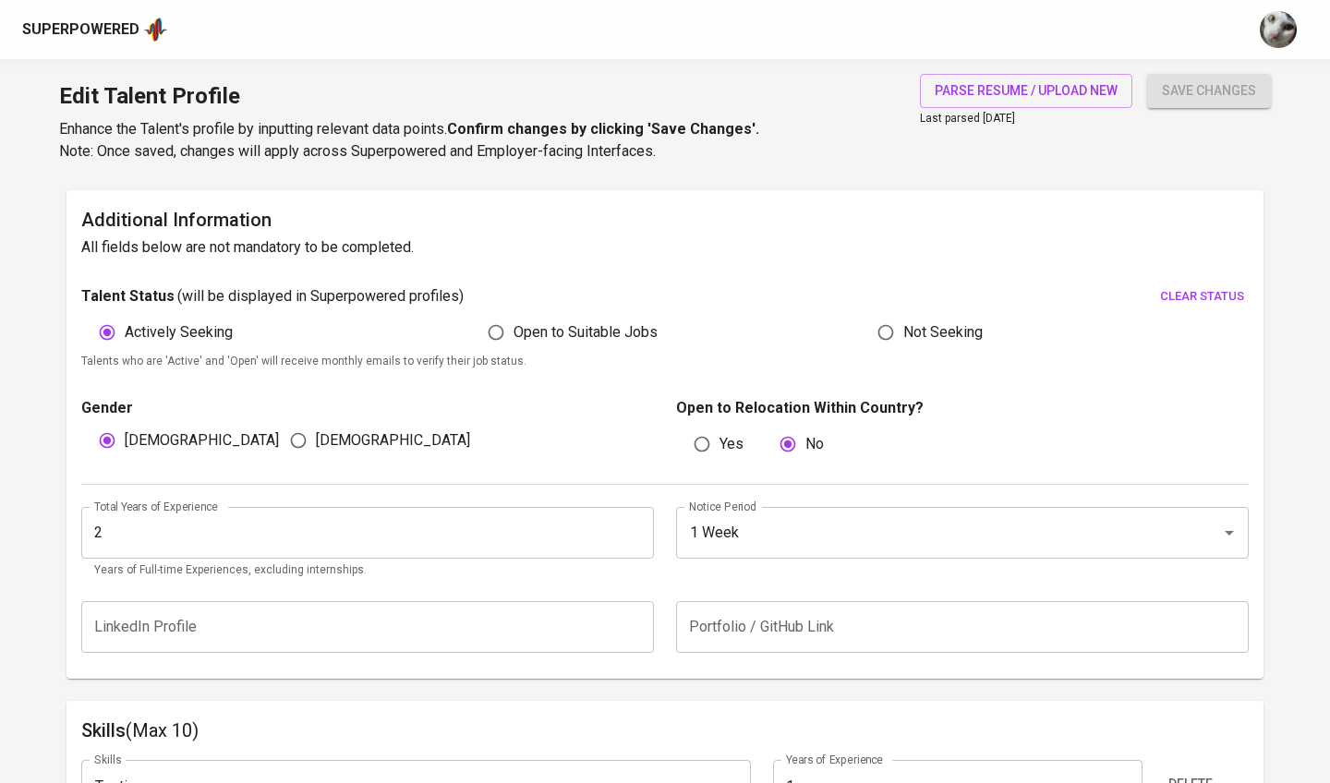
click at [722, 444] on span "Yes" at bounding box center [732, 444] width 24 height 22
click at [720, 444] on input "Yes" at bounding box center [701, 444] width 35 height 35
radio input "true"
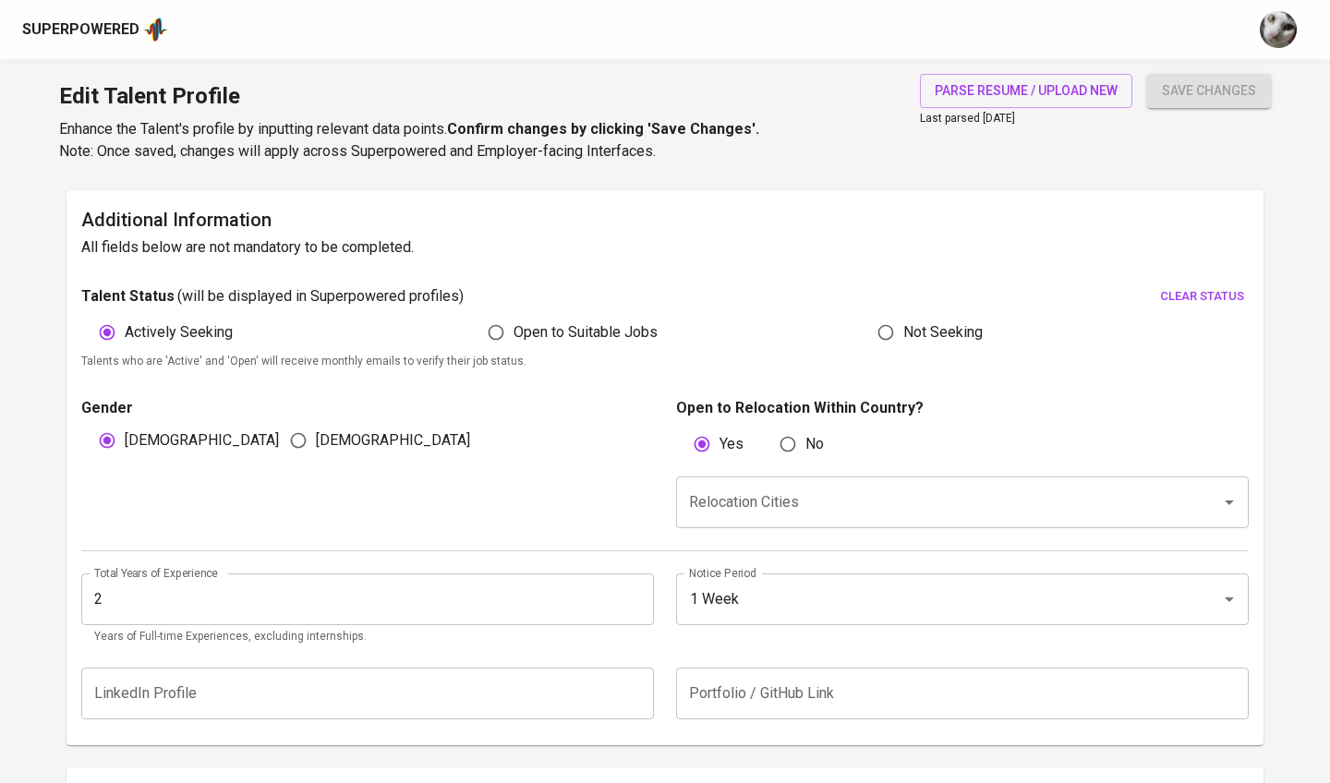
click at [743, 512] on input "Relocation Cities" at bounding box center [936, 502] width 504 height 35
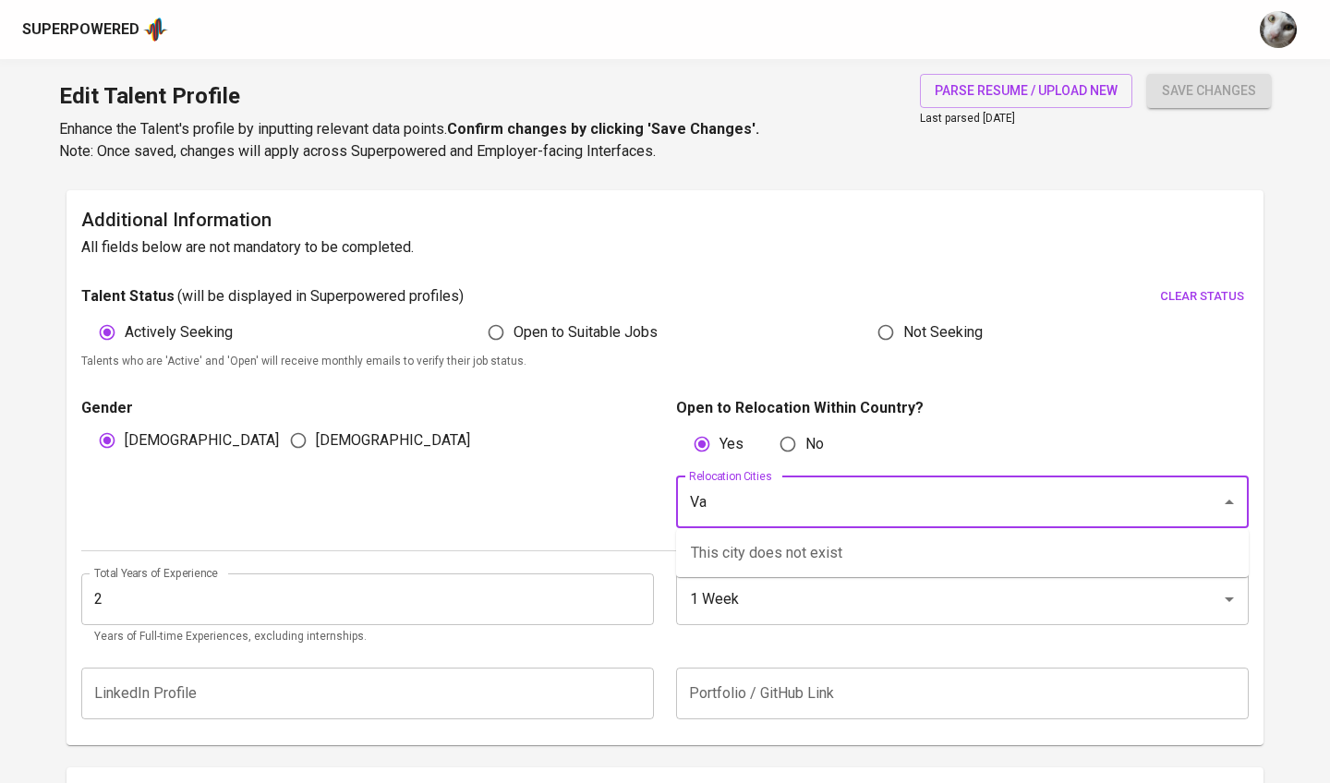
type input "V"
click at [742, 550] on li "Batam" at bounding box center [962, 553] width 573 height 33
type input "Batam"
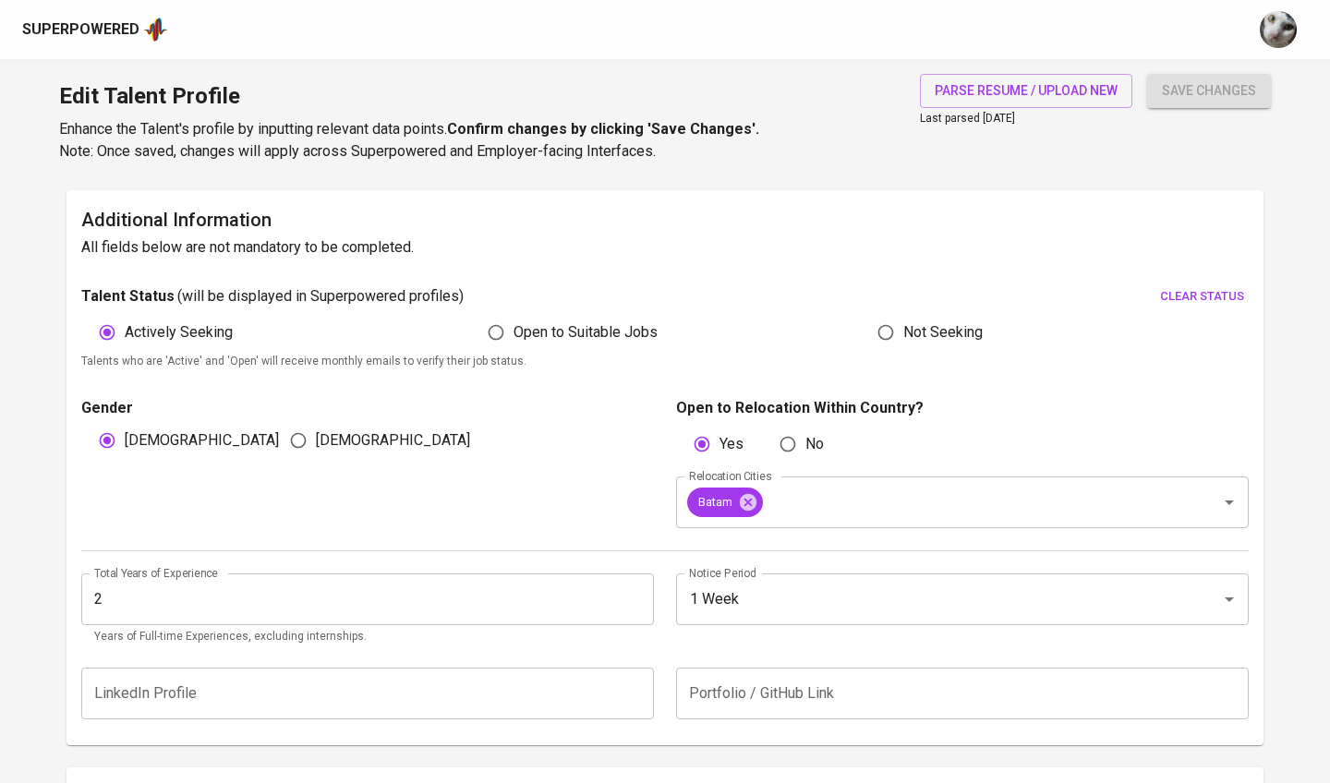
click at [1181, 170] on div "Edit Talent Profile Enhance the Talent's profile by inputting relevant data poi…" at bounding box center [665, 122] width 1330 height 126
click at [1192, 97] on span "save changes" at bounding box center [1209, 90] width 94 height 23
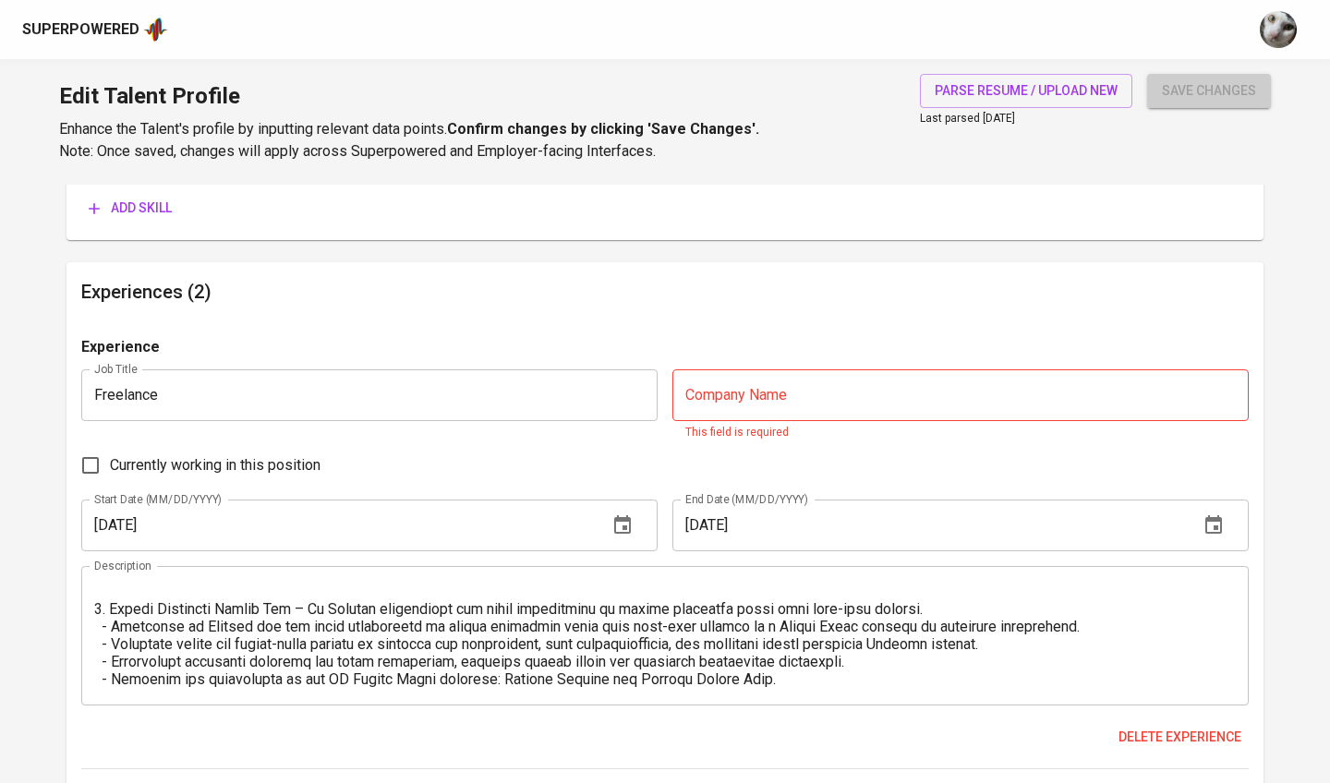
click at [1192, 97] on span "save changes" at bounding box center [1209, 90] width 94 height 23
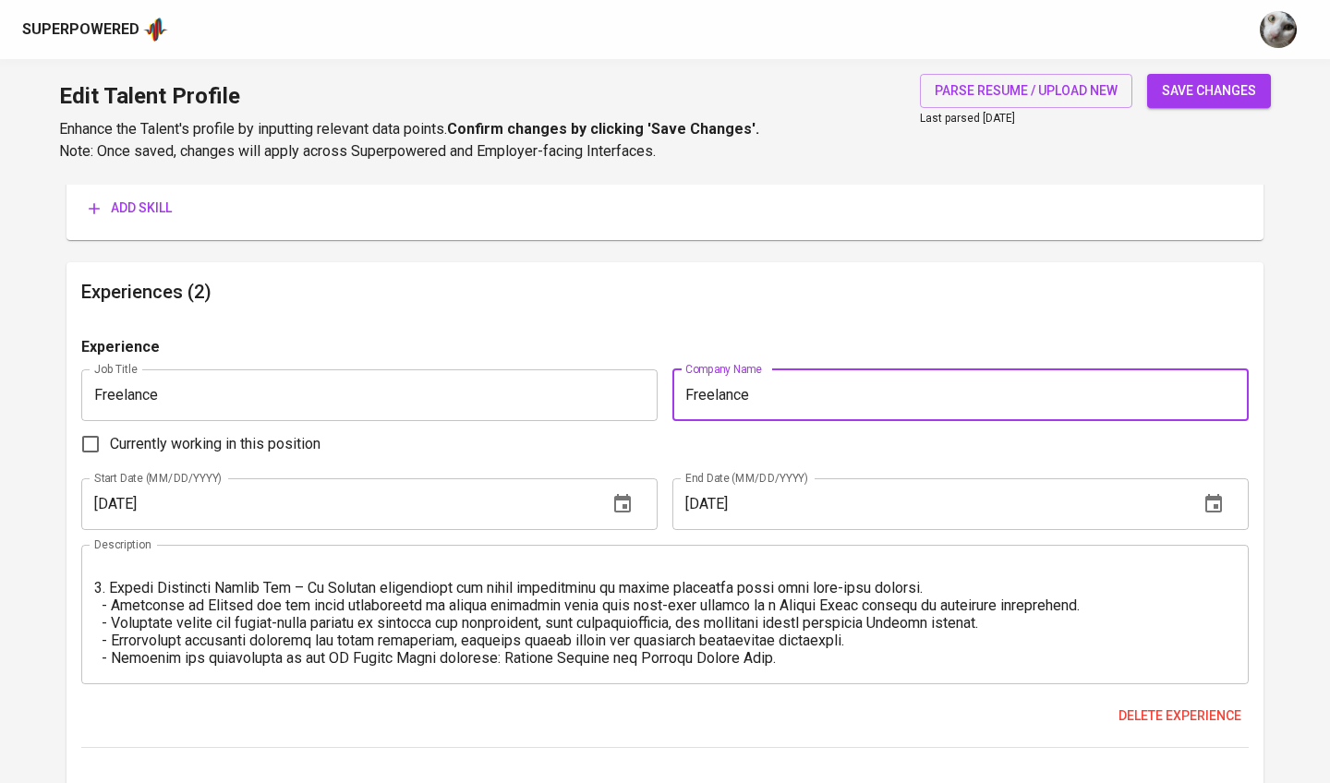
type input "Freelance"
click at [333, 396] on input "Freelance" at bounding box center [369, 395] width 576 height 52
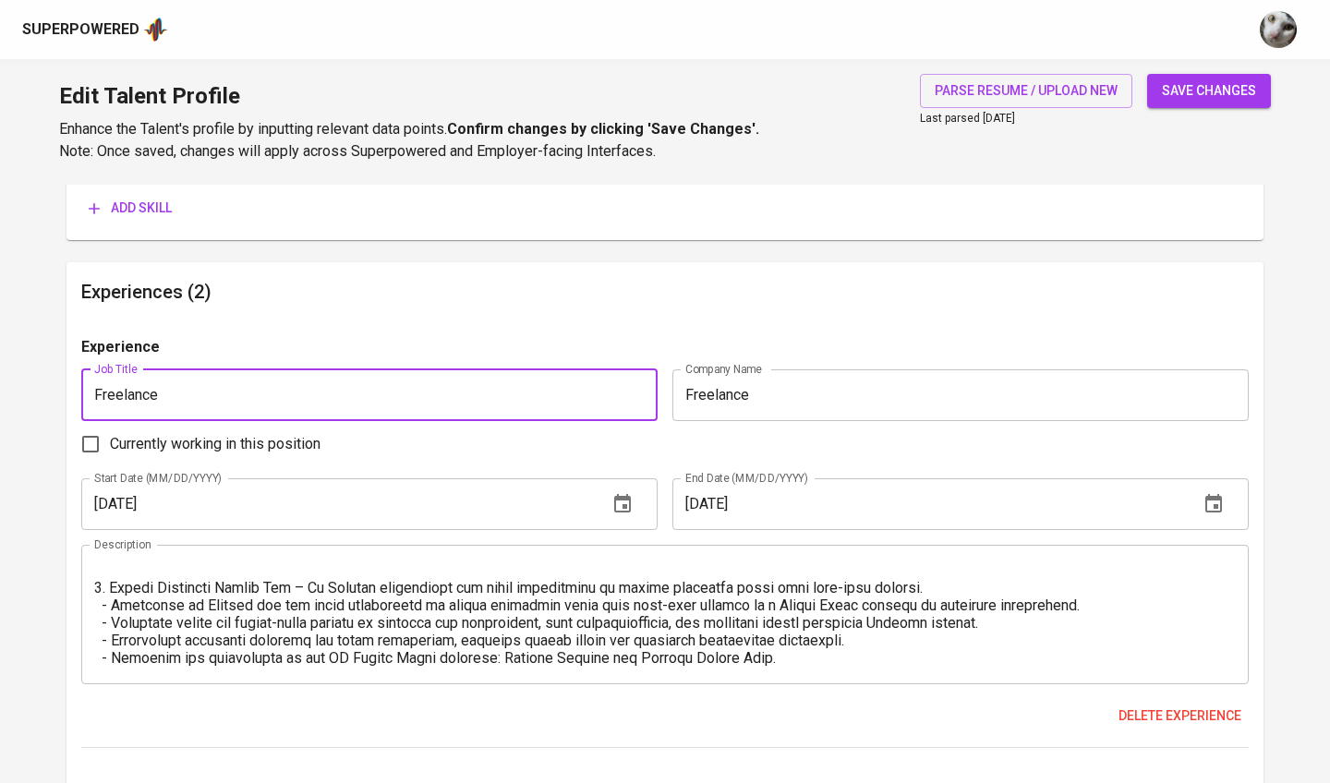
click at [333, 396] on input "Freelance" at bounding box center [369, 395] width 576 height 52
type input "F"
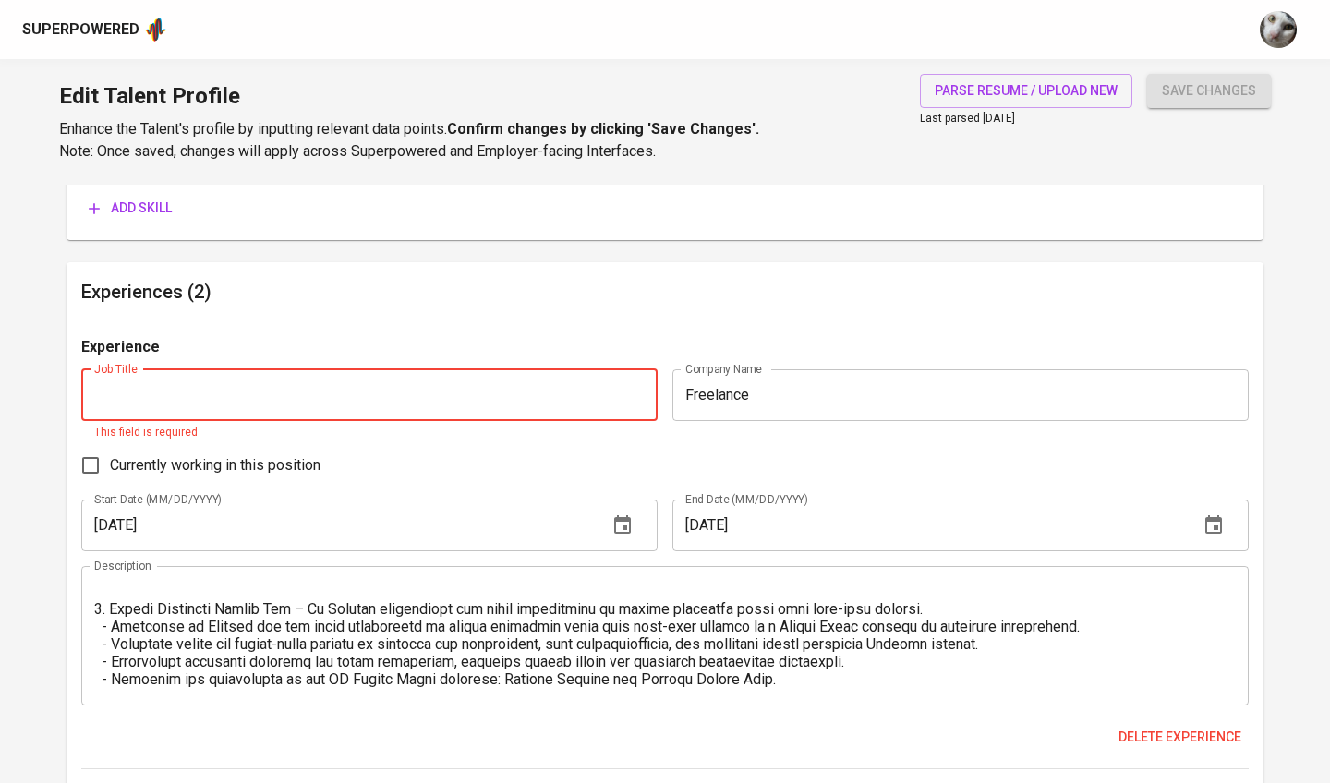
type input "D"
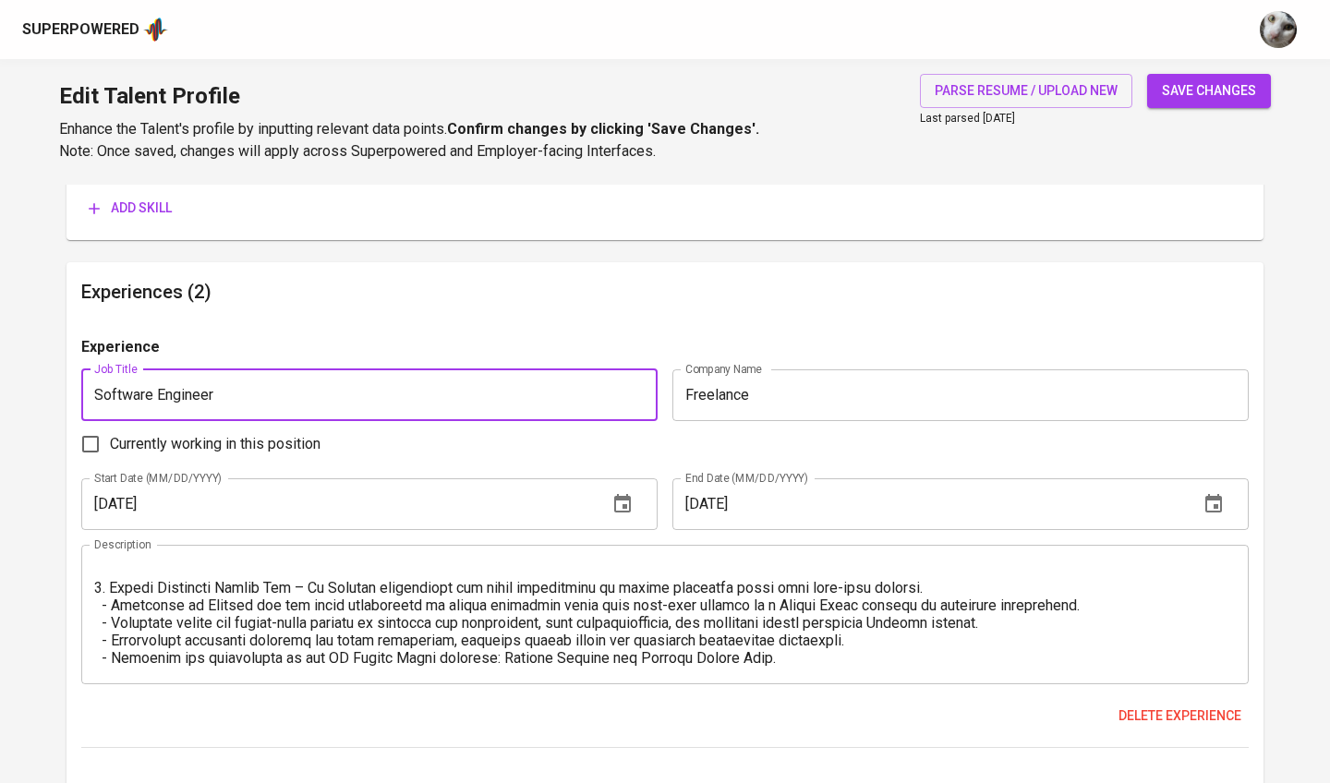
type input "Software Engineer"
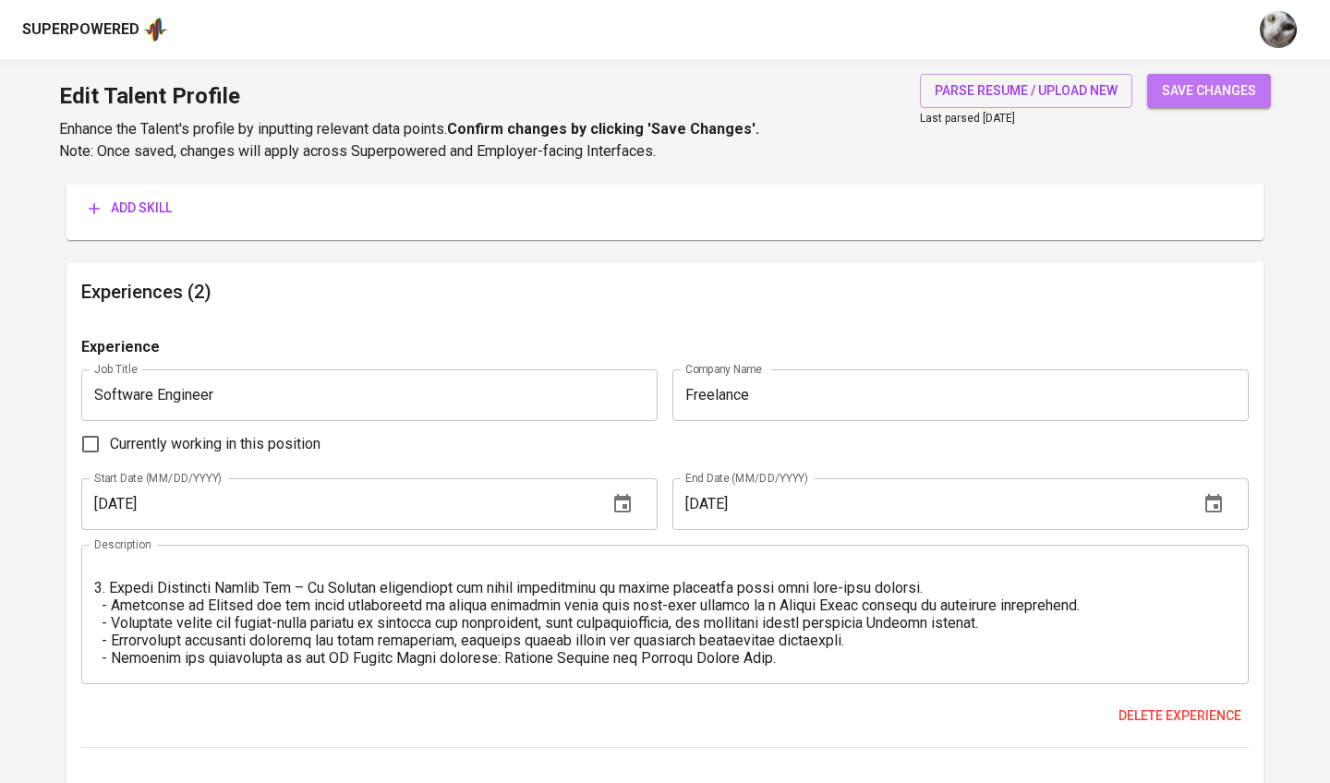
click at [1175, 102] on button "save changes" at bounding box center [1209, 91] width 124 height 34
type input "Cloudflare"
type input "AWS"
type input "Device Testing"
type input "API Testing"
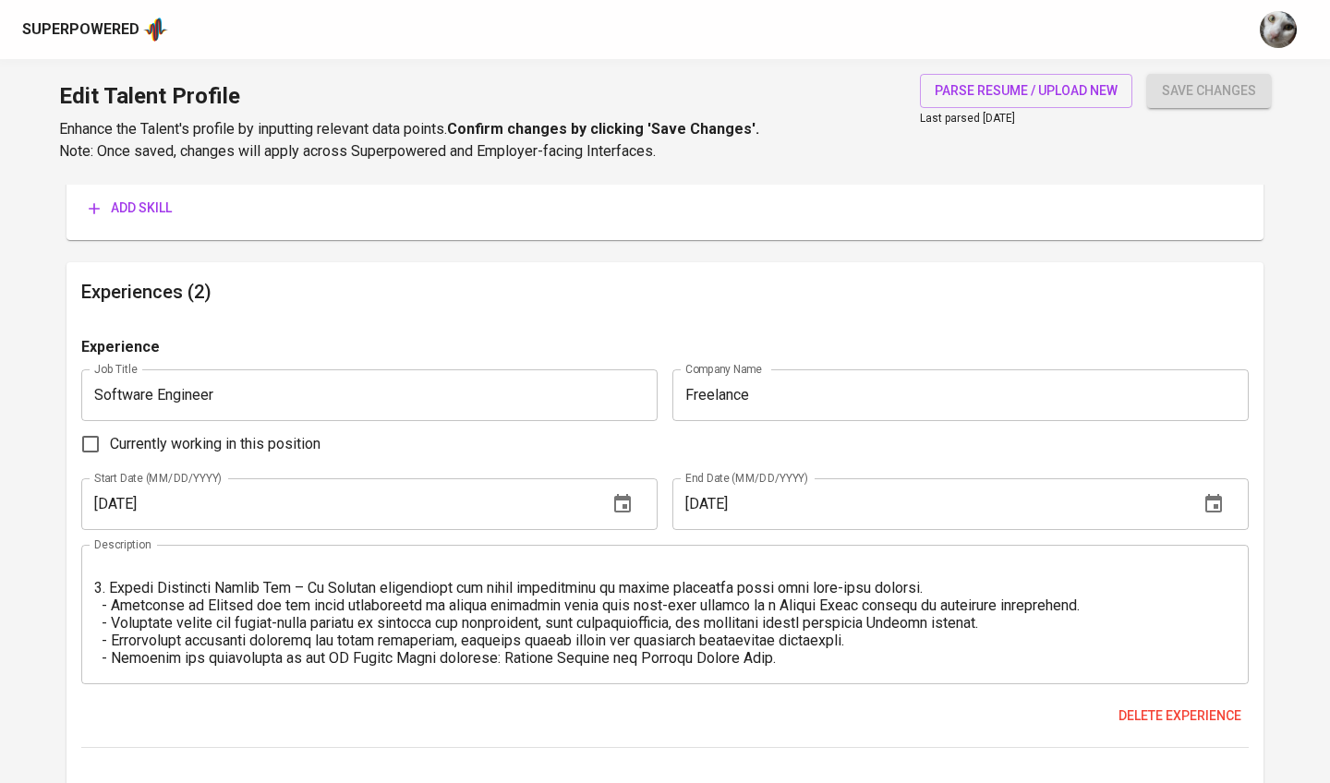
type input "Manual Testing"
type input "Testing"
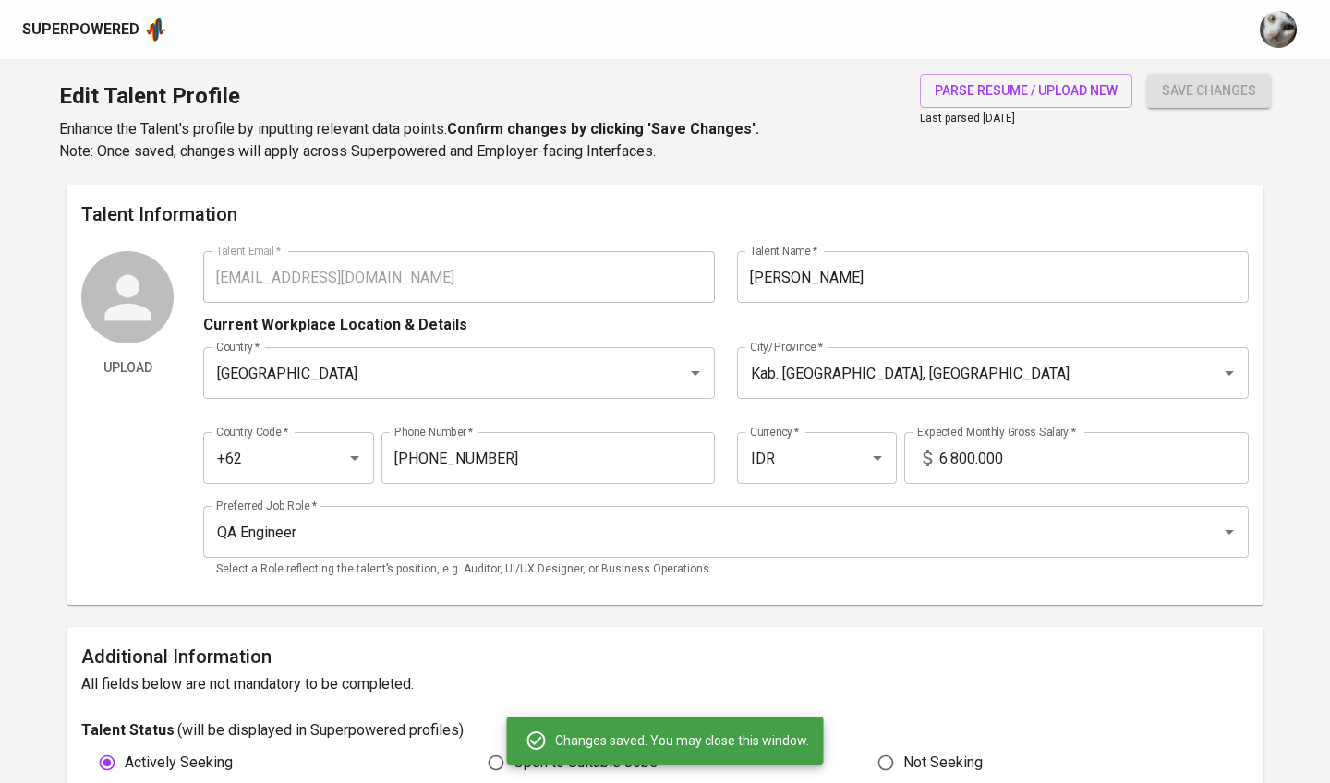
scroll to position [0, 0]
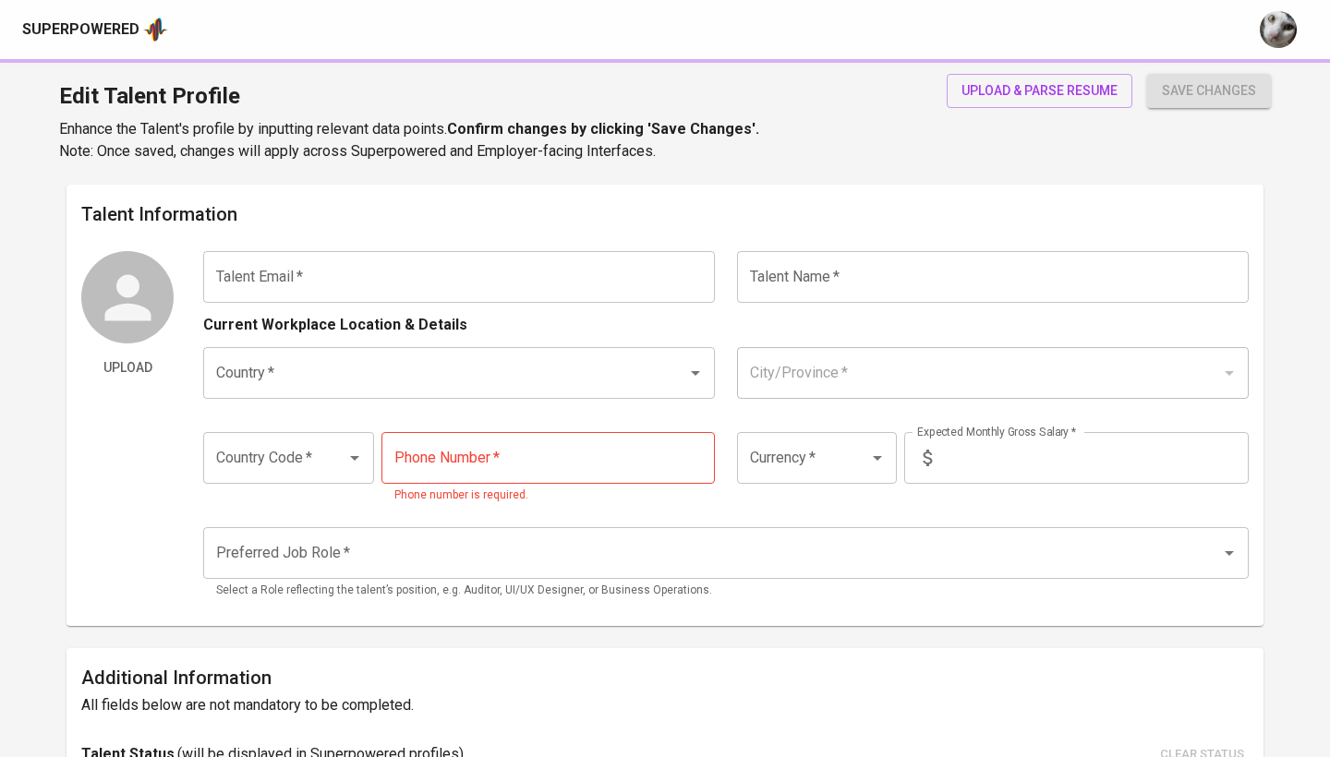
type input "[EMAIL_ADDRESS][DOMAIN_NAME]"
type input "Infrisanti [PERSON_NAME]"
type input "[GEOGRAPHIC_DATA]"
type input "Pekanbaru, [GEOGRAPHIC_DATA]"
type input "+62"
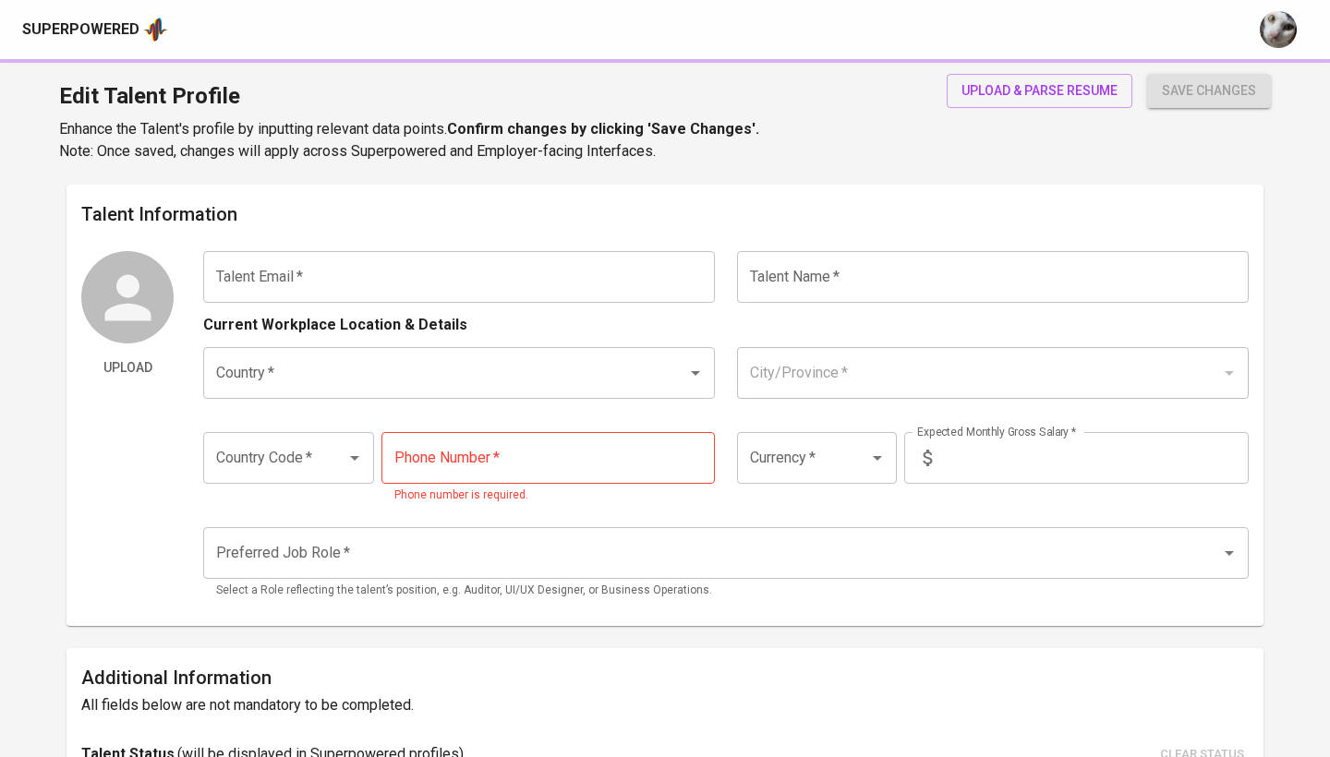
type input "895-0457-0686"
type input "IDR"
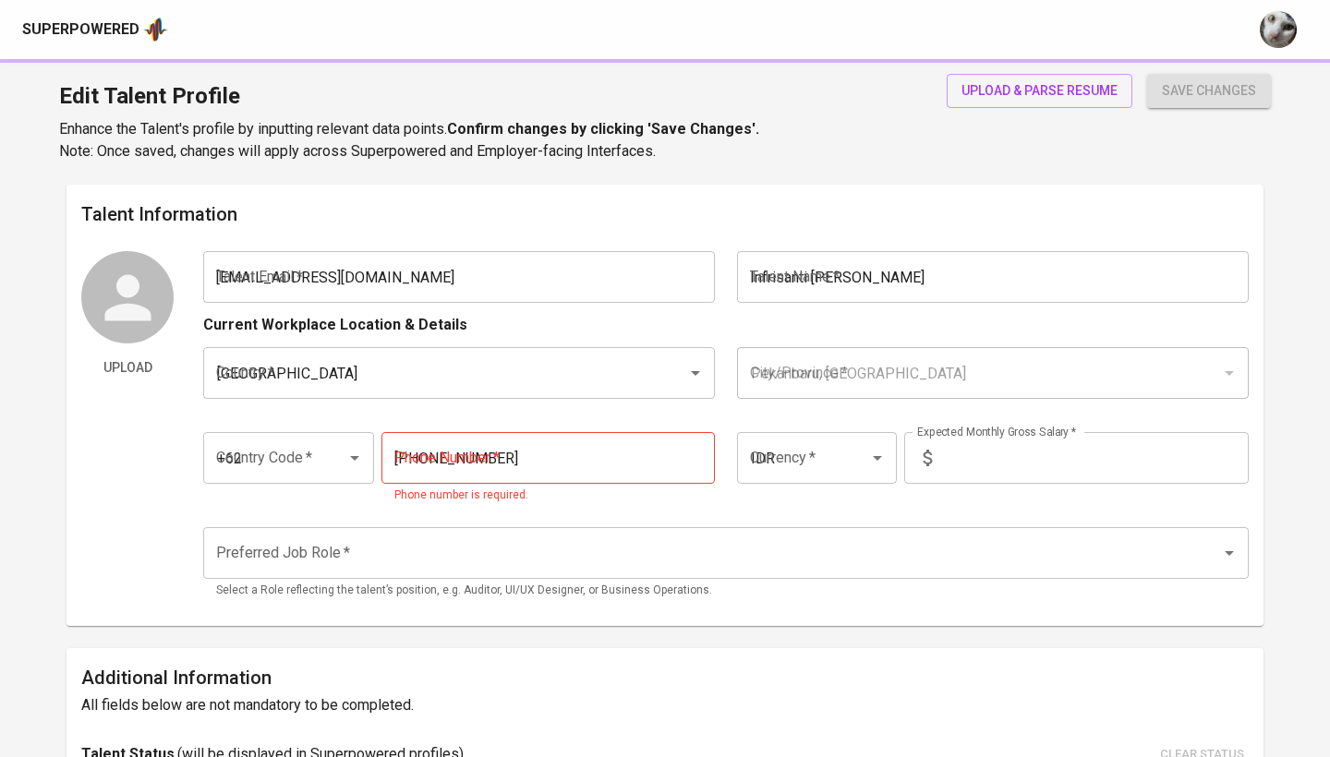
radio input "true"
type input "1"
type input "1 Month"
type input "https://linkedin.com/in/infrisanti-wilson-tong"
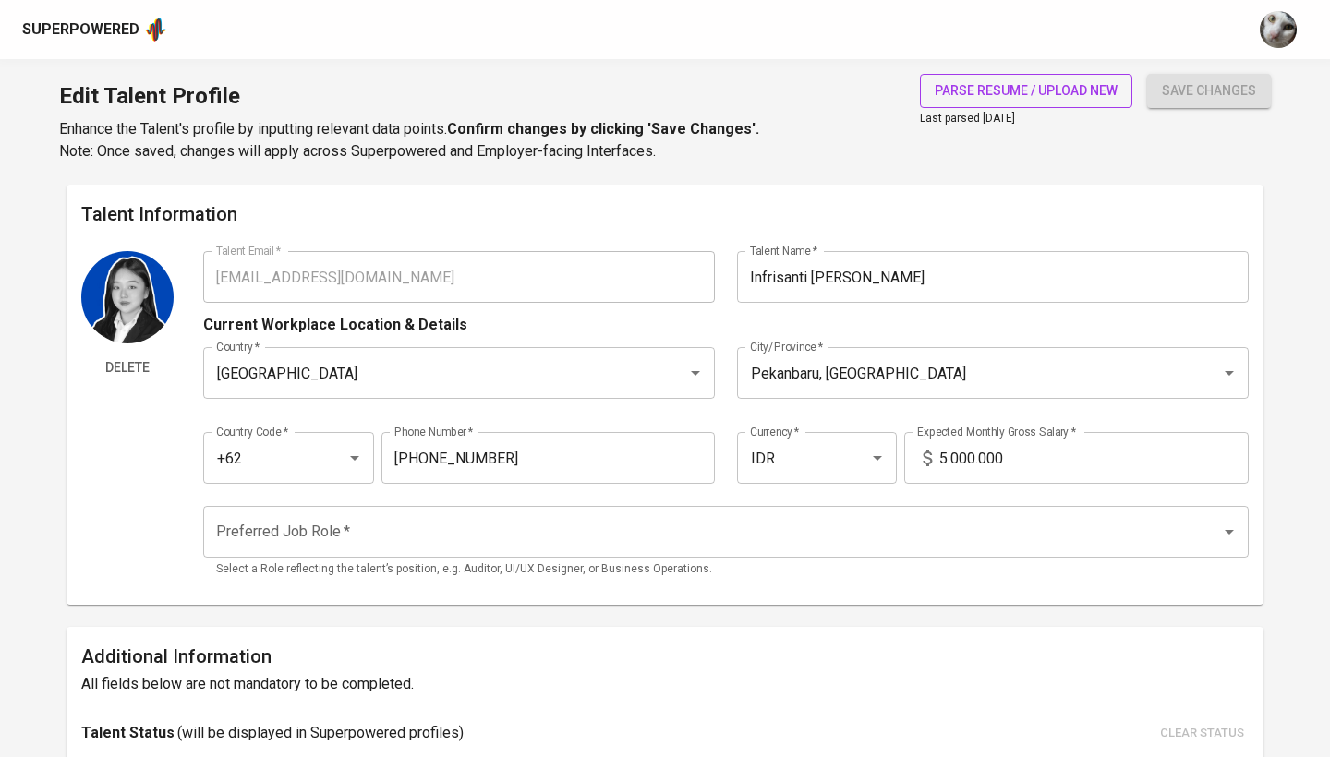
click at [1047, 104] on button "parse resume / upload new" at bounding box center [1026, 91] width 212 height 34
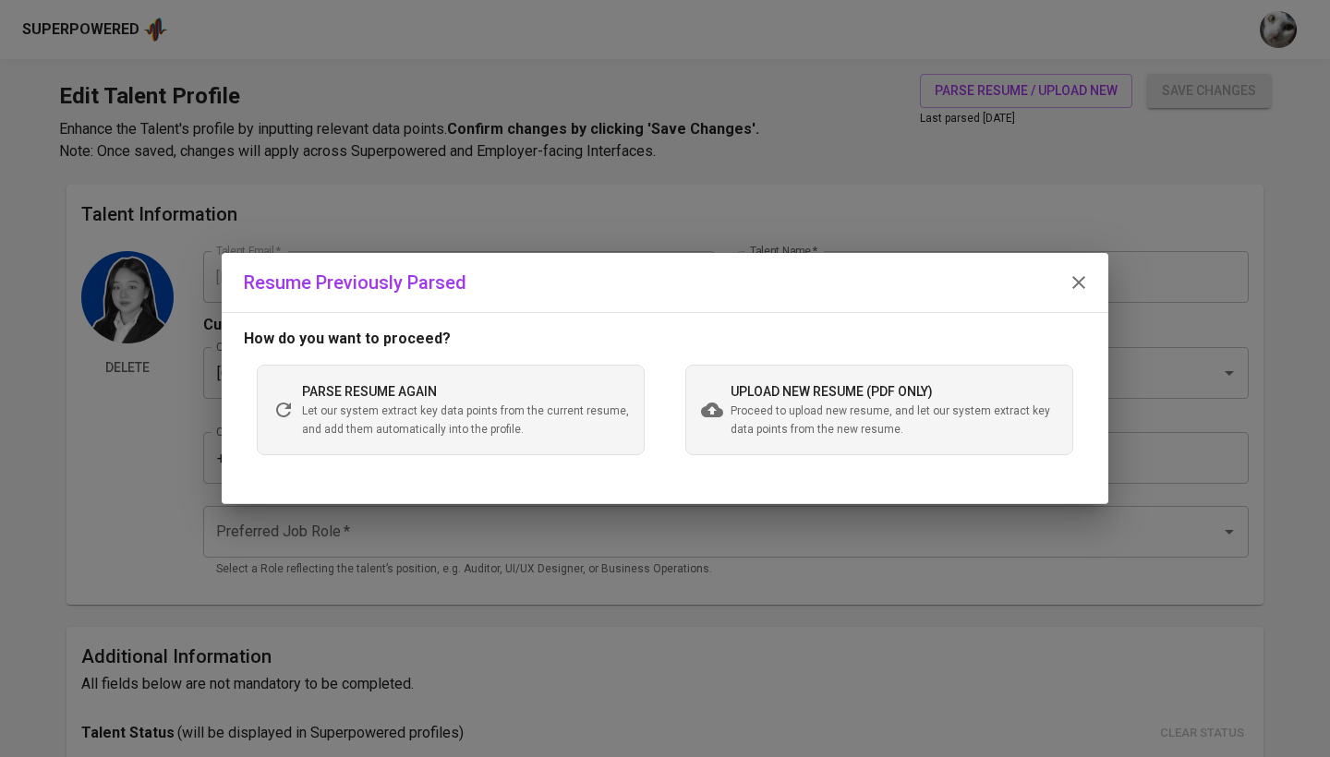
click at [793, 388] on span "upload new resume (pdf only)" at bounding box center [832, 391] width 202 height 15
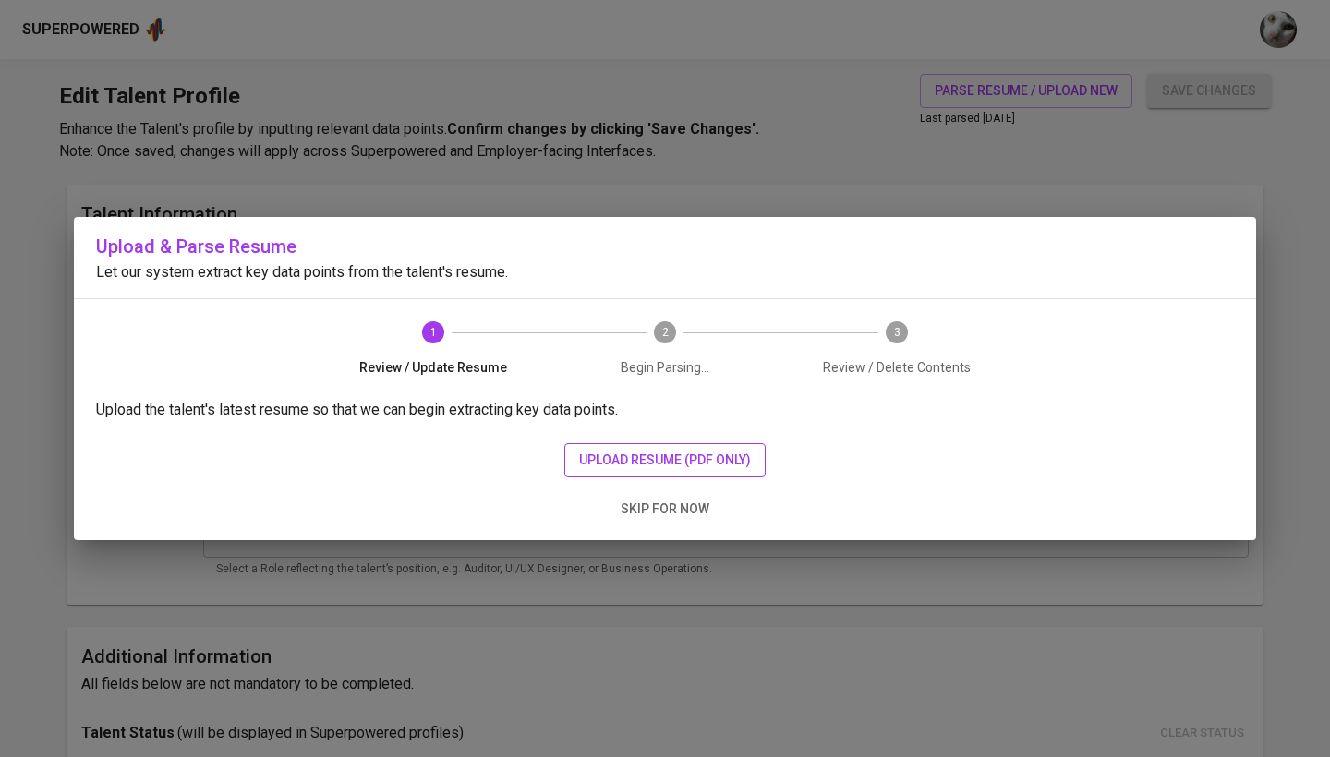
click at [704, 451] on span "upload resume (pdf only)" at bounding box center [665, 460] width 172 height 23
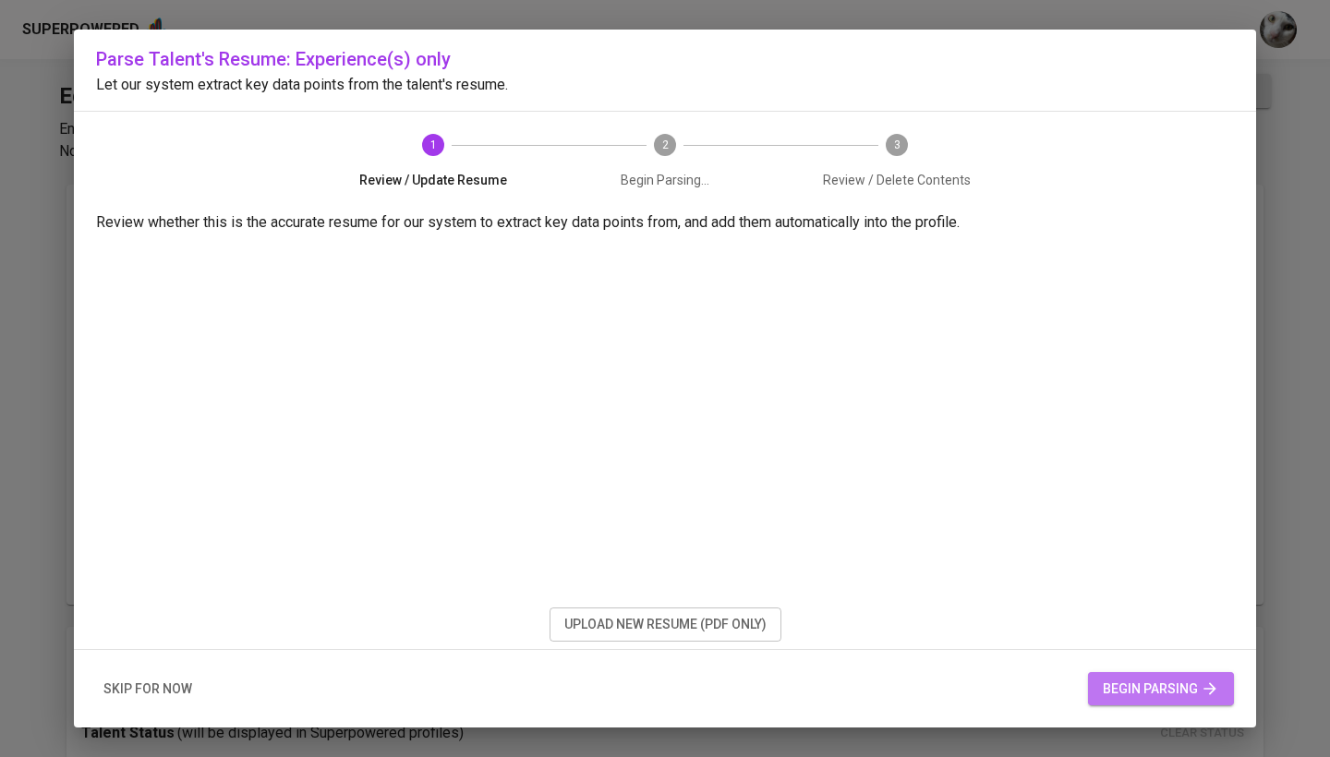
click at [1138, 698] on span "begin parsing" at bounding box center [1161, 689] width 116 height 23
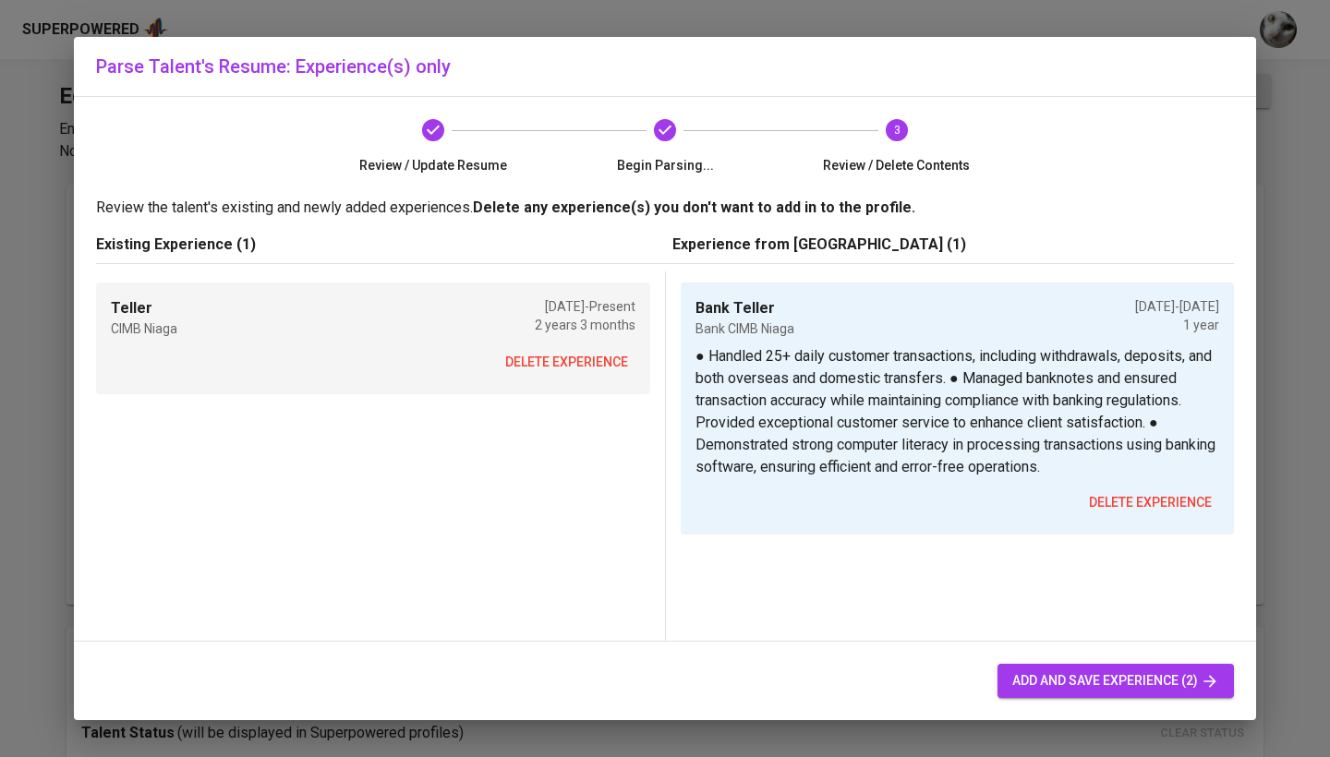
click at [589, 364] on span "delete experience" at bounding box center [566, 362] width 123 height 23
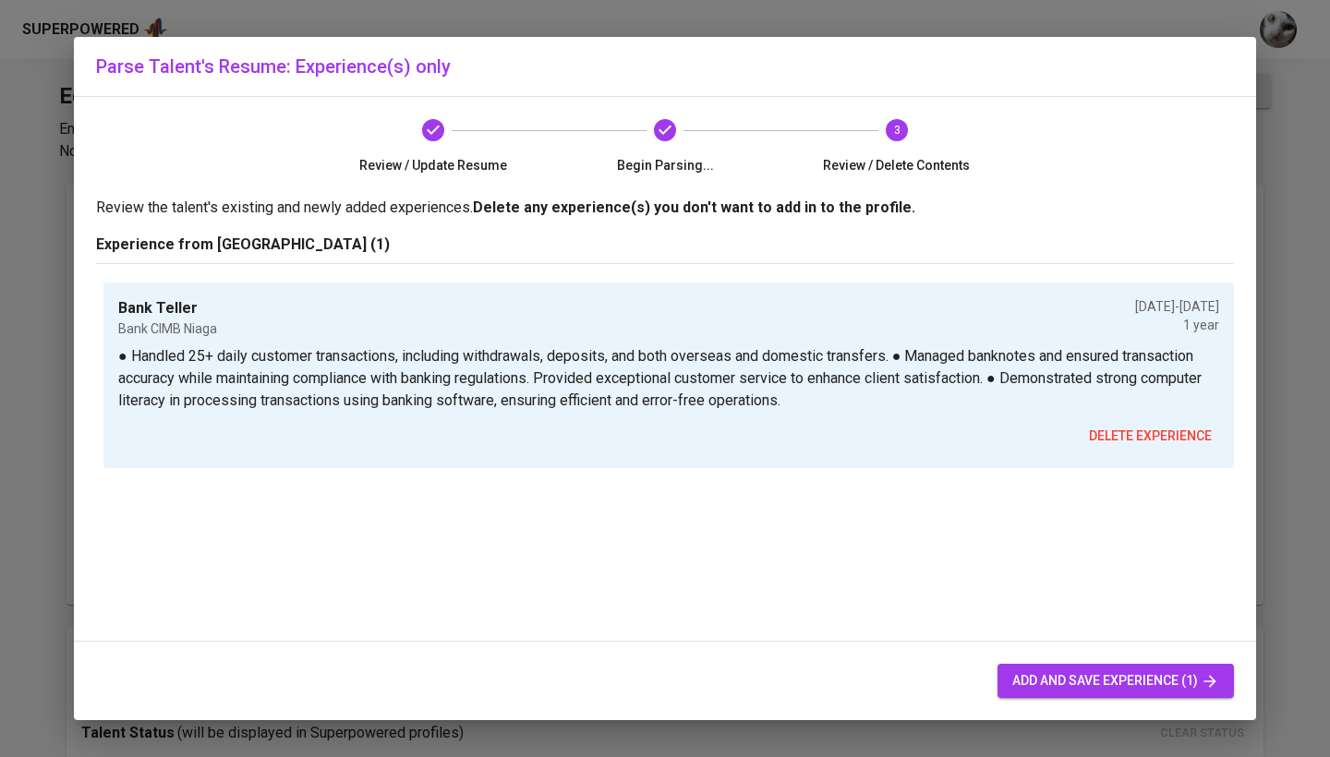
click at [1042, 686] on span "add and save experience (1)" at bounding box center [1115, 681] width 207 height 23
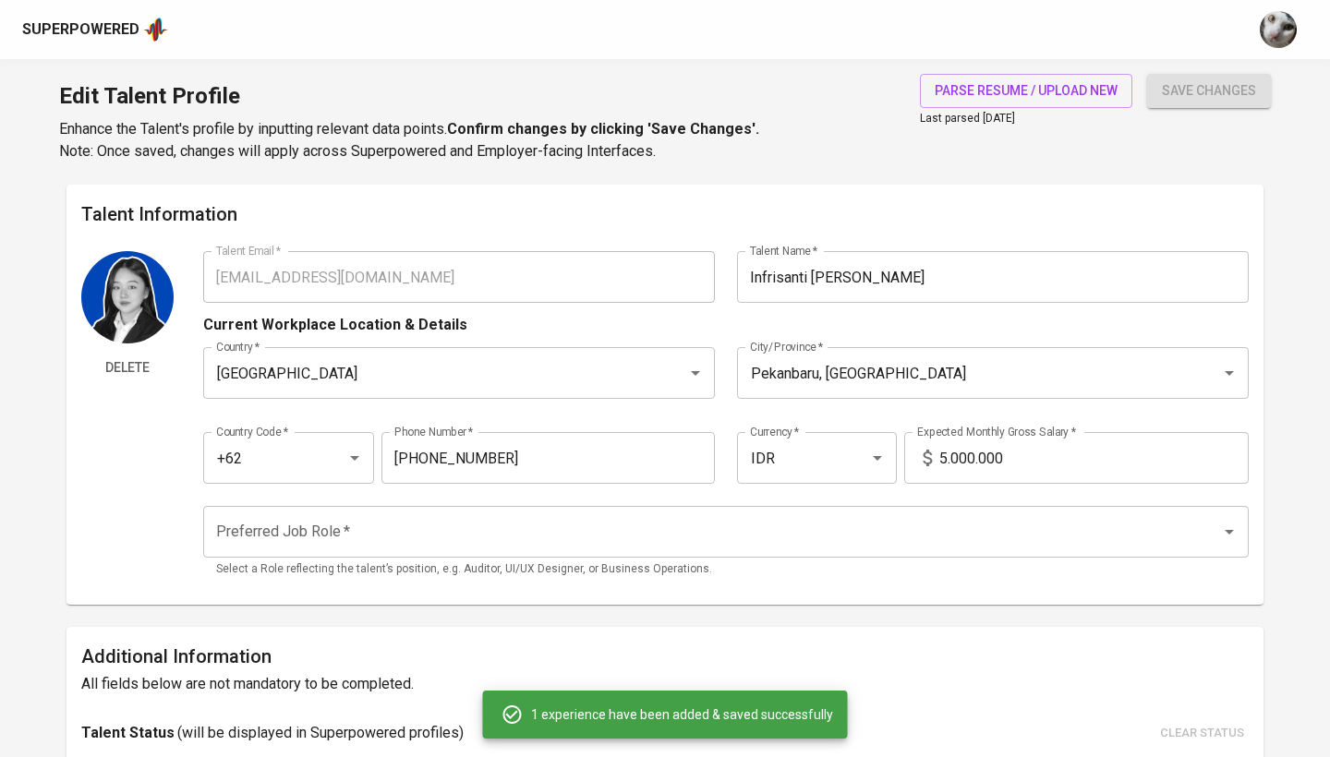
type input "Bank Teller"
type input "Bank CIMB Niaga"
checkbox input "false"
type input "08/01/2023"
type input "08/01/2024"
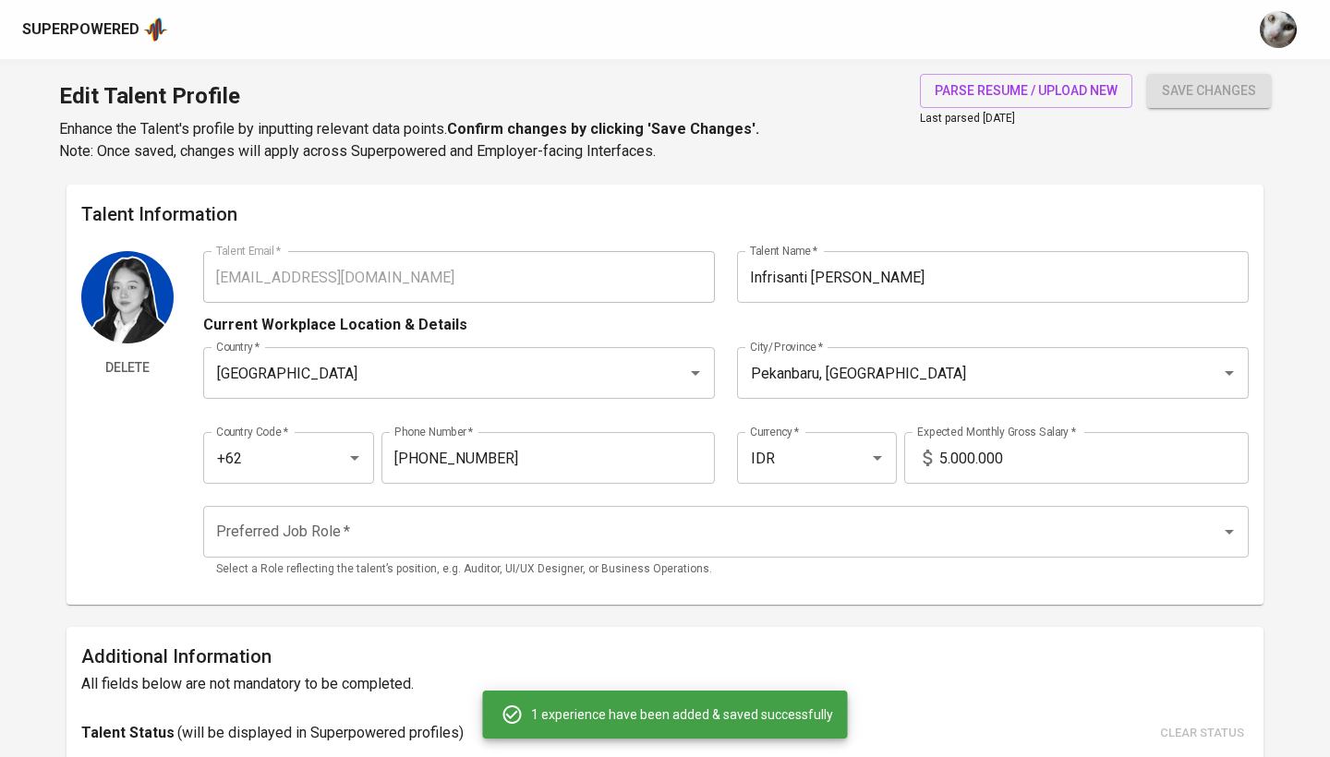
type textarea "● Handled 25+ daily customer transactions, including withdrawals, deposits, and…"
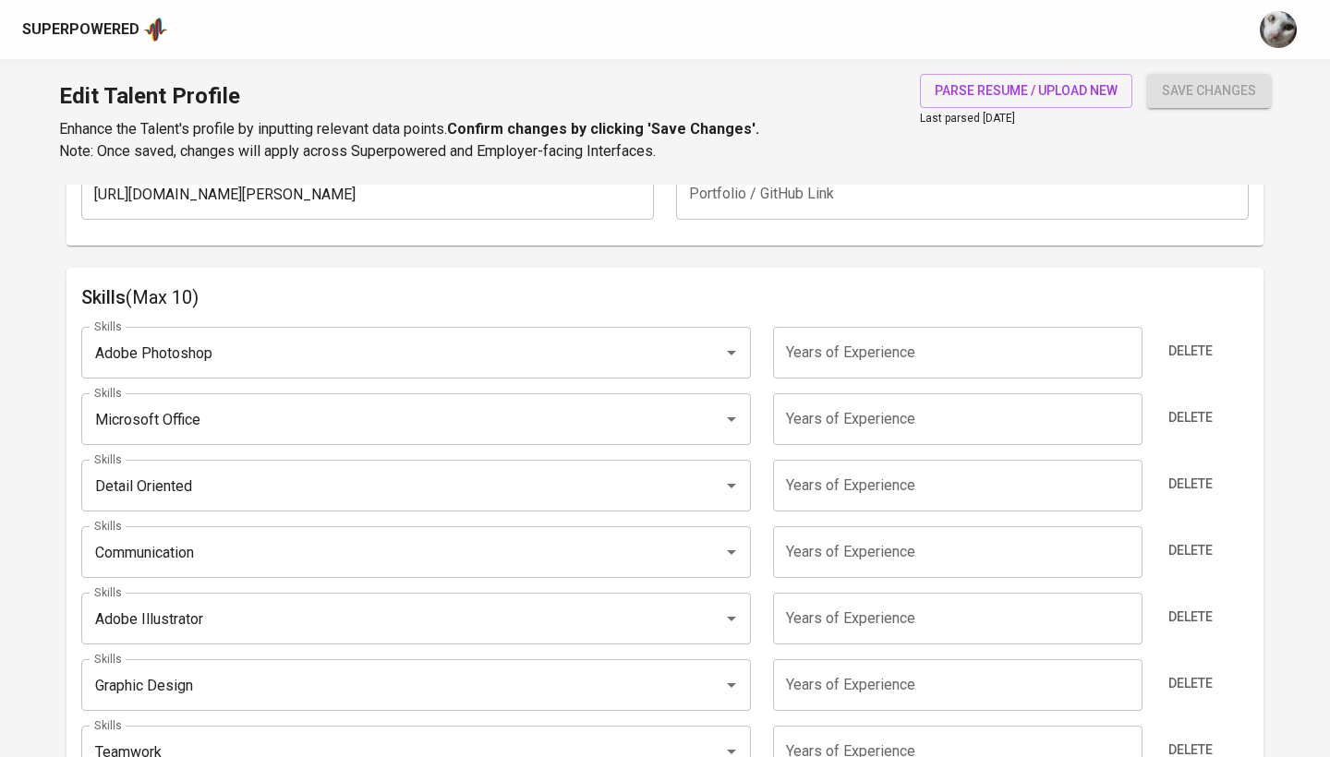
scroll to position [867, 0]
click at [1167, 351] on button "Delete" at bounding box center [1190, 354] width 59 height 34
click at [1167, 404] on button "Delete" at bounding box center [1190, 421] width 59 height 34
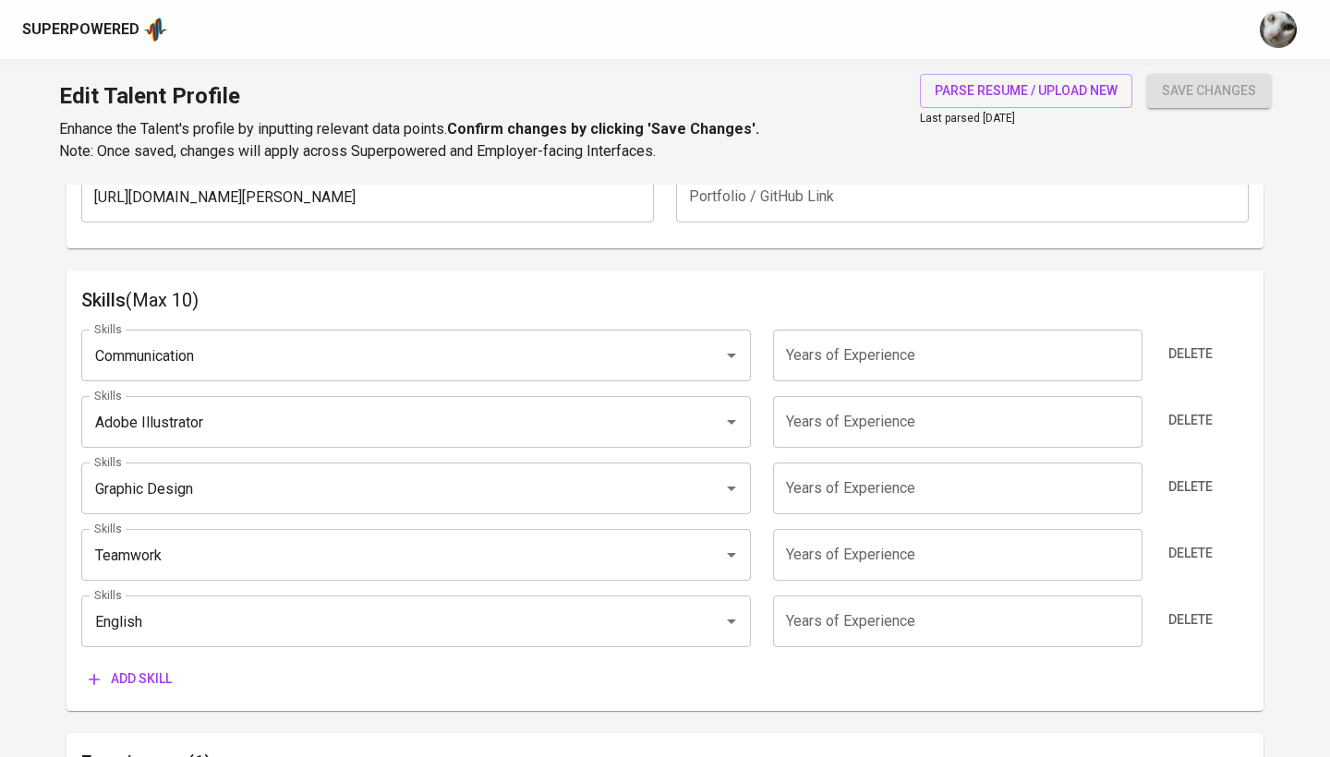
click at [1167, 351] on button "Delete" at bounding box center [1190, 354] width 59 height 34
click at [1167, 404] on button "Delete" at bounding box center [1190, 421] width 59 height 34
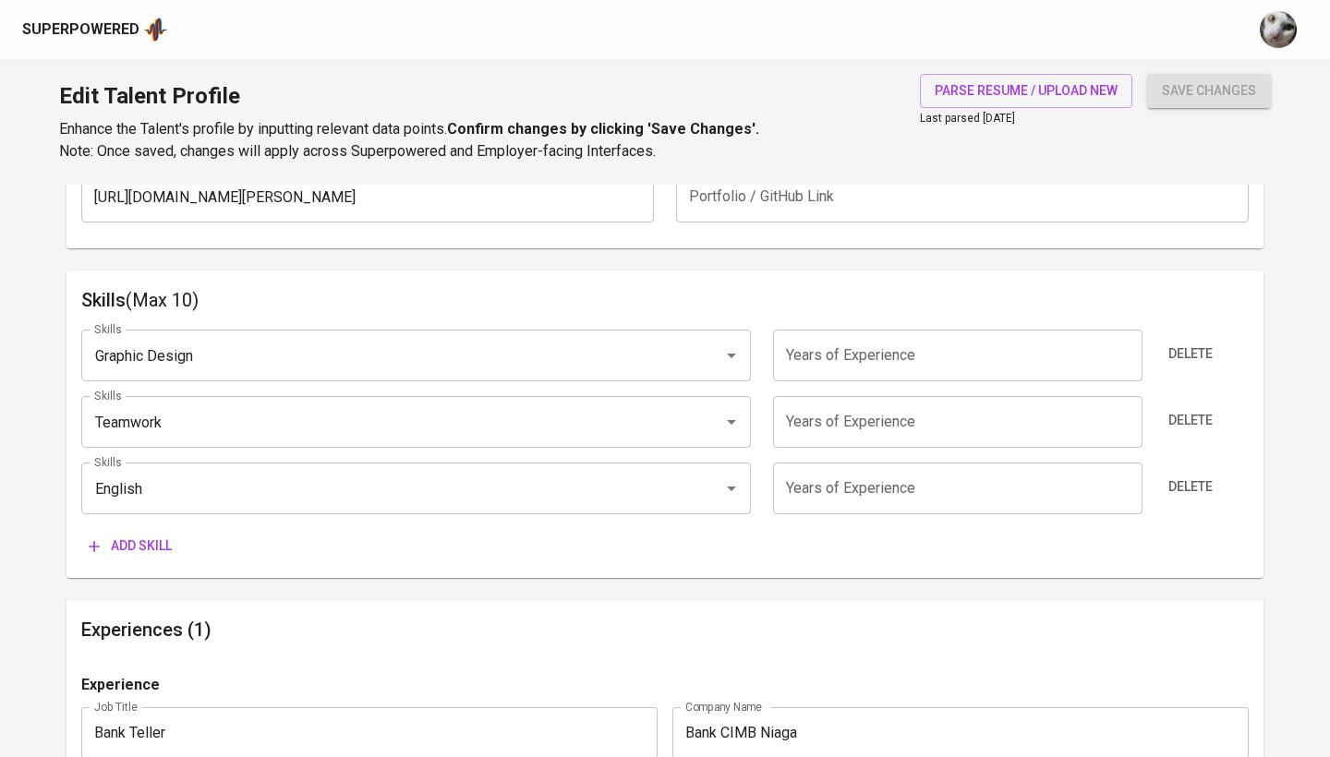
click at [1167, 351] on button "Delete" at bounding box center [1190, 354] width 59 height 34
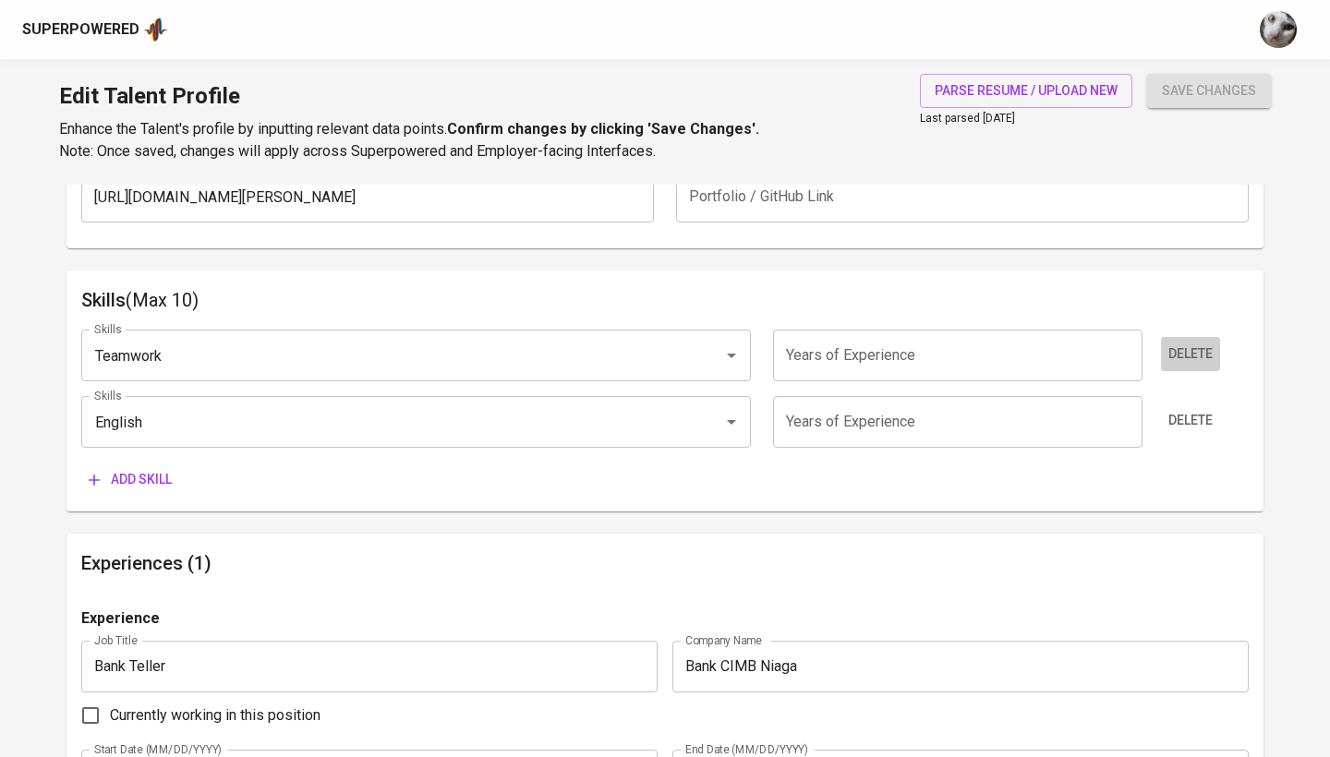
click at [1167, 351] on button "Delete" at bounding box center [1190, 354] width 59 height 34
click at [1167, 404] on button "Delete" at bounding box center [1190, 421] width 59 height 34
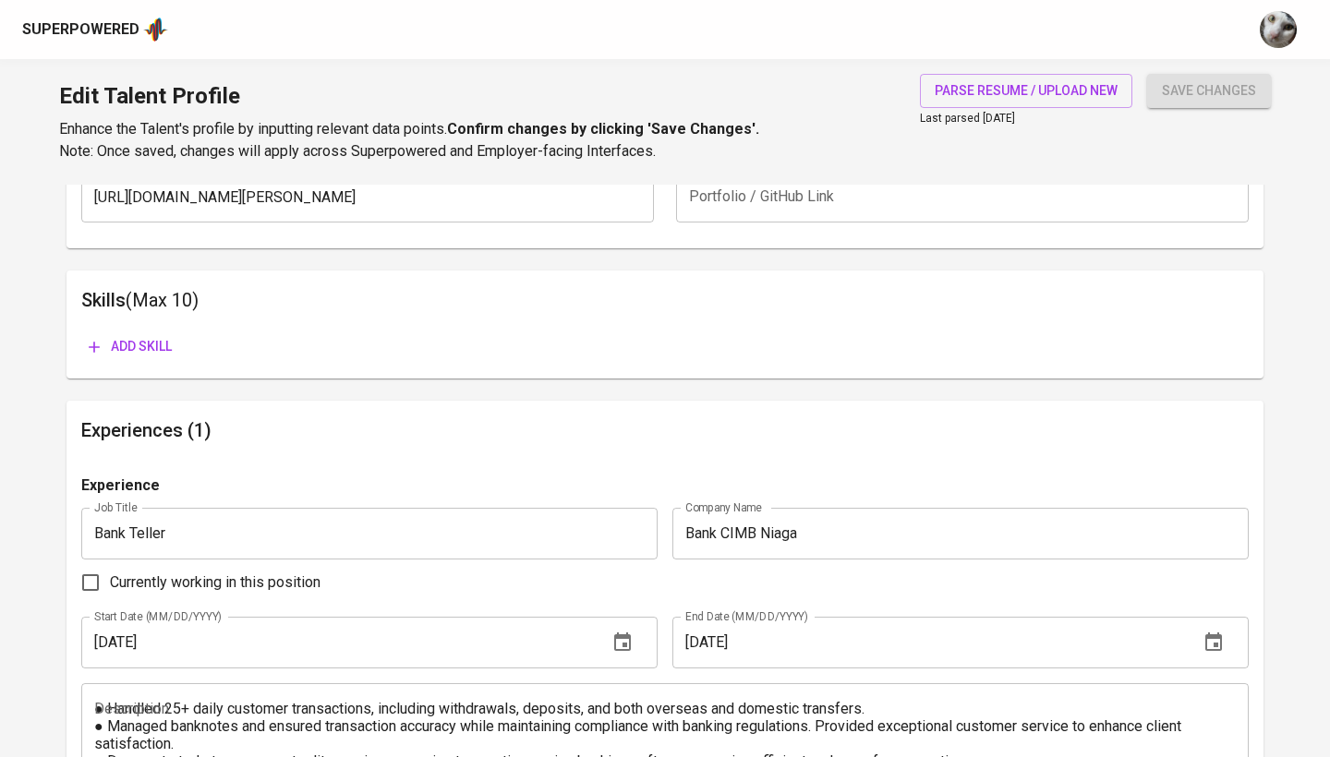
click at [1167, 351] on div "Add skill" at bounding box center [665, 347] width 1168 height 34
click at [1048, 369] on div "Skills (Max 10) Add skill" at bounding box center [665, 325] width 1197 height 108
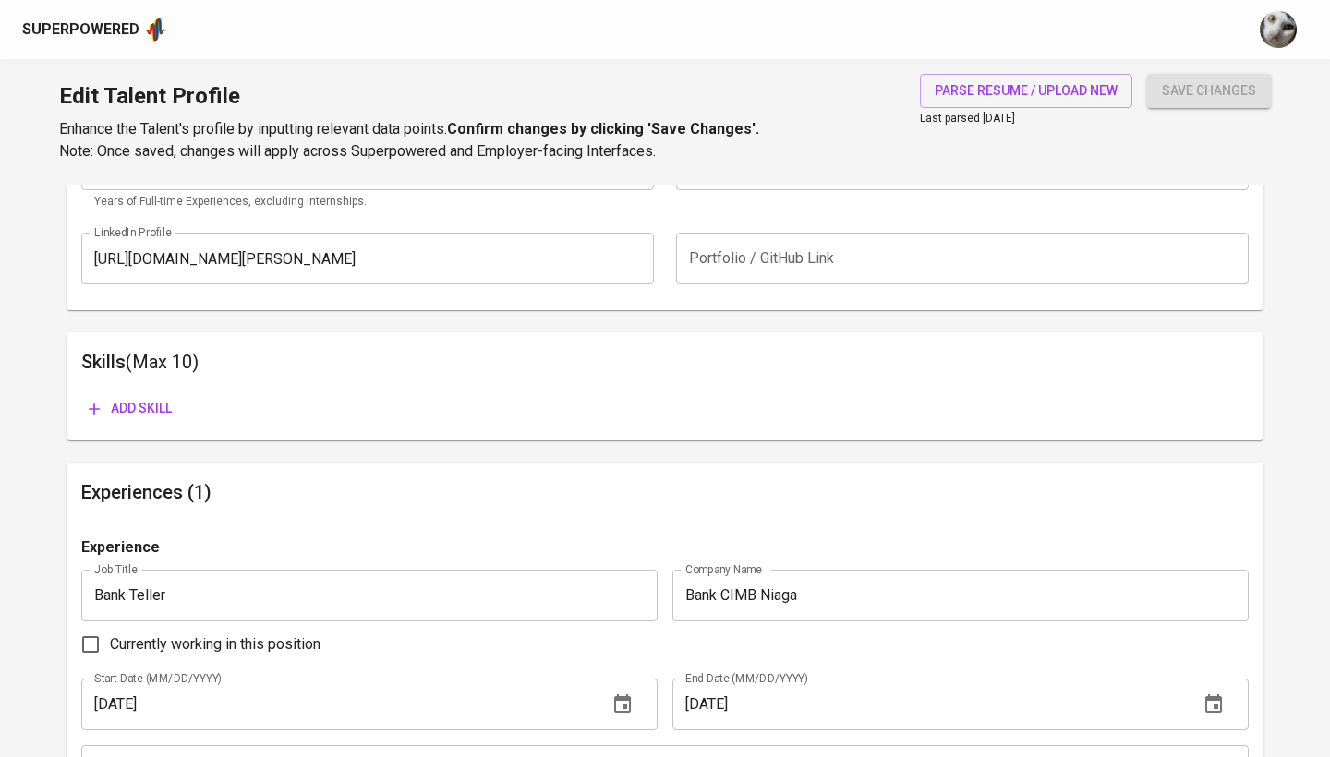
scroll to position [794, 0]
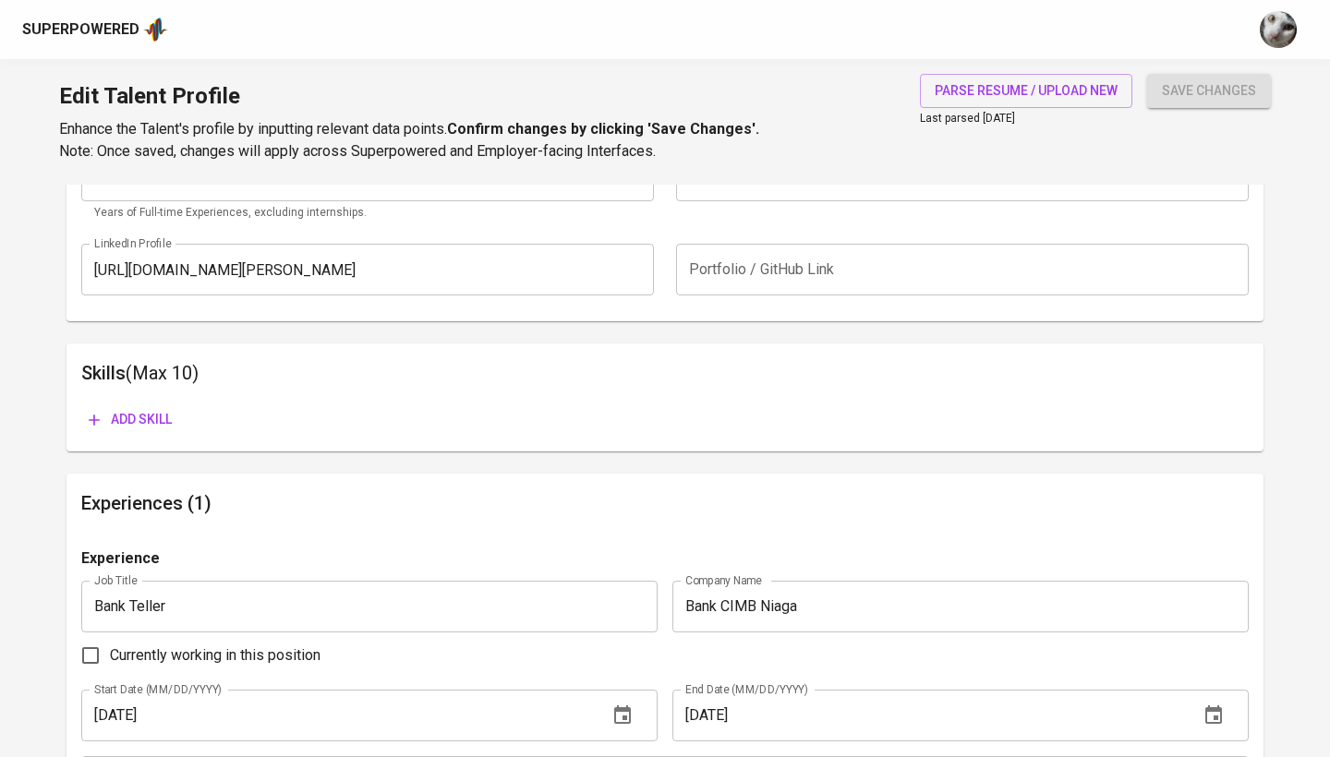
click at [130, 416] on span "Add skill" at bounding box center [130, 419] width 83 height 23
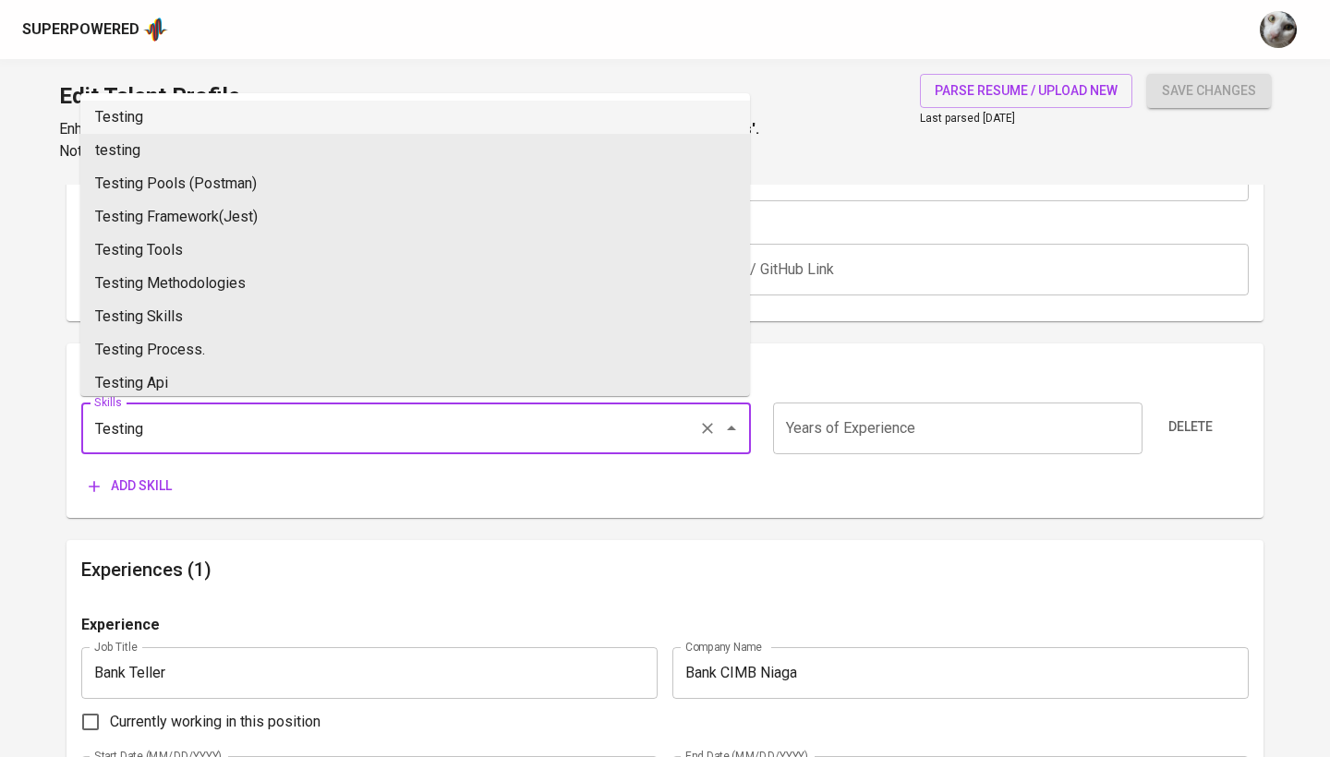
click at [206, 107] on li "Testing" at bounding box center [415, 117] width 670 height 33
type input "Testing"
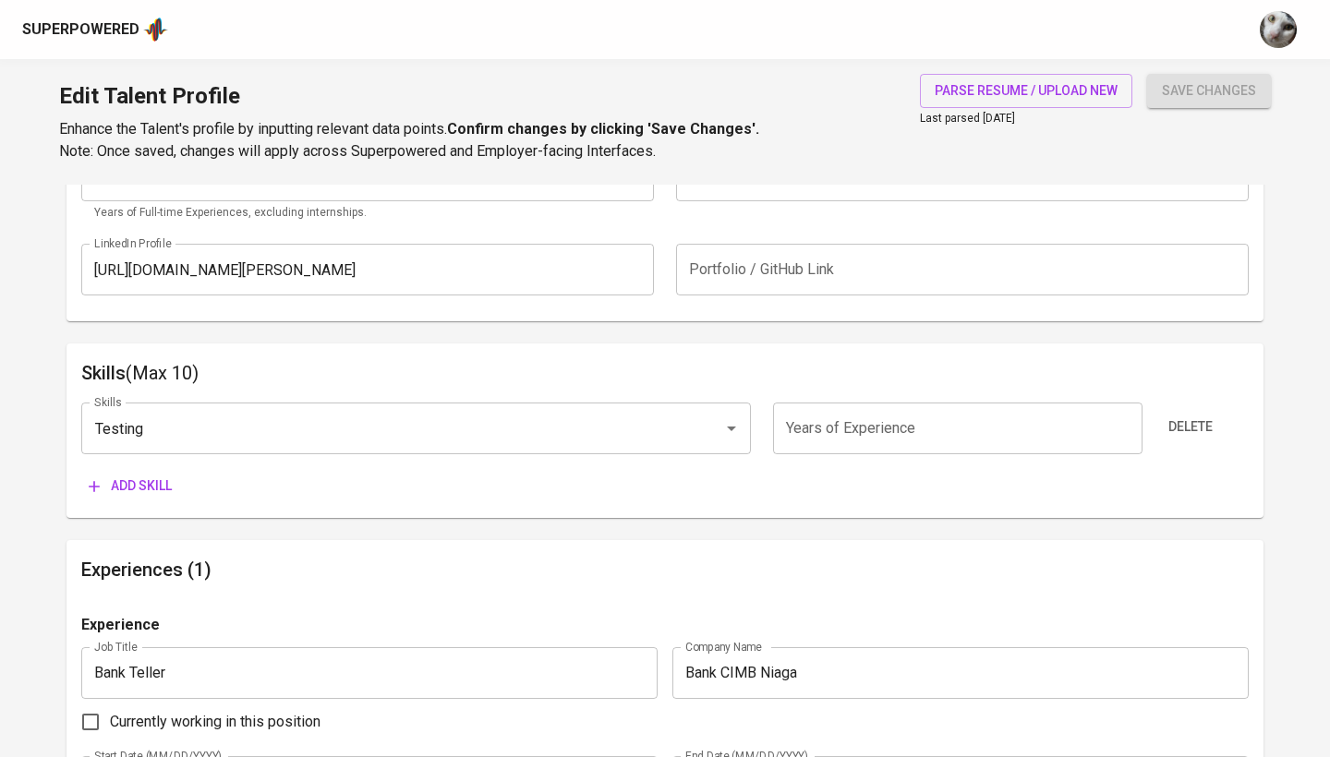
click at [883, 427] on input "number" at bounding box center [957, 429] width 369 height 52
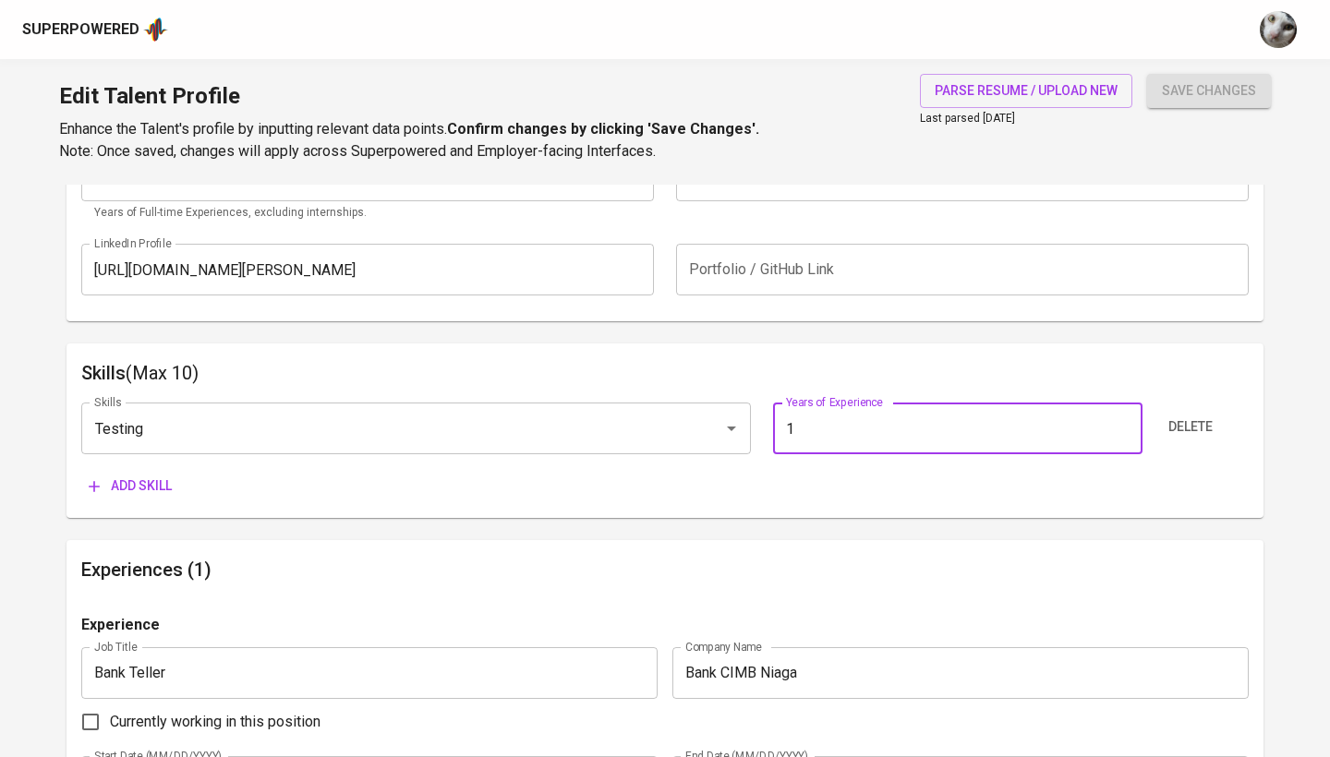
type input "1"
click at [100, 464] on div "Skills Testing Skills Years of Experience 1 Years of Experience Delete Add skill" at bounding box center [665, 445] width 1168 height 115
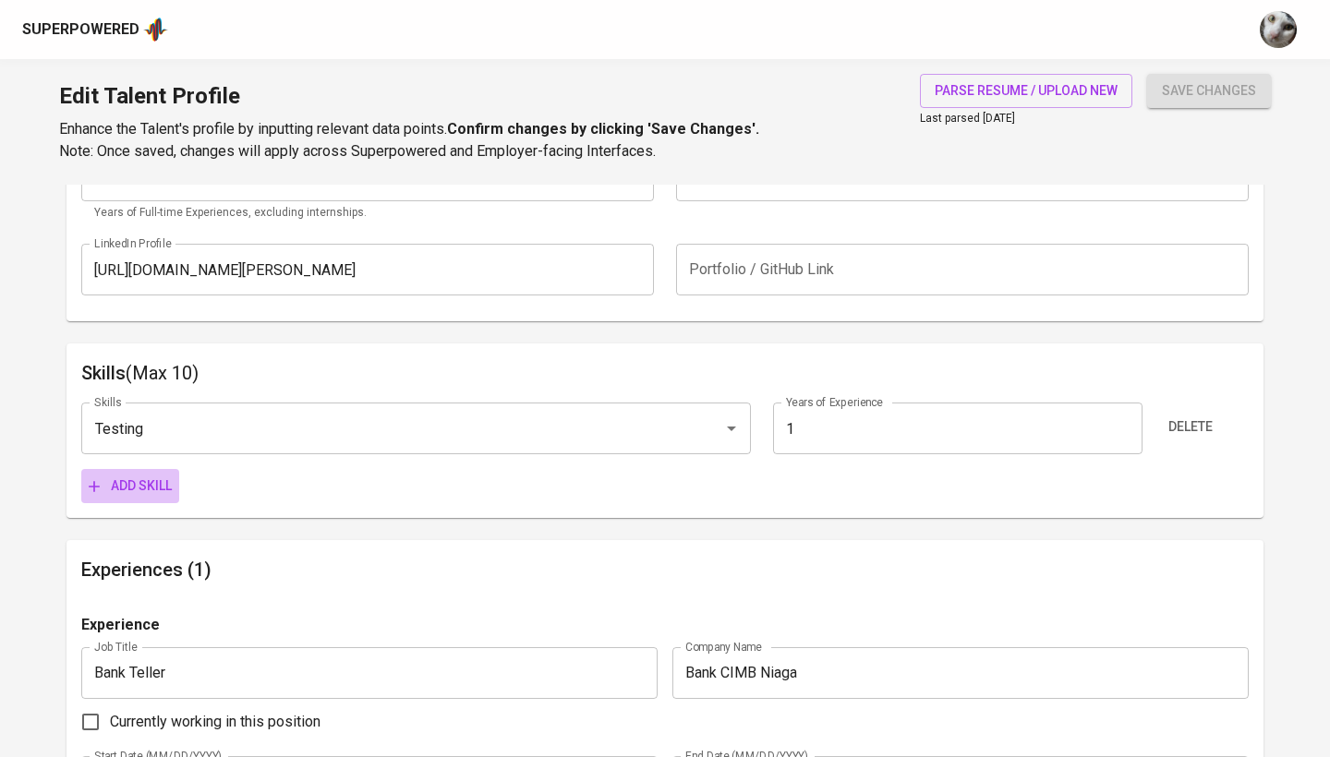
click at [107, 480] on span "Add skill" at bounding box center [130, 486] width 83 height 23
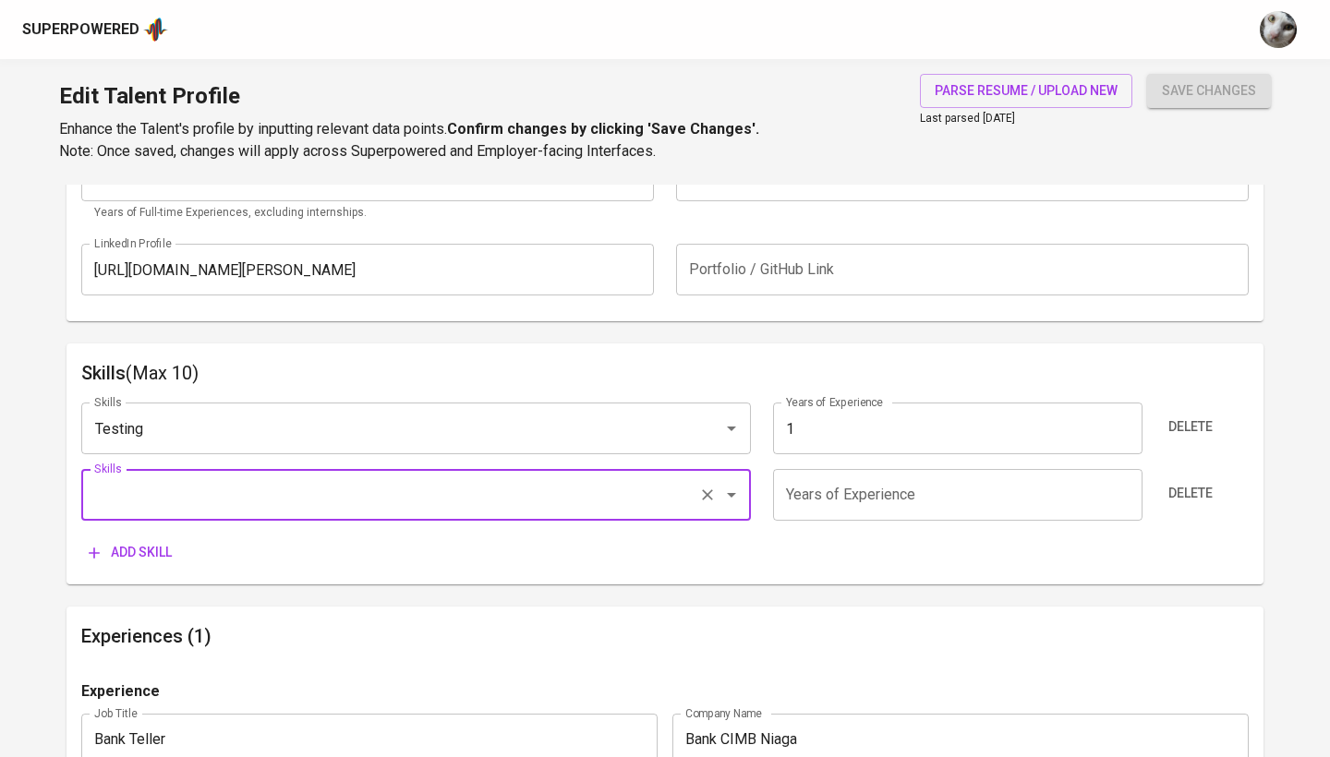
type input "R"
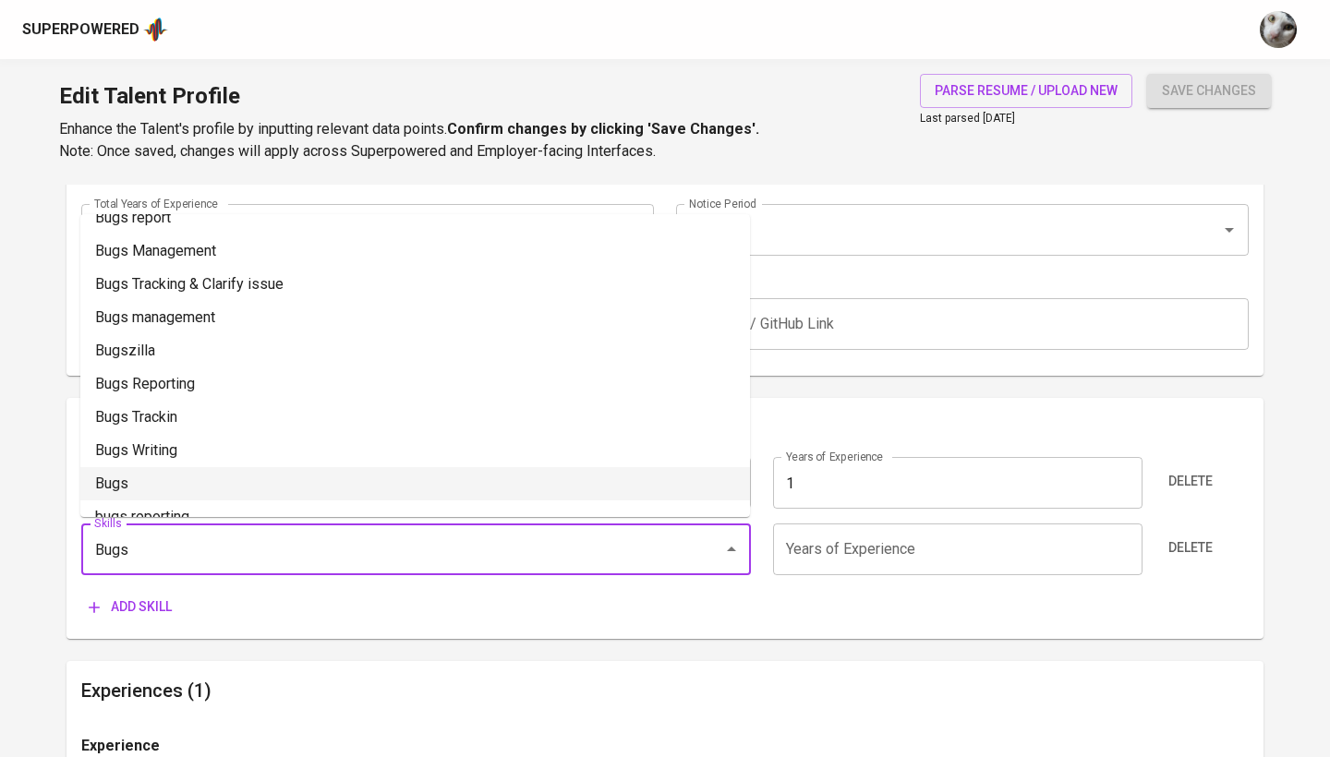
scroll to position [0, 0]
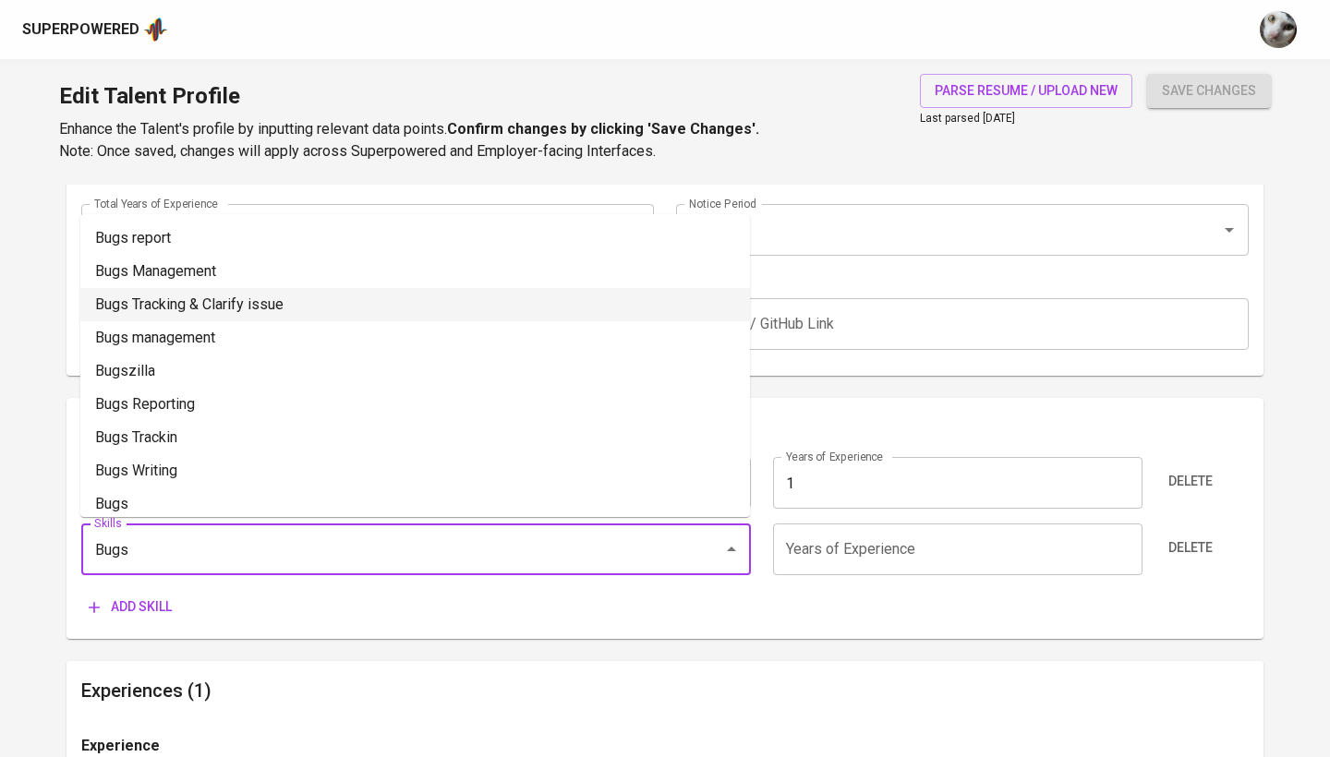
click at [220, 293] on li "Bugs Tracking & Clarify issue" at bounding box center [415, 304] width 670 height 33
type input "Bugs Tracking & Clarify issue"
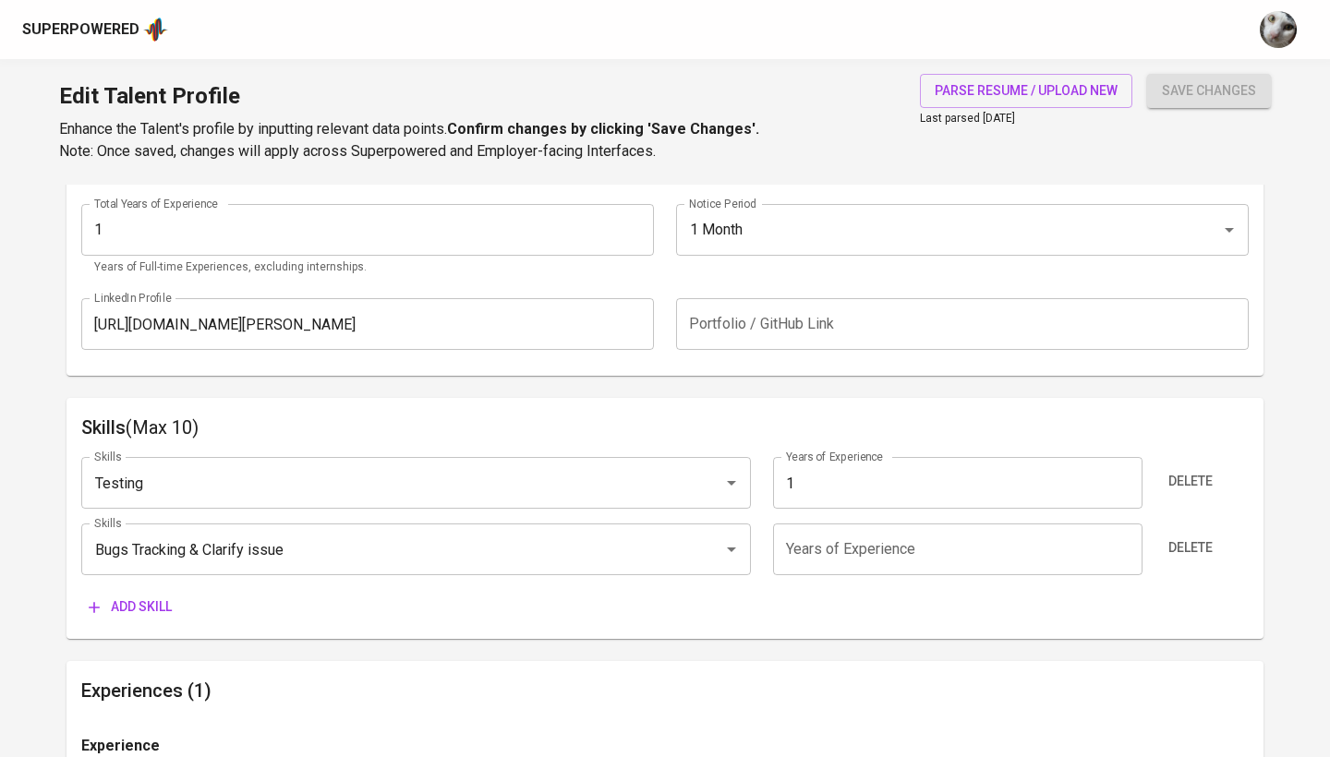
click at [807, 531] on input "number" at bounding box center [957, 550] width 369 height 52
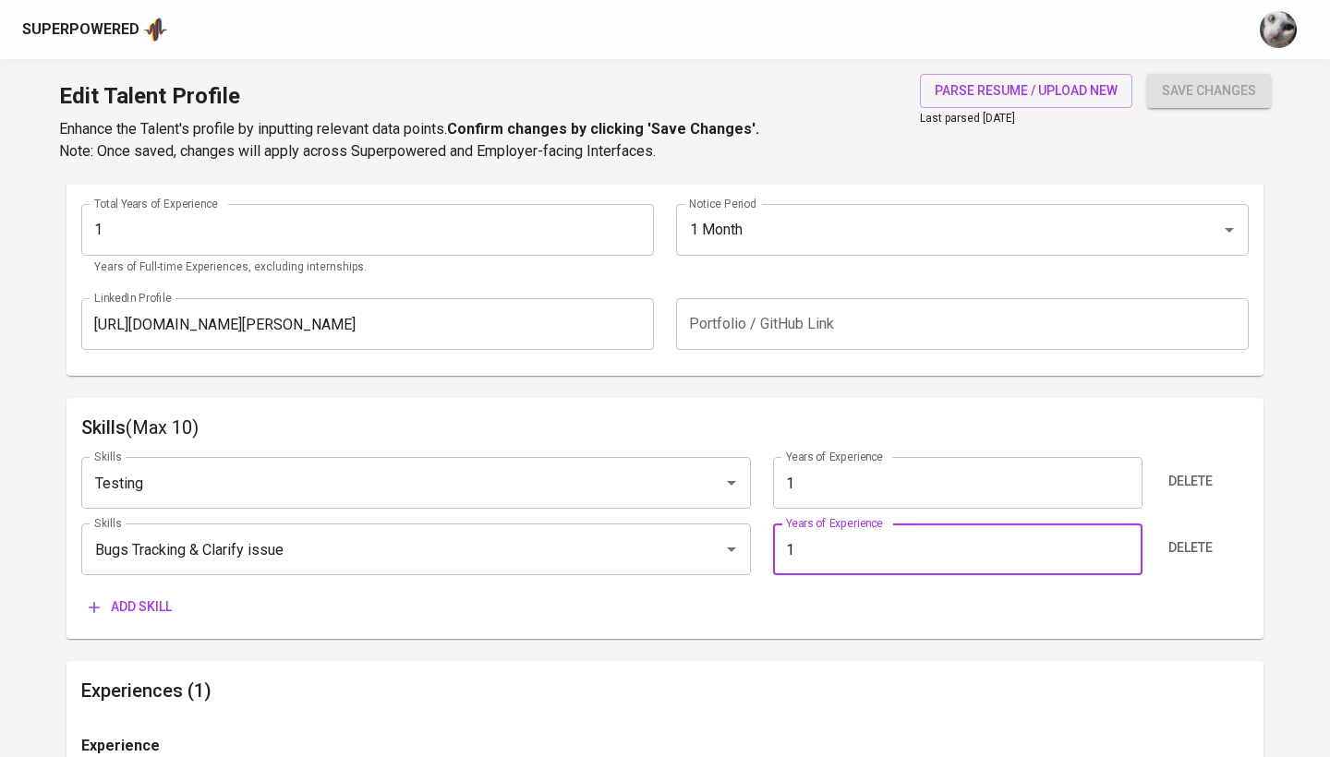
type input "1"
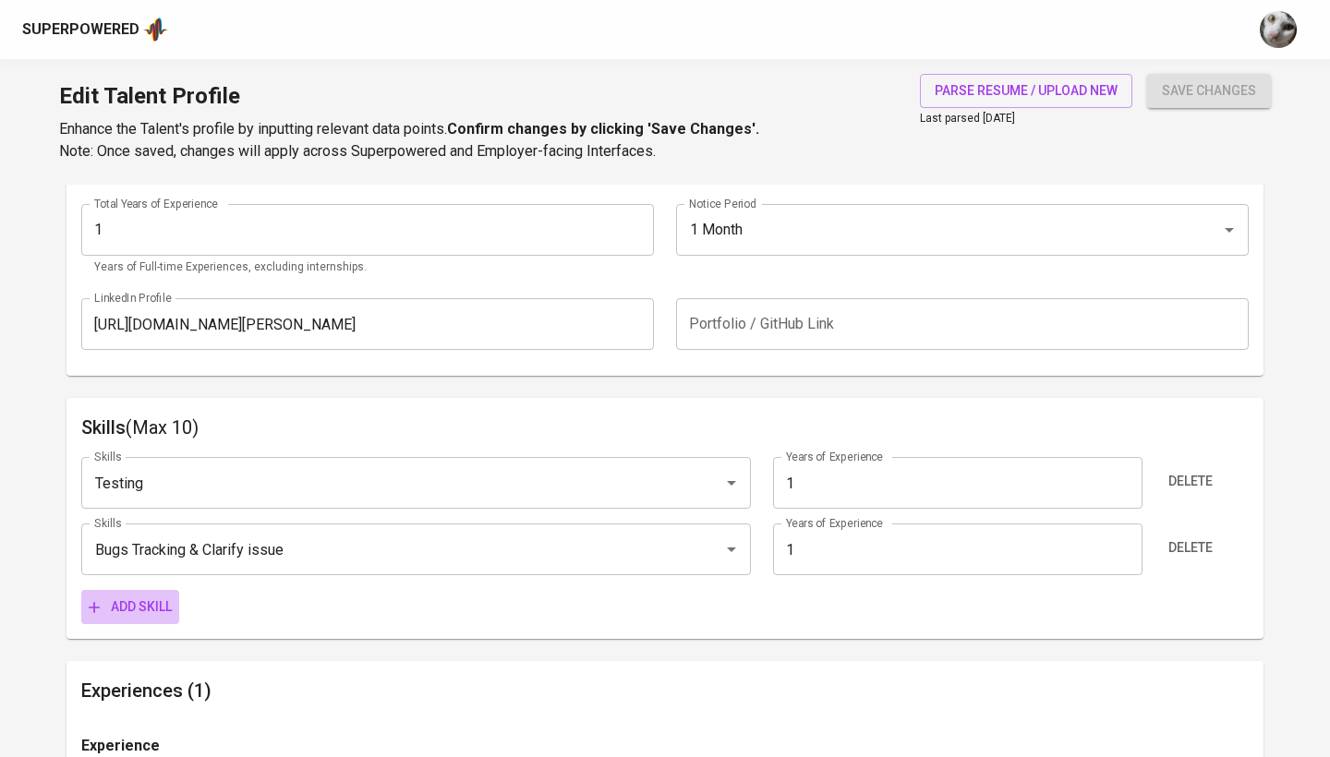
click at [145, 599] on span "Add skill" at bounding box center [130, 607] width 83 height 23
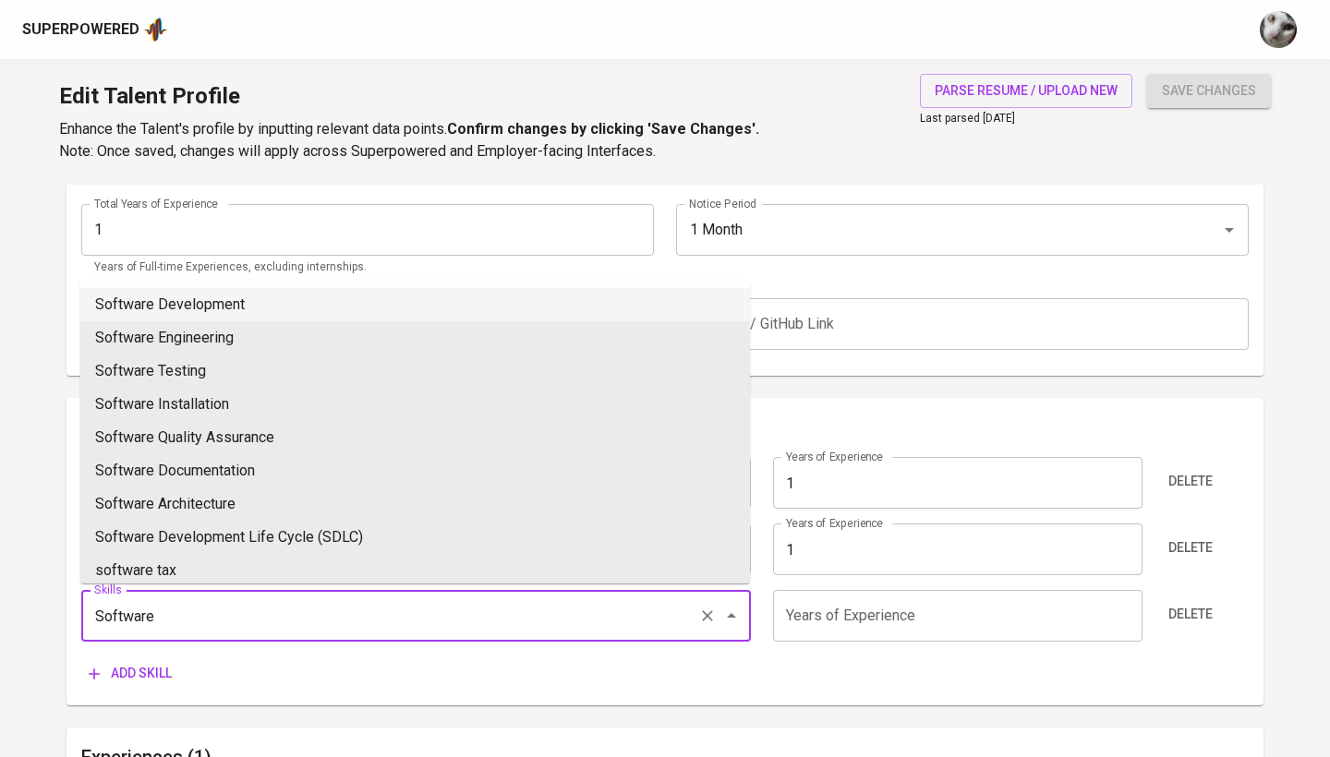
click at [358, 301] on li "Software Development" at bounding box center [415, 304] width 670 height 33
type input "Software Development"
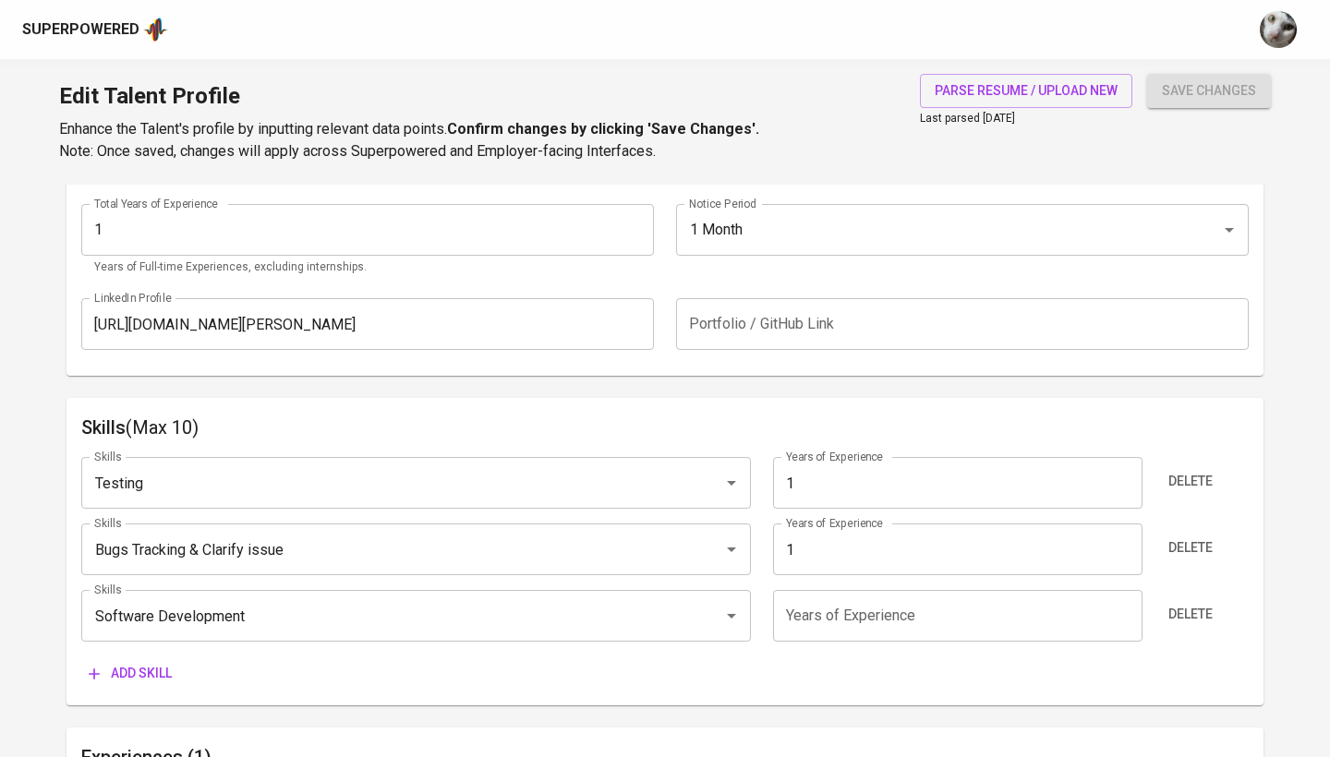
click at [817, 609] on input "number" at bounding box center [957, 616] width 369 height 52
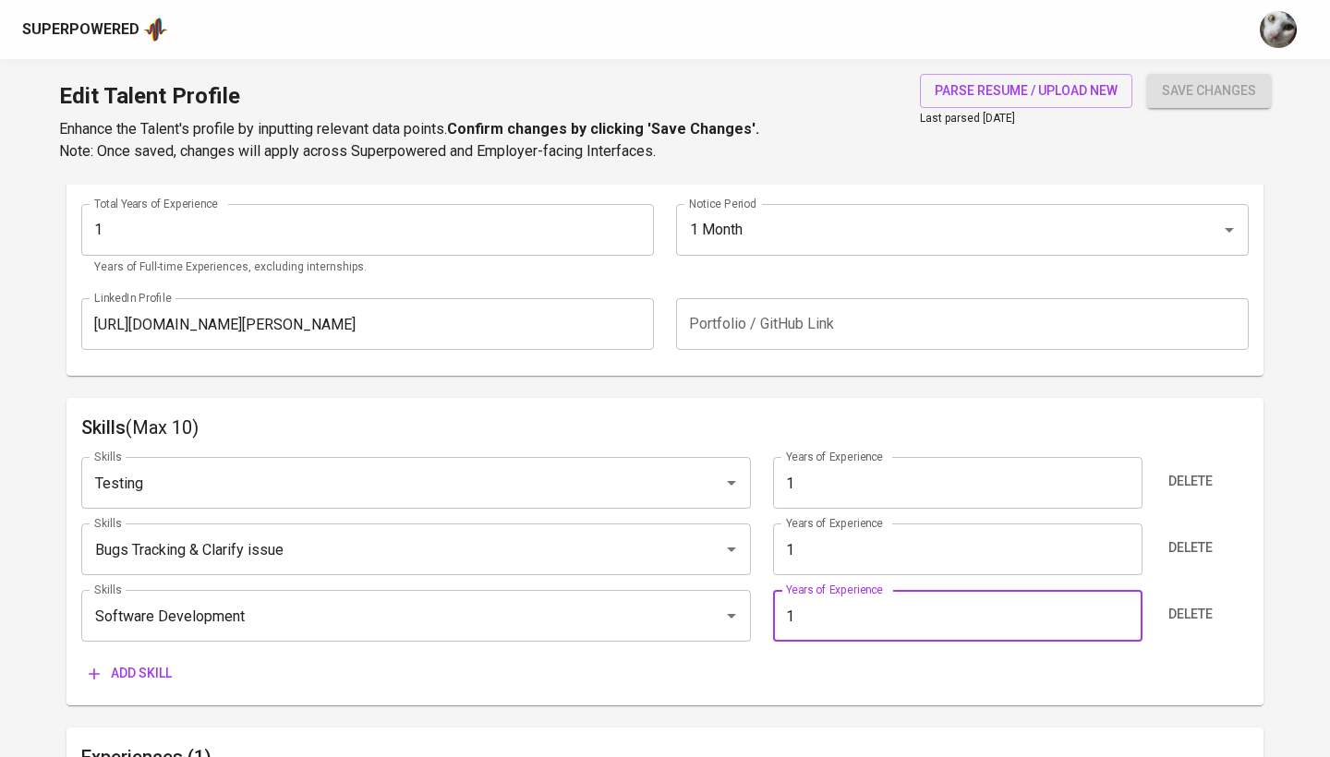
type input "1"
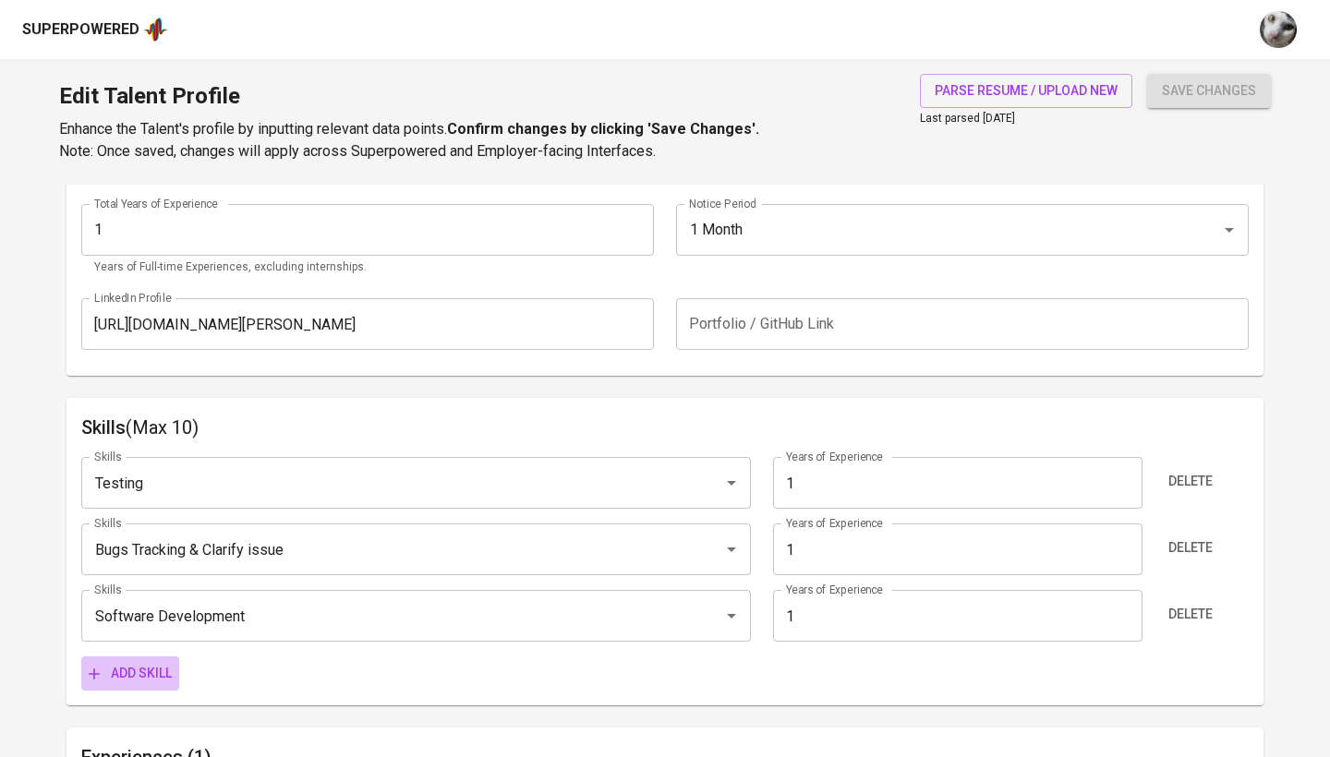
click at [152, 672] on span "Add skill" at bounding box center [130, 673] width 83 height 23
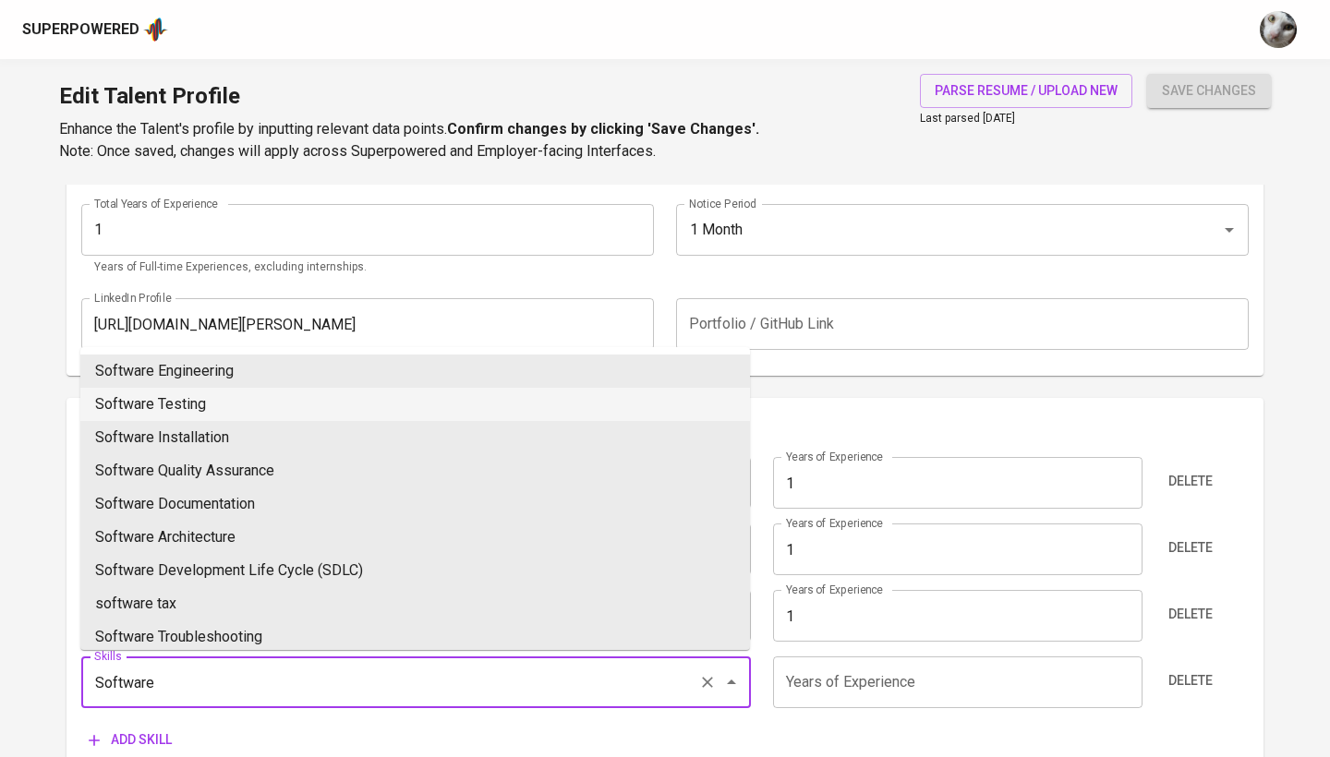
click at [369, 403] on li "Software Testing" at bounding box center [415, 404] width 670 height 33
type input "Software Testing"
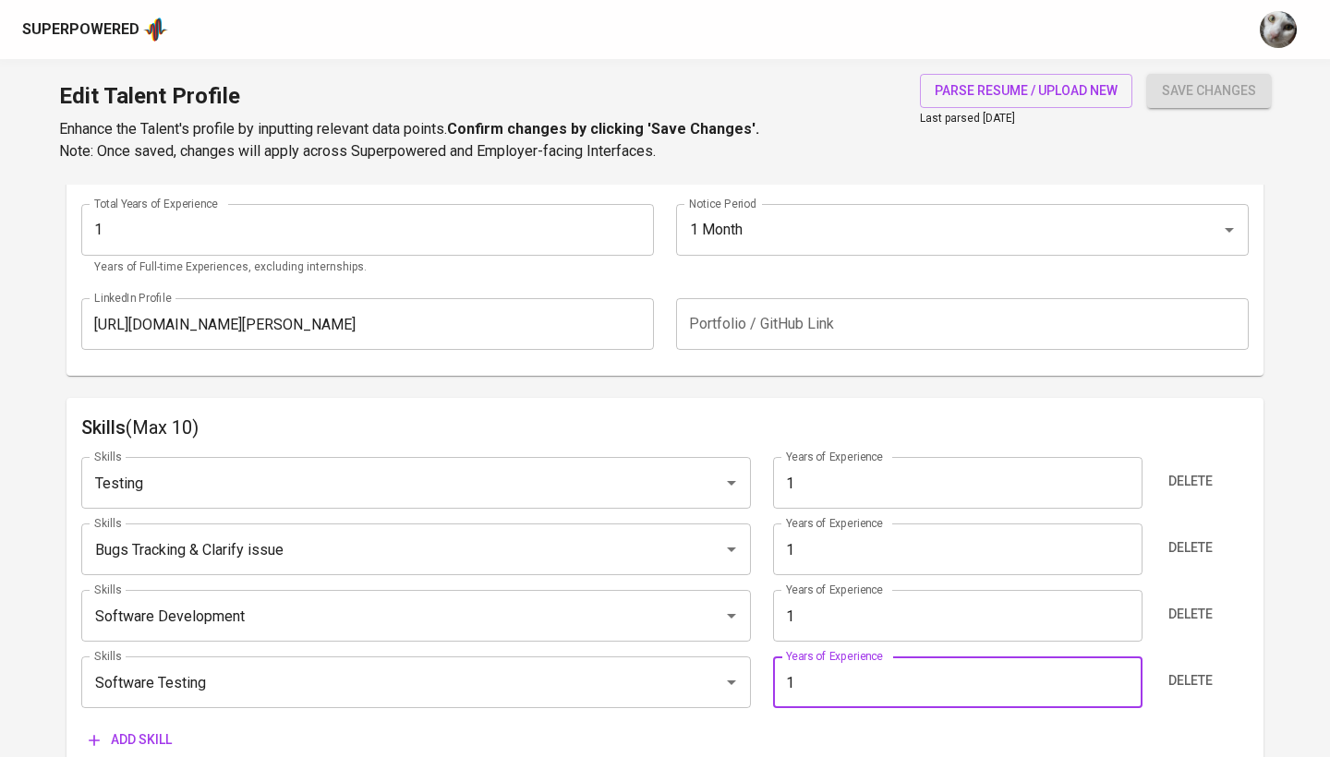
click at [825, 677] on input "1" at bounding box center [957, 683] width 369 height 52
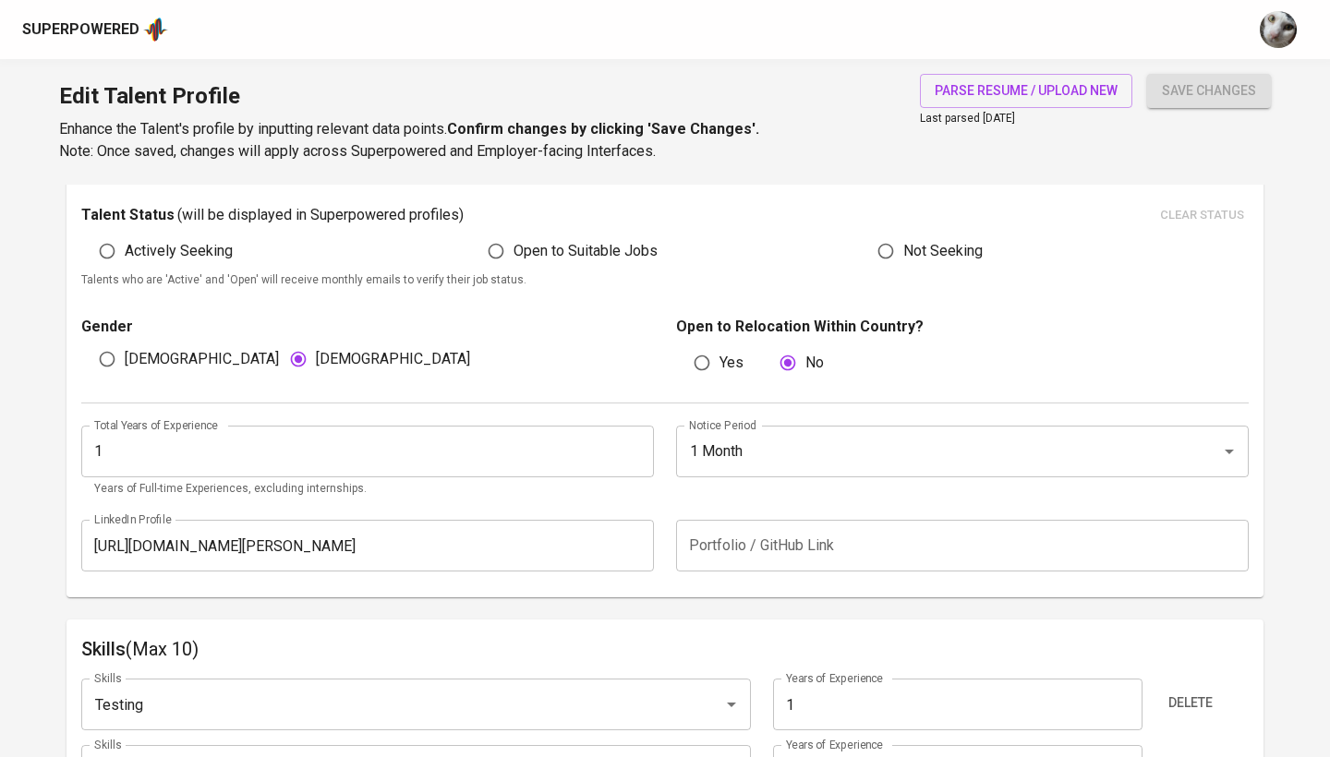
scroll to position [516, 0]
type input "1"
click at [691, 615] on div "Talent Information Delete Talent Email   * infrisantiwt@gmail.com Talent Email …" at bounding box center [665, 625] width 1197 height 1914
click at [767, 458] on input "1 Month" at bounding box center [936, 453] width 504 height 35
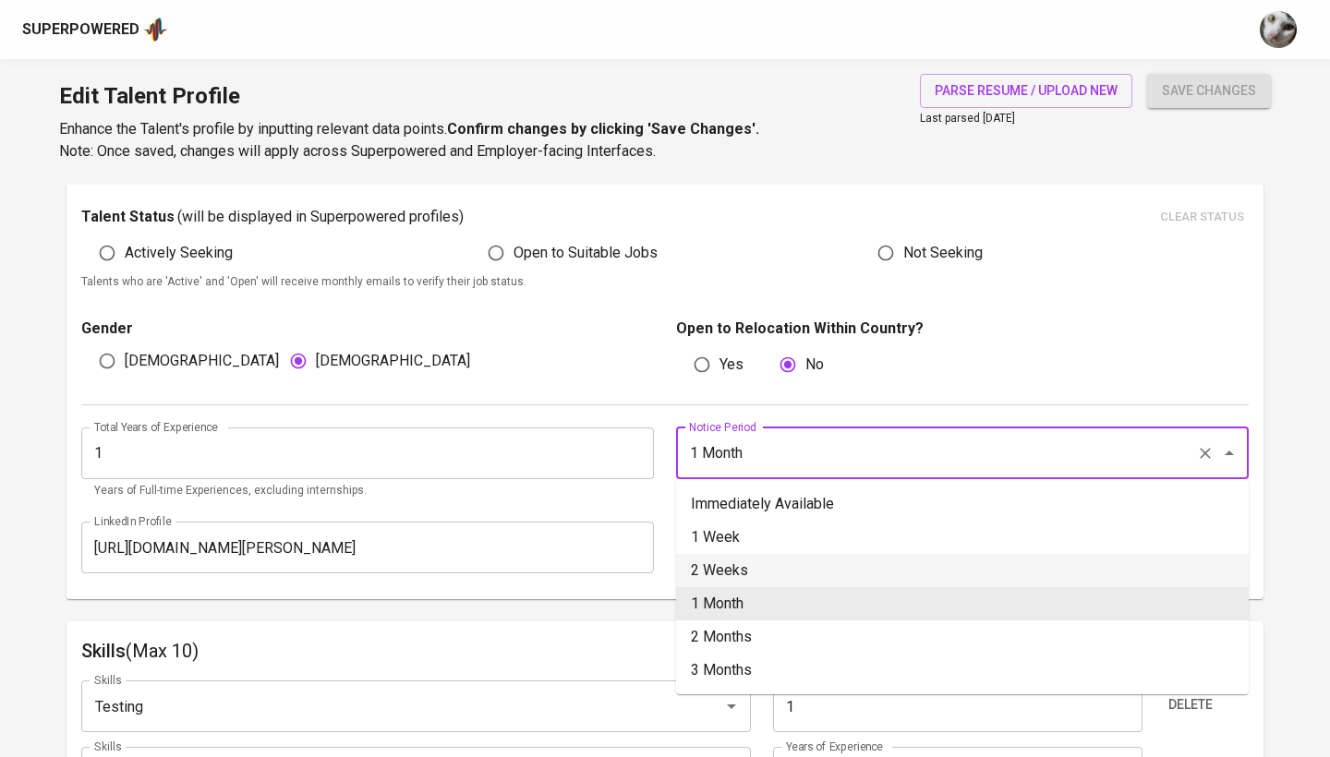
click at [787, 582] on li "2 Weeks" at bounding box center [962, 570] width 573 height 33
type input "2 Weeks"
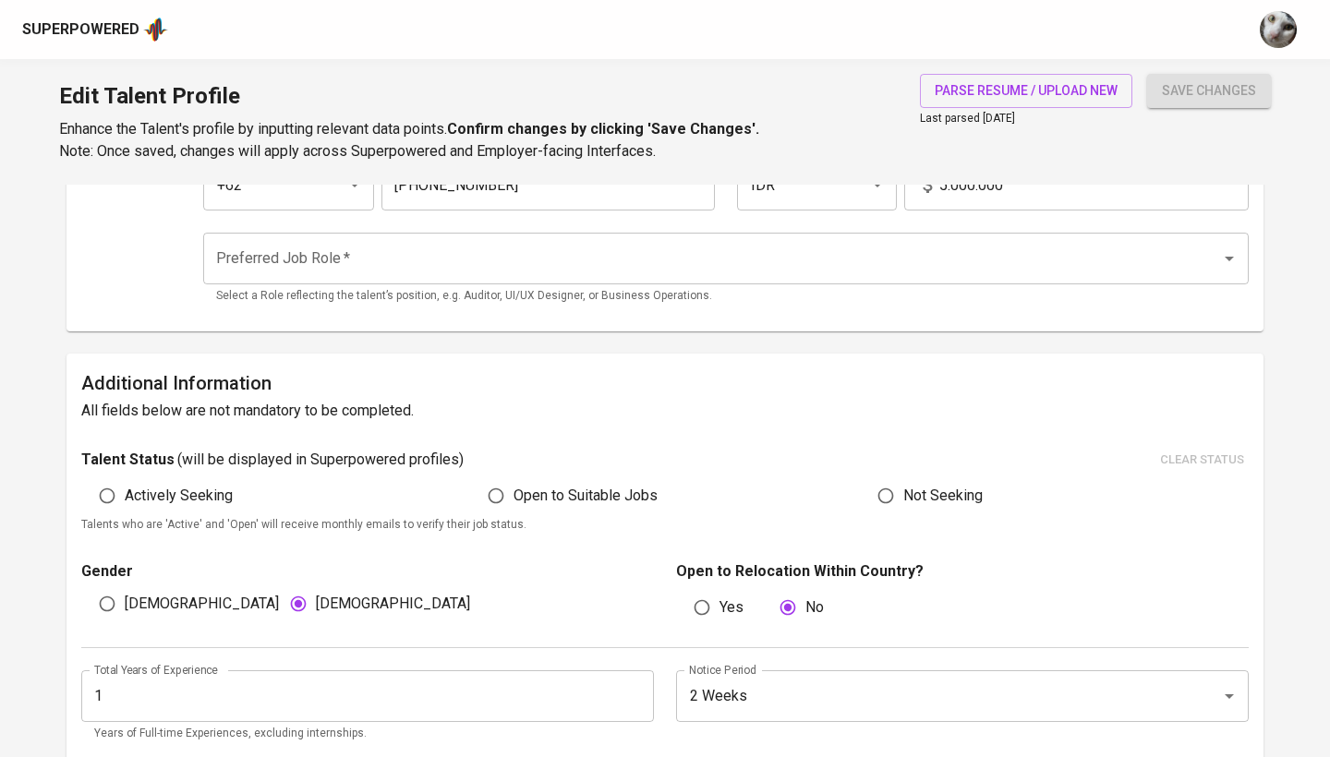
scroll to position [270, 0]
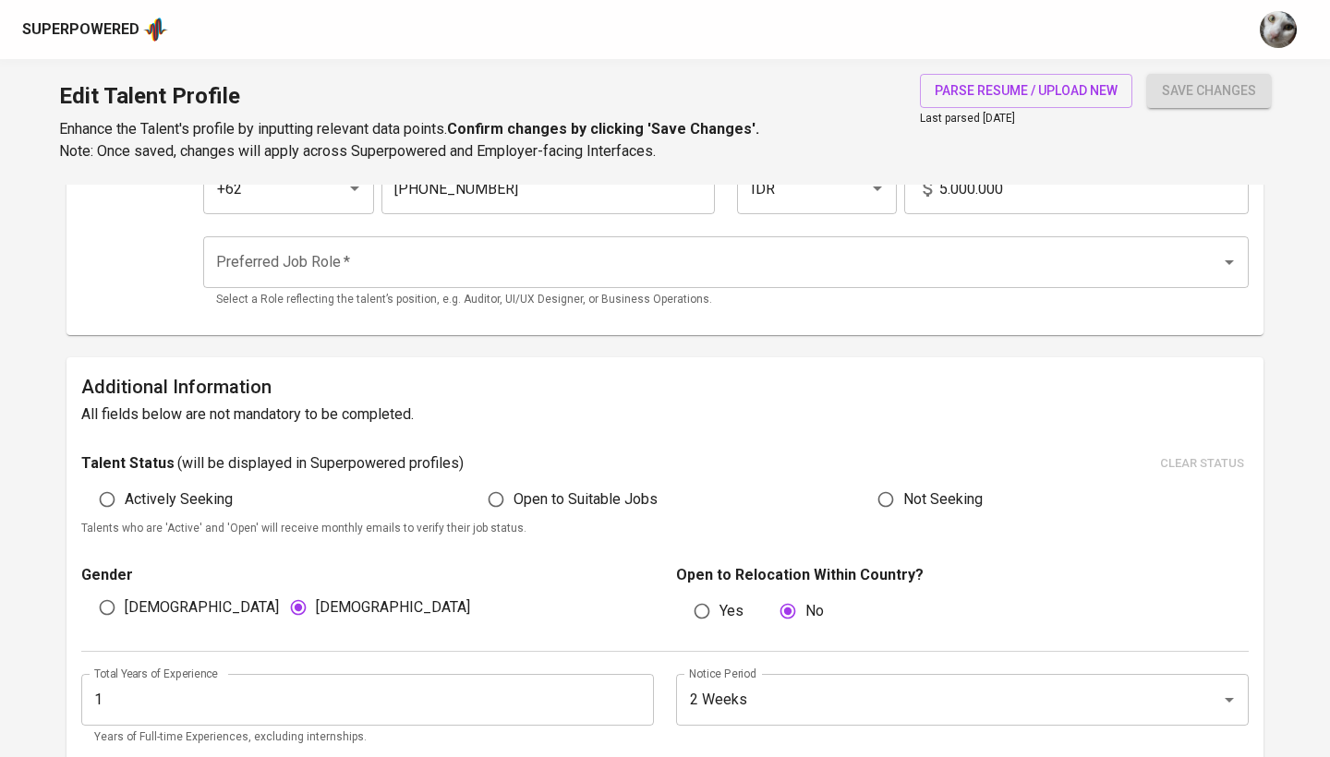
click at [106, 495] on input "Actively Seeking" at bounding box center [107, 499] width 35 height 35
radio input "true"
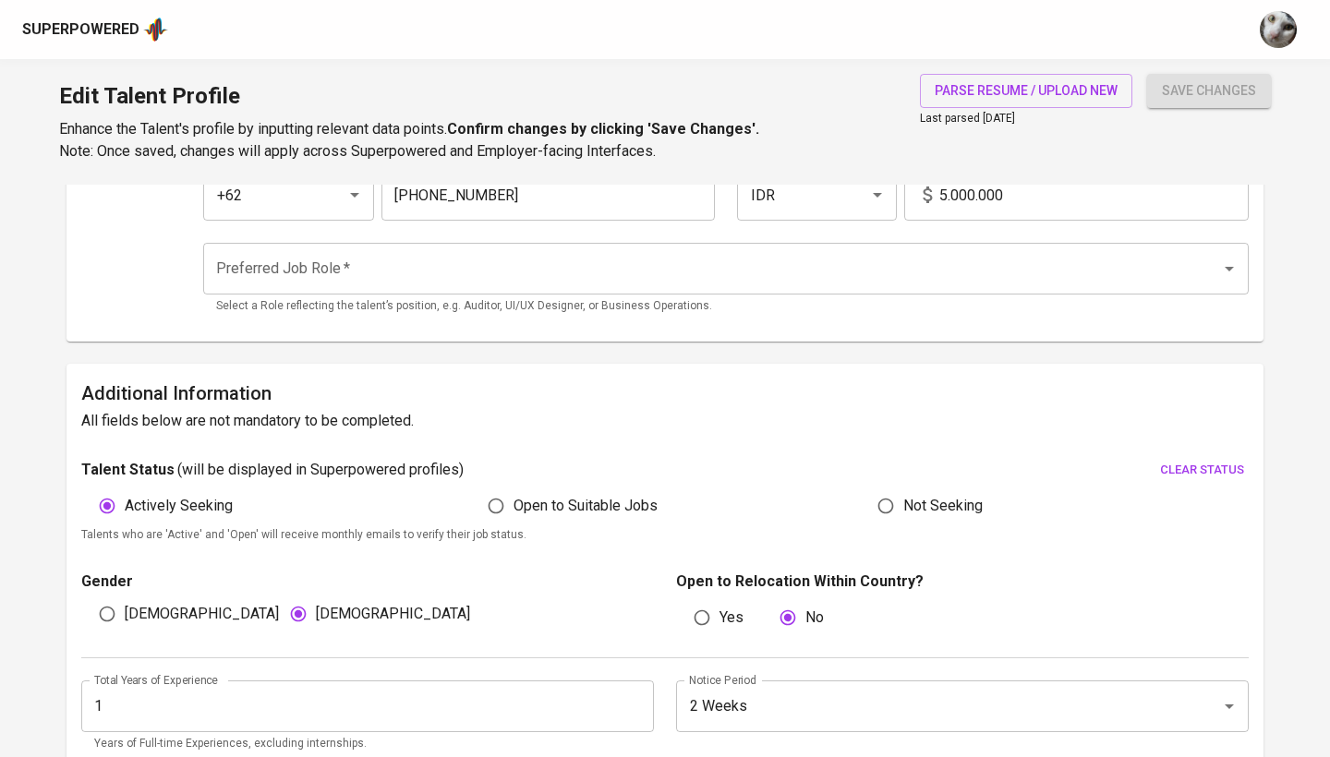
scroll to position [281, 0]
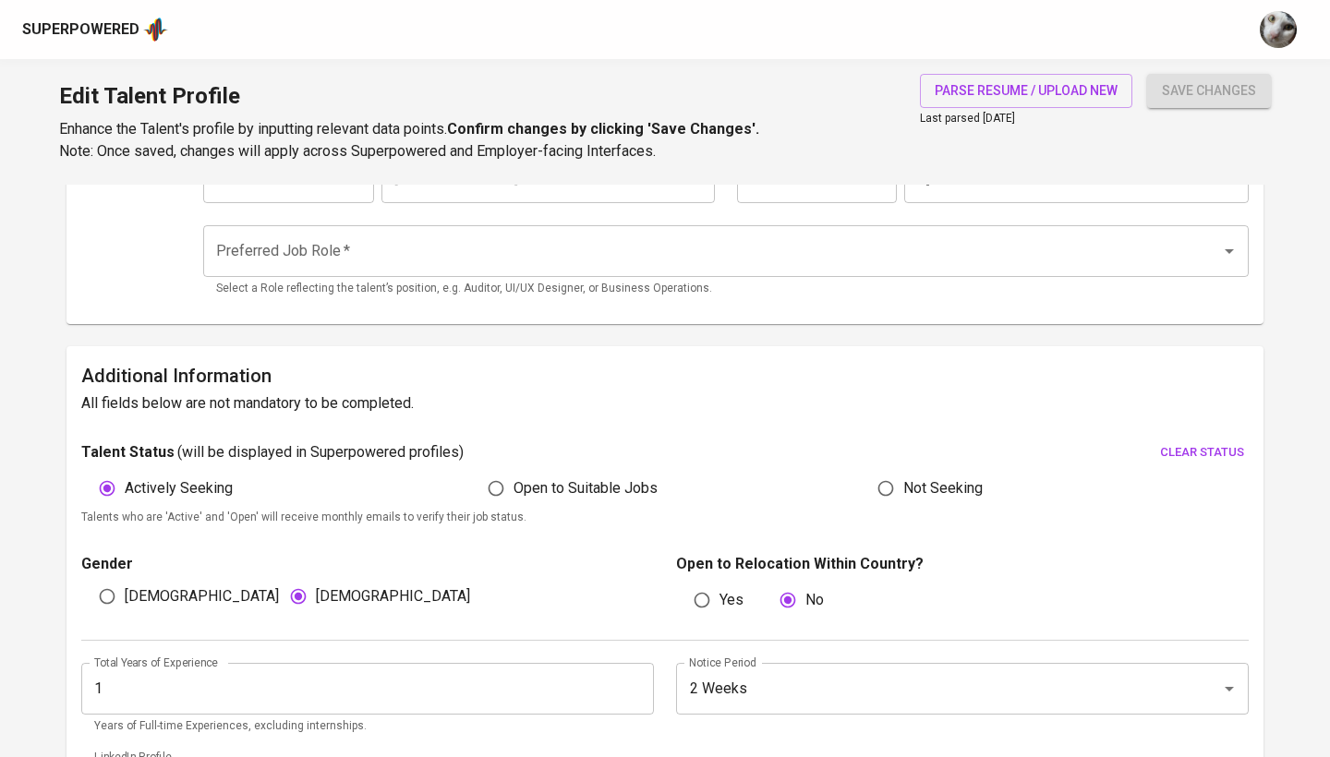
click at [710, 600] on input "Yes" at bounding box center [701, 600] width 35 height 35
radio input "true"
click at [773, 648] on input "Relocation Cities" at bounding box center [936, 658] width 504 height 35
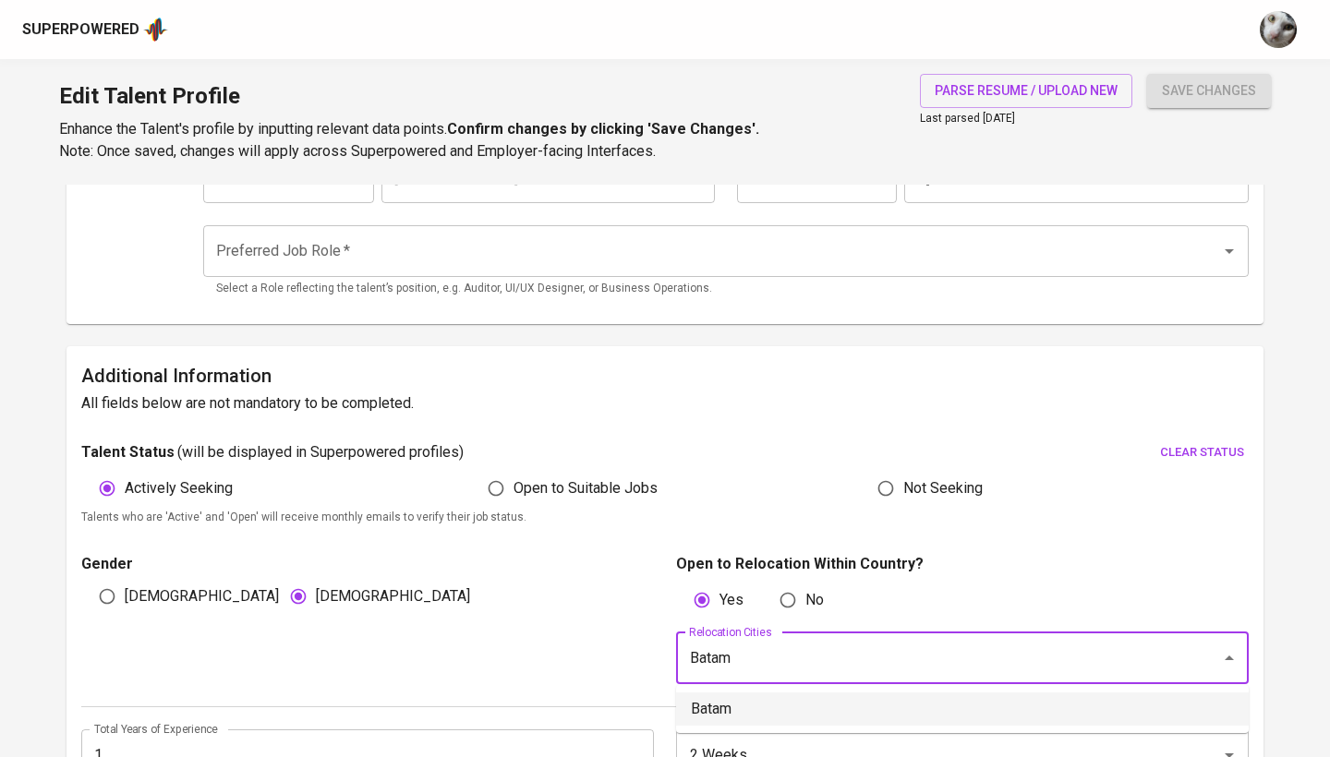
click at [781, 702] on li "Batam" at bounding box center [962, 709] width 573 height 33
type input "Batam"
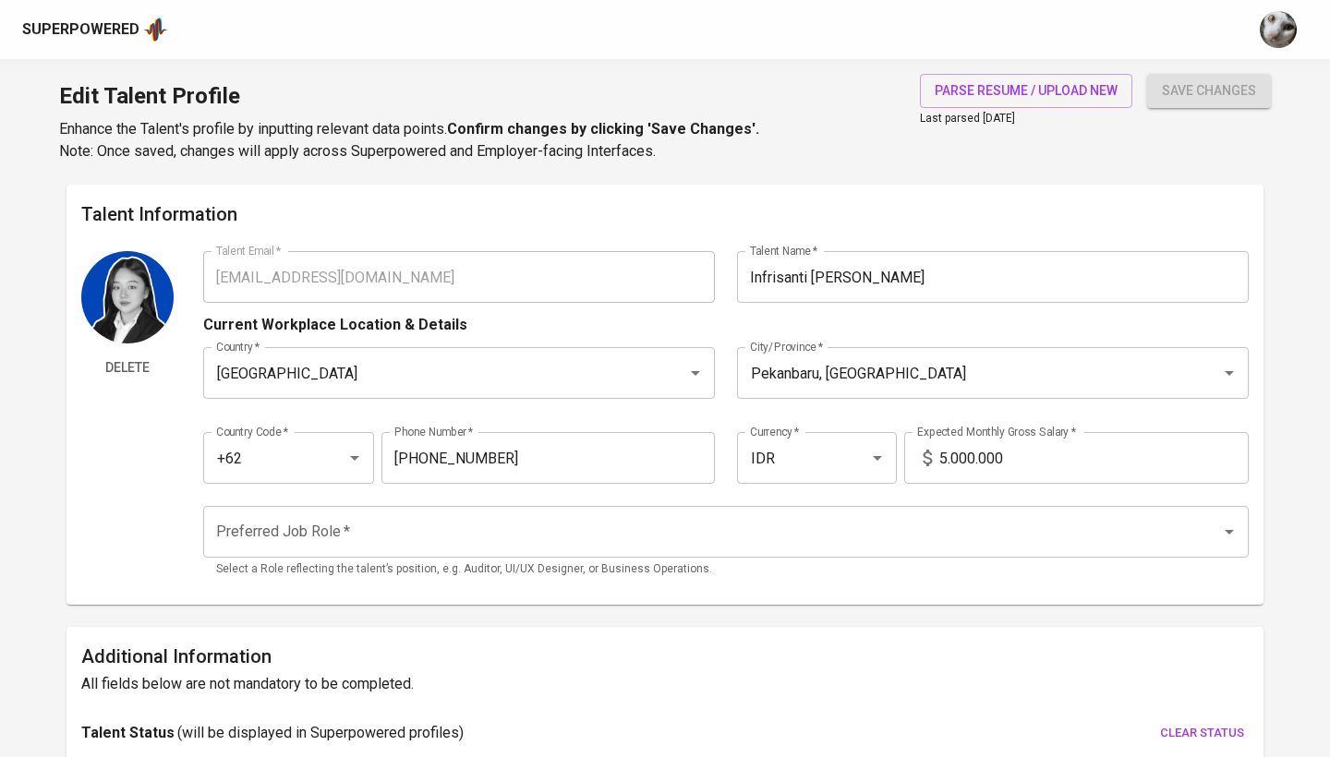
scroll to position [0, 0]
click at [973, 459] on input "5.000.000" at bounding box center [1093, 458] width 309 height 52
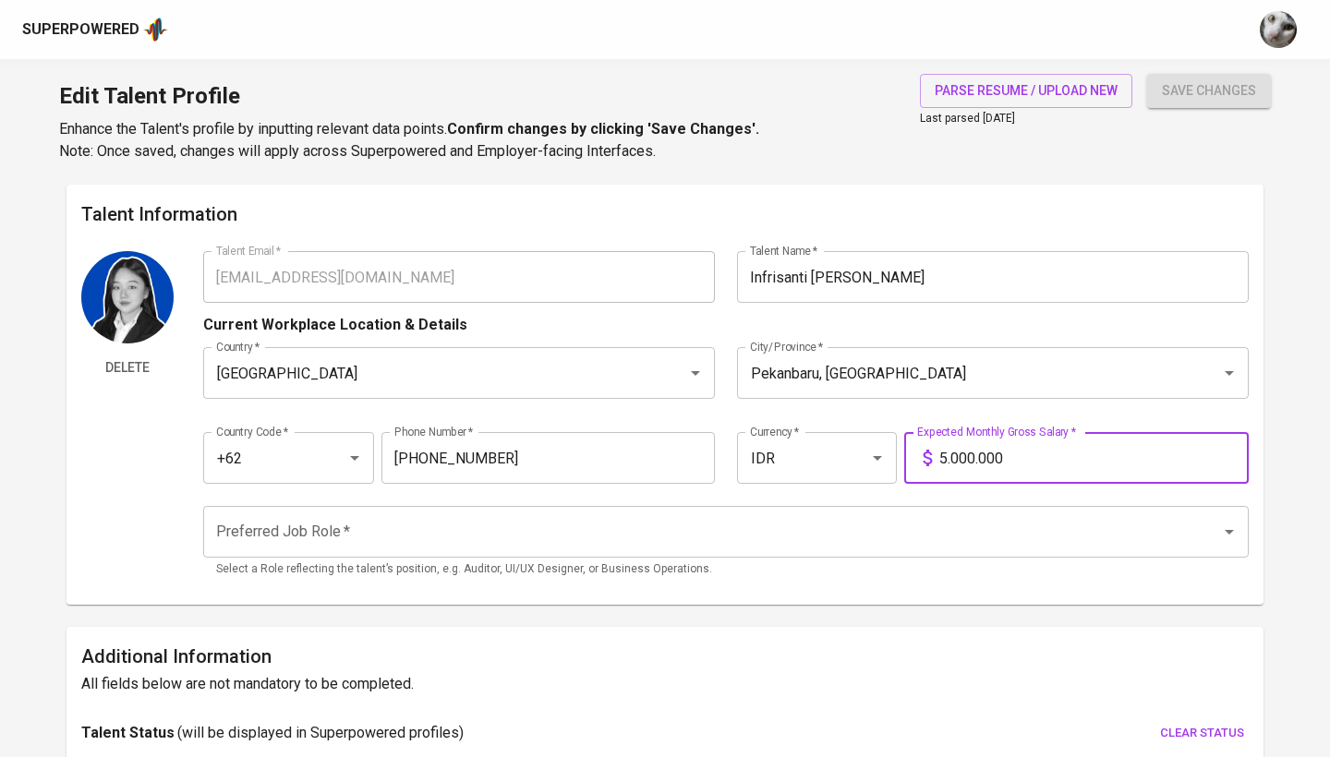
click at [973, 459] on input "5.000.000" at bounding box center [1093, 458] width 309 height 52
type input "6.500.000"
click at [841, 554] on div "Preferred Job Role *" at bounding box center [726, 532] width 1046 height 52
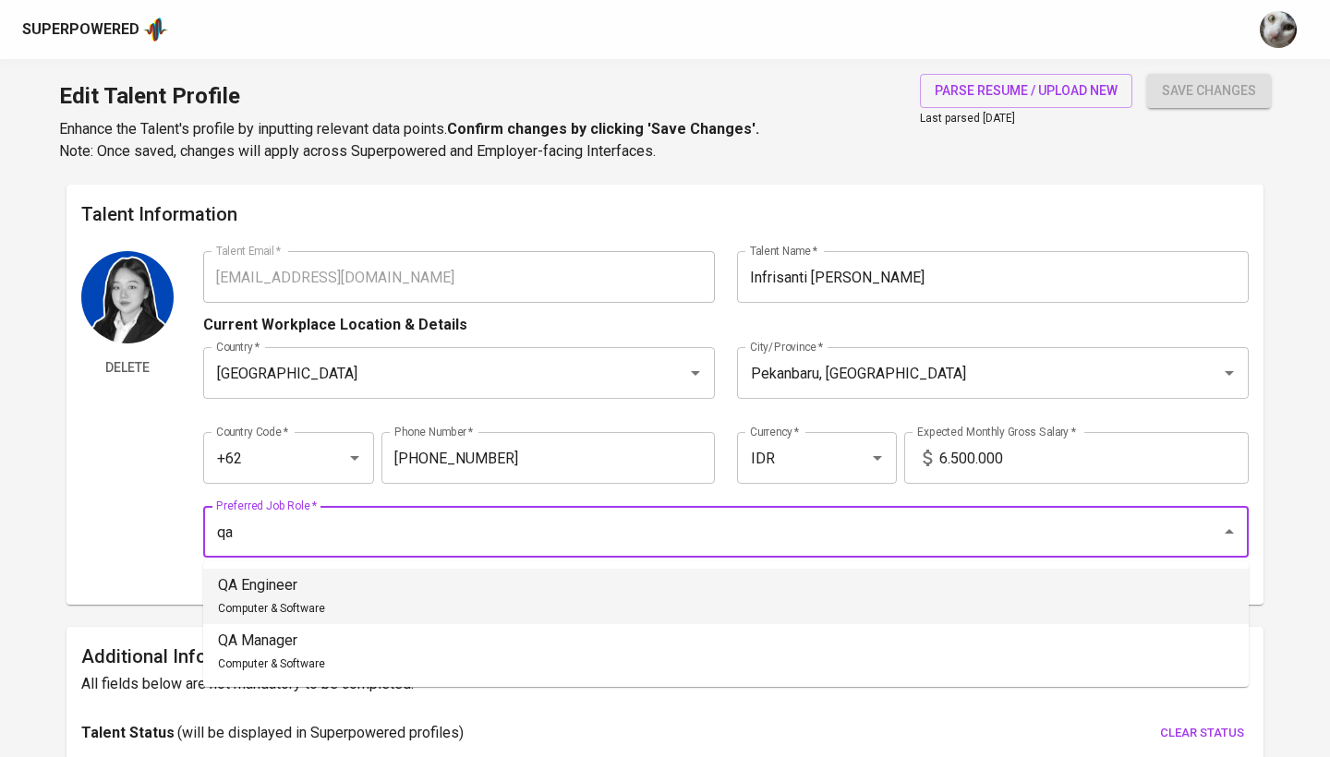
click at [829, 601] on li "QA Engineer Computer & Software" at bounding box center [726, 596] width 1046 height 55
type input "QA Engineer"
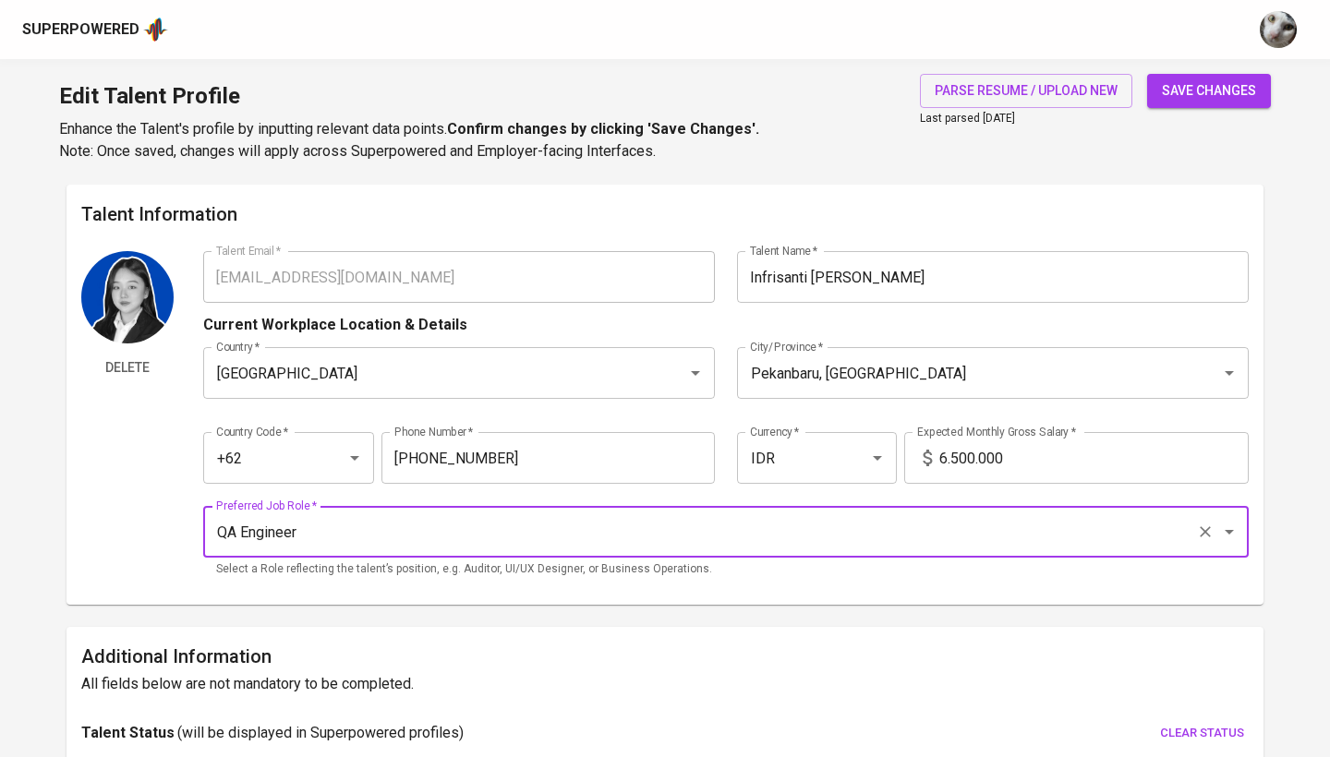
click at [1235, 103] on button "save changes" at bounding box center [1209, 91] width 124 height 34
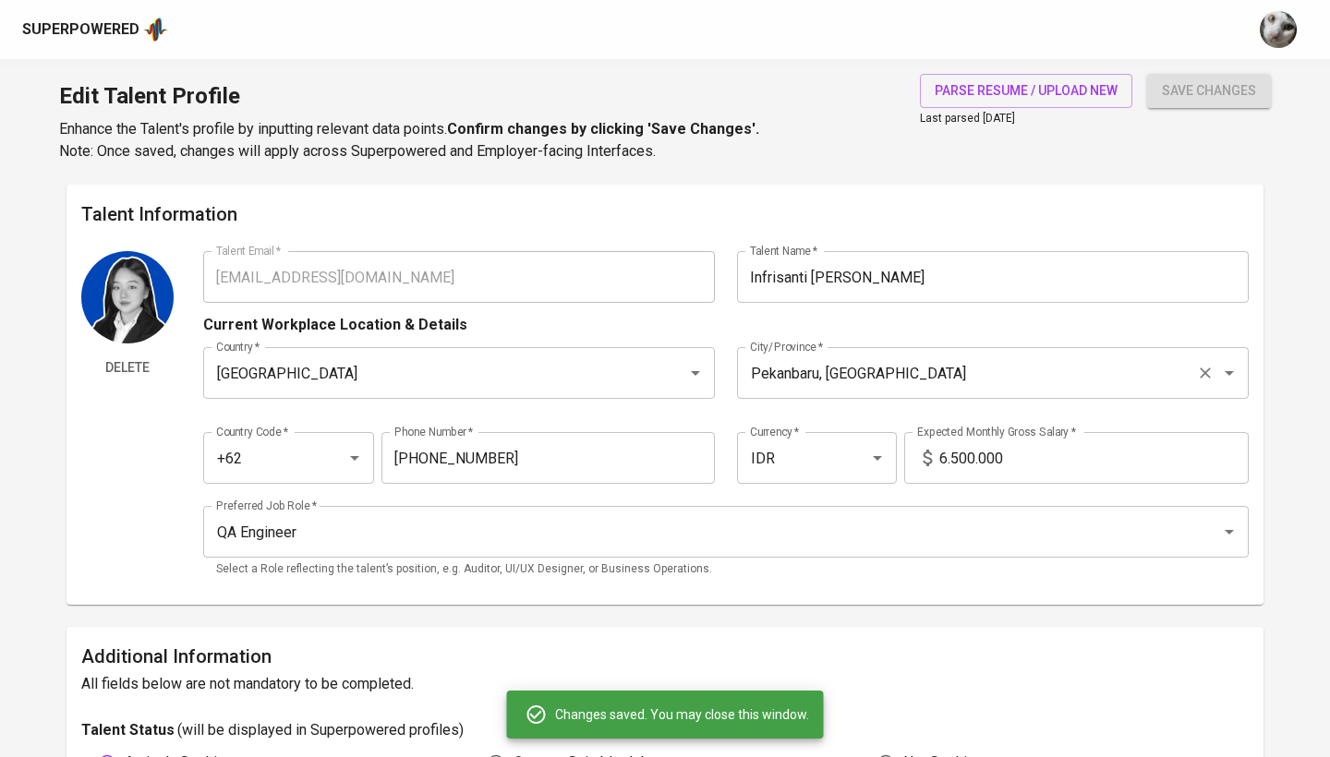
type input "Software Testing"
type input "Software Development"
type input "Bugs Tracking & Clarify issue"
type input "Testing"
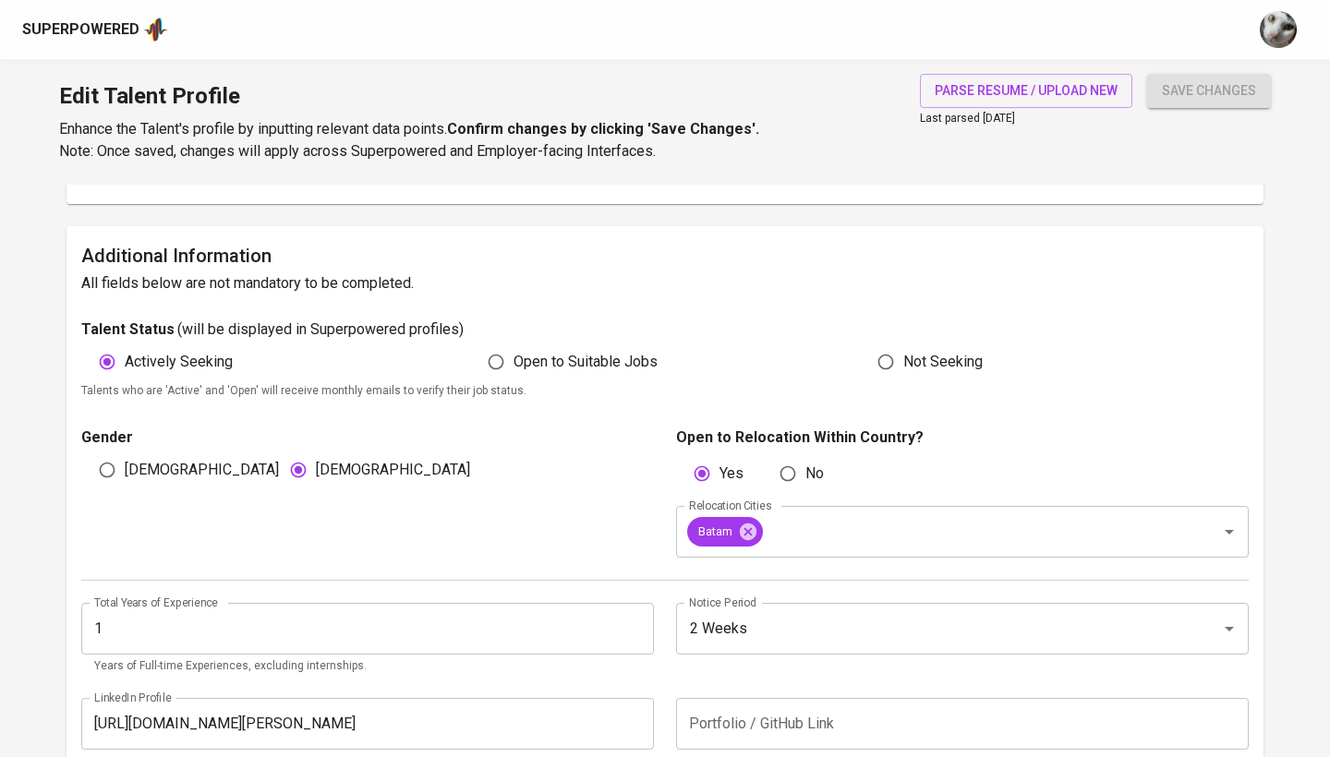
scroll to position [359, 0]
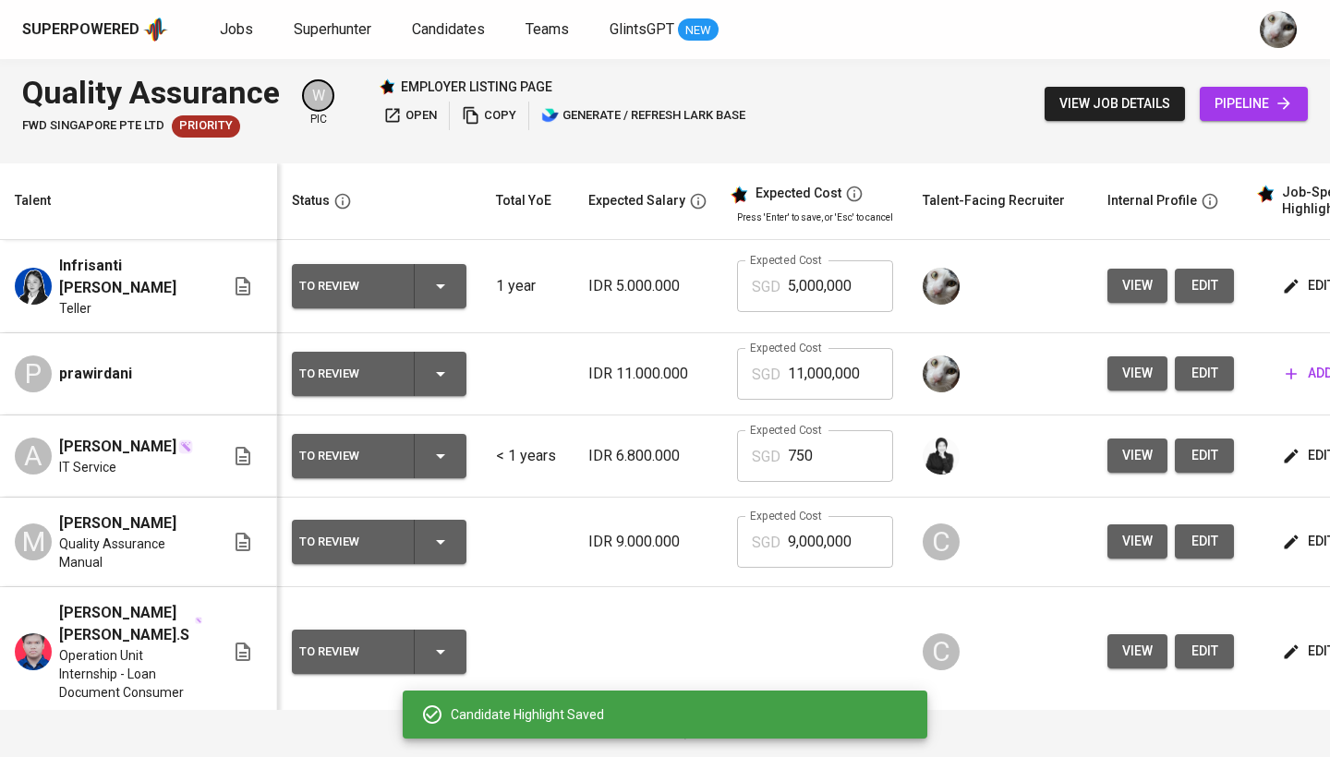
scroll to position [0, 119]
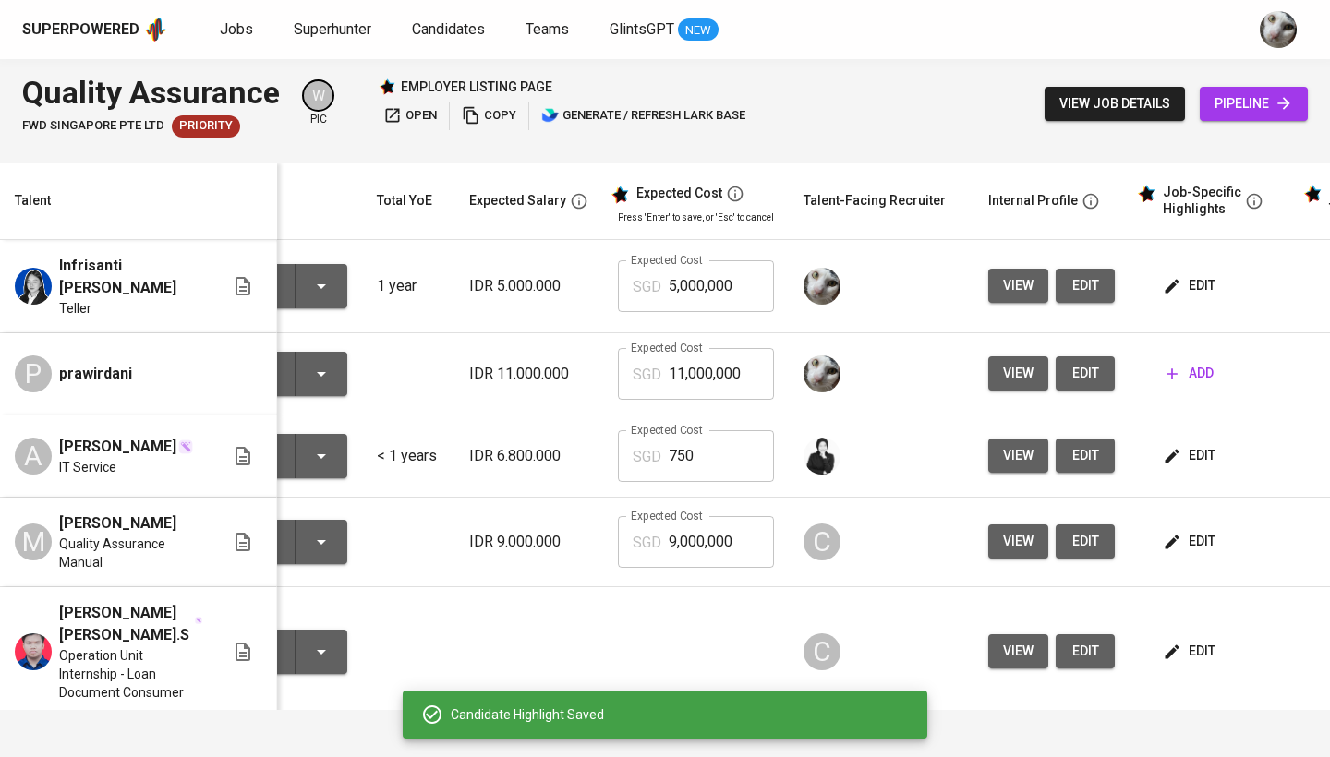
click at [1171, 306] on td "edit" at bounding box center [1213, 286] width 166 height 93
click at [1172, 288] on icon "button" at bounding box center [1172, 286] width 18 height 18
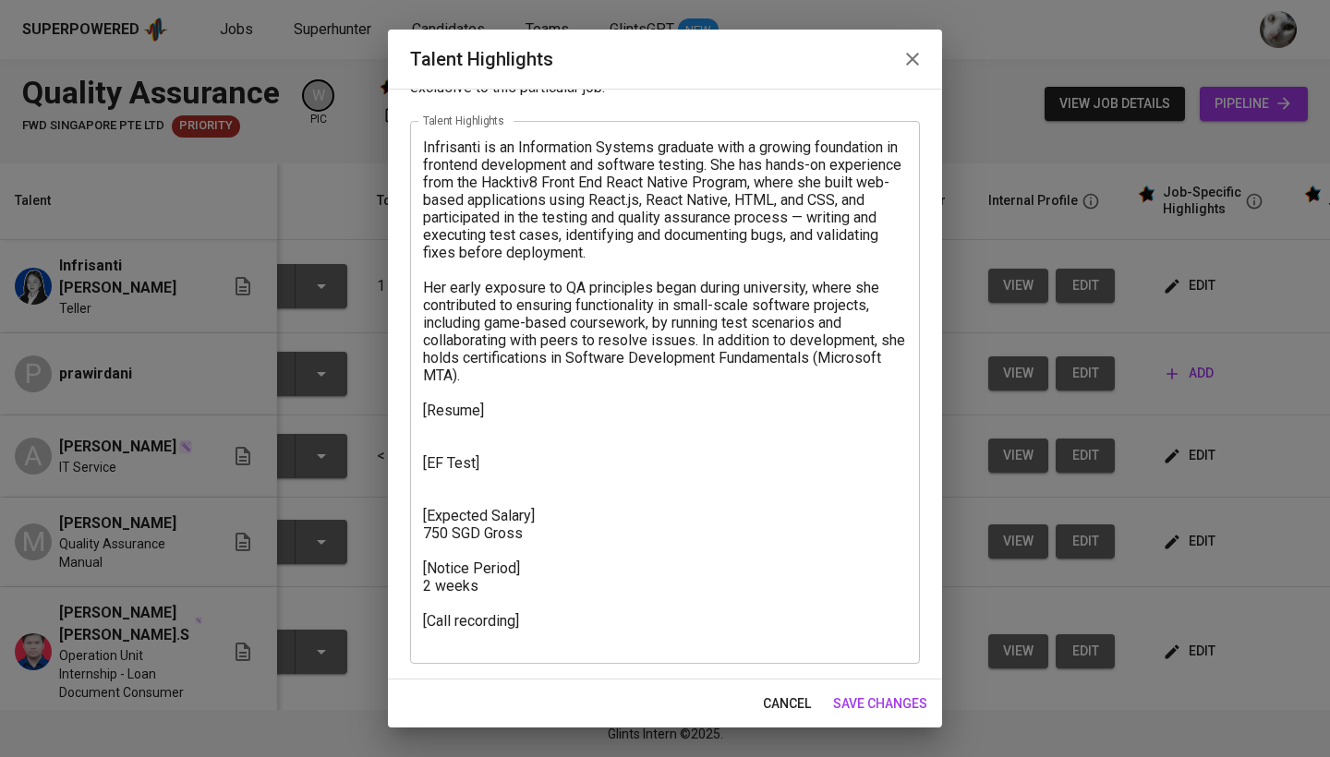
scroll to position [72, 0]
click at [513, 636] on textarea "Infrisanti is an Information Systems graduate with a growing foundation in fron…" at bounding box center [665, 393] width 484 height 509
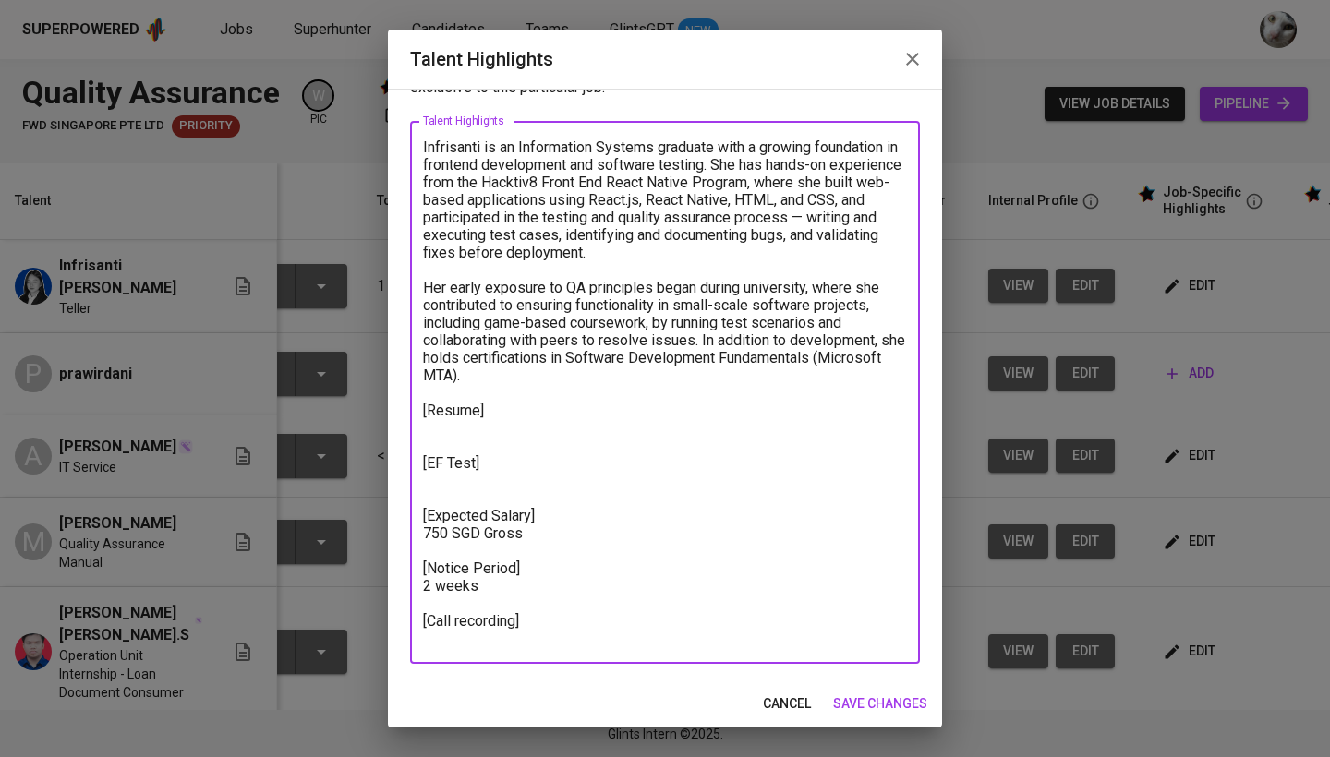
paste textarea "https://glints.sg.larksuite.com/minutes/obsgd315e59o93142h6f2b62?from=from_copy…"
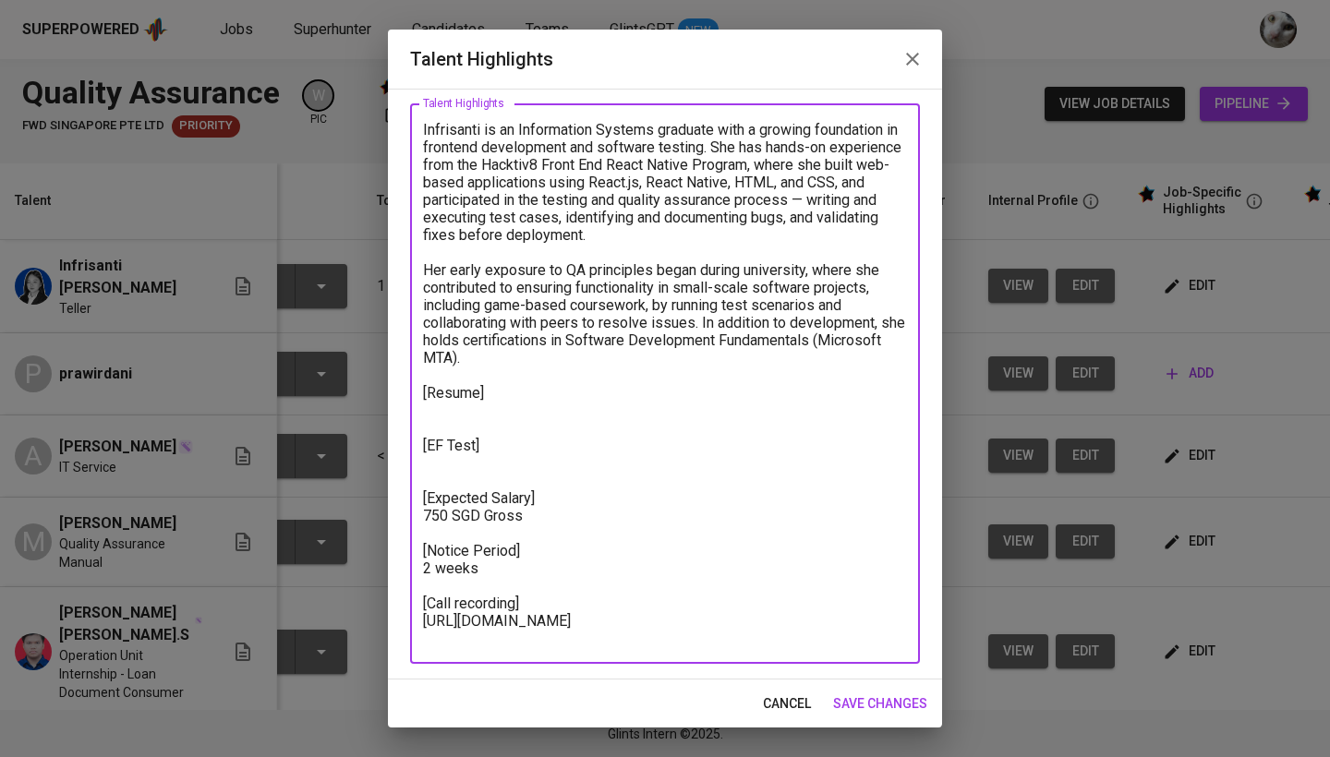
scroll to position [90, 0]
click at [458, 476] on textarea "Infrisanti is an Information Systems graduate with a growing foundation in fron…" at bounding box center [665, 384] width 484 height 527
click at [454, 453] on textarea "Infrisanti is an Information Systems graduate with a growing foundation in fron…" at bounding box center [665, 384] width 484 height 527
click at [439, 461] on textarea "Infrisanti is an Information Systems graduate with a growing foundation in fron…" at bounding box center [665, 384] width 484 height 527
click at [468, 418] on textarea "Infrisanti is an Information Systems graduate with a growing foundation in fron…" at bounding box center [665, 384] width 484 height 527
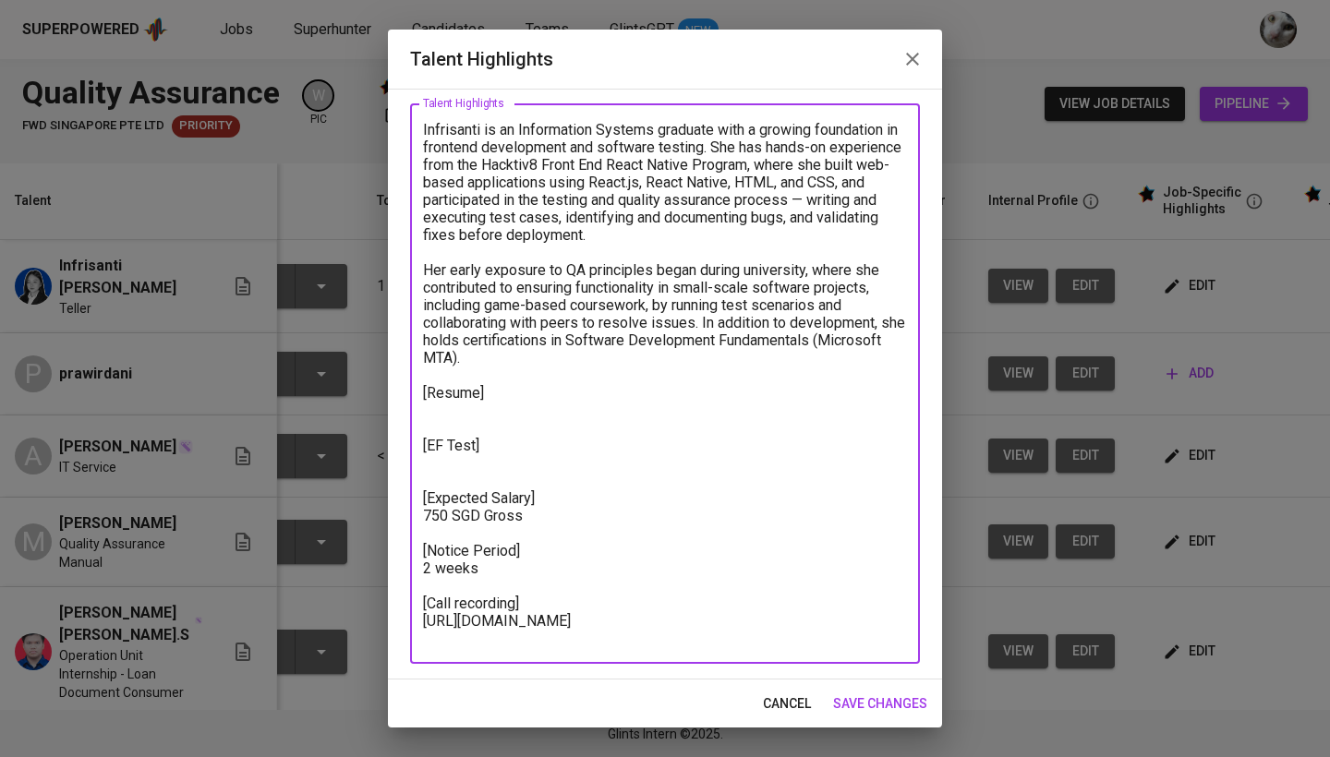
paste textarea "https://glints.sg.larksuite.com/file/ONLubVCbkoUmYOxeysylVFX4gCd?from=from_copy…"
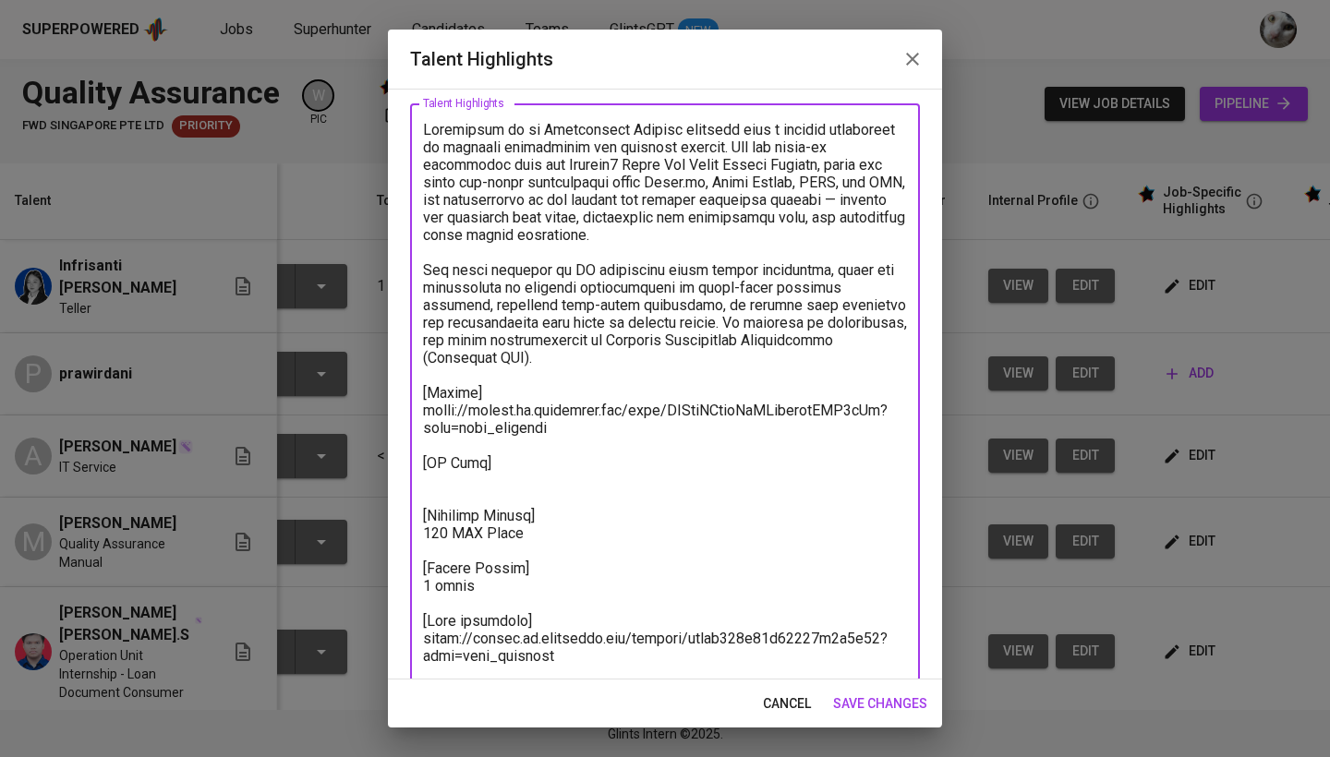
click at [465, 479] on textarea at bounding box center [665, 393] width 484 height 544
paste textarea "https://glints.sg.larksuite.com/file/AZ4rbdL8YoofV6xqVhslcYu7gbd?from=from_copy…"
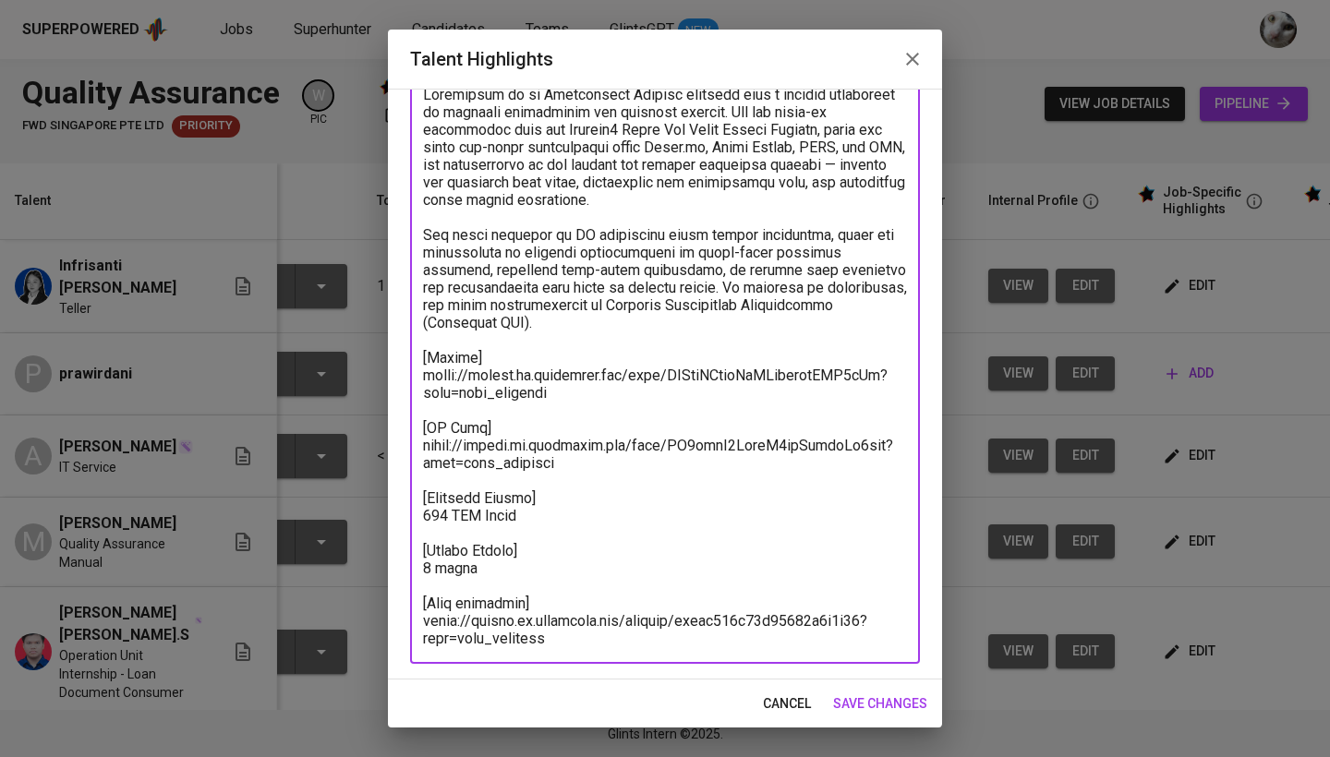
scroll to position [125, 0]
type textarea "Infrisanti is an Information Systems graduate with a growing foundation in fron…"
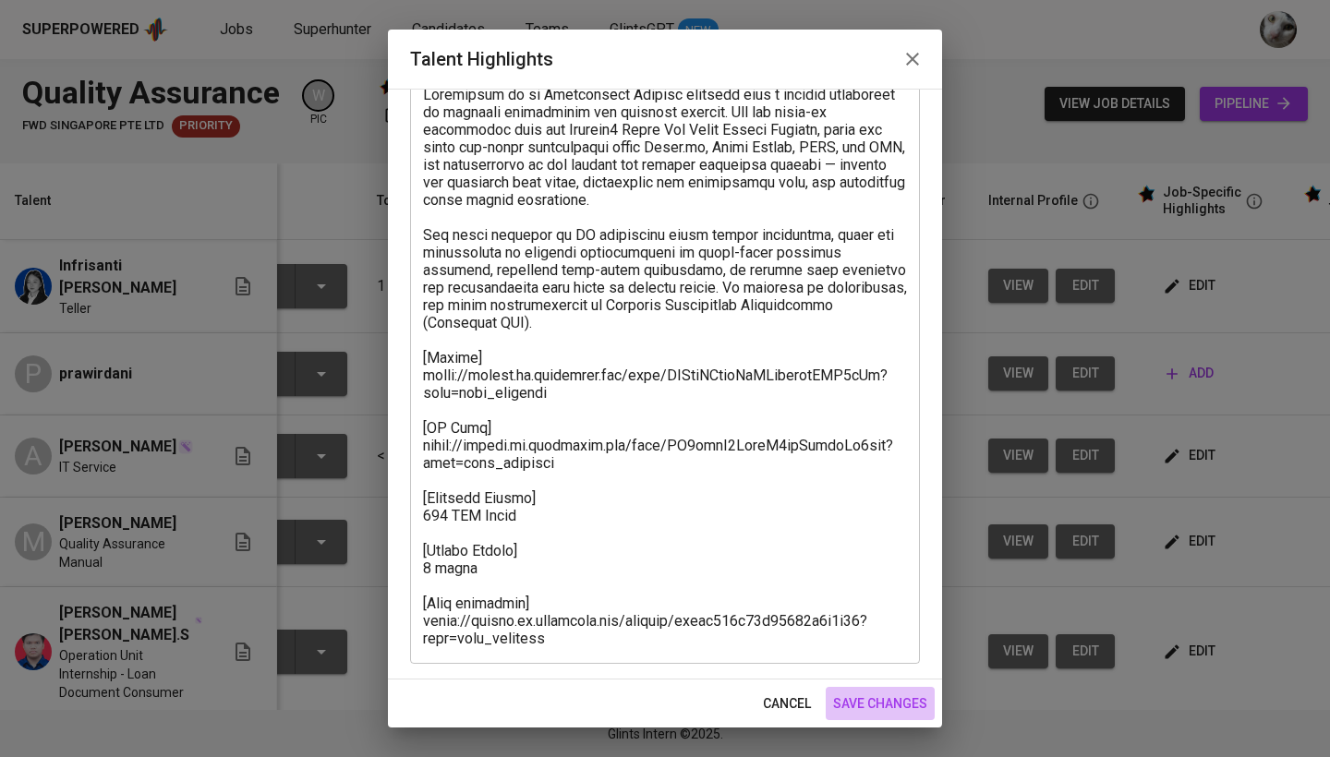
click at [858, 712] on span "save changes" at bounding box center [880, 704] width 94 height 23
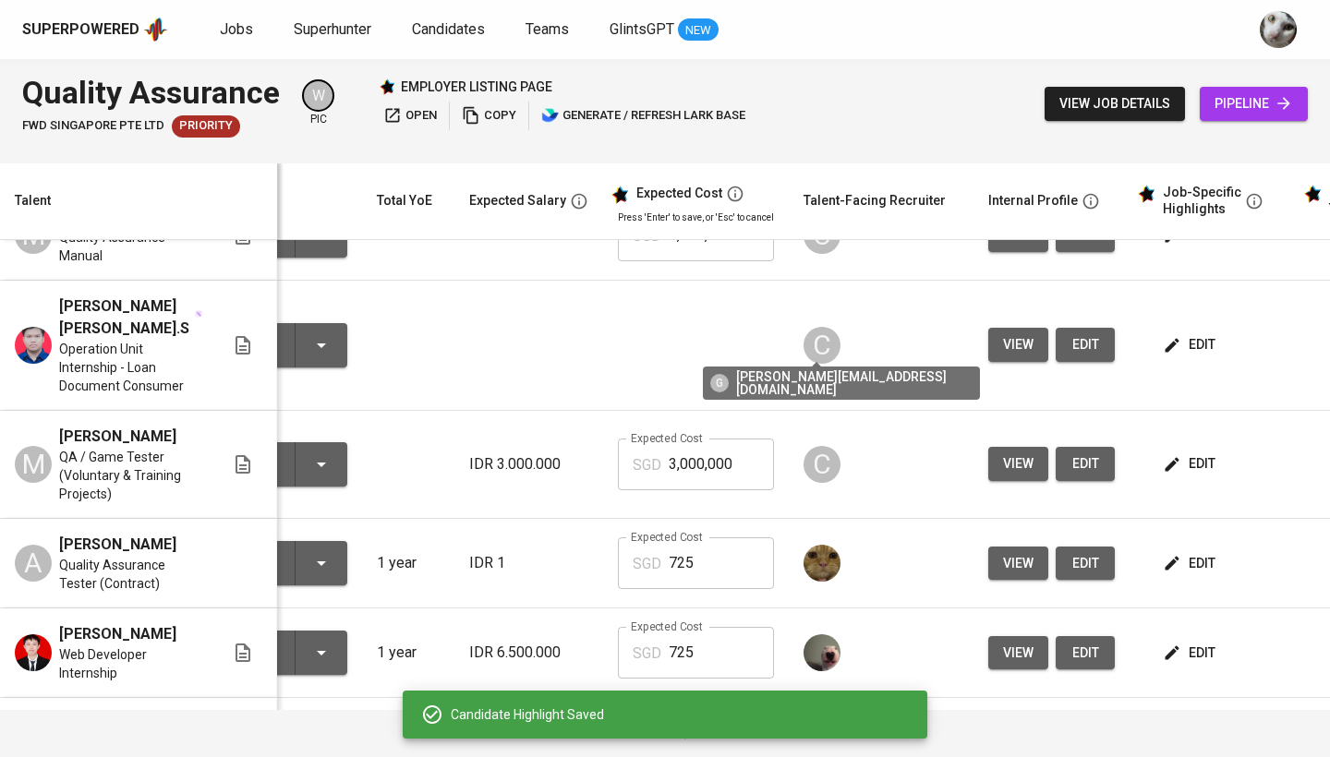
scroll to position [726, 119]
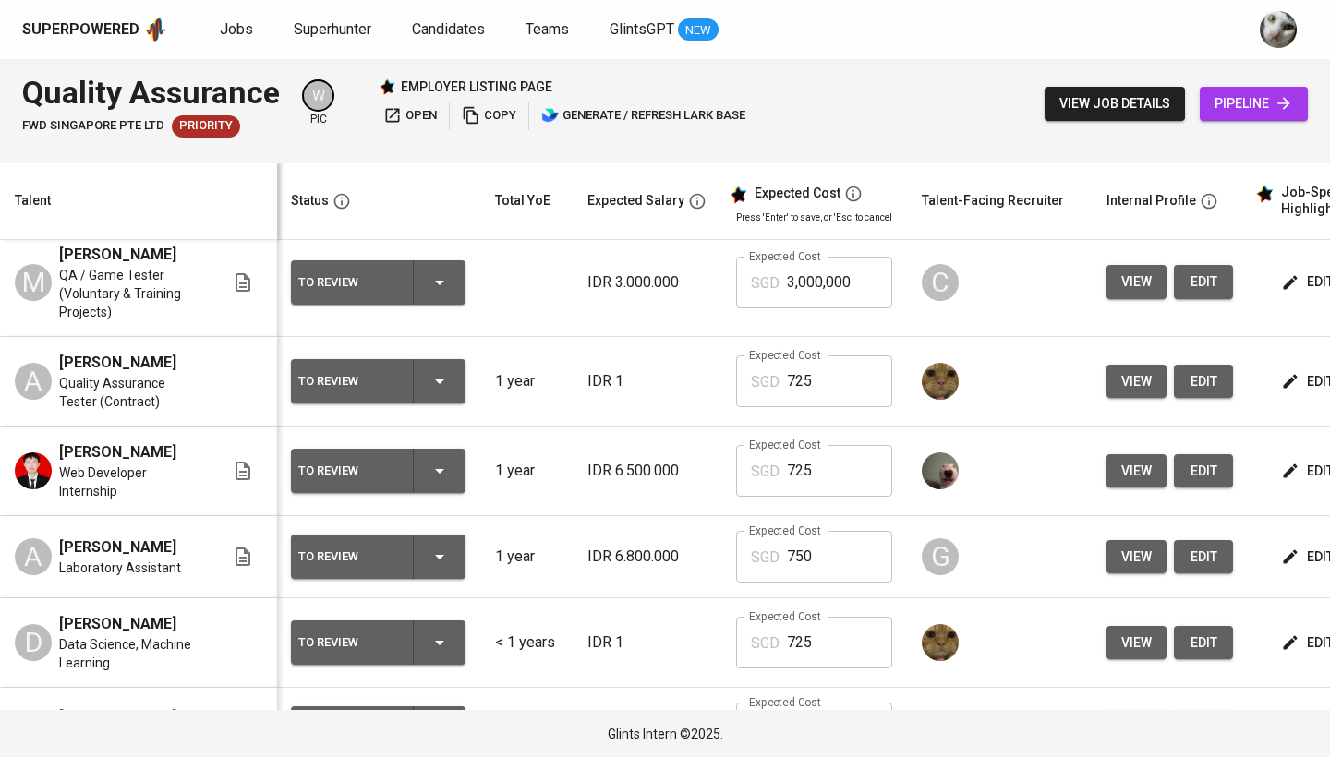
scroll to position [509, 1]
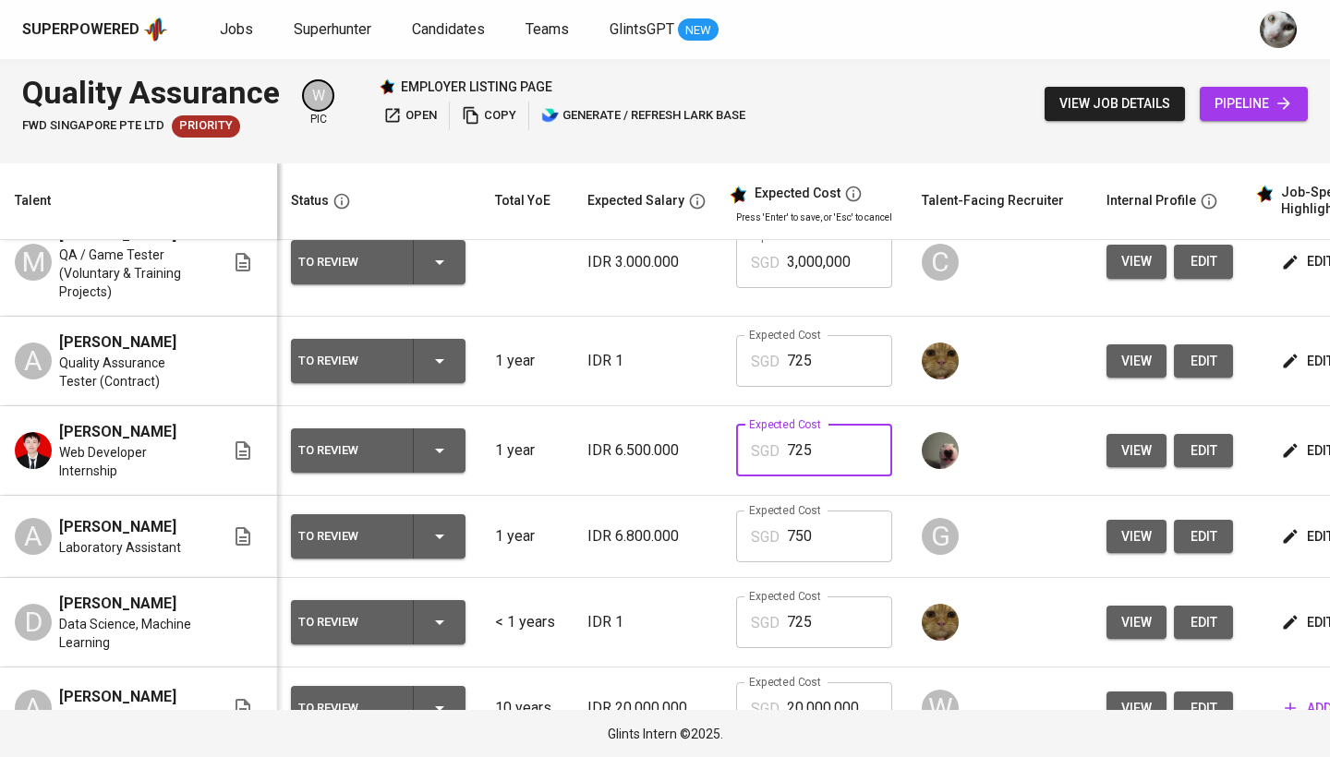
drag, startPoint x: 815, startPoint y: 473, endPoint x: 752, endPoint y: 473, distance: 62.8
click at [752, 473] on div "SGD 725 Expected Cost" at bounding box center [814, 451] width 156 height 52
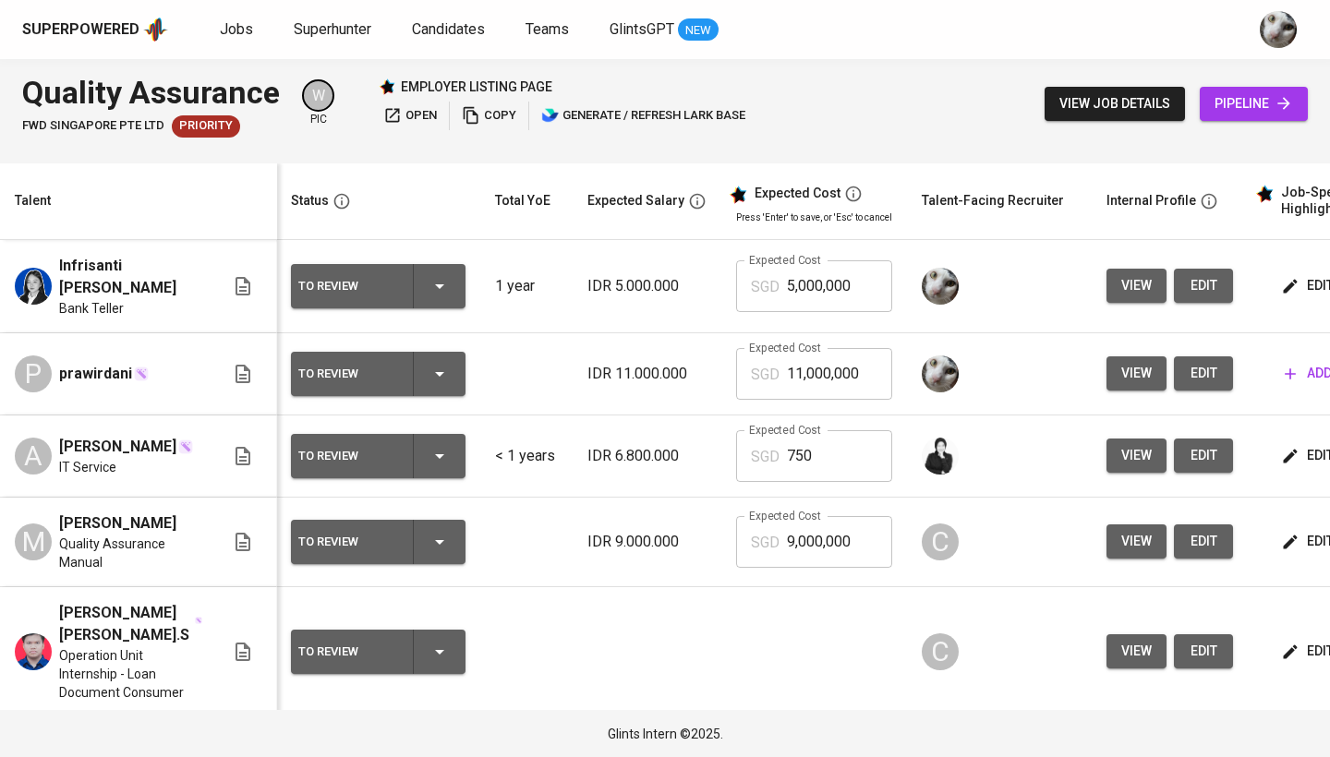
scroll to position [0, 1]
click at [829, 272] on input "5,000,000" at bounding box center [839, 286] width 105 height 52
paste input "725"
type input "725"
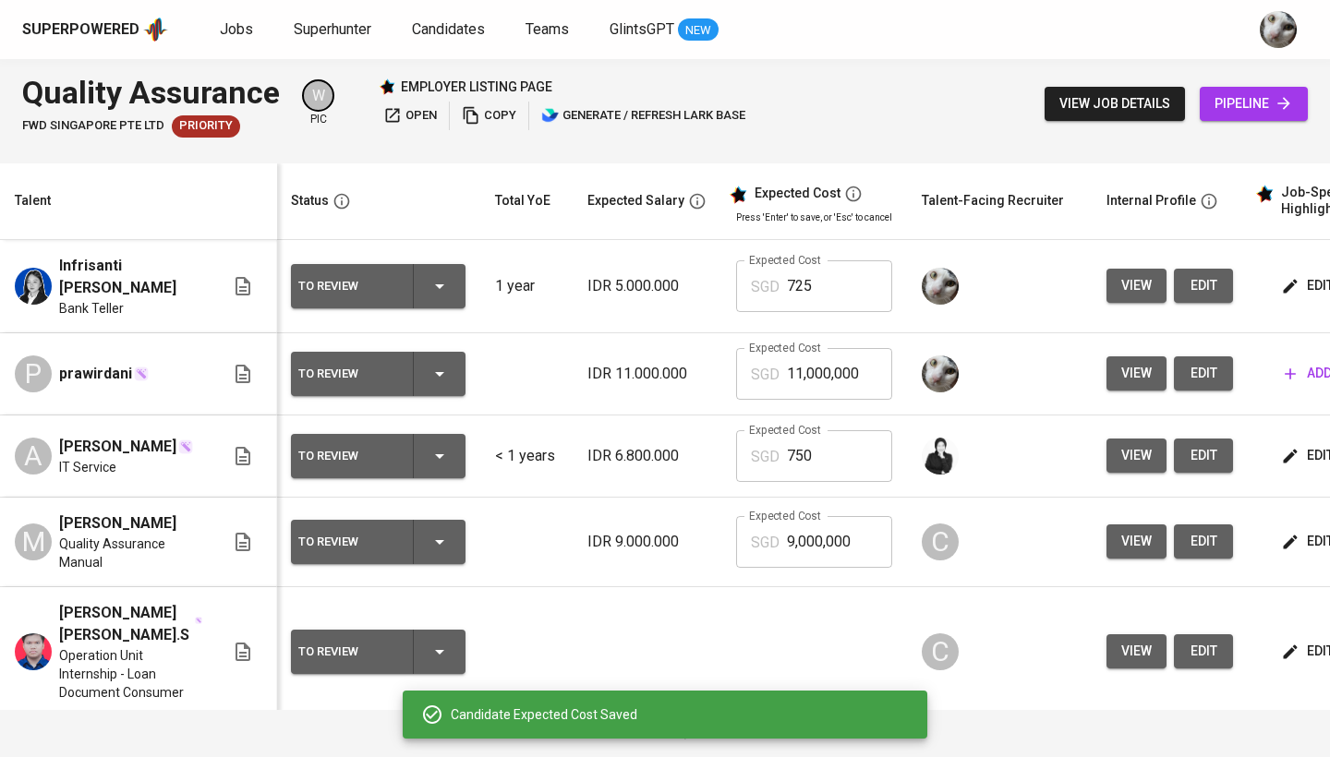
click at [1296, 288] on span "edit" at bounding box center [1309, 285] width 49 height 23
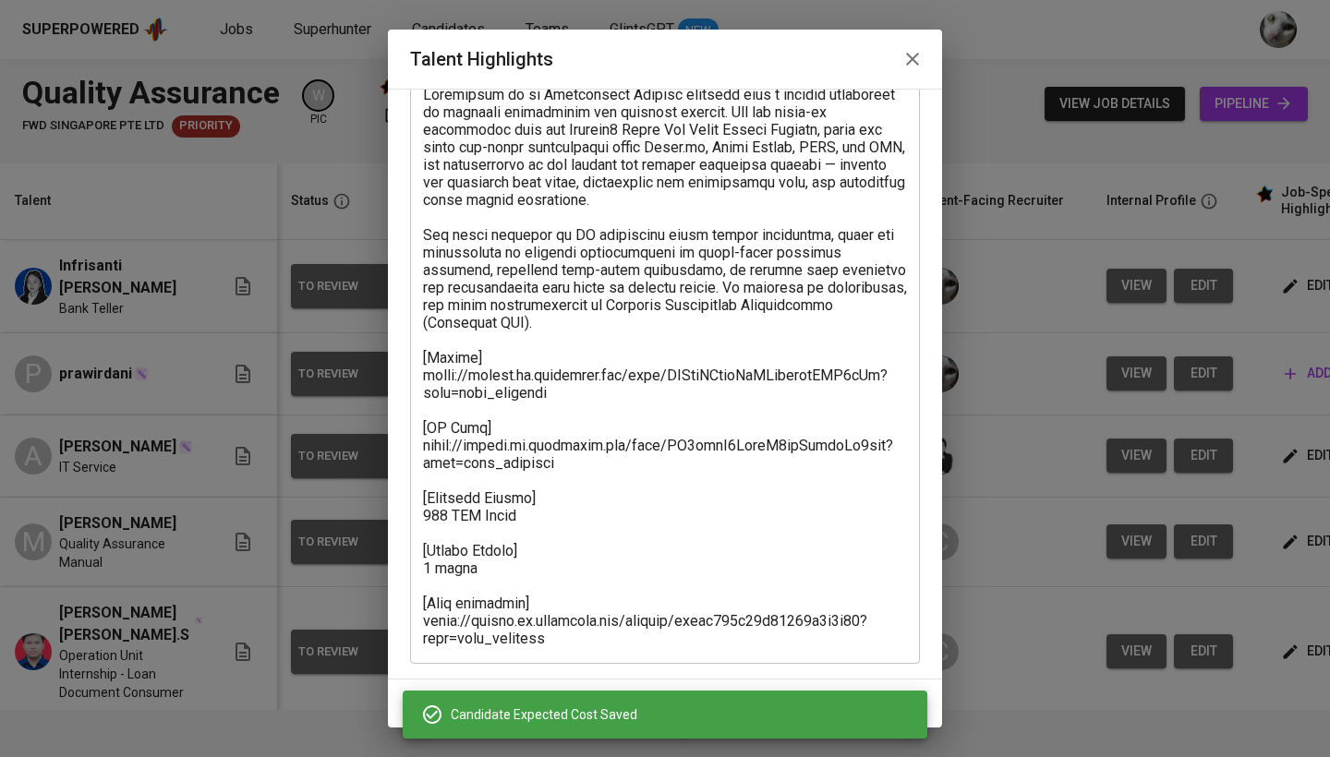
scroll to position [125, 0]
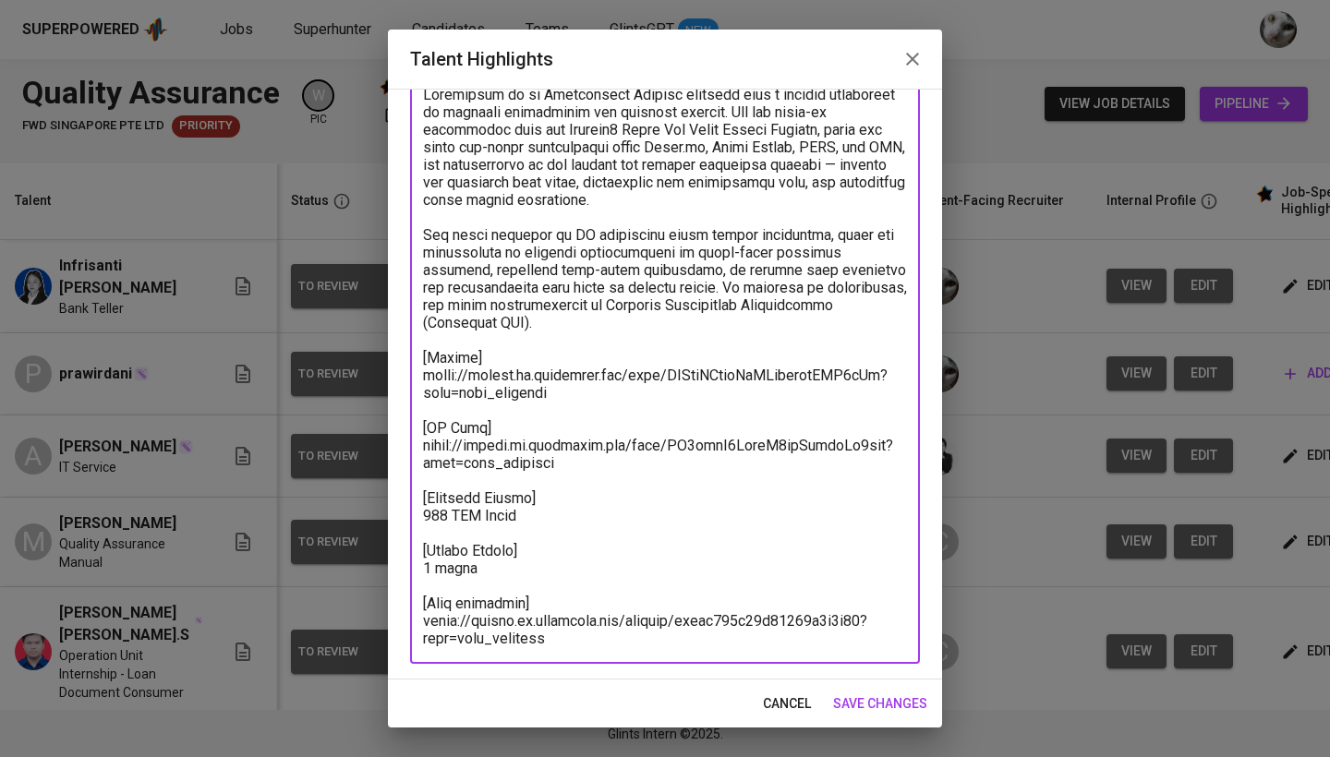
drag, startPoint x: 478, startPoint y: 514, endPoint x: 409, endPoint y: 514, distance: 69.3
click at [409, 514] on div "Enhance the Talent's profile by adding highlights relevant to this job - accomp…" at bounding box center [665, 384] width 554 height 591
click at [446, 513] on textarea at bounding box center [665, 367] width 484 height 562
drag, startPoint x: 448, startPoint y: 514, endPoint x: 417, endPoint y: 514, distance: 31.4
click at [417, 514] on div "x Talent Highlights" at bounding box center [665, 366] width 510 height 596
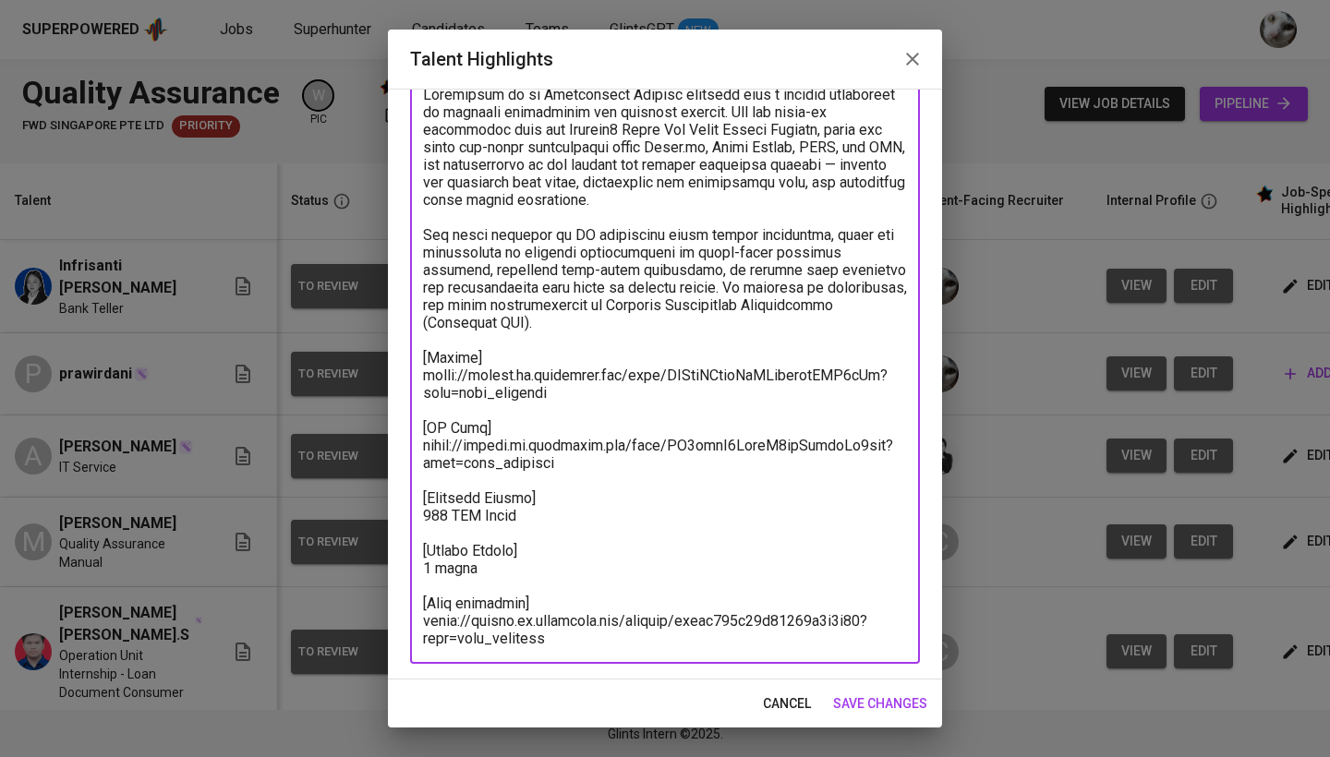
paste textarea "25"
type textarea "Loremipsum do si Ametconsect Adipisc elitsedd eius t incidid utlaboreet do magn…"
click at [855, 704] on span "save changes" at bounding box center [880, 704] width 94 height 23
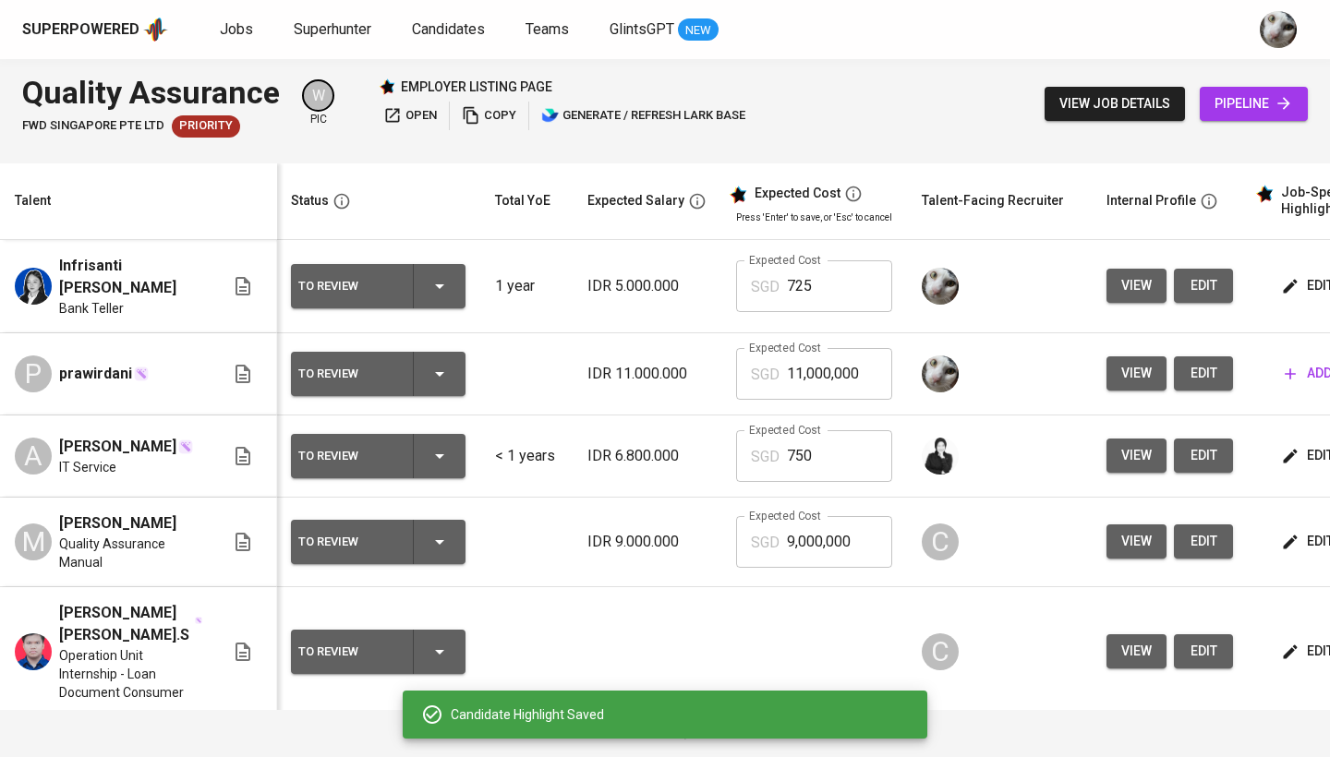
click at [1067, 105] on span "view job details" at bounding box center [1115, 103] width 111 height 23
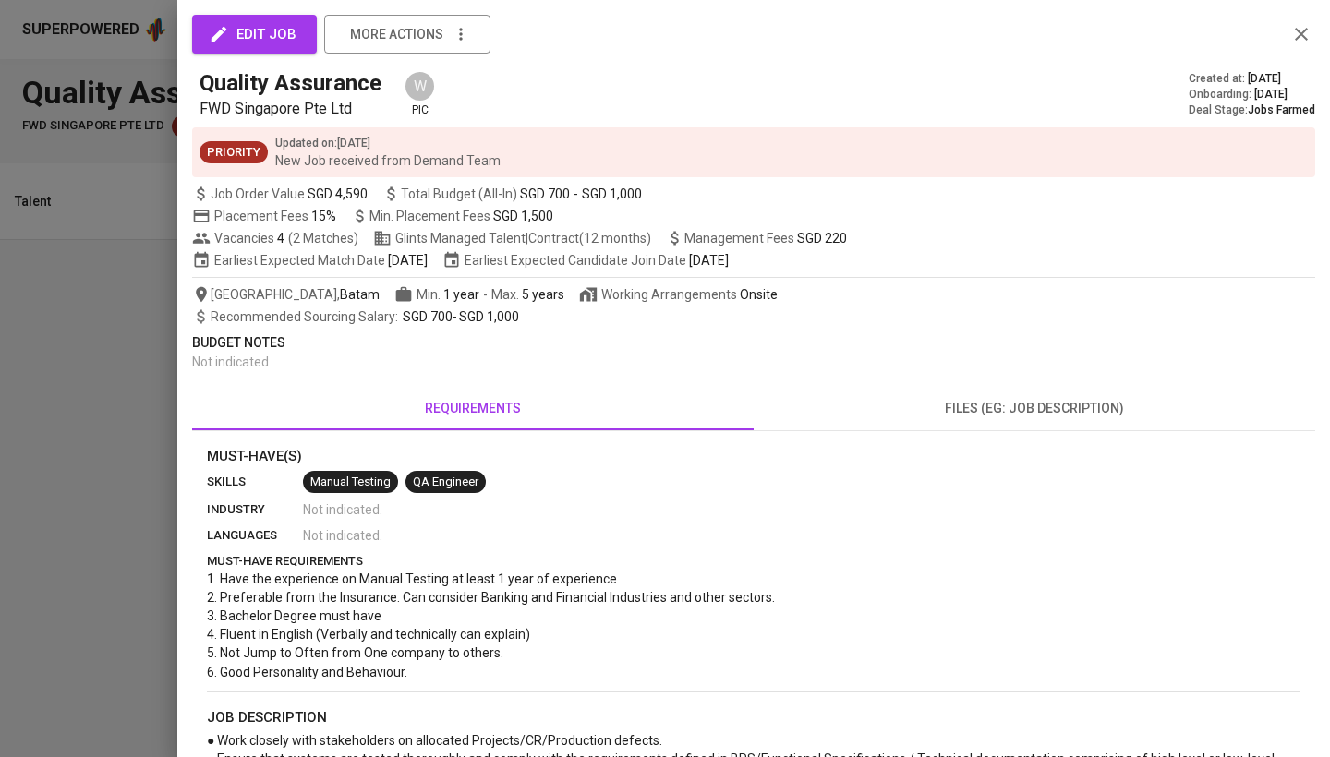
click at [168, 333] on div at bounding box center [665, 378] width 1330 height 757
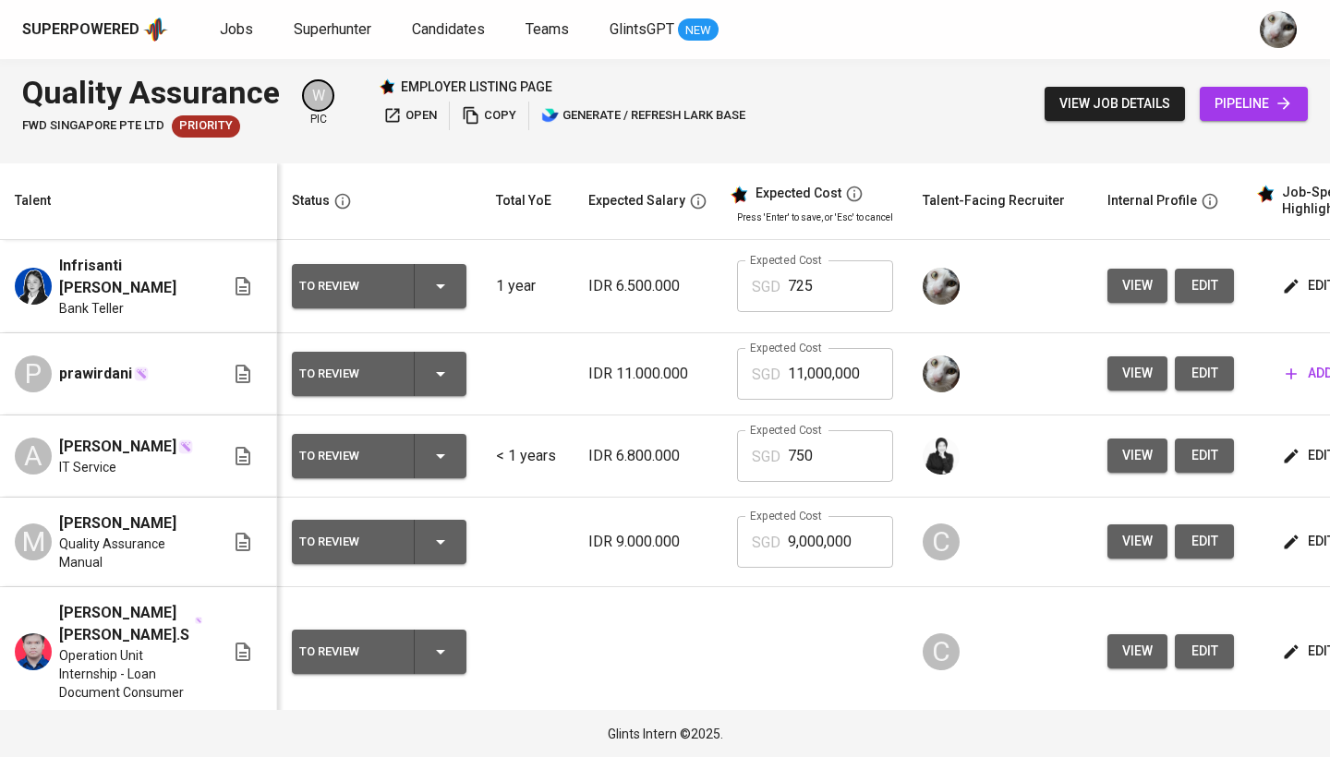
click at [1079, 106] on span "view job details" at bounding box center [1115, 103] width 111 height 23
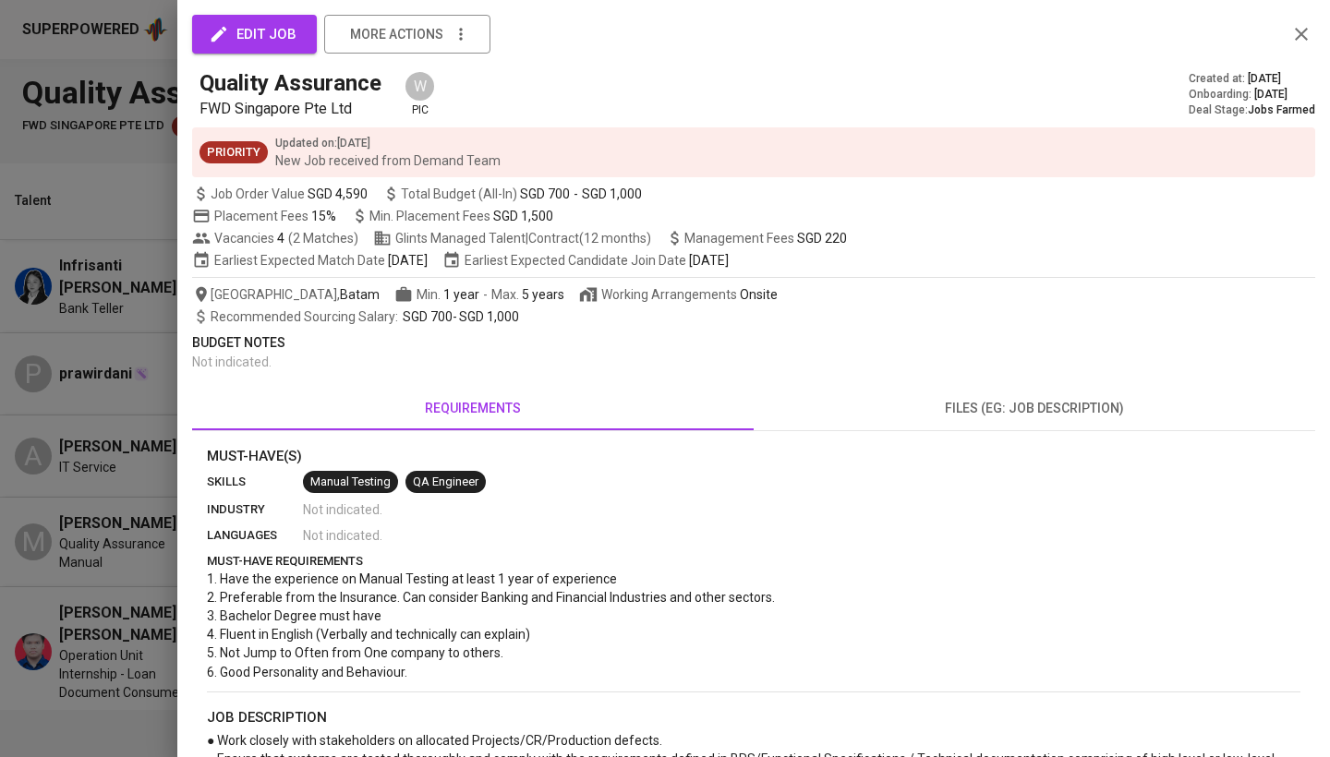
click at [608, 508] on div at bounding box center [665, 378] width 1330 height 757
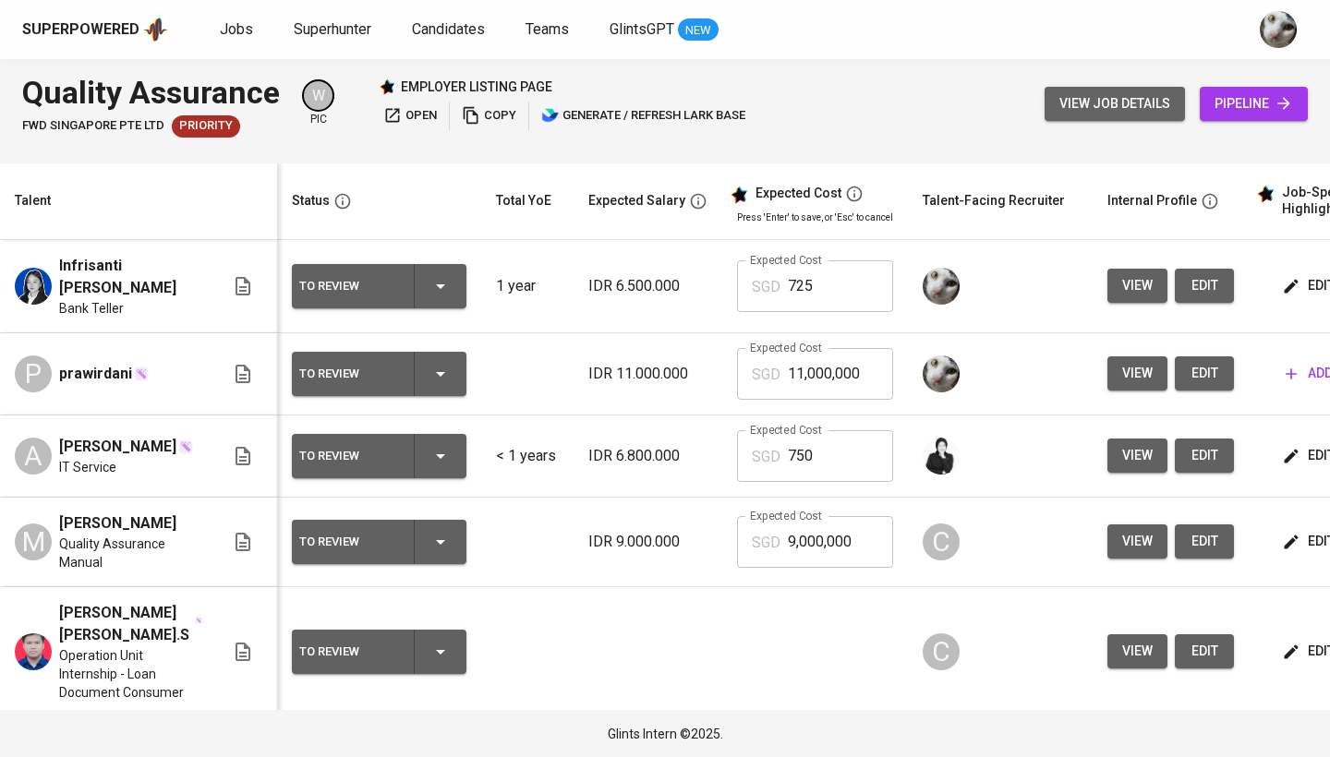
click at [1096, 99] on span "view job details" at bounding box center [1115, 103] width 111 height 23
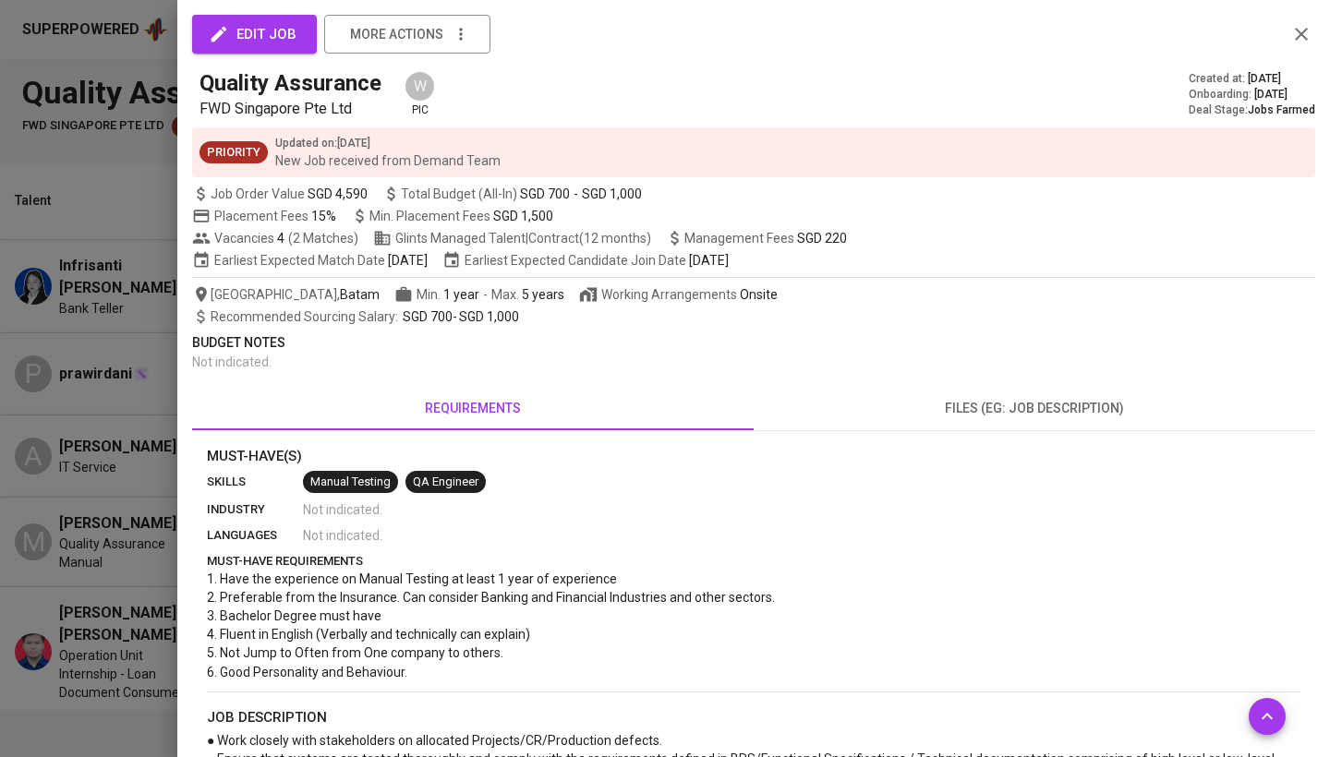
scroll to position [284, 0]
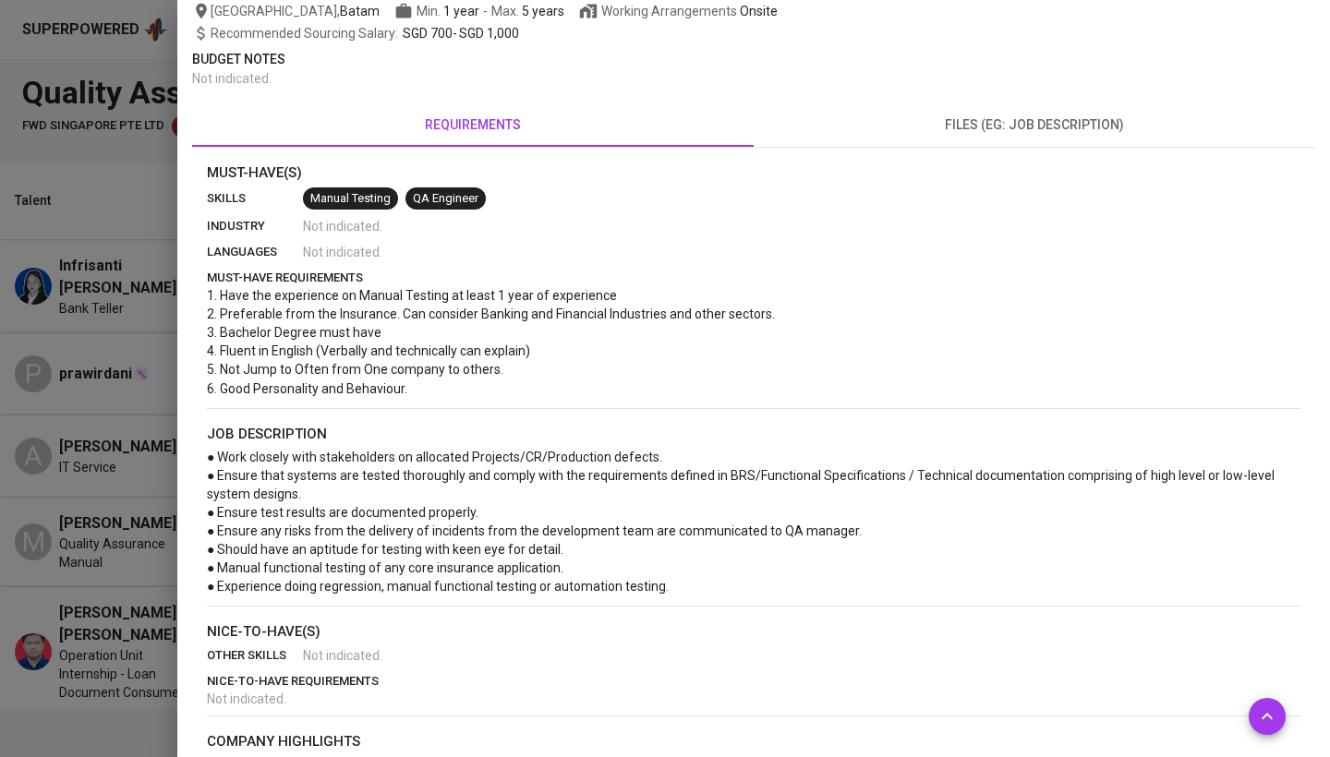
click at [117, 503] on div at bounding box center [665, 378] width 1330 height 757
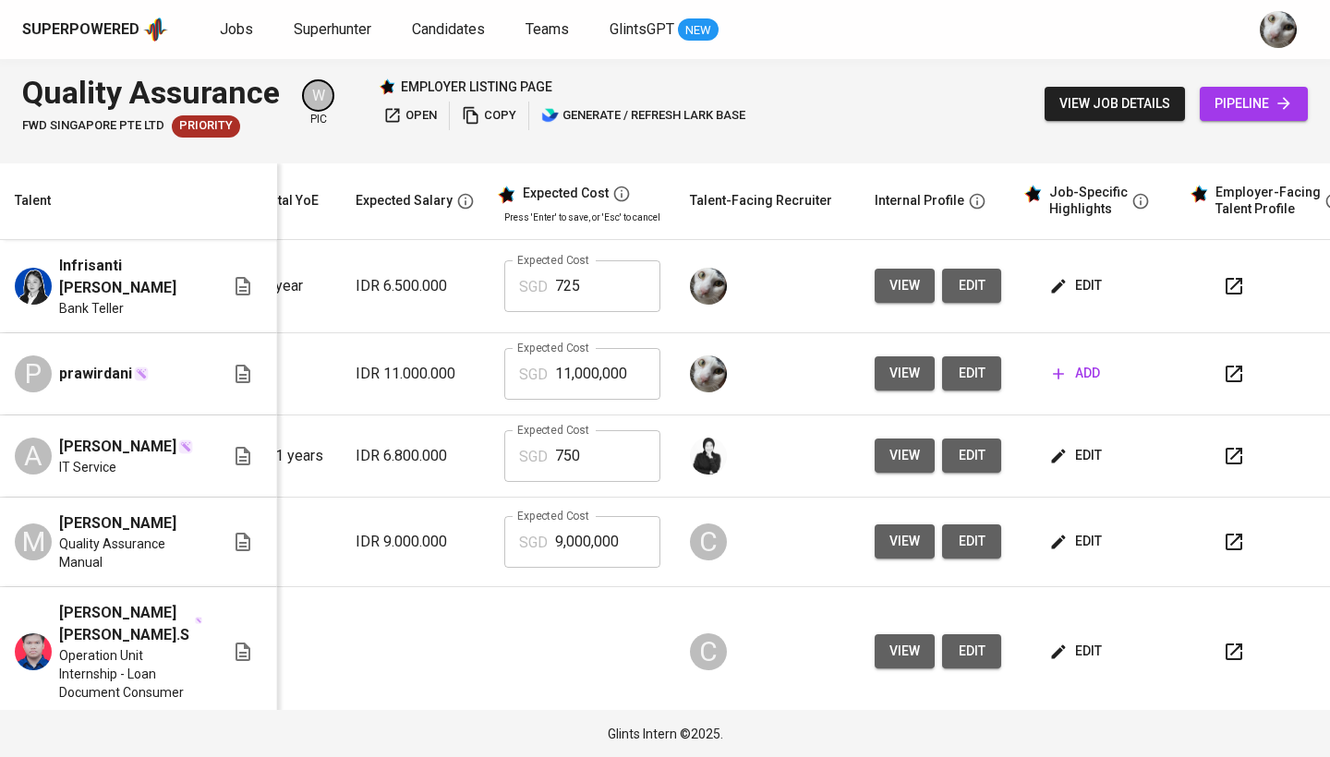
scroll to position [0, 265]
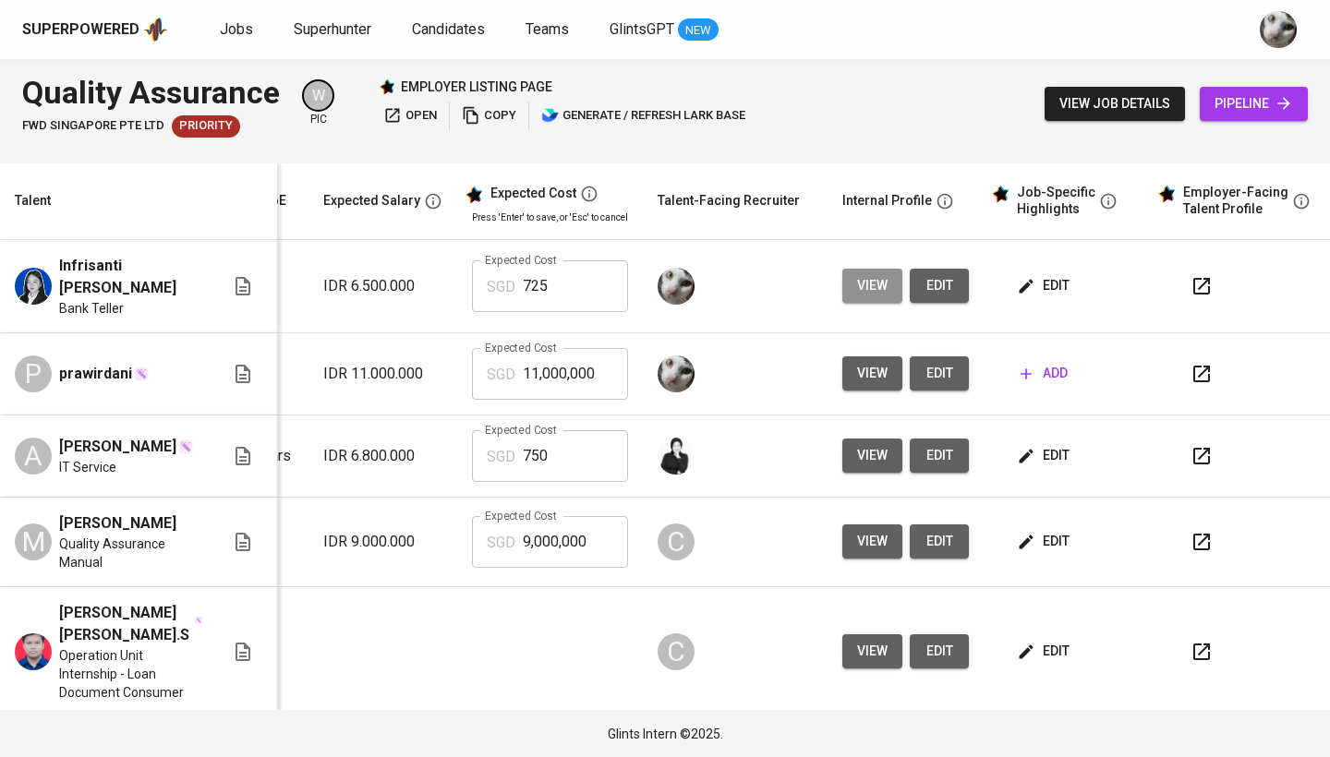
click at [868, 286] on span "view" at bounding box center [872, 285] width 30 height 23
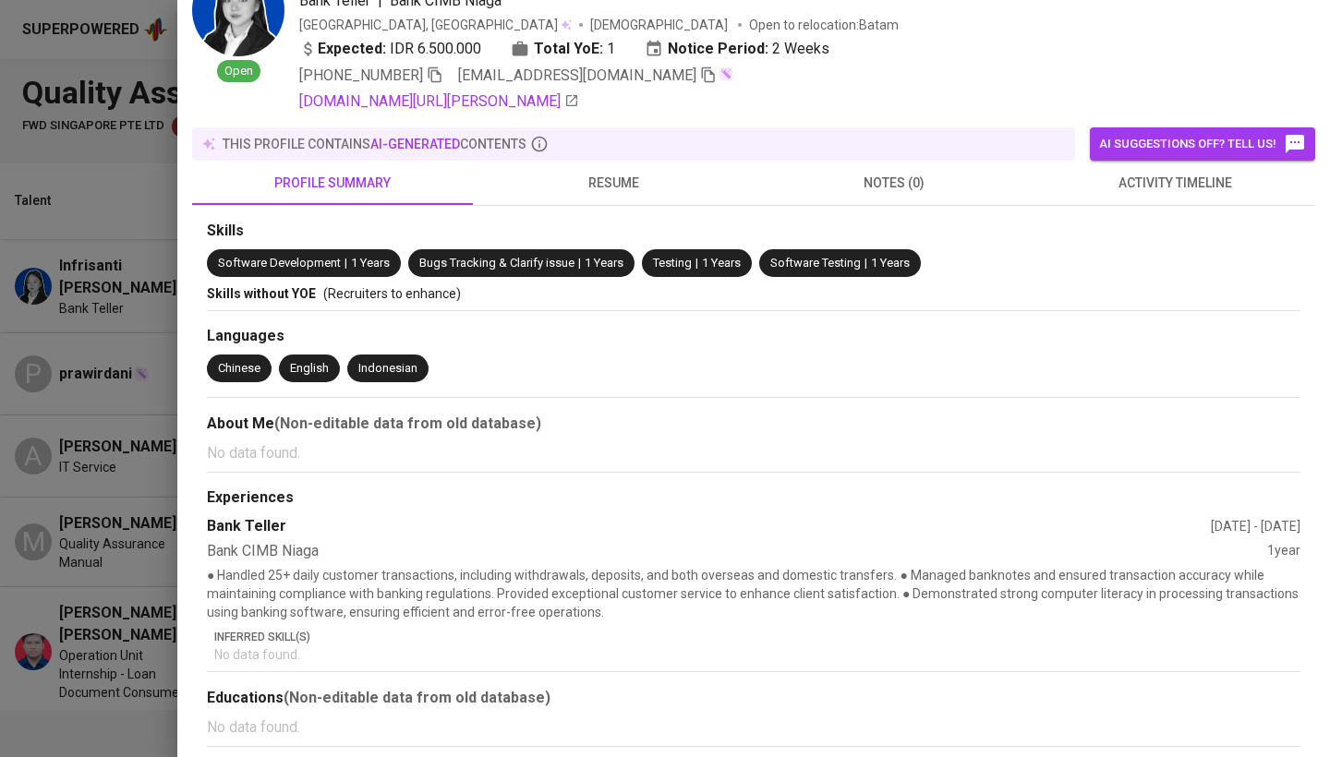
scroll to position [104, 0]
click at [134, 505] on div at bounding box center [665, 378] width 1330 height 757
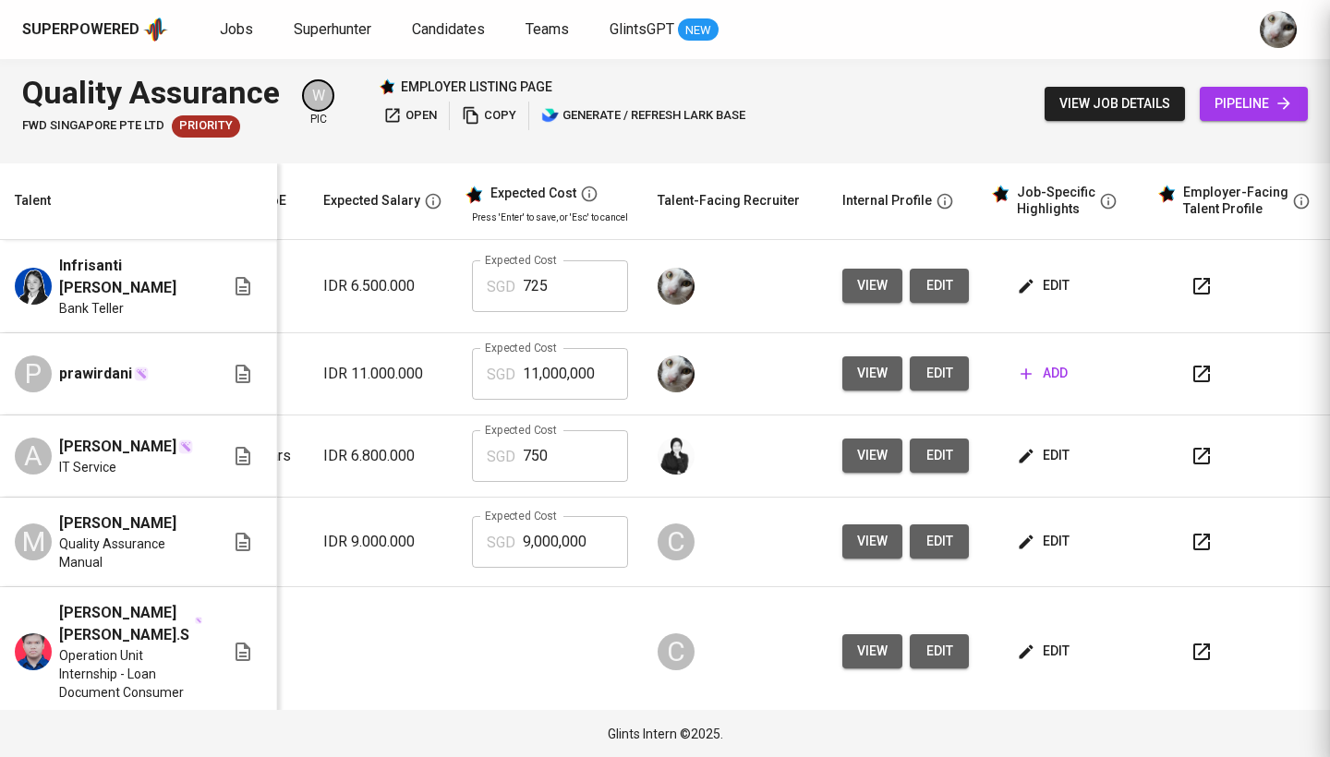
scroll to position [0, 0]
click at [1031, 292] on span "edit" at bounding box center [1045, 285] width 49 height 23
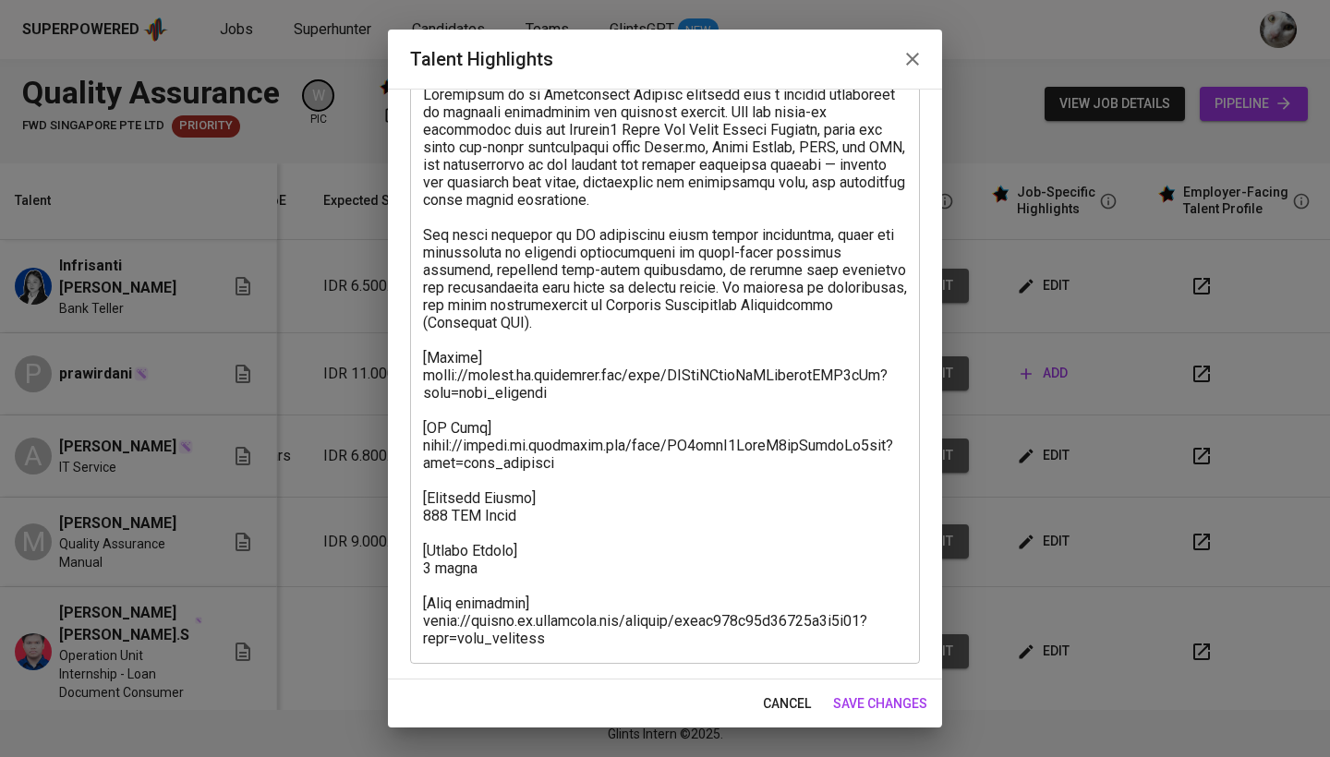
scroll to position [125, 0]
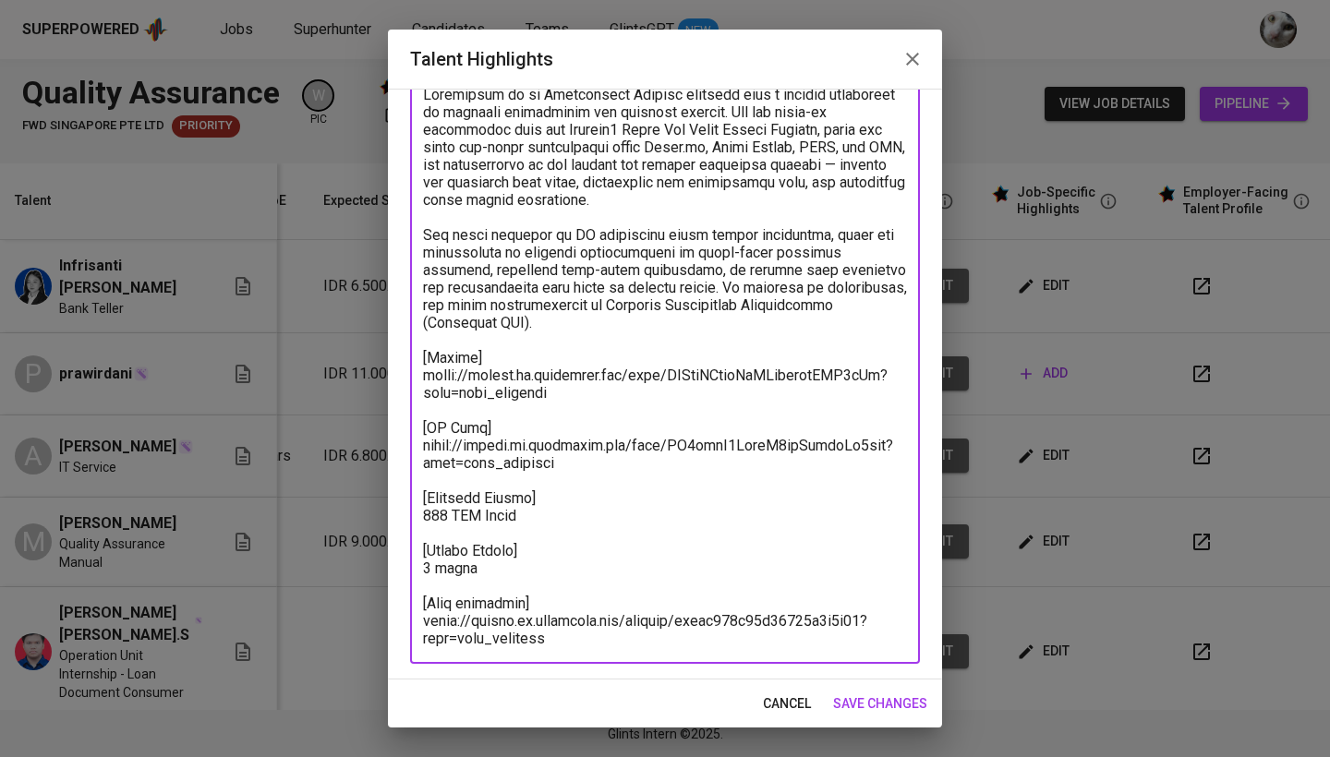
drag, startPoint x: 555, startPoint y: 393, endPoint x: 418, endPoint y: 372, distance: 139.1
click at [418, 372] on div "x Talent Highlights" at bounding box center [665, 366] width 510 height 596
click at [564, 458] on textarea at bounding box center [665, 367] width 484 height 562
drag, startPoint x: 559, startPoint y: 459, endPoint x: 417, endPoint y: 448, distance: 142.7
click at [417, 448] on div "x Talent Highlights" at bounding box center [665, 366] width 510 height 596
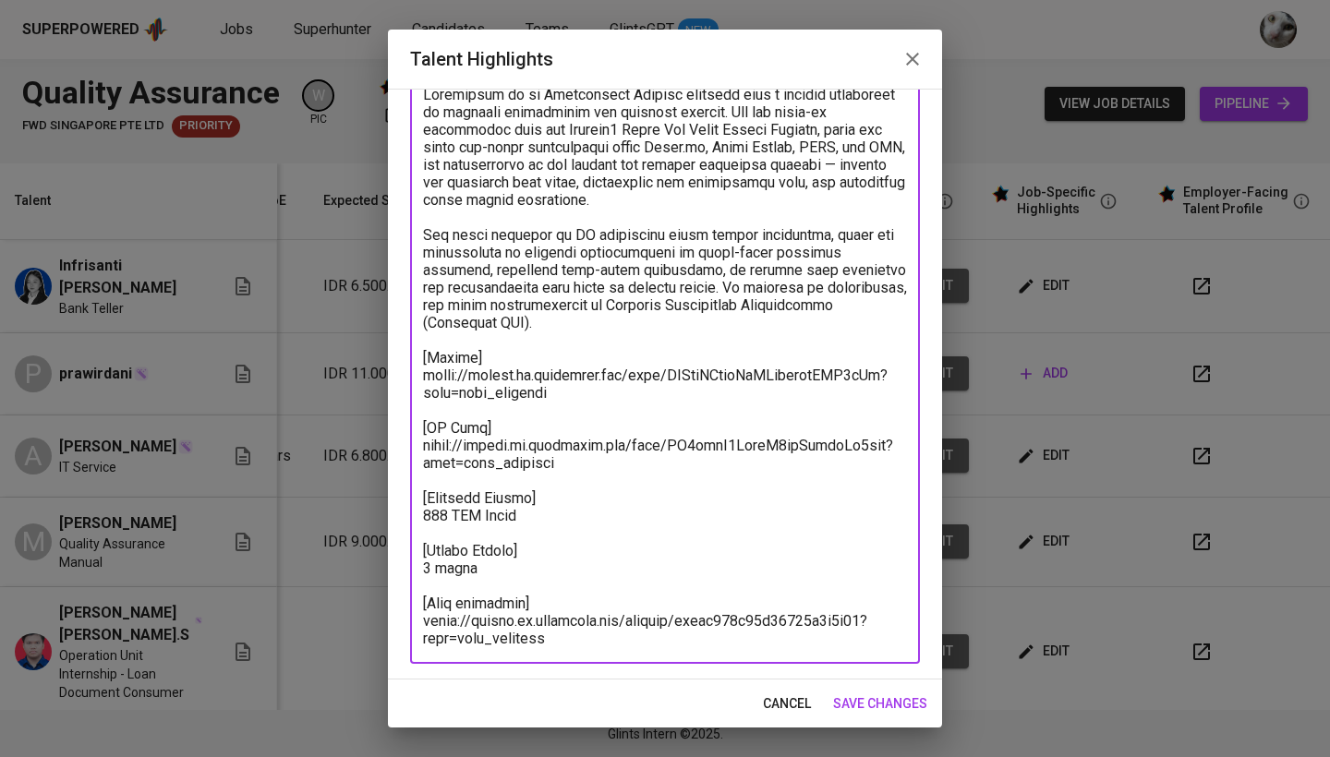
paste textarea "minutes/obsgd2xz7y7dru8947wl472n"
type textarea "Loremipsum do si Ametconsect Adipisc elitsedd eius t incidid utlaboreet do magn…"
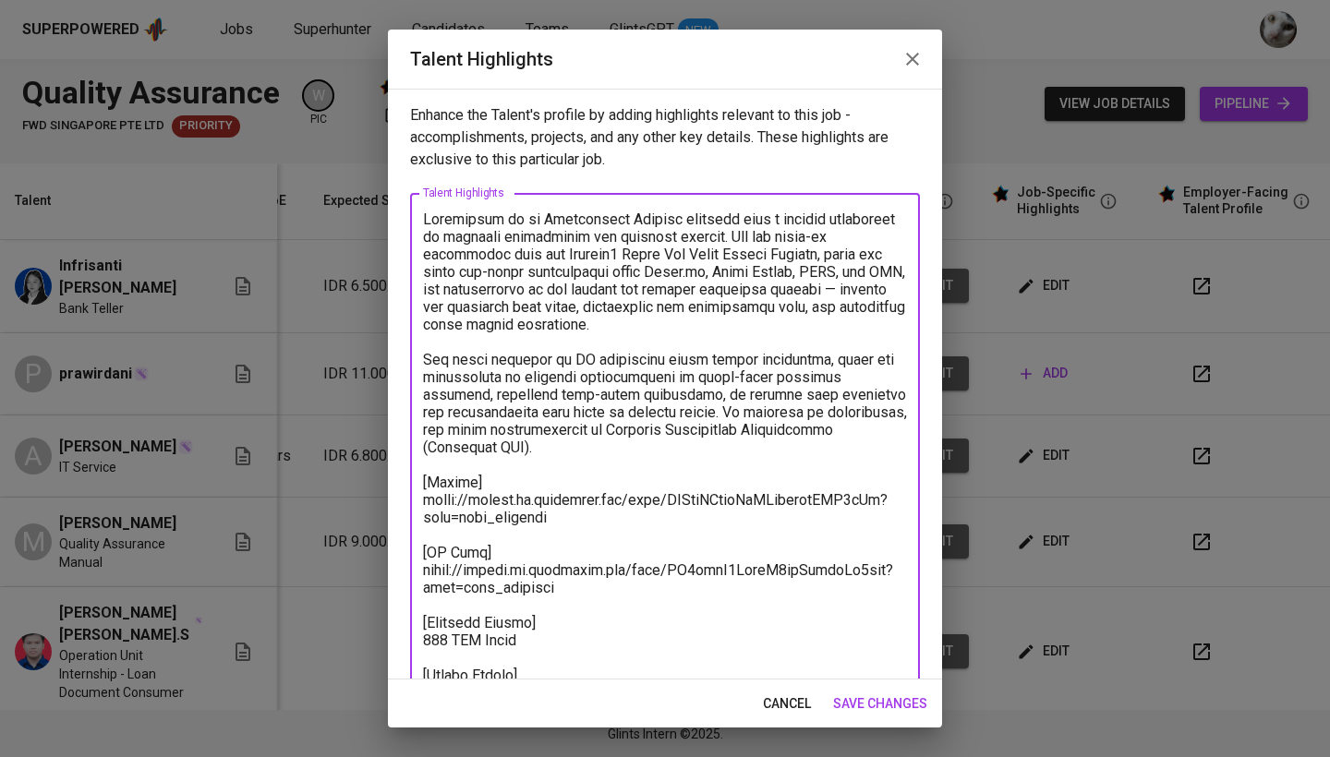
scroll to position [0, 0]
drag, startPoint x: 463, startPoint y: 453, endPoint x: 414, endPoint y: 212, distance: 246.0
click at [414, 212] on div "x Talent Highlights" at bounding box center [665, 491] width 510 height 596
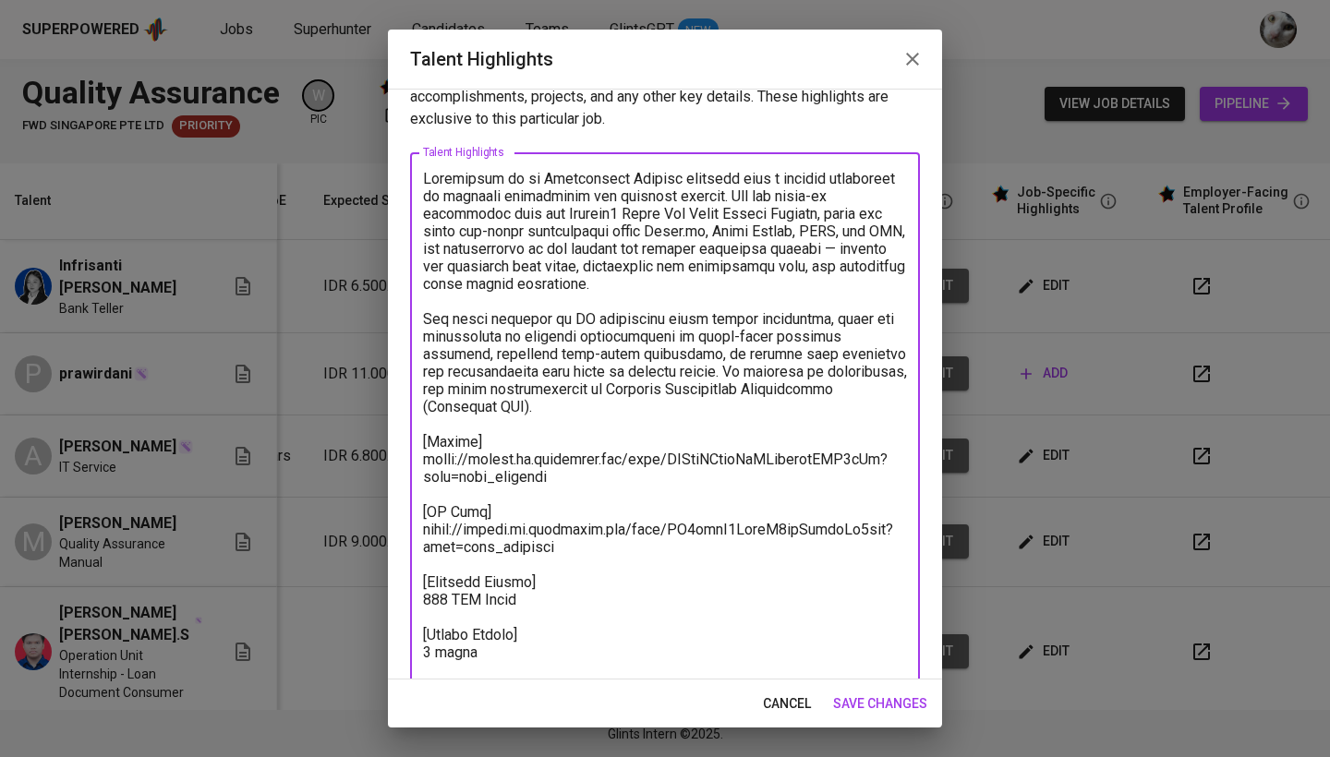
scroll to position [67, 0]
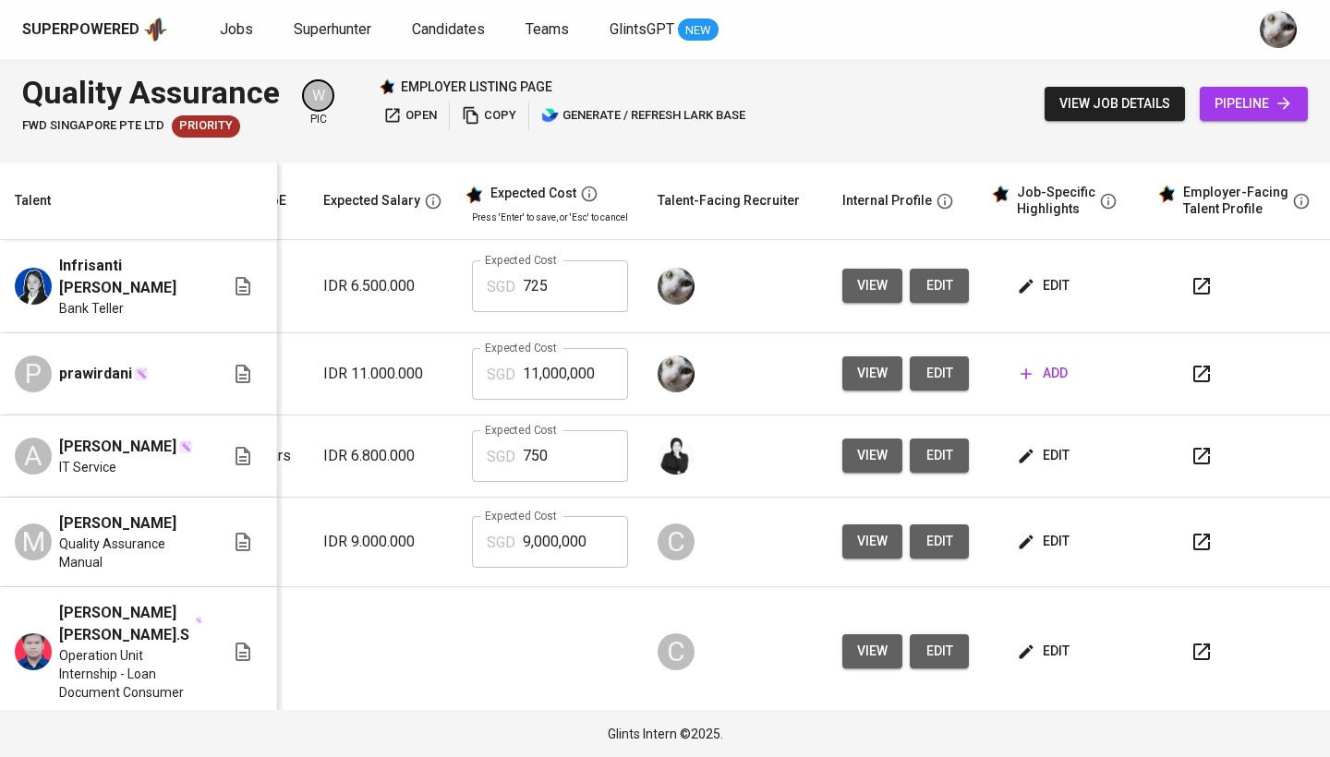
click at [1046, 370] on span "add" at bounding box center [1044, 373] width 47 height 23
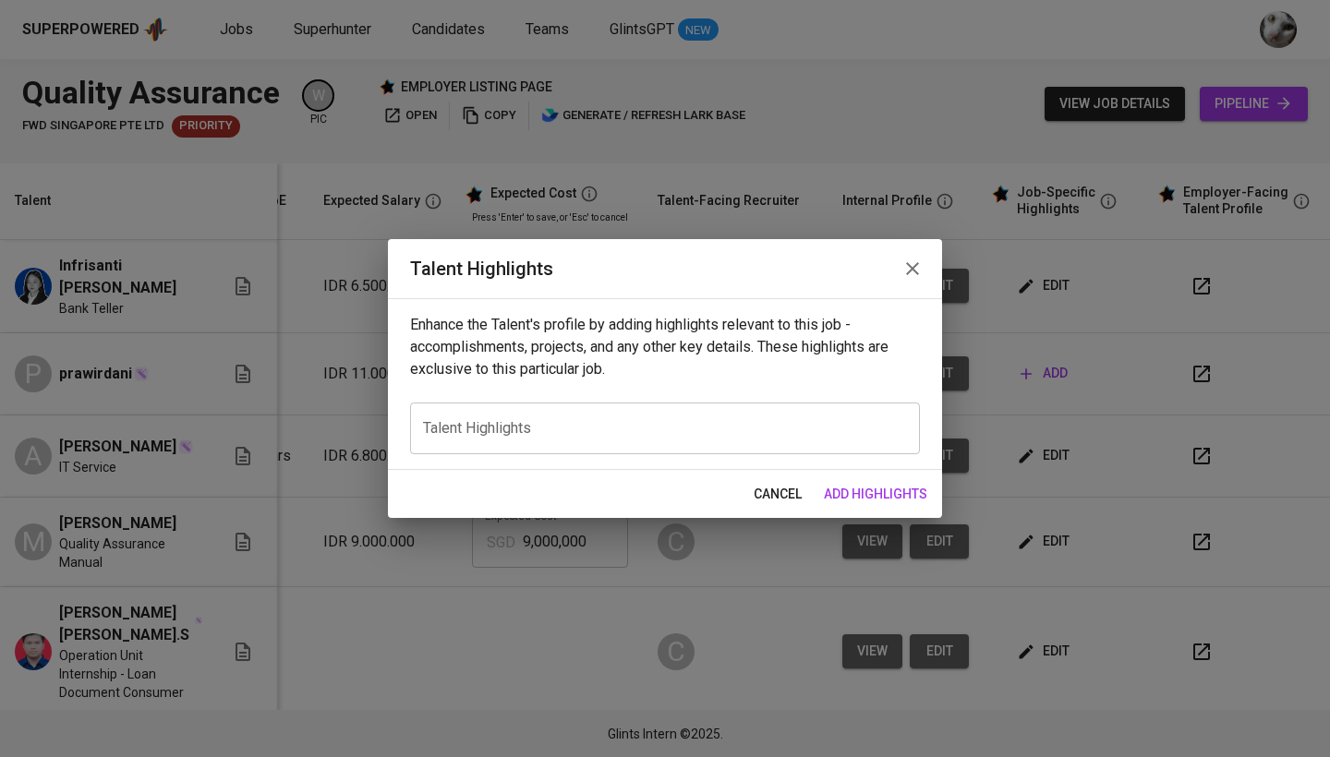
click at [733, 415] on div "x Talent Highlights" at bounding box center [665, 429] width 510 height 52
paste textarea "Adil Prawirdani is a Computer Science graduate with approximately three years o…"
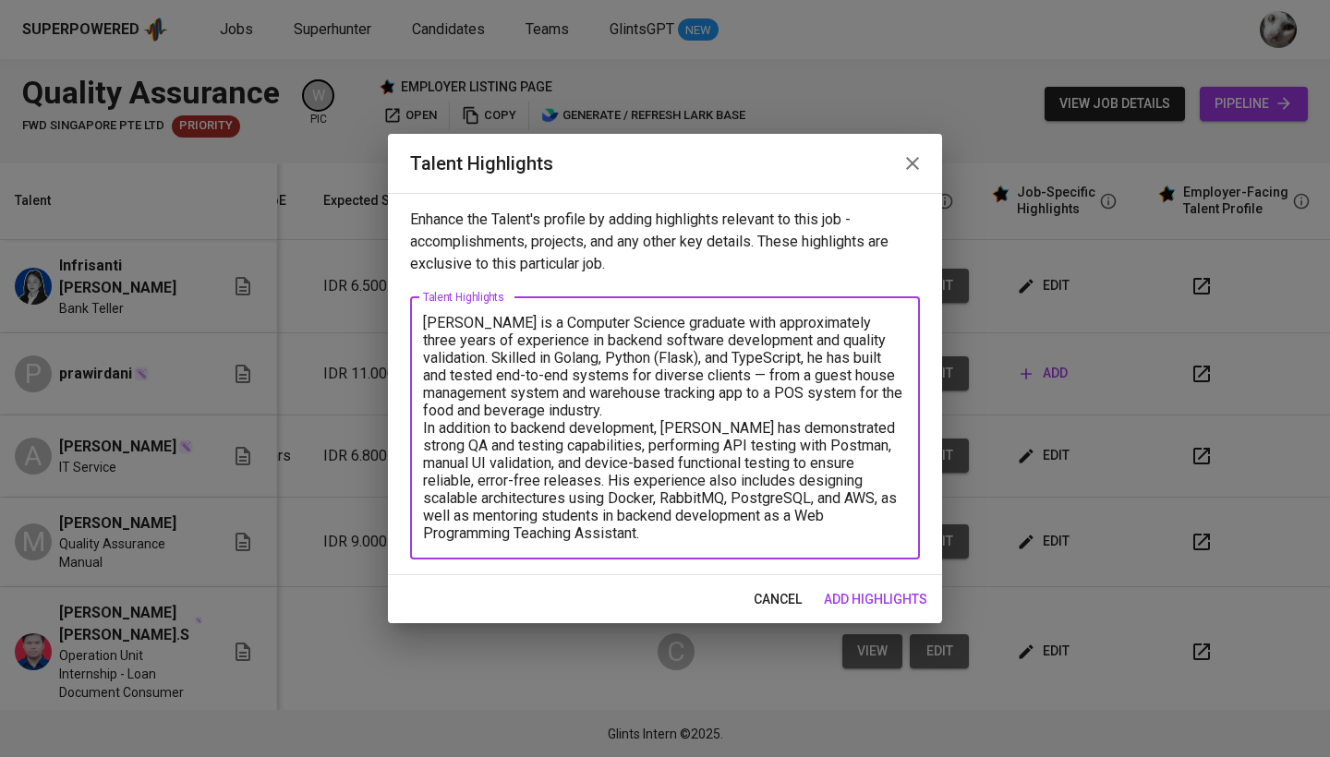
drag, startPoint x: 524, startPoint y: 321, endPoint x: 454, endPoint y: 322, distance: 70.2
click at [454, 322] on textarea "Adil Prawirdani is a Computer Science graduate with approximately three years o…" at bounding box center [665, 428] width 484 height 228
click at [686, 416] on textarea "Adil is a Computer Science graduate with approximately three years of experienc…" at bounding box center [665, 428] width 484 height 228
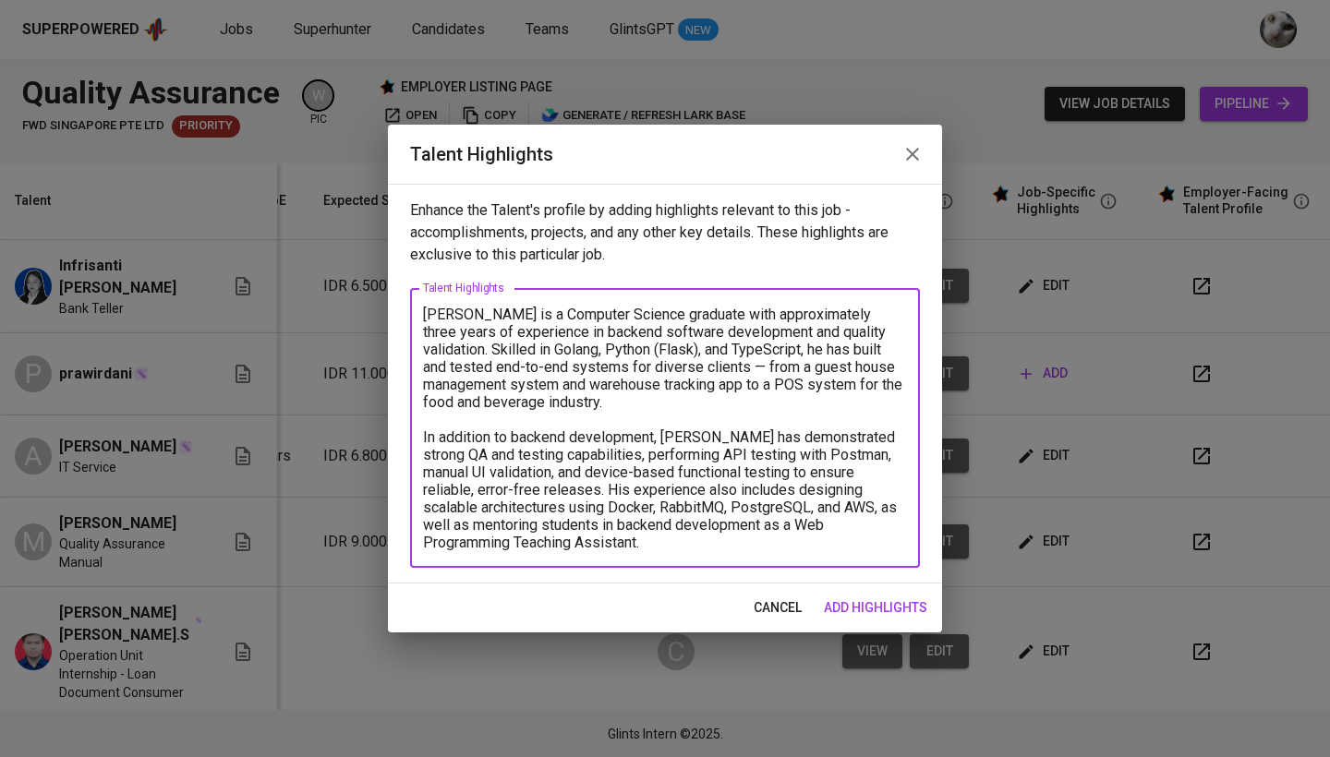
click at [685, 545] on textarea "[PERSON_NAME] is a Computer Science graduate with approximately three years of …" at bounding box center [665, 429] width 484 height 246
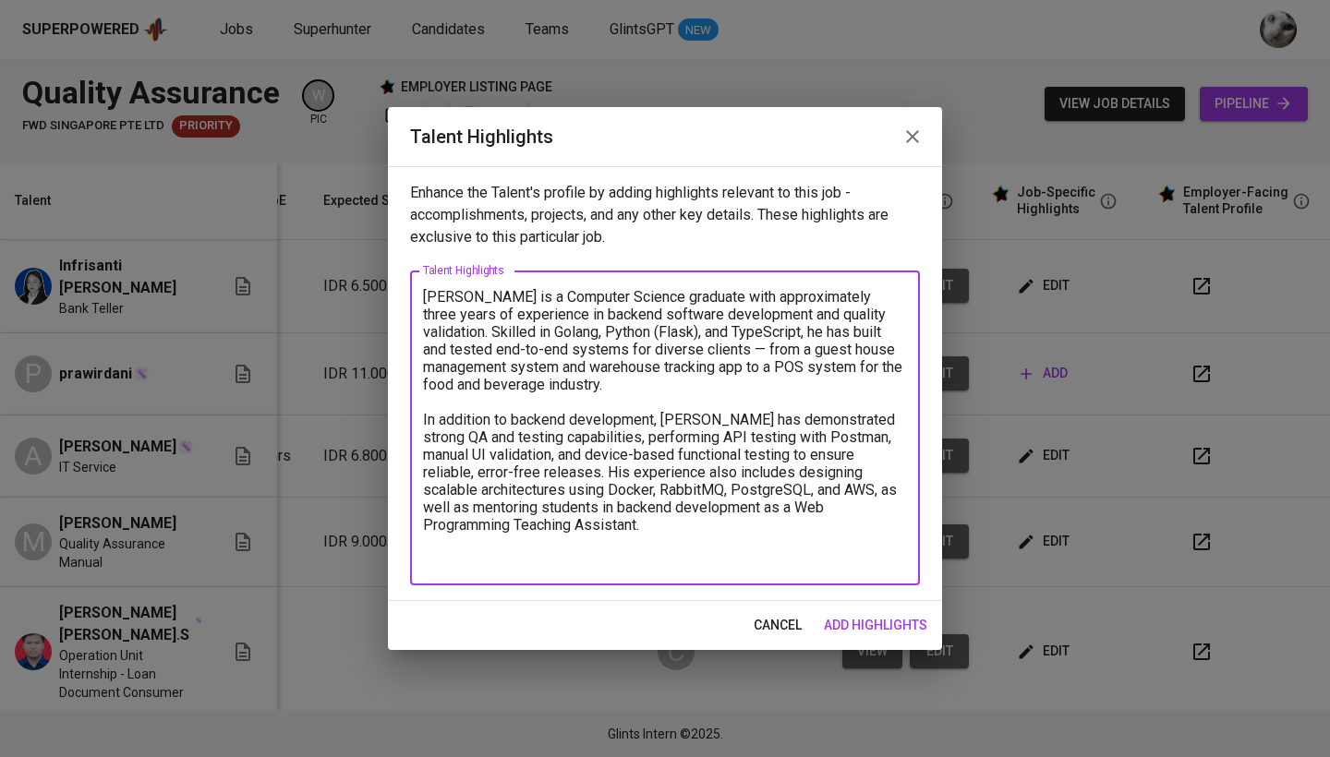
type textarea "[PERSON_NAME] is a Computer Science graduate with approximately three years of …"
click at [825, 624] on span "add highlights" at bounding box center [875, 625] width 103 height 23
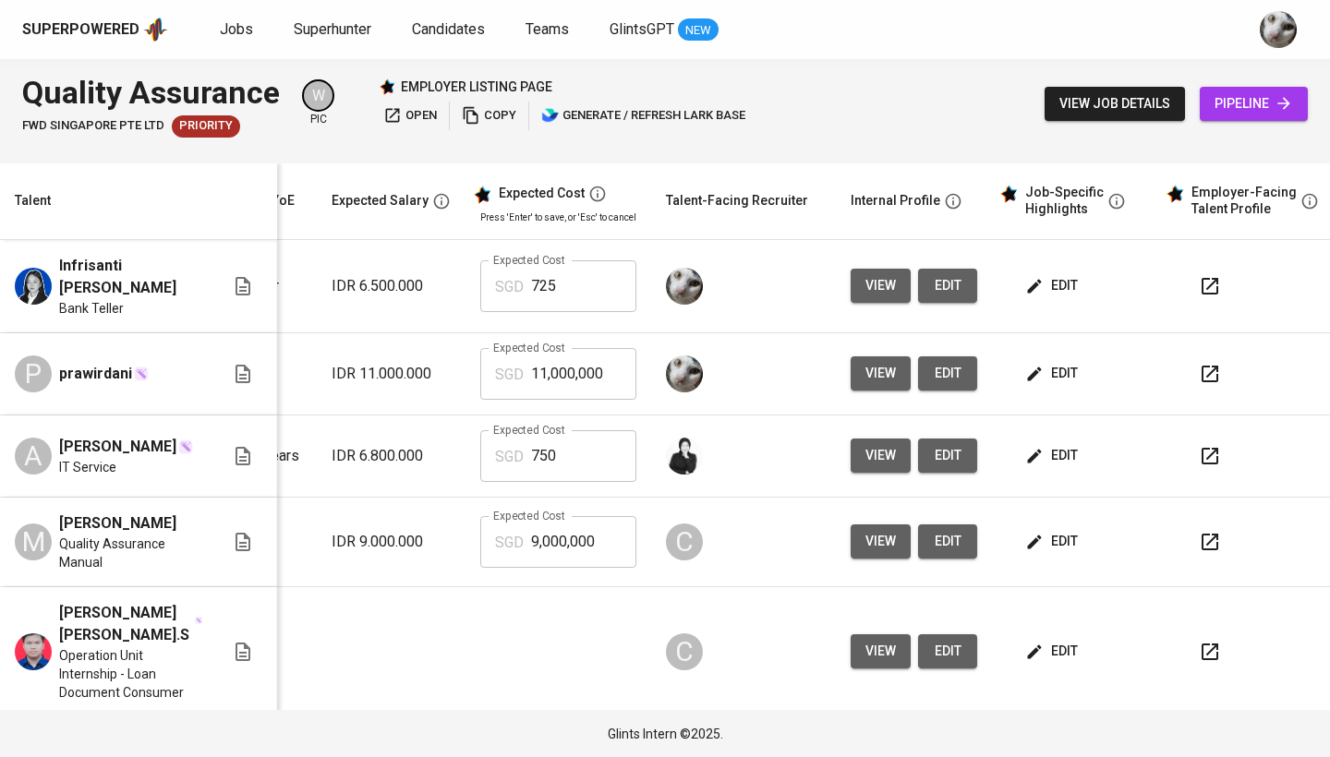
scroll to position [0, 254]
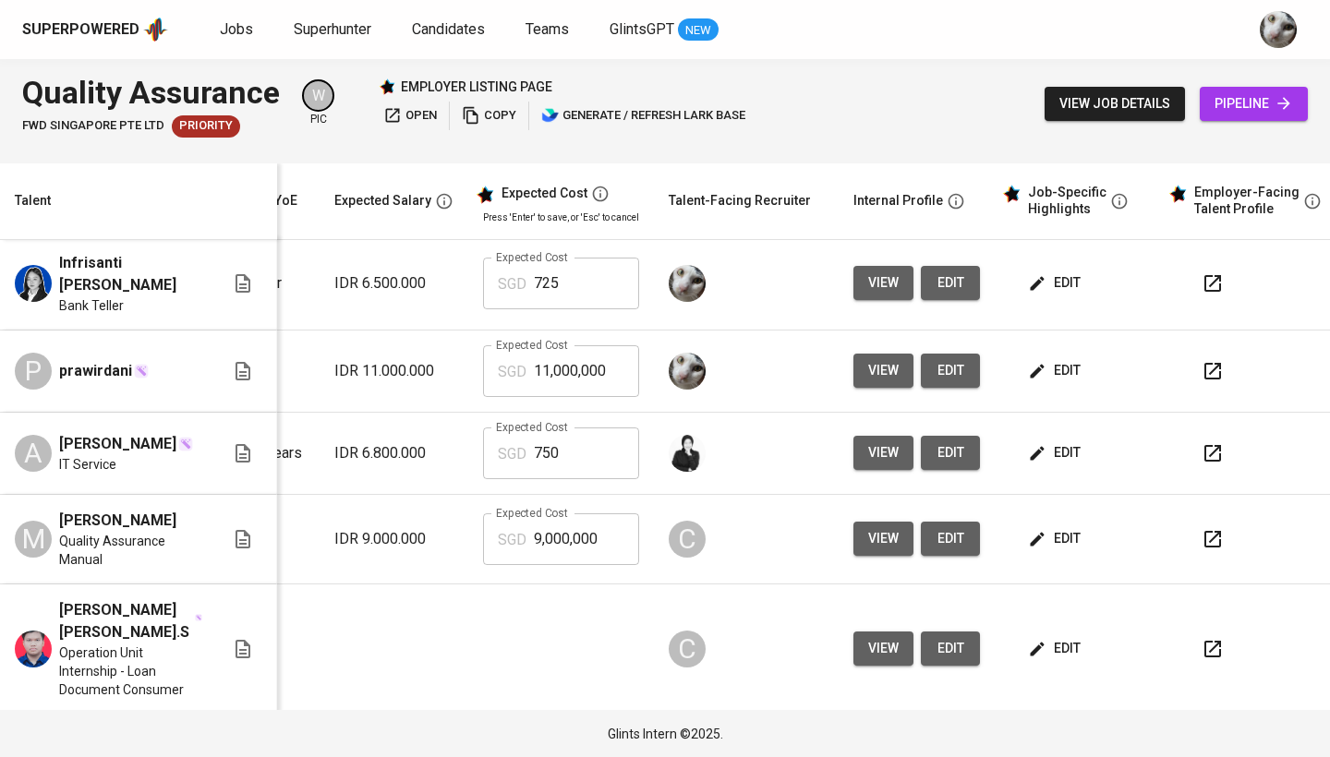
click at [1055, 453] on span "edit" at bounding box center [1056, 453] width 49 height 23
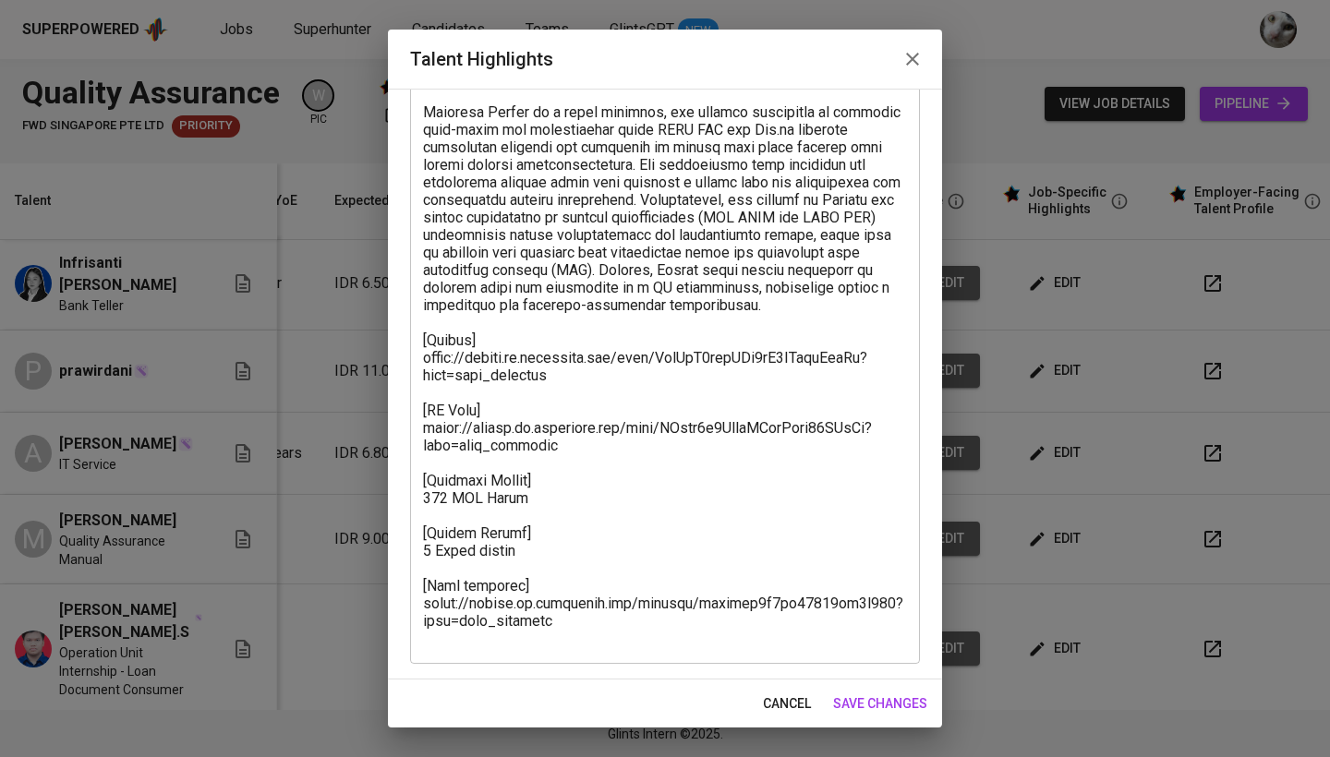
scroll to position [300, 0]
click at [769, 702] on span "cancel" at bounding box center [787, 704] width 48 height 23
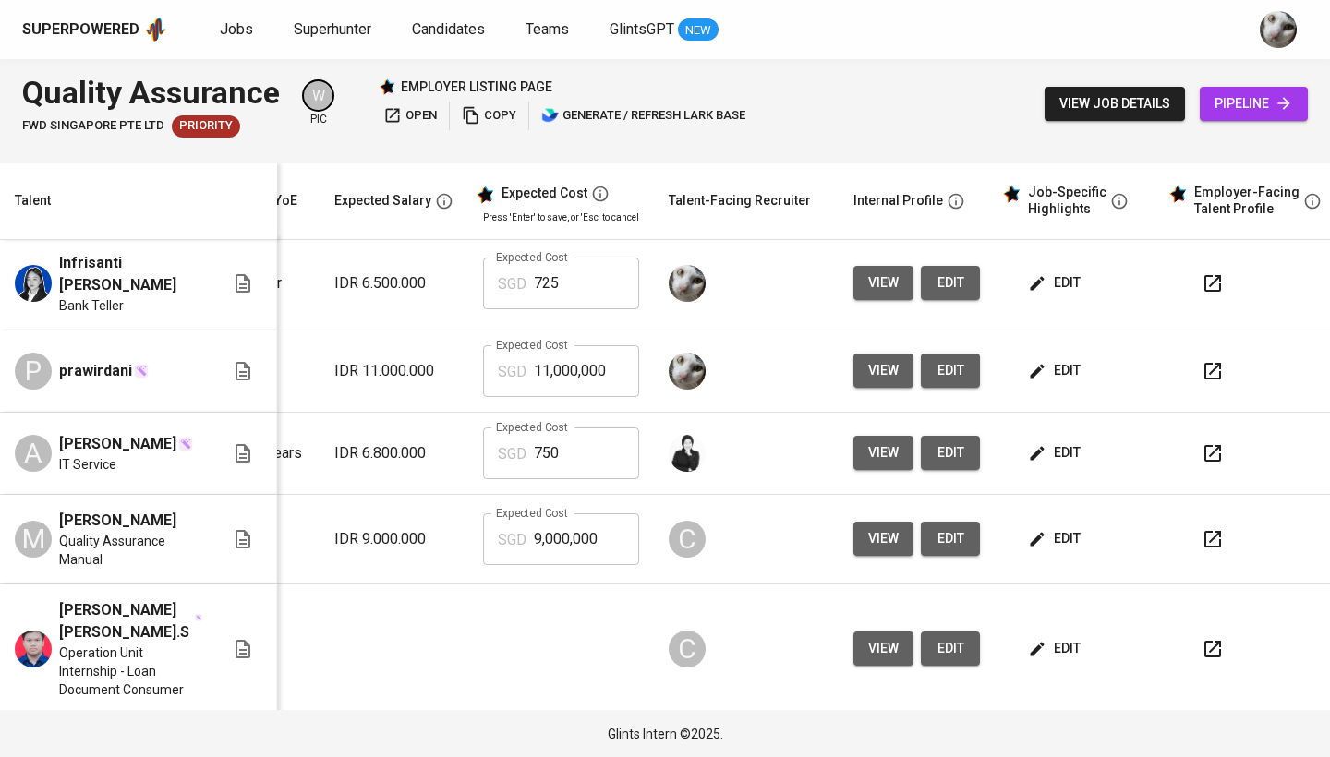
click at [558, 459] on input "750" at bounding box center [586, 454] width 105 height 52
click at [573, 358] on input "11,000,000" at bounding box center [586, 371] width 105 height 52
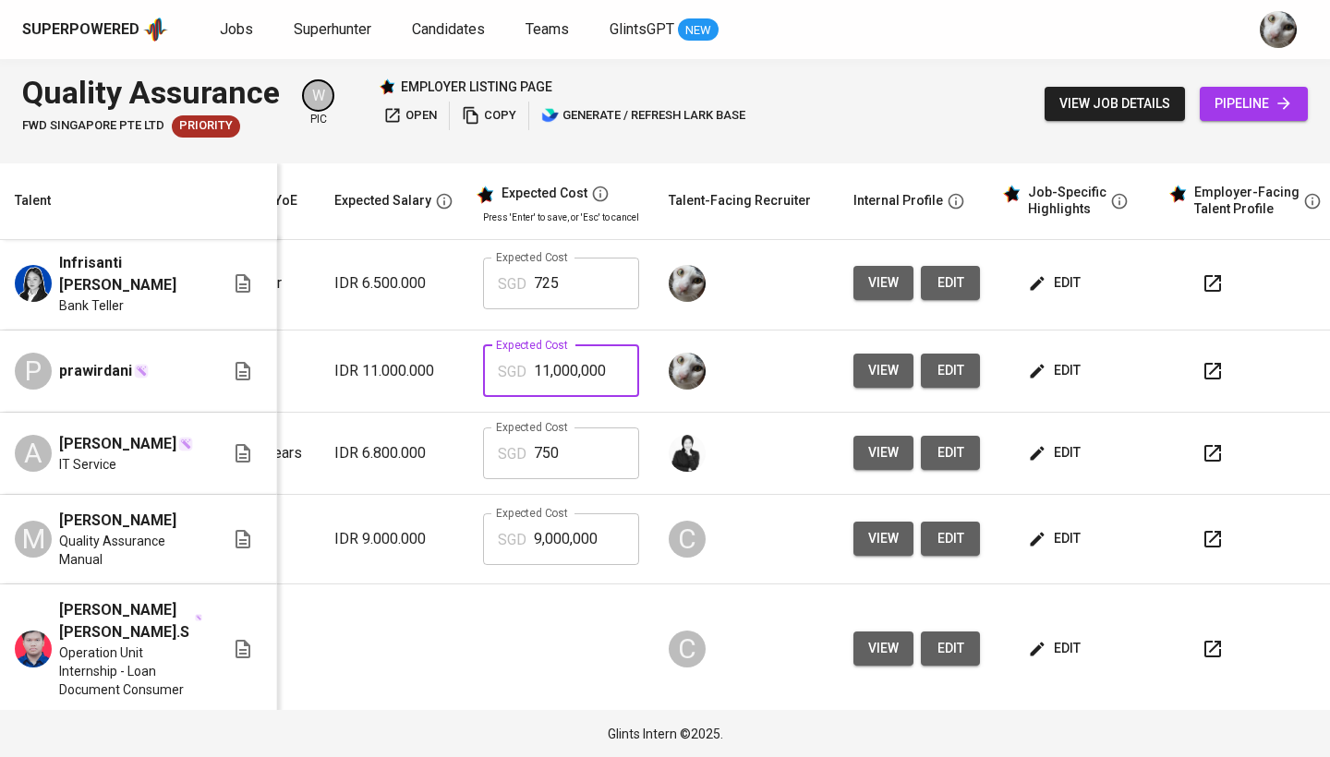
click at [573, 358] on input "11,000,000" at bounding box center [586, 371] width 105 height 52
paste input "75"
type input "750"
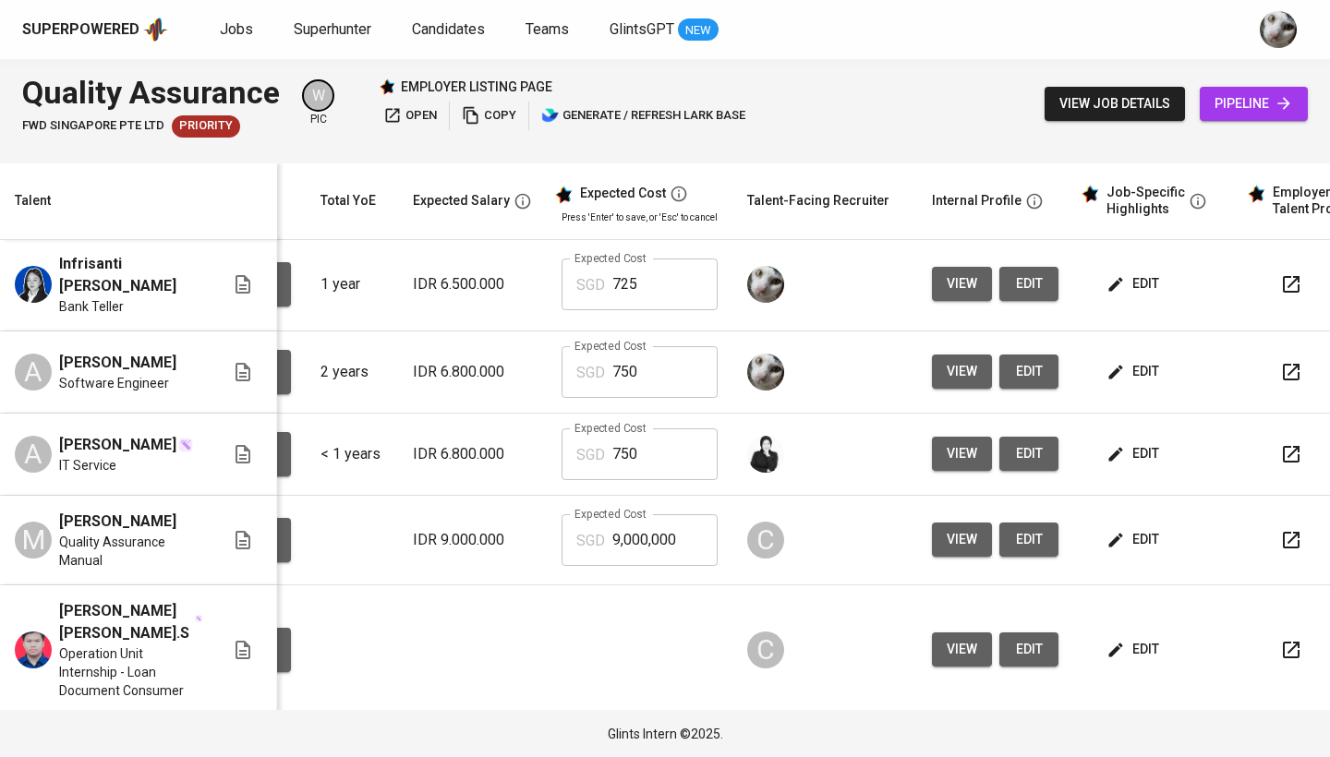
scroll to position [2, 176]
click at [1140, 369] on span "edit" at bounding box center [1134, 371] width 49 height 23
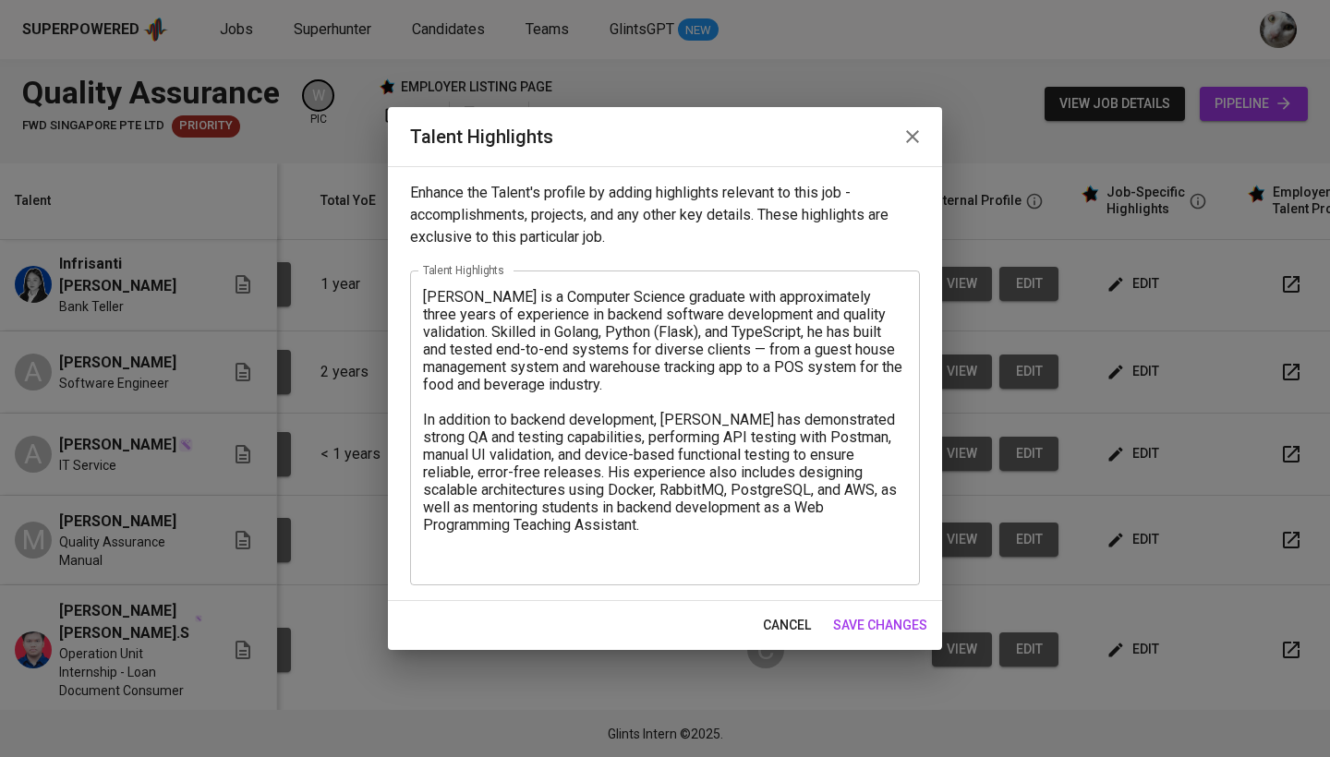
click at [905, 137] on icon "button" at bounding box center [913, 137] width 22 height 22
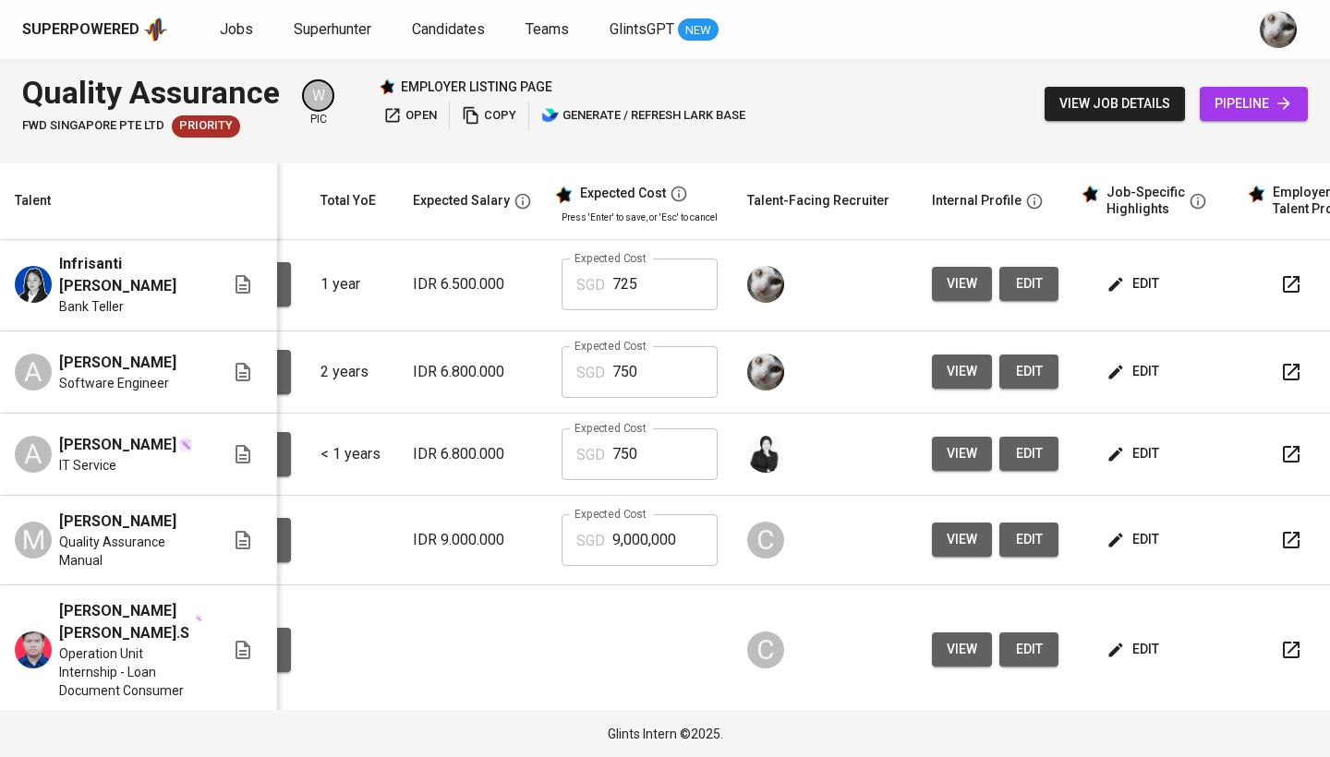
click at [1115, 287] on icon "button" at bounding box center [1116, 284] width 18 height 18
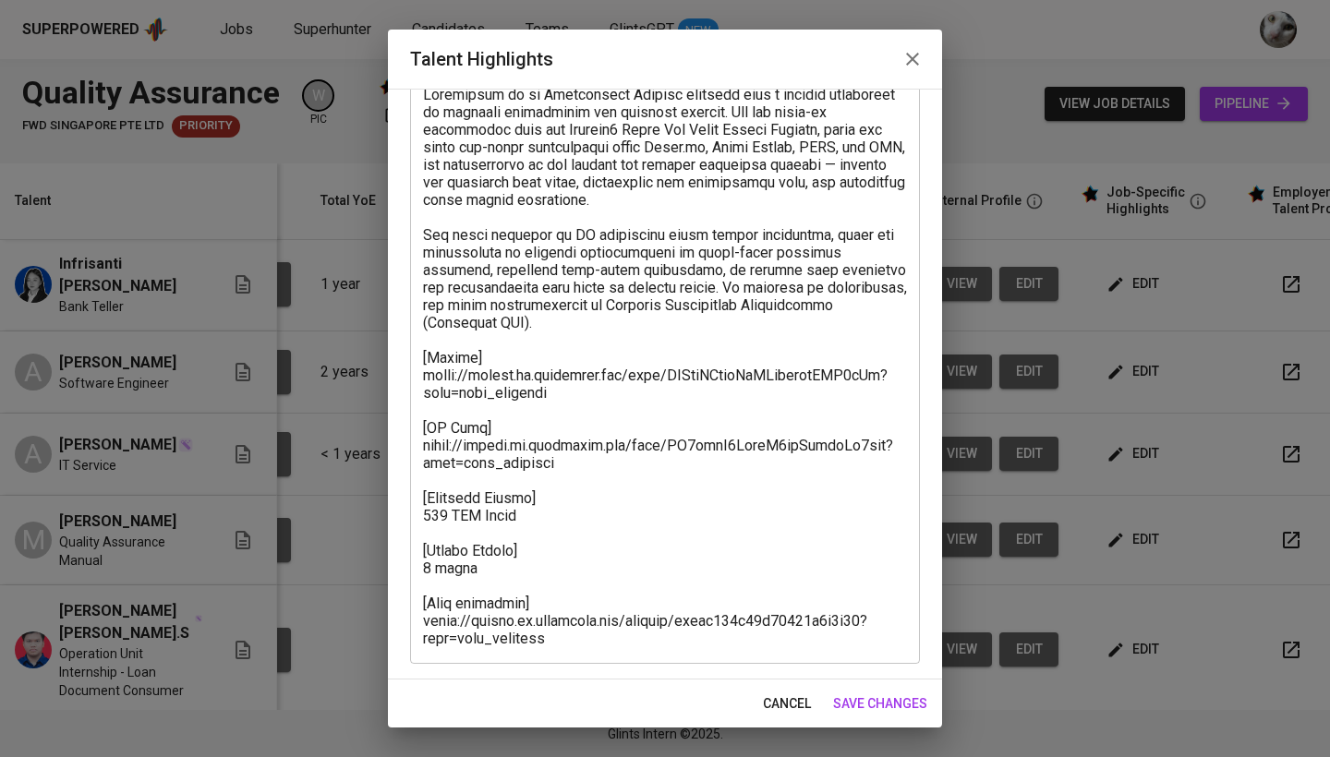
scroll to position [125, 0]
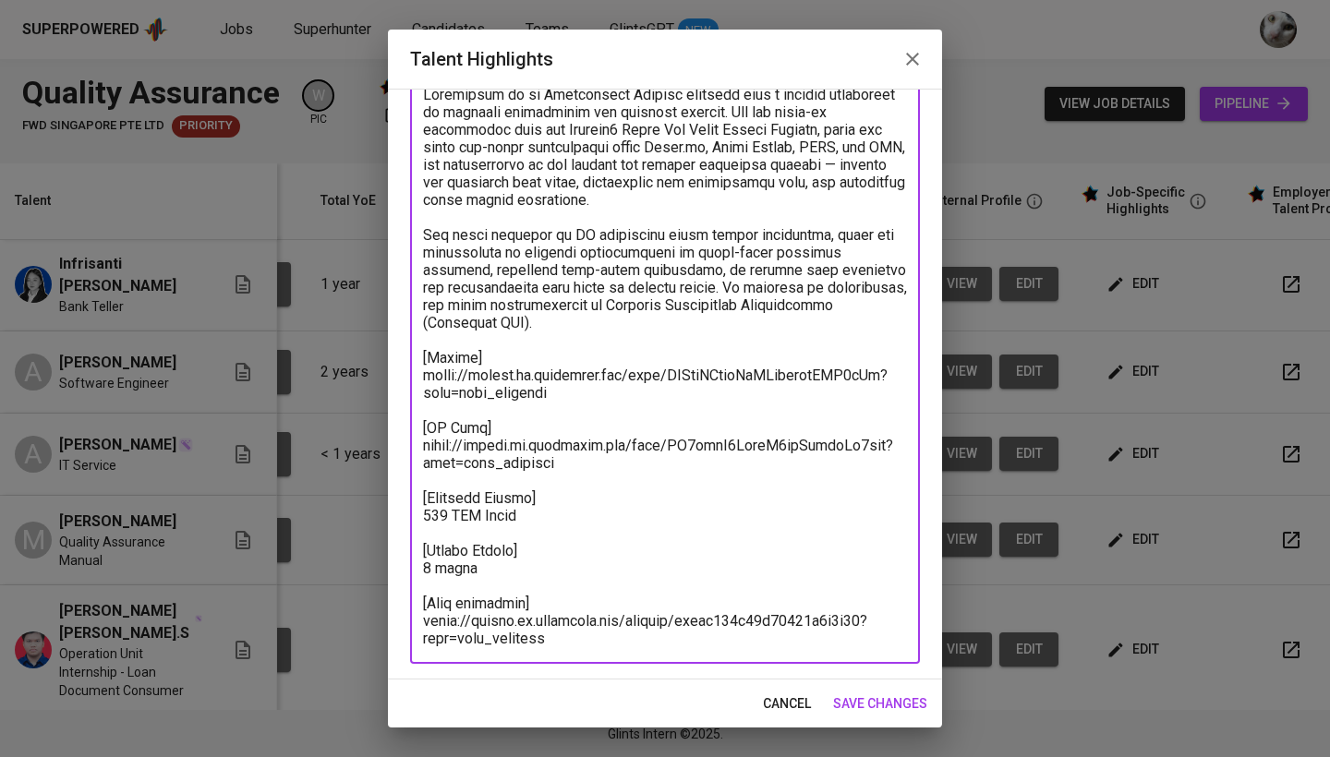
drag, startPoint x: 552, startPoint y: 638, endPoint x: 396, endPoint y: 363, distance: 316.5
click at [396, 363] on div "Enhance the Talent's profile by adding highlights relevant to this job - accomp…" at bounding box center [665, 384] width 554 height 591
click at [859, 718] on button "save changes" at bounding box center [880, 704] width 109 height 34
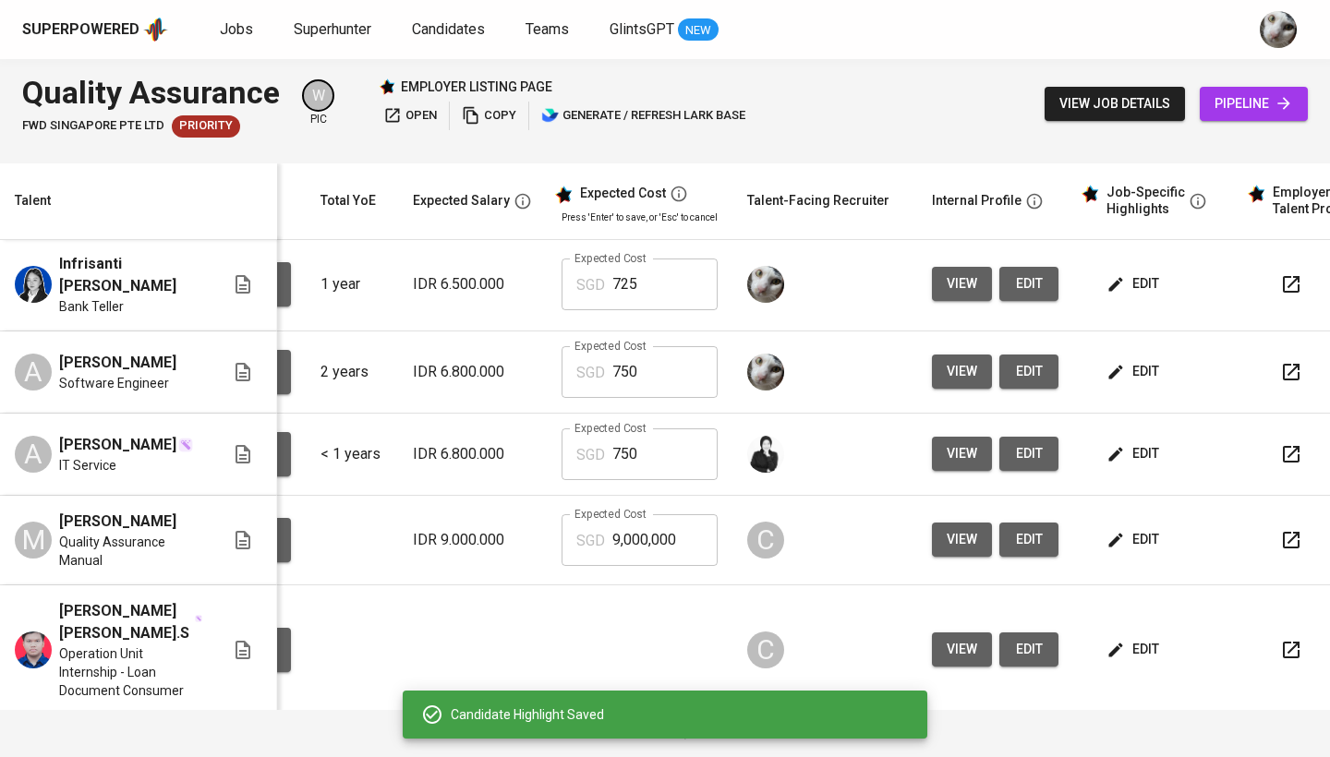
click at [1120, 369] on span "edit" at bounding box center [1134, 371] width 49 height 23
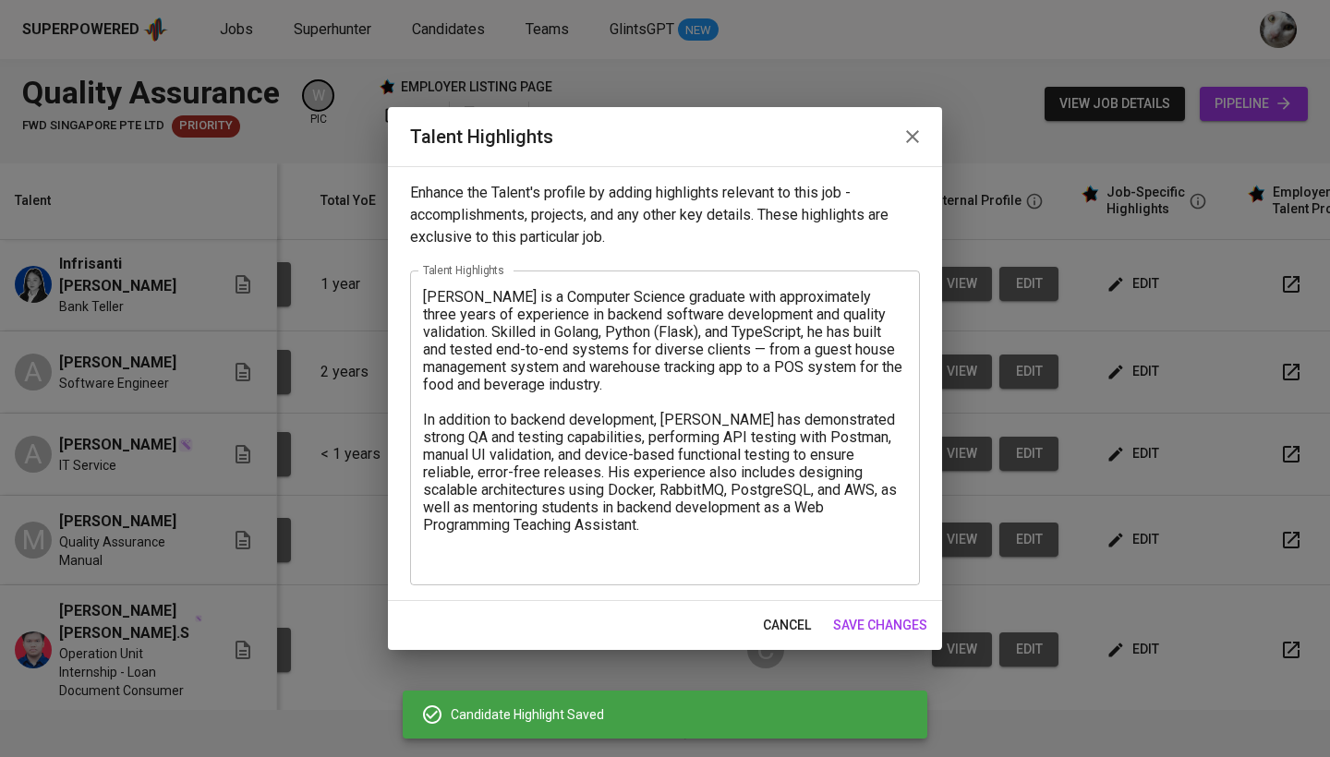
click at [565, 576] on div "[PERSON_NAME] is a Computer Science graduate with approximately three years of …" at bounding box center [665, 428] width 510 height 315
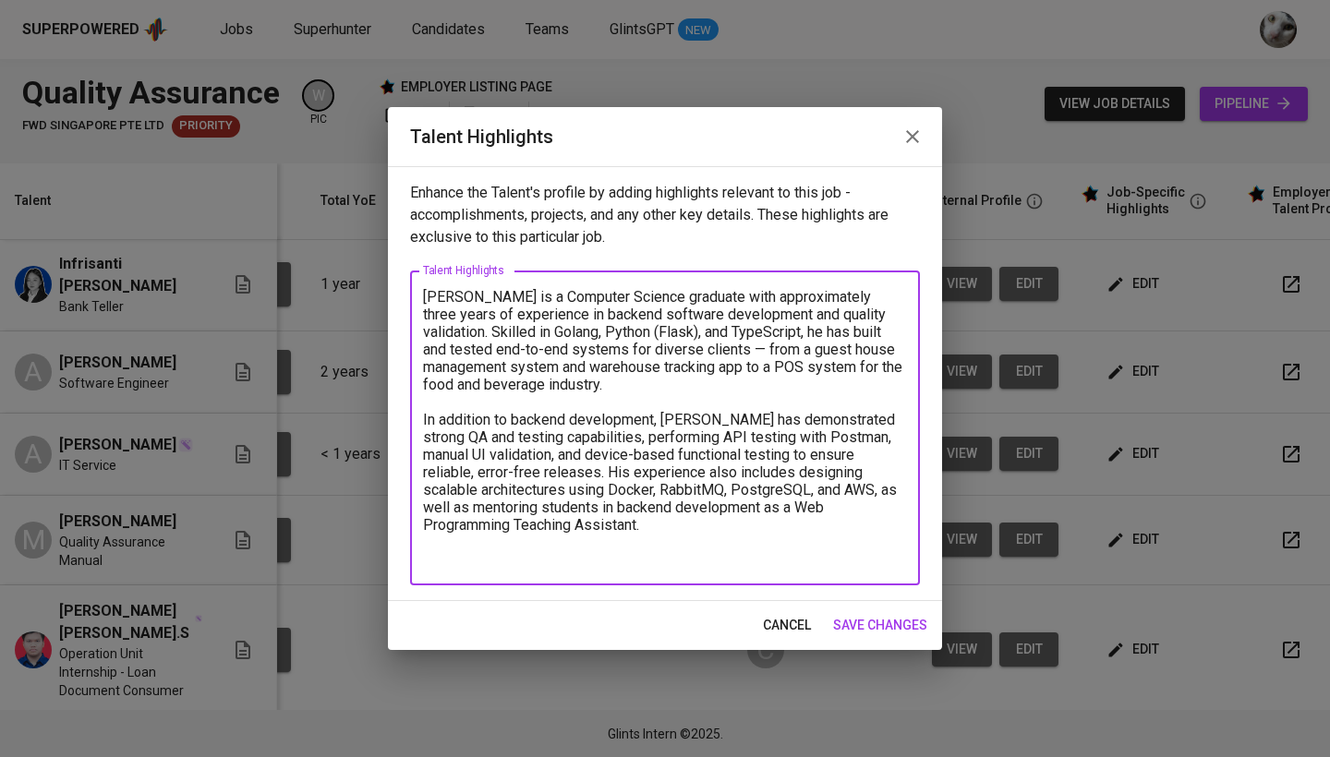
click at [550, 562] on textarea "[PERSON_NAME] is a Computer Science graduate with approximately three years of …" at bounding box center [665, 428] width 484 height 281
paste textarea "[Resume] [URL][DOMAIN_NAME] [EF Test] [URL][DOMAIN_NAME] [Expected Salary] 725 …"
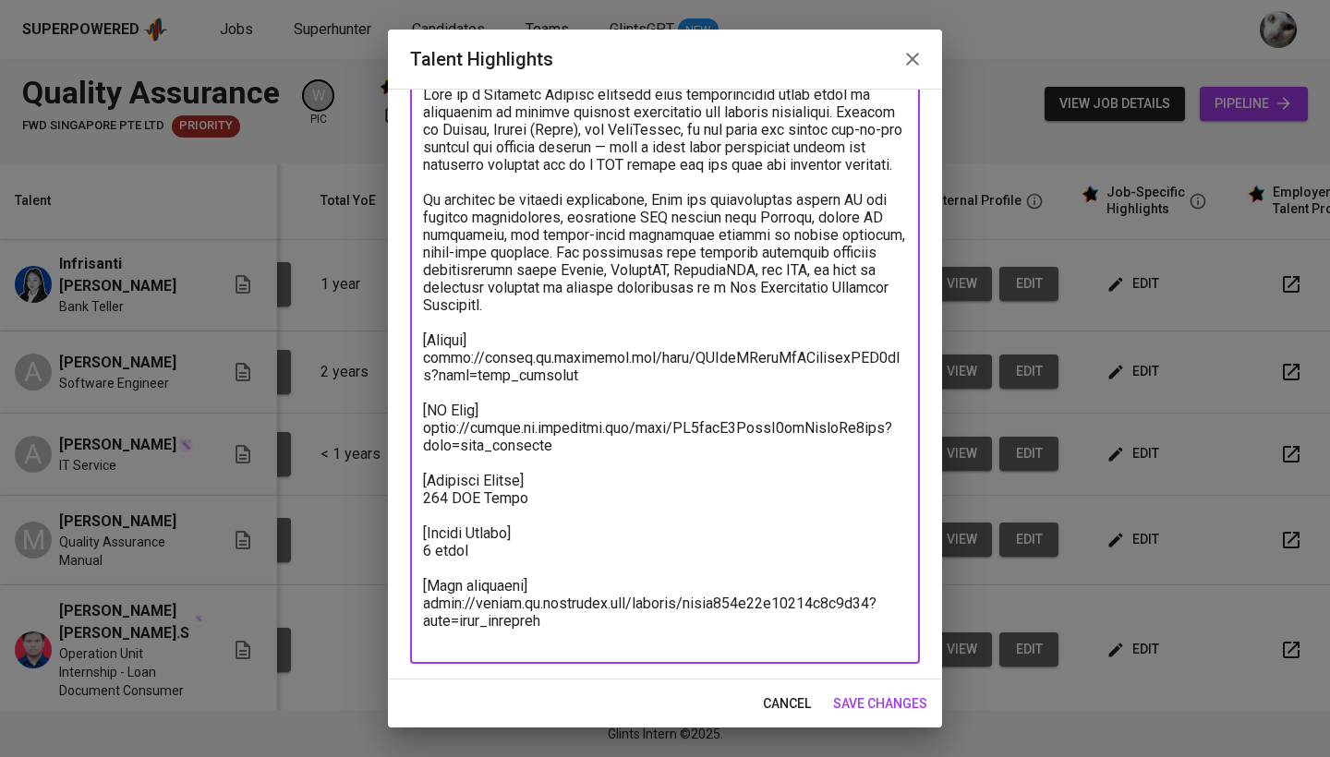
drag, startPoint x: 565, startPoint y: 398, endPoint x: 413, endPoint y: 380, distance: 153.5
click at [413, 380] on div "x Talent Highlights" at bounding box center [665, 366] width 510 height 596
paste textarea "SxRYbfIVeoSgozxlzjcl4yIYgcW"
drag, startPoint x: 562, startPoint y: 466, endPoint x: 424, endPoint y: 452, distance: 138.4
click at [424, 452] on textarea at bounding box center [665, 367] width 484 height 562
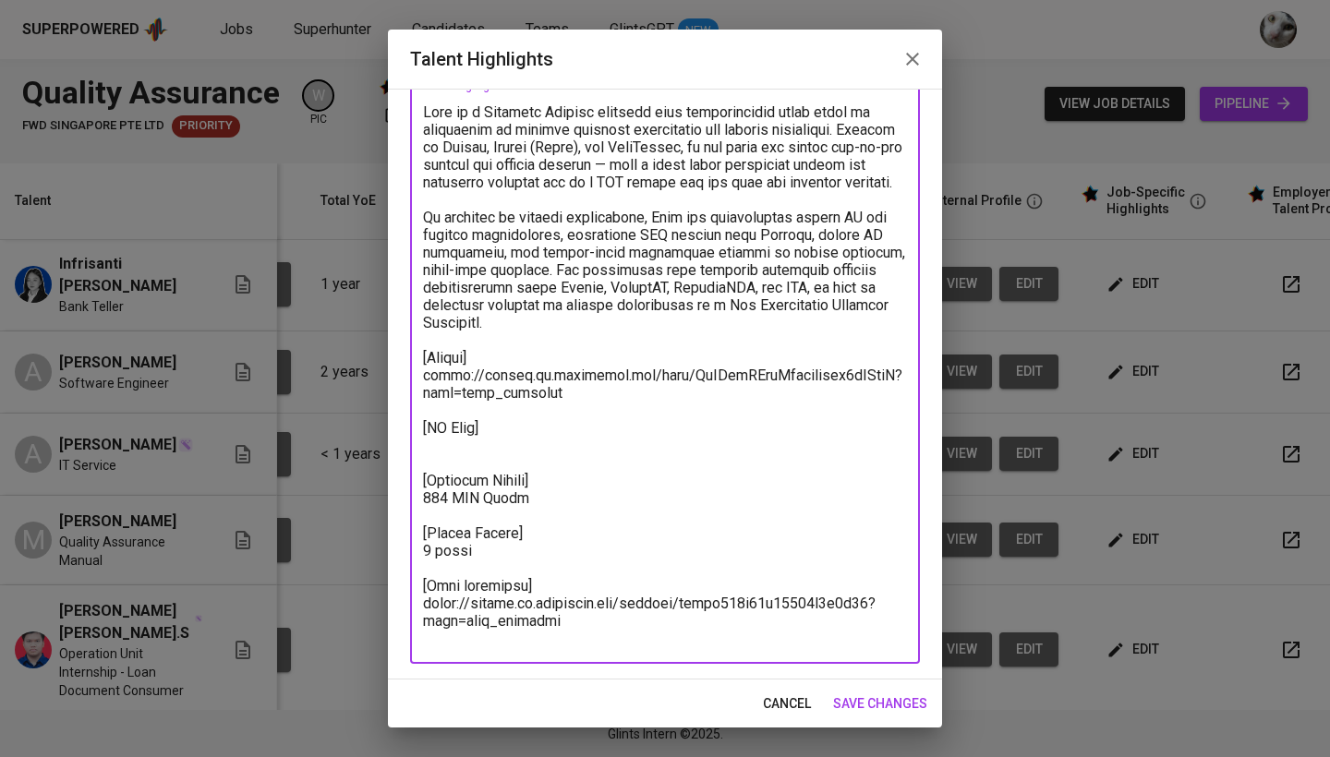
scroll to position [107, 0]
paste textarea "[URL][DOMAIN_NAME]"
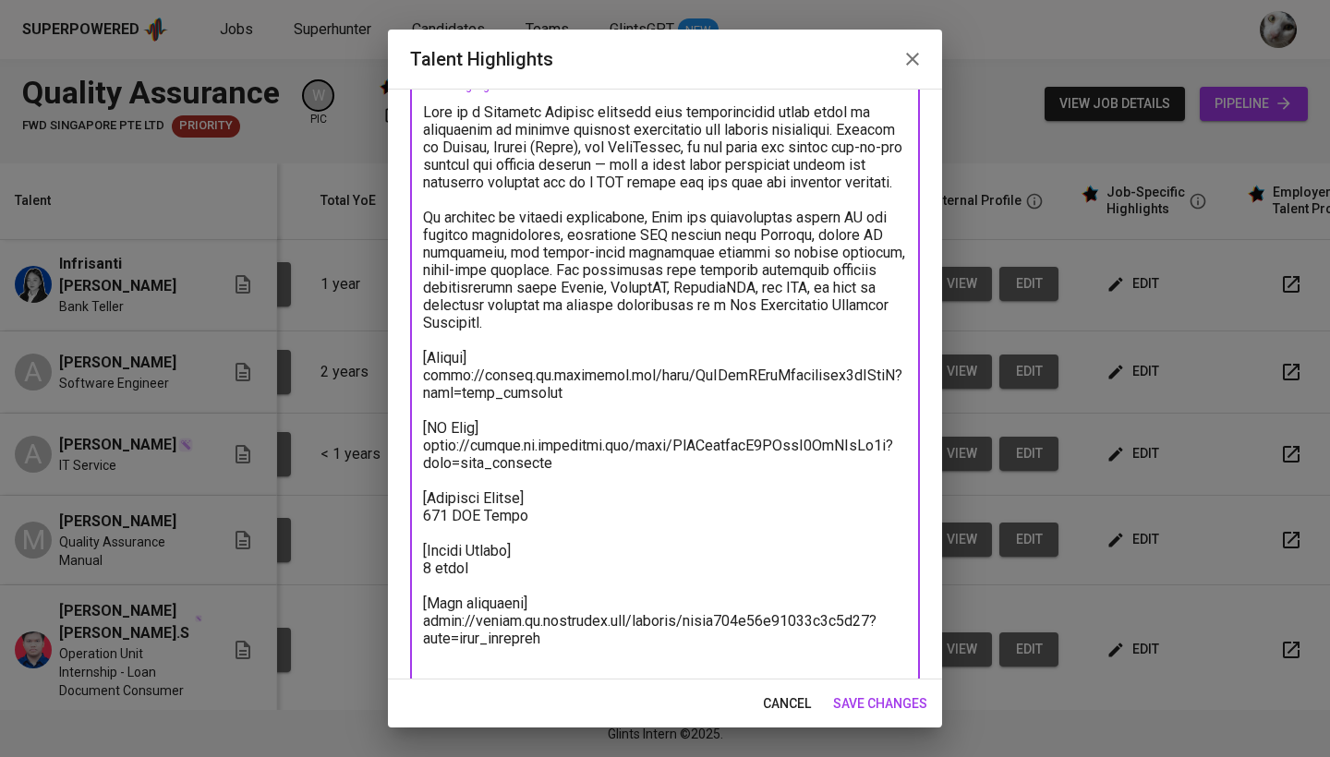
click at [447, 533] on textarea at bounding box center [665, 384] width 484 height 562
click at [430, 590] on textarea at bounding box center [665, 384] width 484 height 562
click at [484, 587] on textarea at bounding box center [665, 384] width 484 height 562
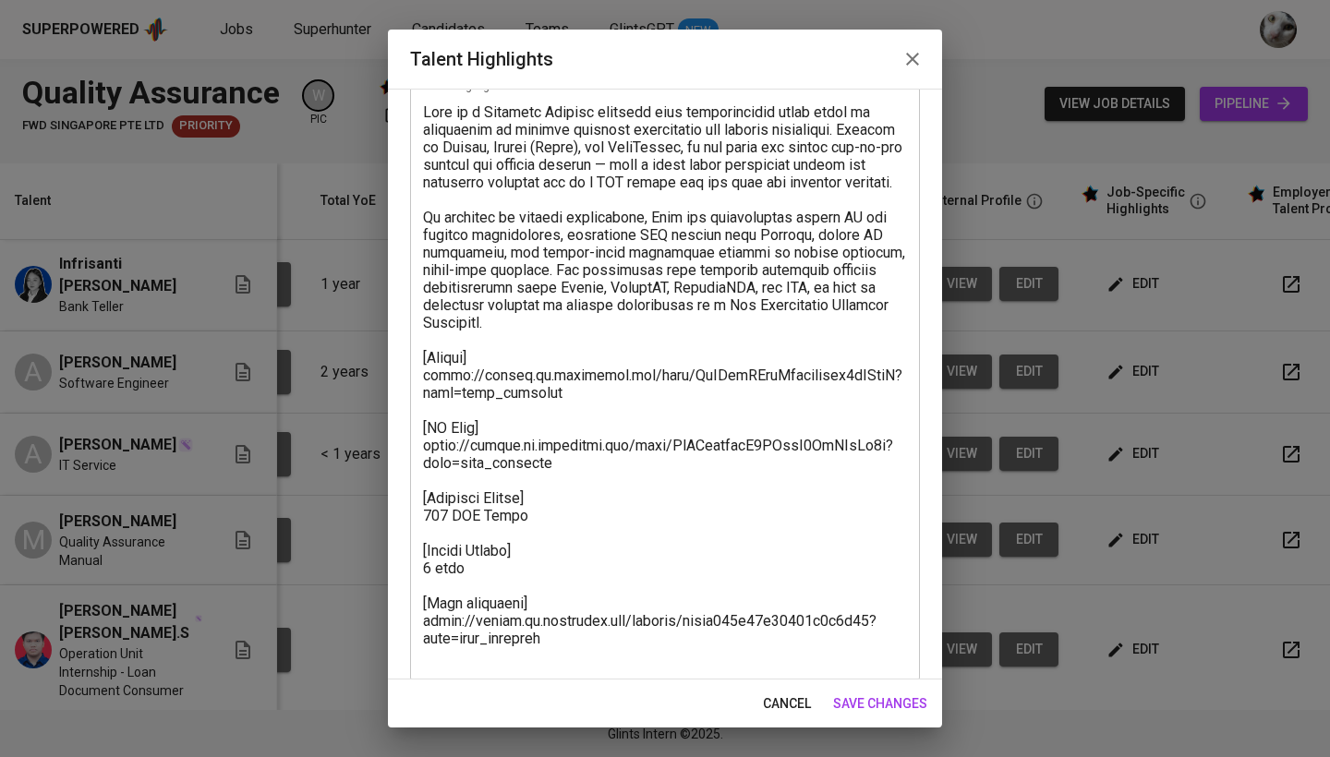
drag, startPoint x: 574, startPoint y: 665, endPoint x: 434, endPoint y: 643, distance: 141.2
click at [434, 643] on div "x Talent Highlights" at bounding box center [665, 384] width 510 height 596
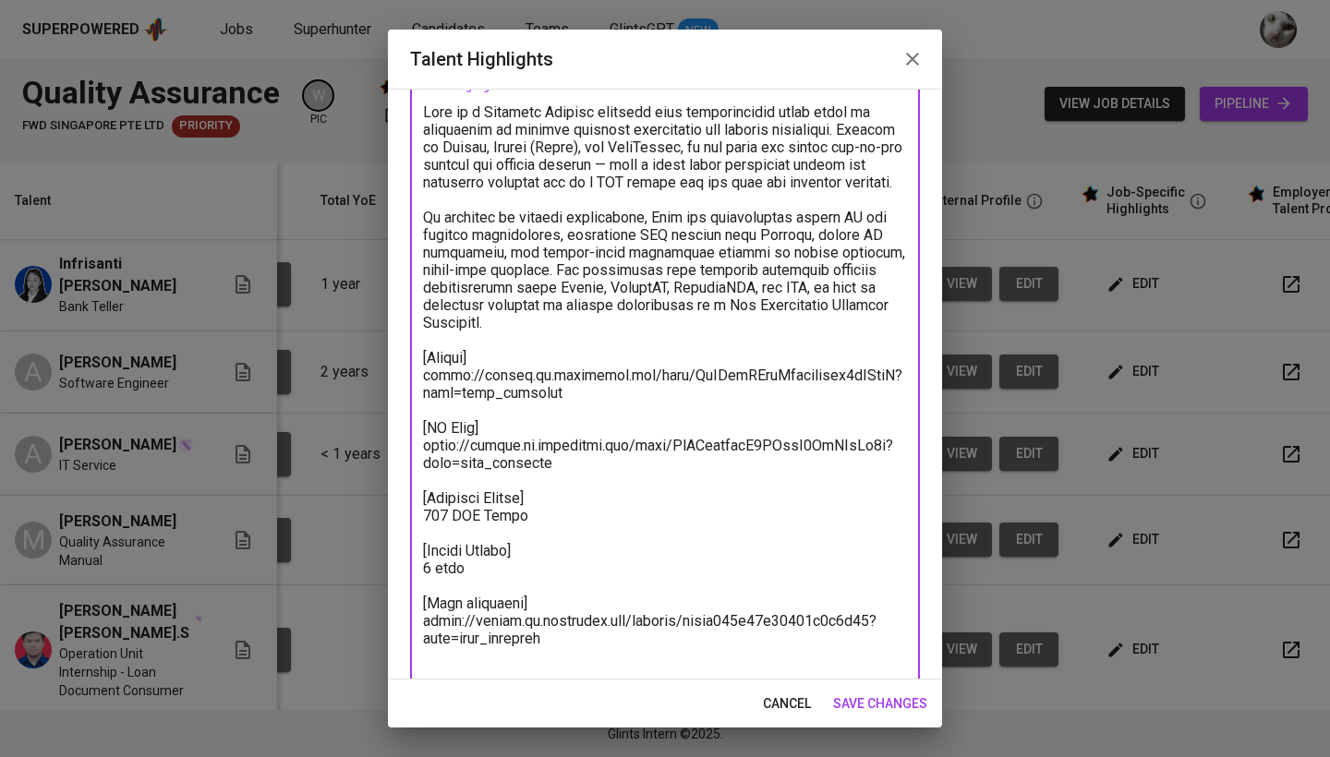
click at [502, 643] on textarea at bounding box center [665, 384] width 484 height 562
click at [564, 644] on textarea at bounding box center [665, 384] width 484 height 562
click at [563, 651] on textarea at bounding box center [665, 384] width 484 height 562
drag, startPoint x: 563, startPoint y: 659, endPoint x: 421, endPoint y: 645, distance: 142.0
click at [421, 645] on div "x Talent Highlights" at bounding box center [665, 384] width 510 height 596
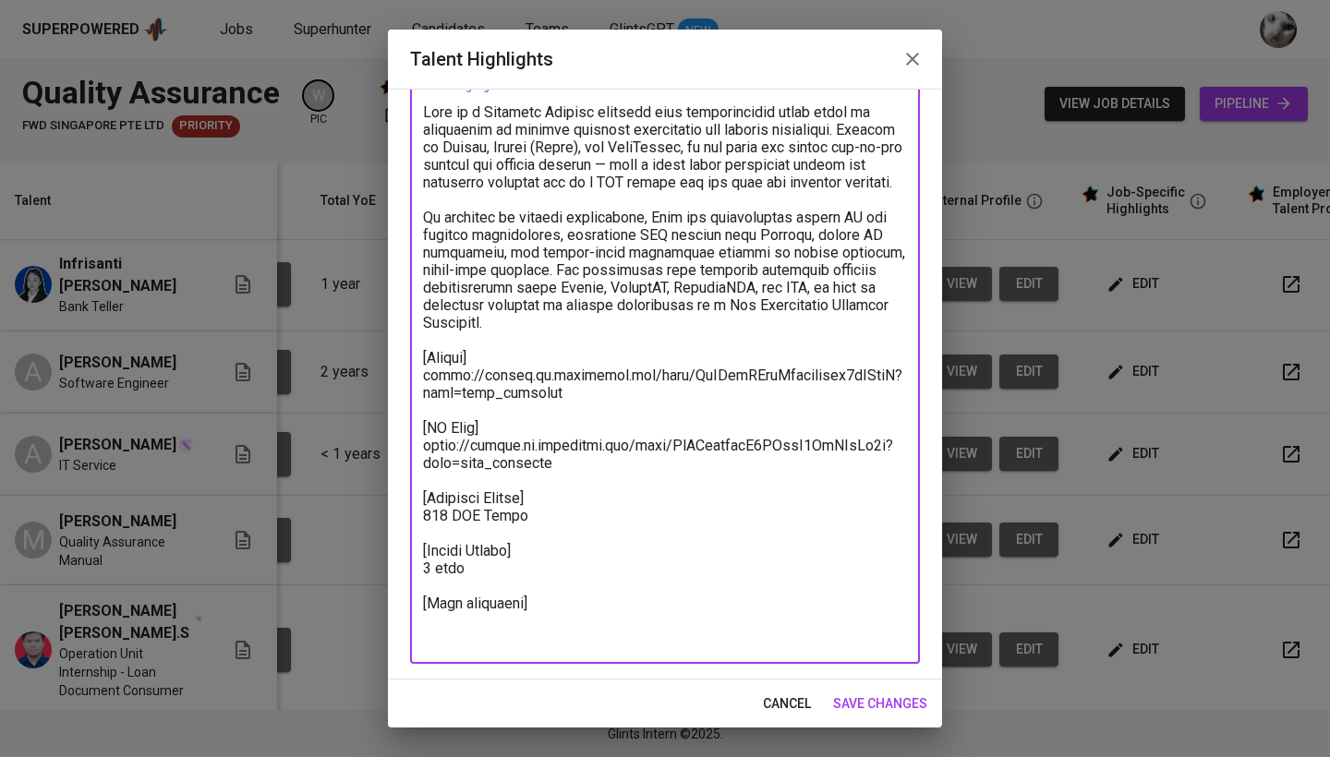
type textarea "Lore ip d Sitametc Adipisc elitsedd eius temporincidid utlab etdol ma aliquaeni…"
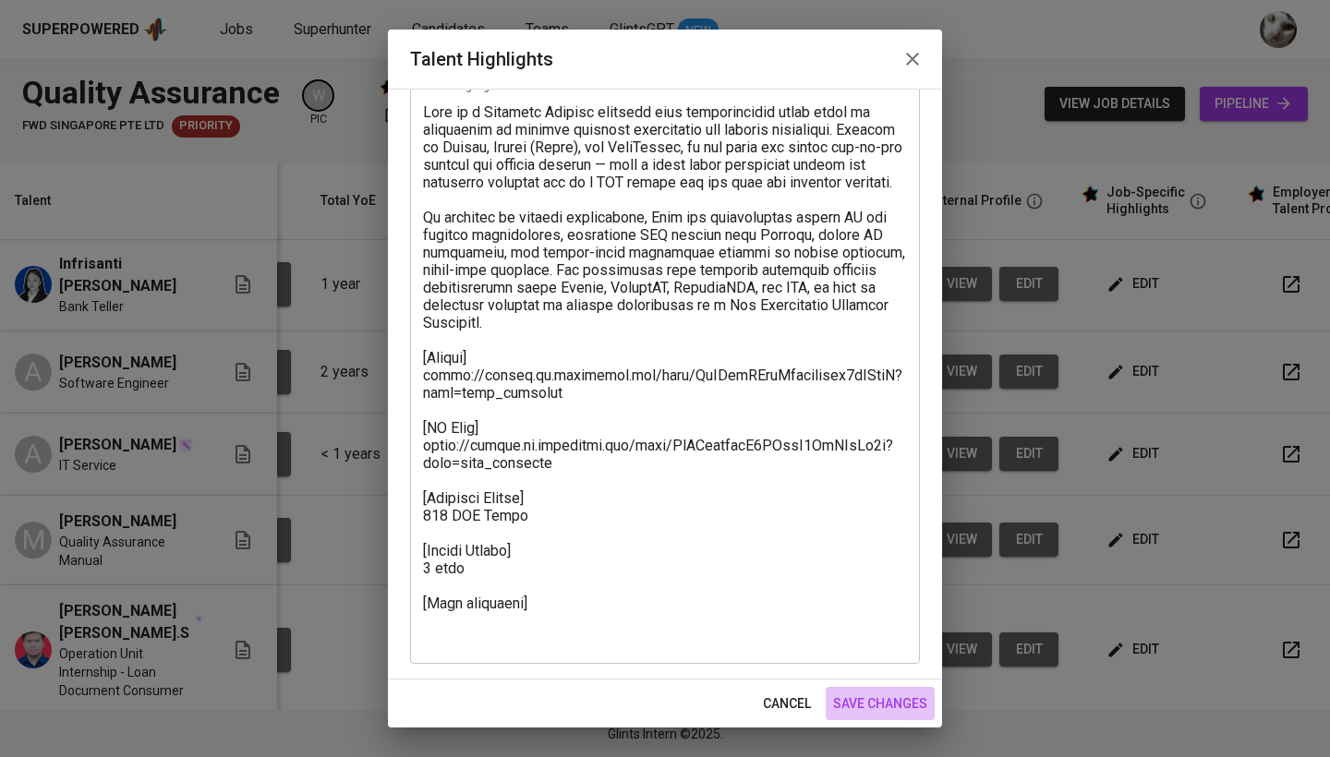
click at [856, 702] on span "save changes" at bounding box center [880, 704] width 94 height 23
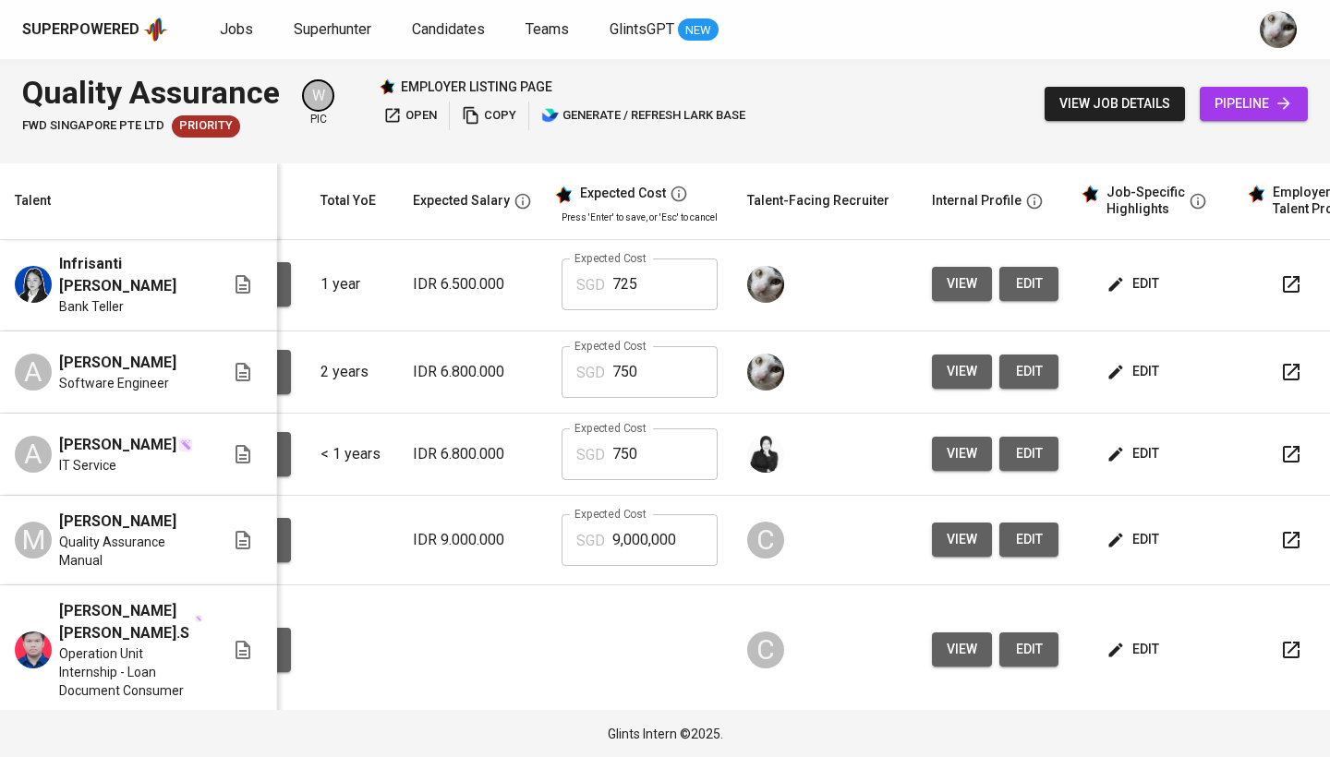
click at [1110, 380] on icon "button" at bounding box center [1116, 372] width 18 height 18
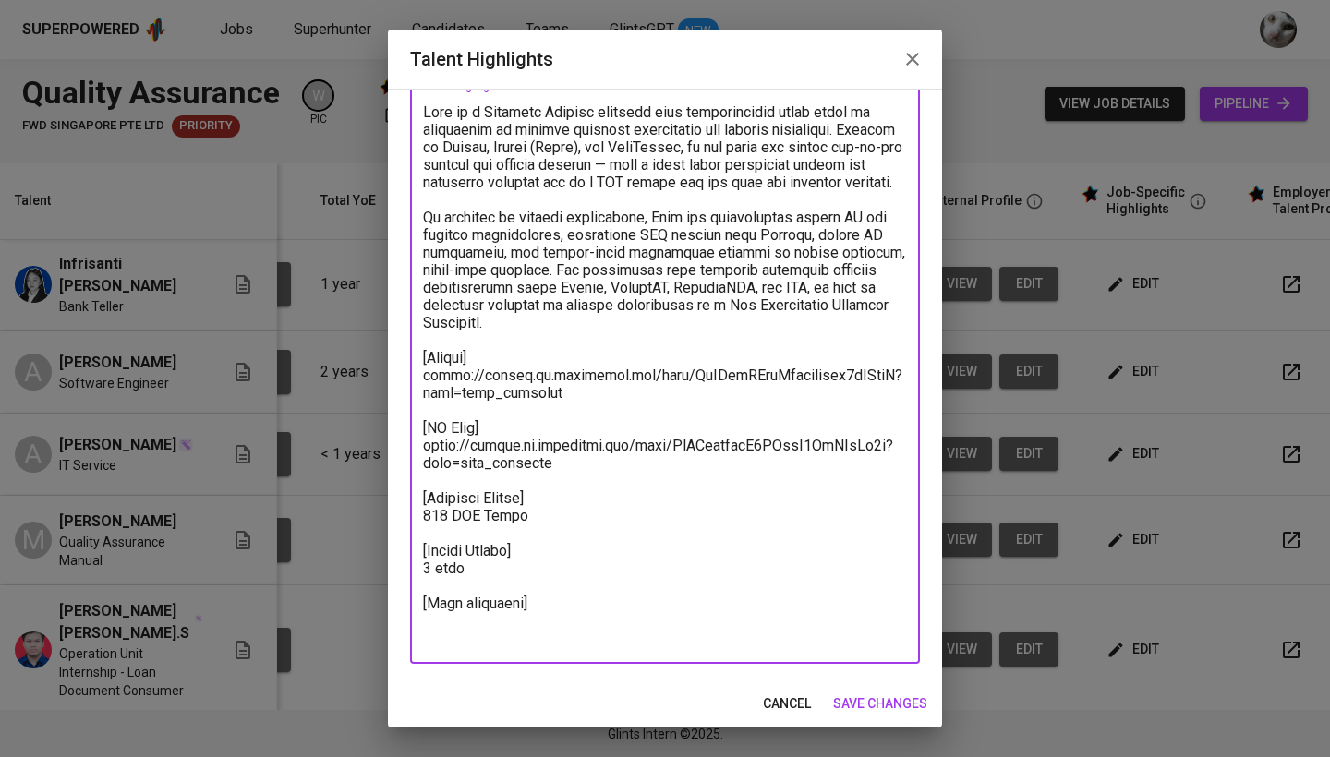
click at [515, 644] on textarea at bounding box center [665, 375] width 484 height 544
paste textarea "[URL][DOMAIN_NAME]"
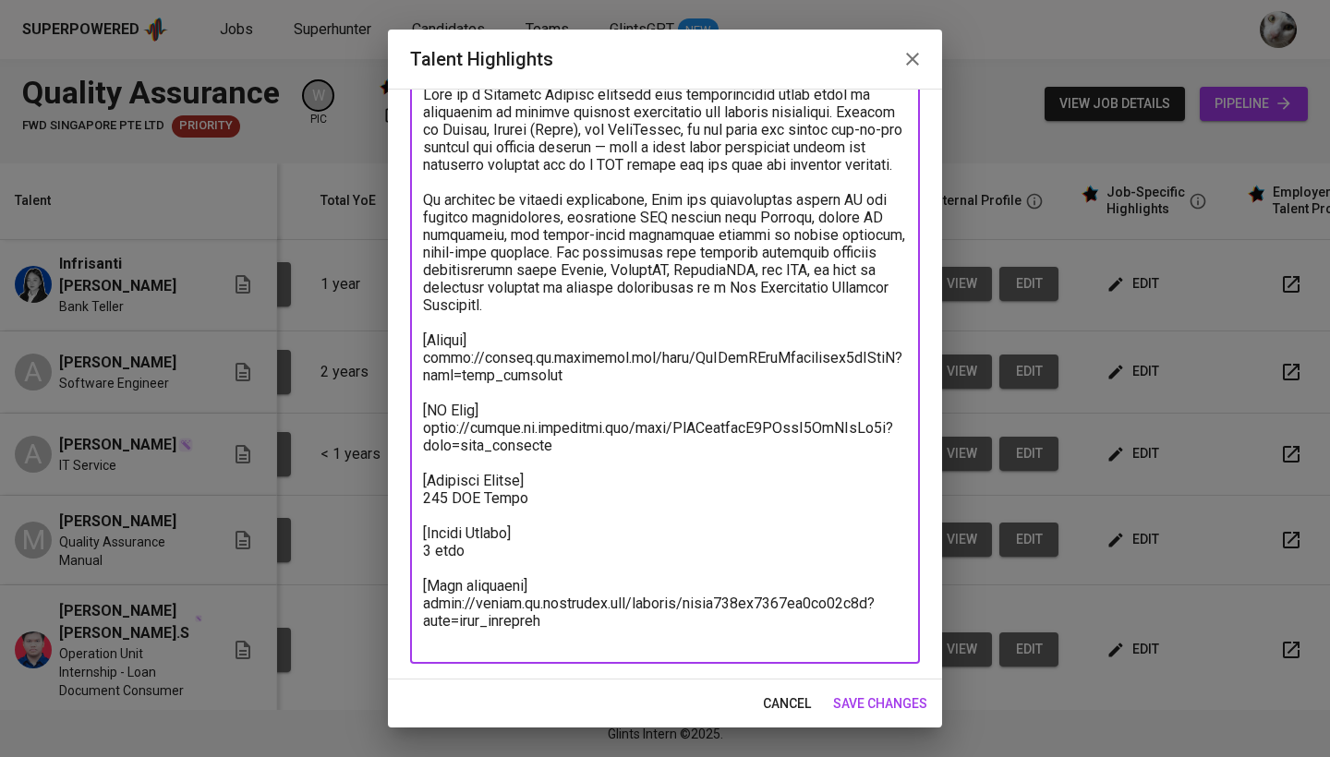
scroll to position [125, 0]
type textarea "Lore ip d Sitametc Adipisc elitsedd eius temporincidid utlab etdol ma aliquaeni…"
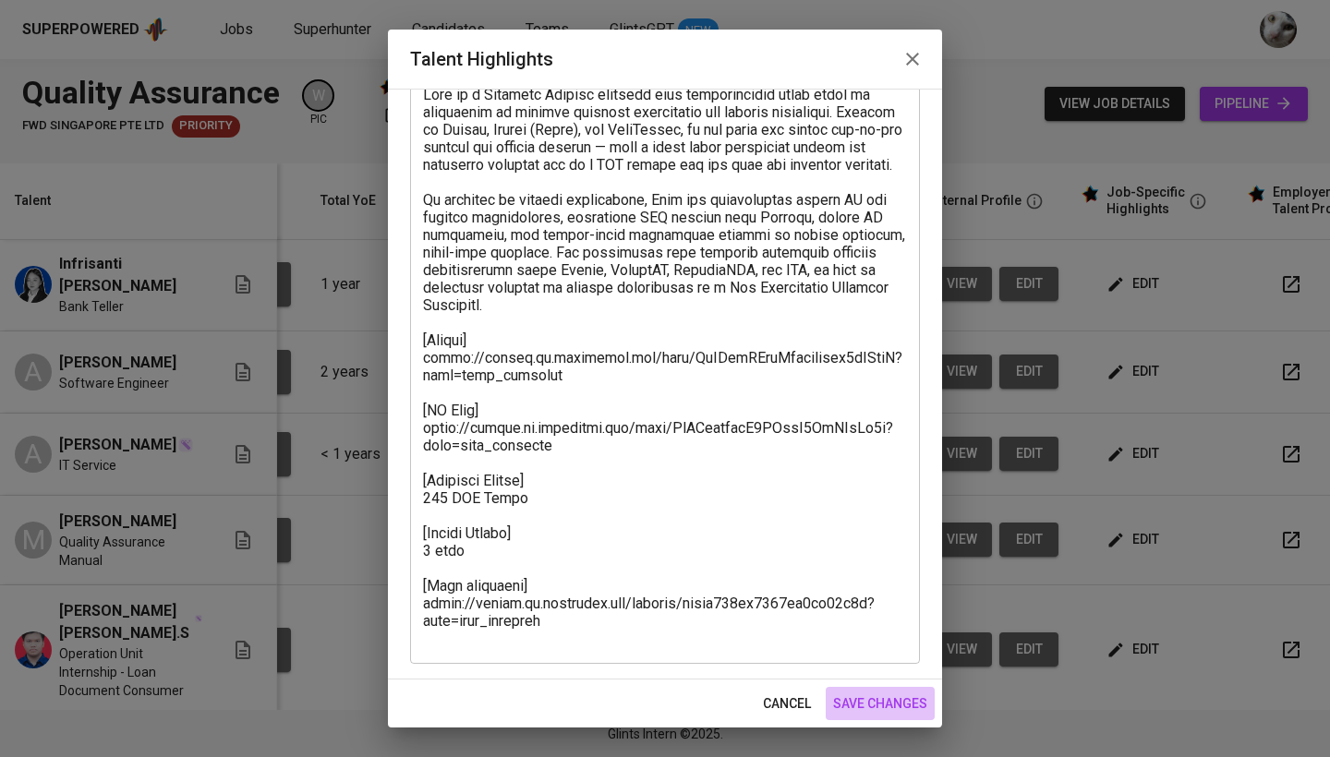
click at [850, 702] on span "save changes" at bounding box center [880, 704] width 94 height 23
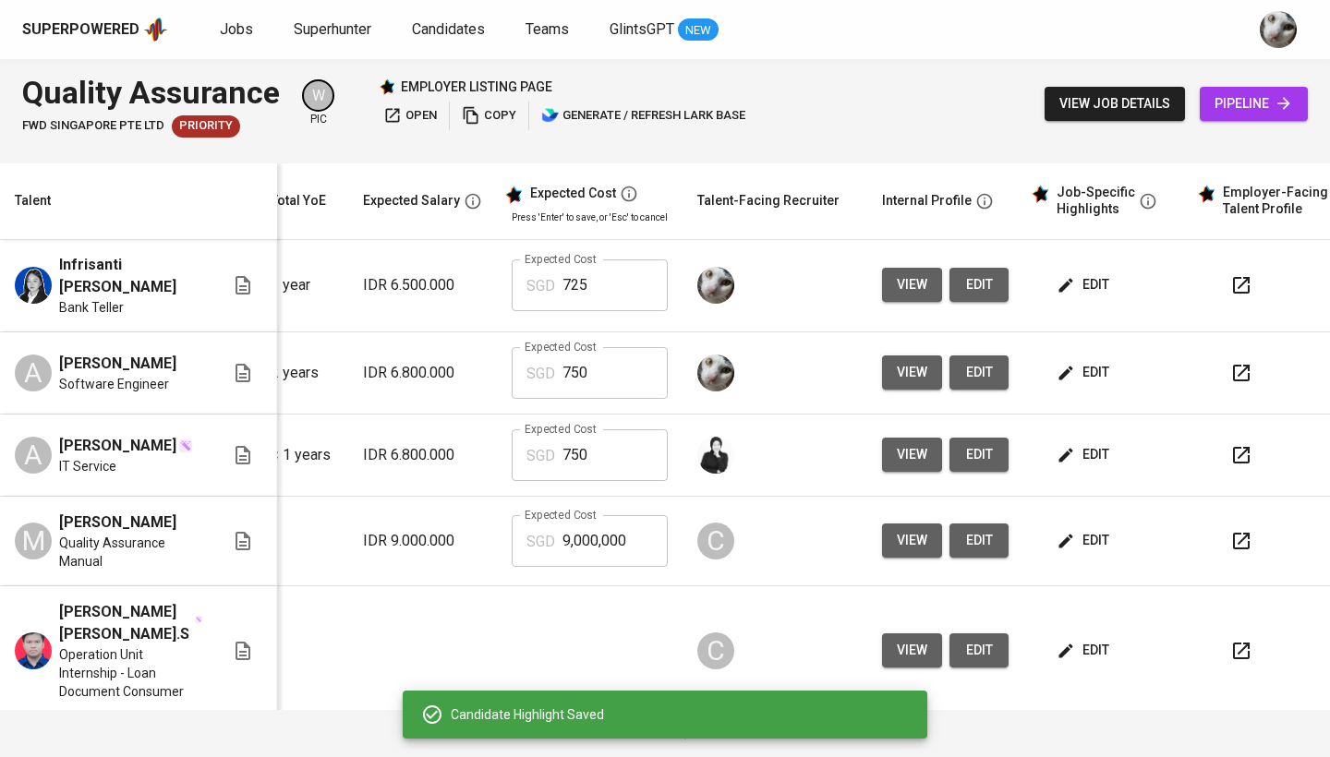
scroll to position [0, 240]
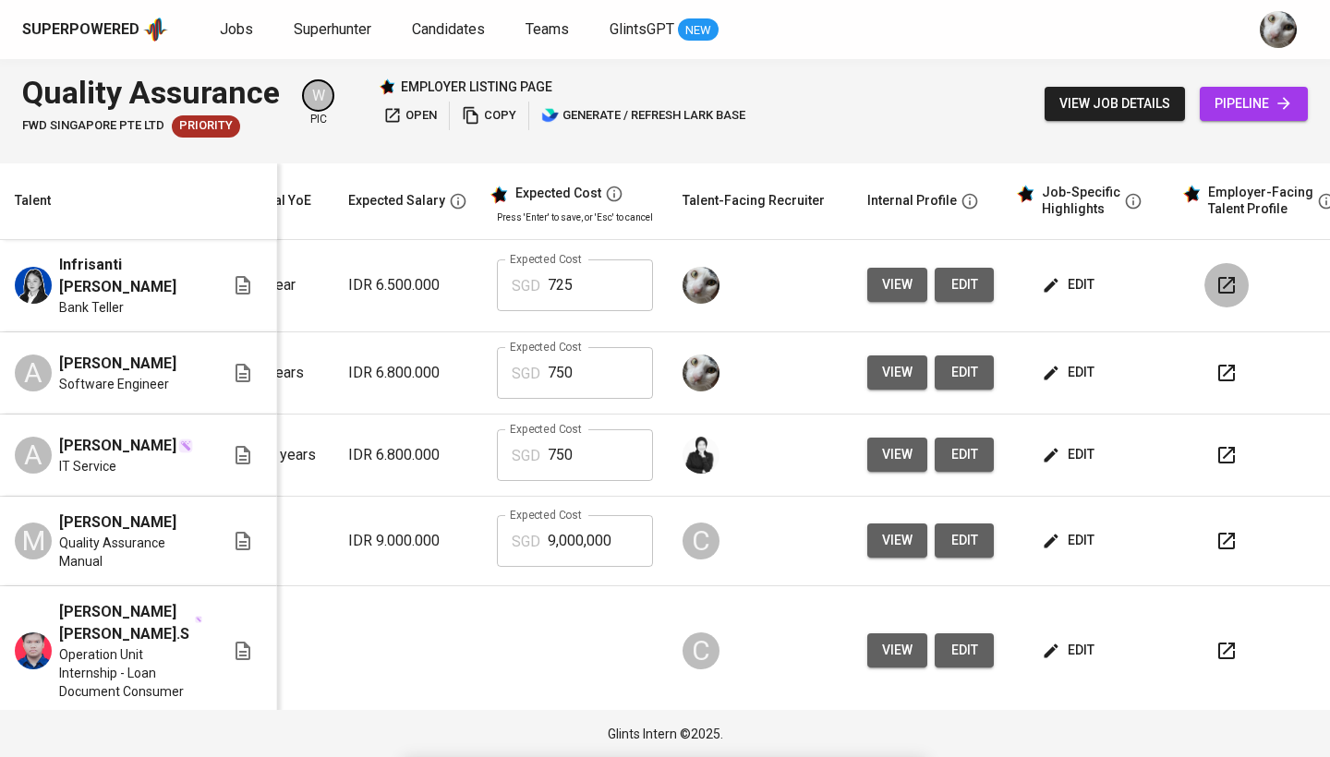
click at [1232, 280] on button "button" at bounding box center [1227, 285] width 44 height 44
click at [1223, 374] on icon "button" at bounding box center [1227, 373] width 22 height 22
